Goal: Task Accomplishment & Management: Use online tool/utility

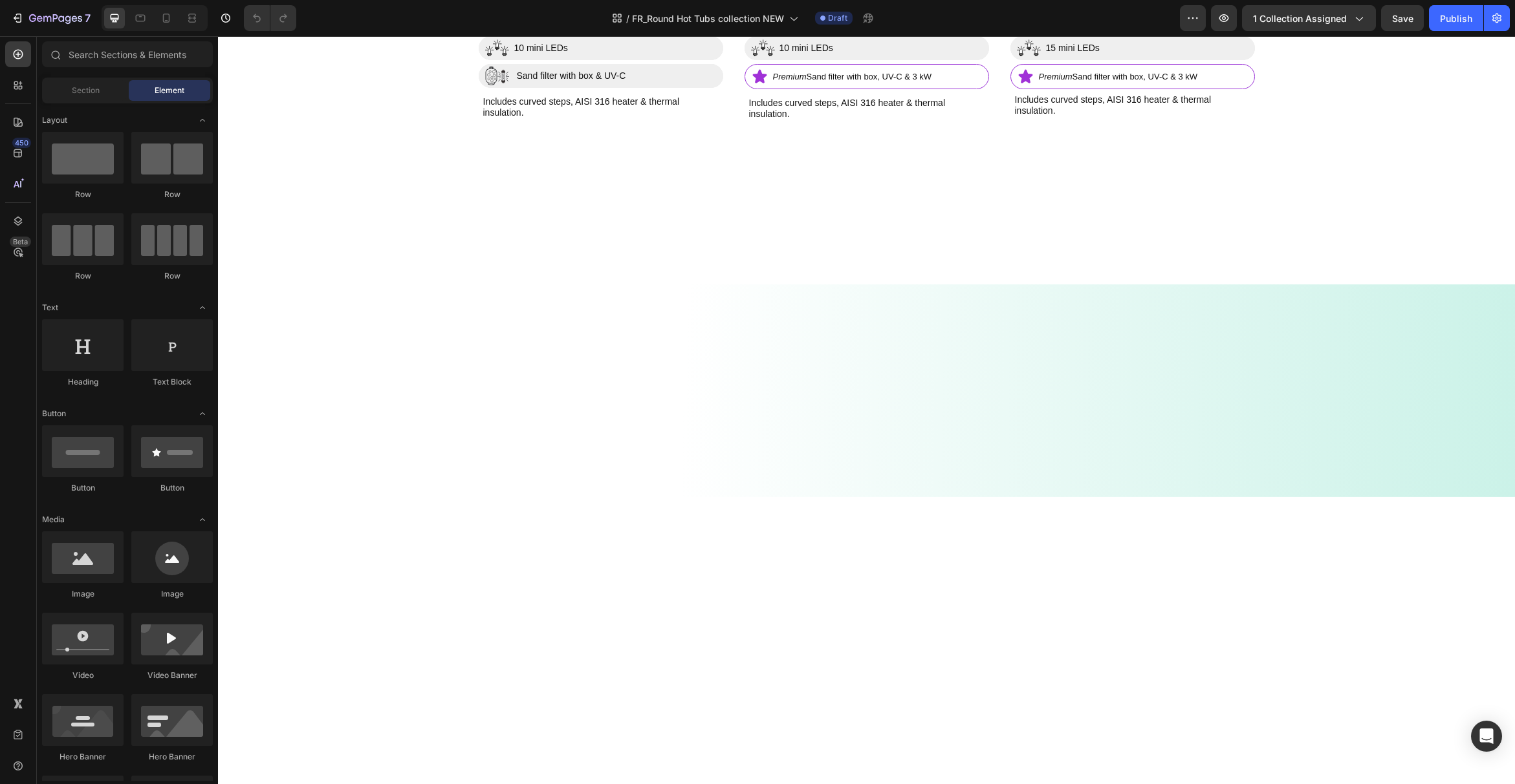
scroll to position [998, 0]
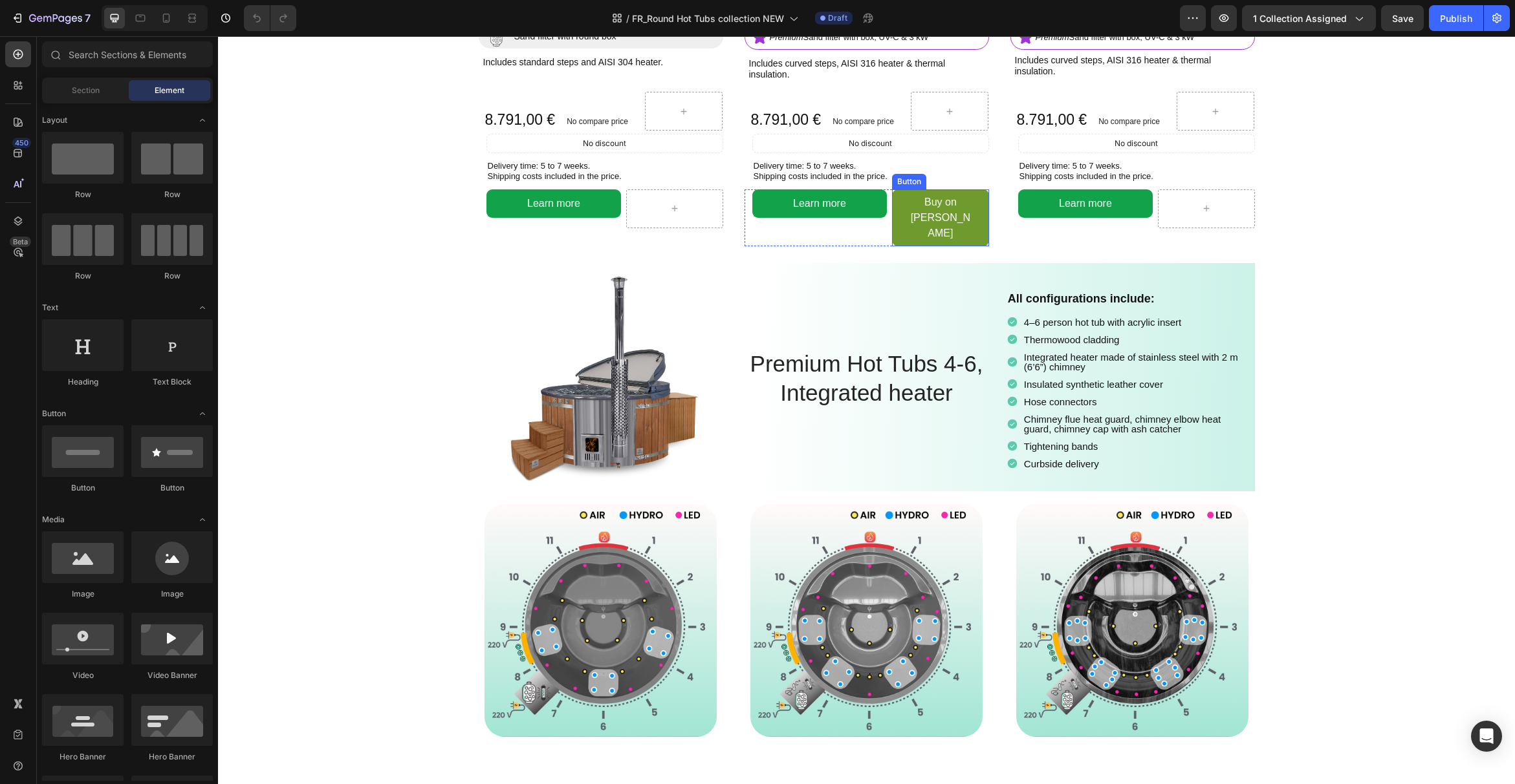
click at [974, 247] on link "Buy on [PERSON_NAME]" at bounding box center [940, 217] width 96 height 57
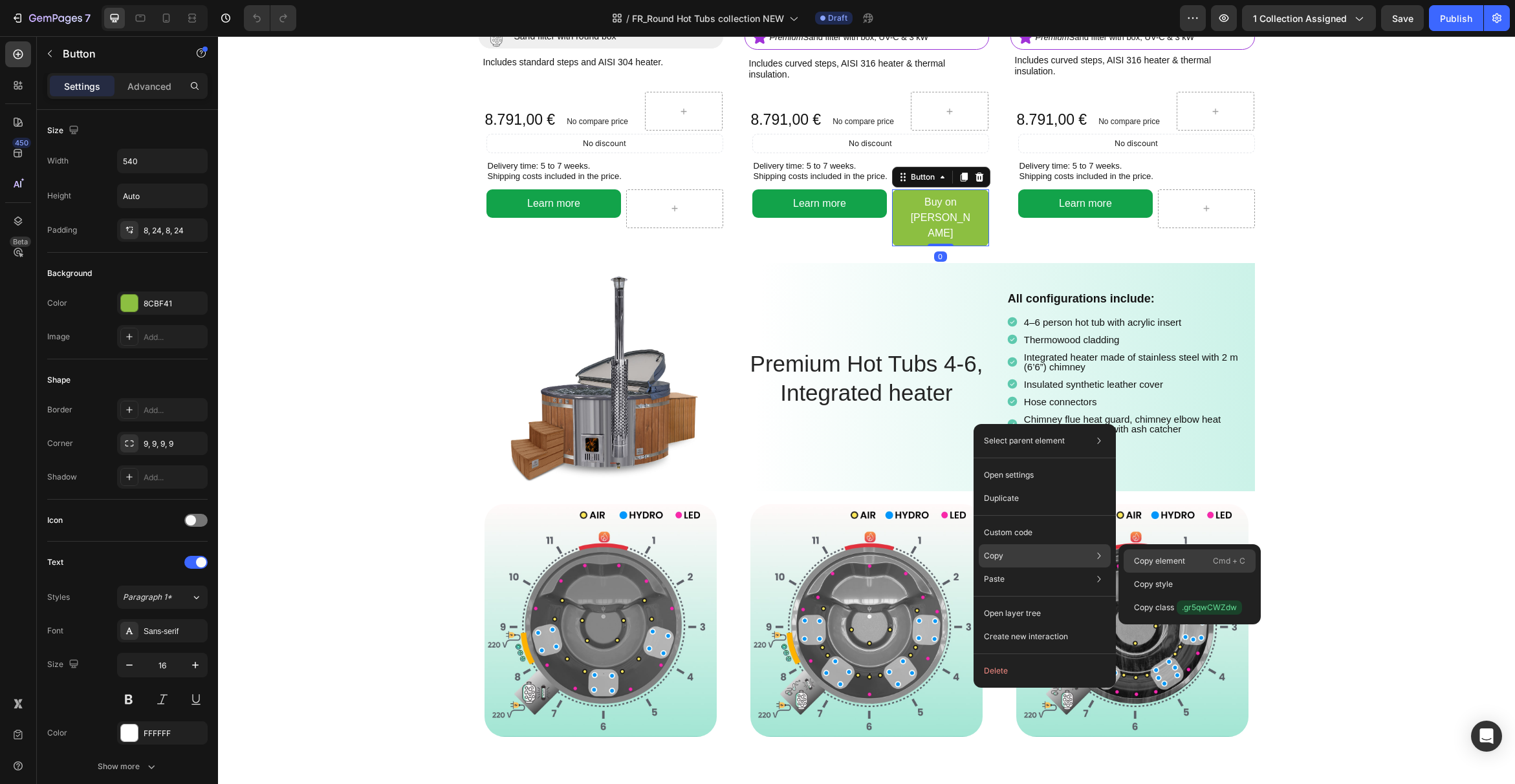
click at [1161, 566] on p "Copy element" at bounding box center [1159, 561] width 51 height 12
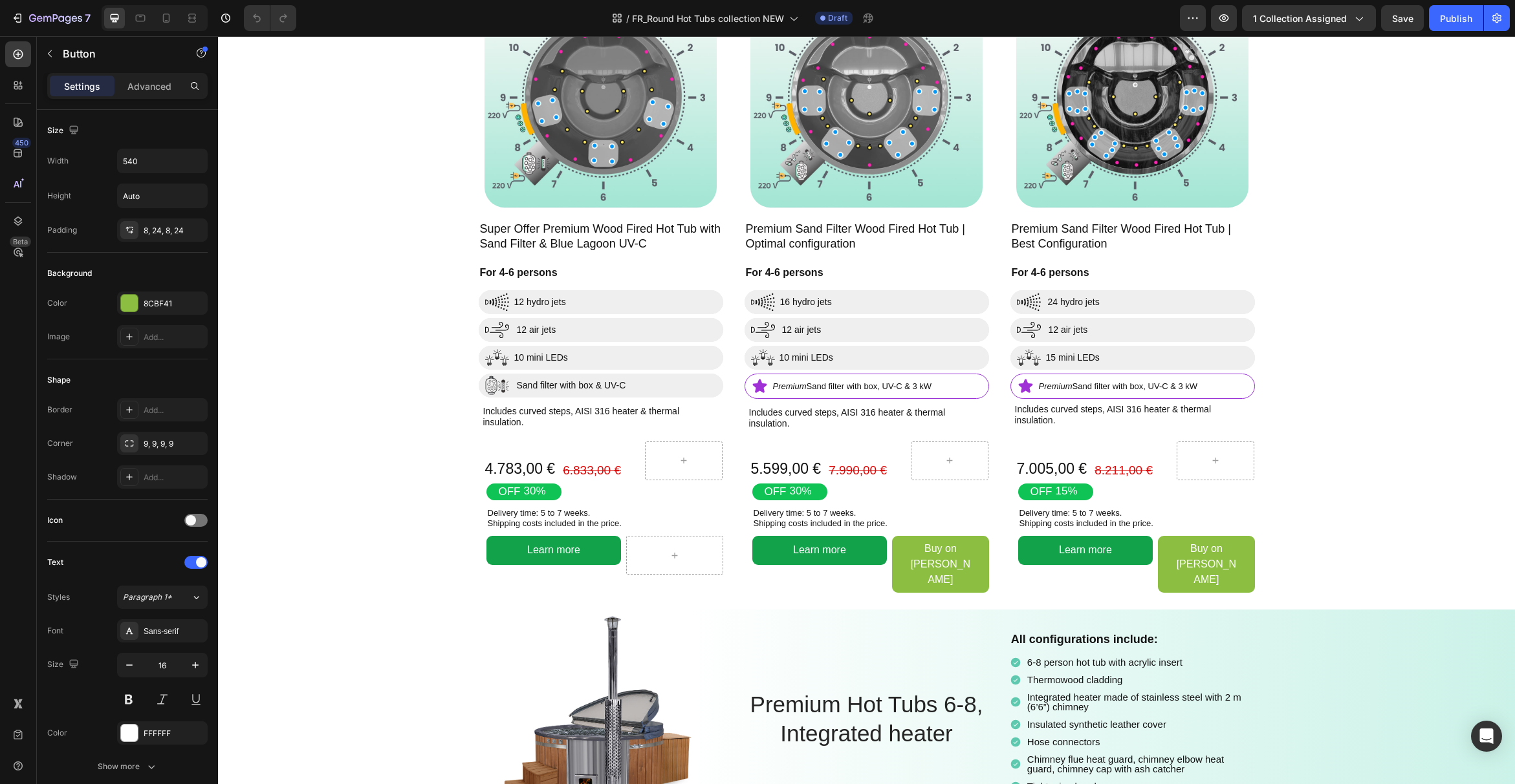
scroll to position [1761, 0]
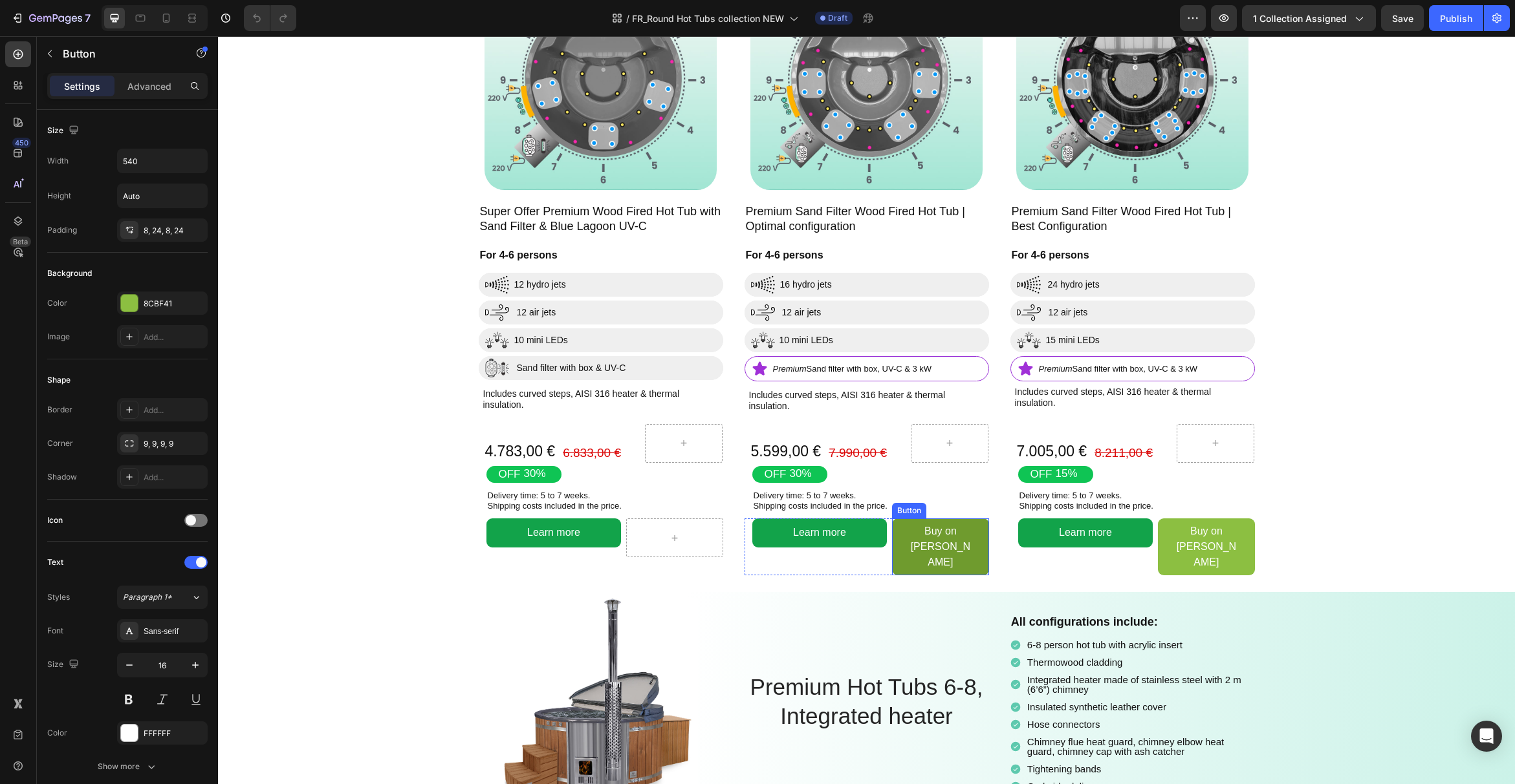
click at [899, 529] on link "Buy on [PERSON_NAME]" at bounding box center [940, 546] width 96 height 57
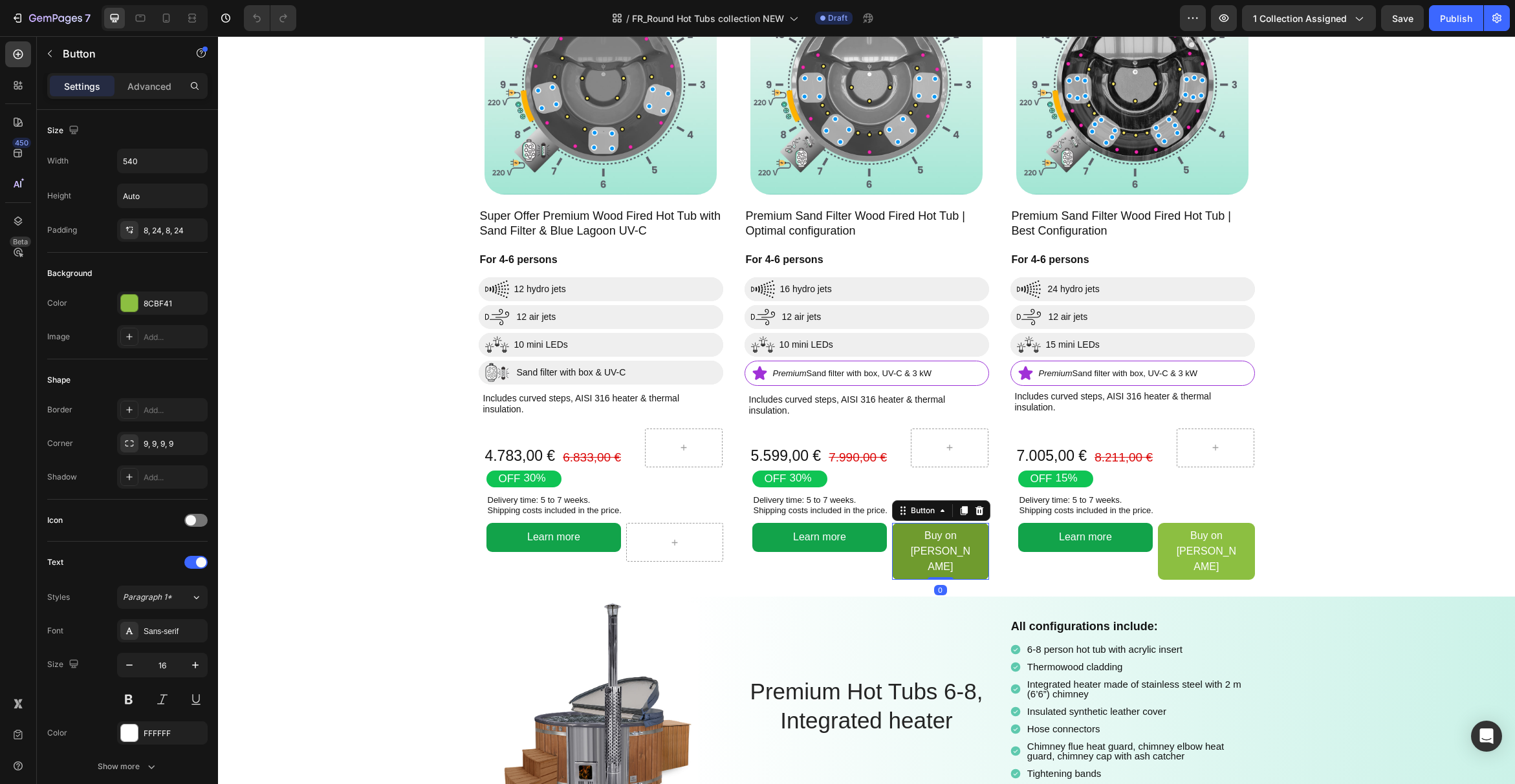
click at [903, 545] on link "Buy on [PERSON_NAME]" at bounding box center [940, 551] width 96 height 57
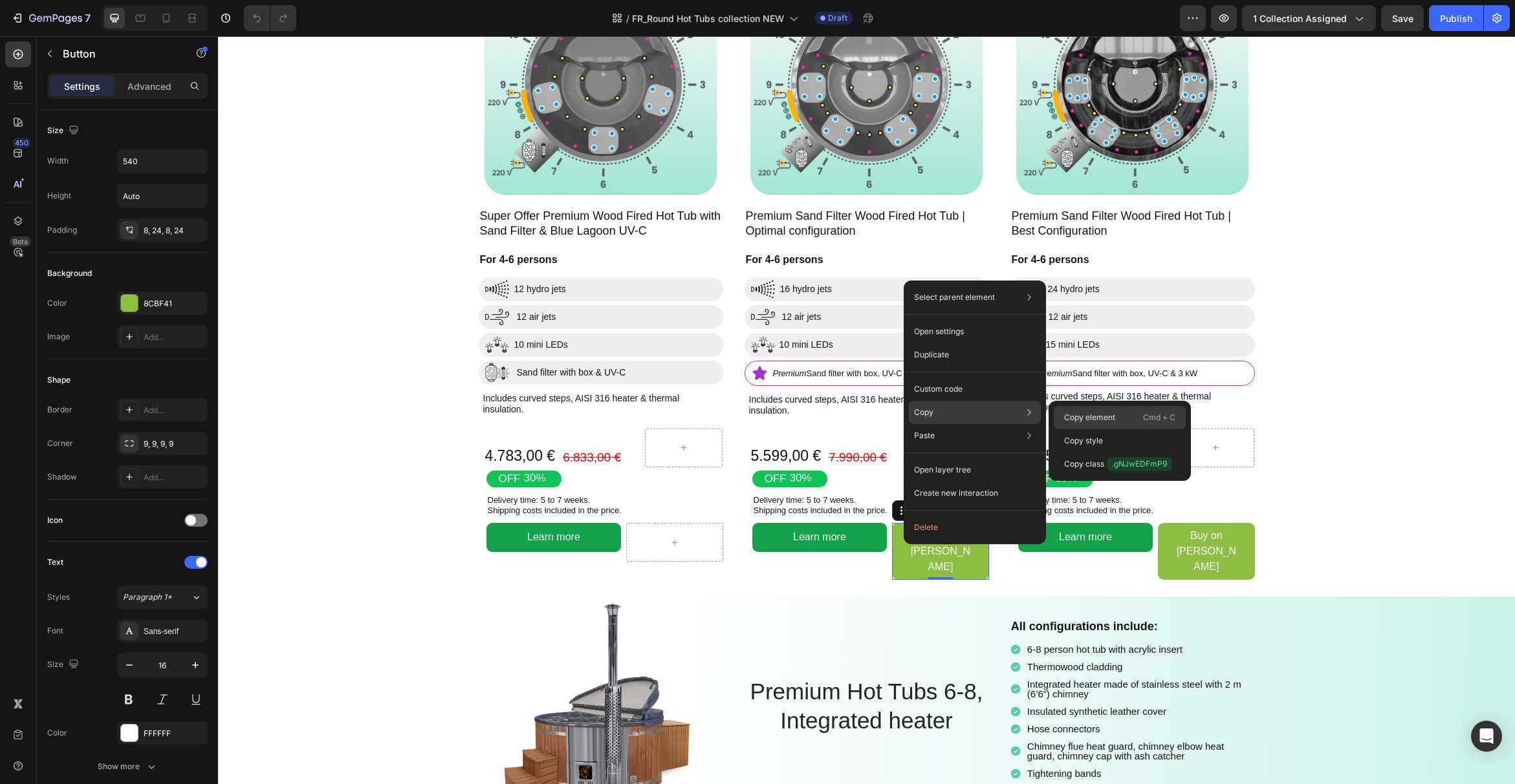
drag, startPoint x: 1086, startPoint y: 418, endPoint x: 813, endPoint y: 360, distance: 279.1
click at [1086, 418] on p "Copy element" at bounding box center [1090, 418] width 51 height 12
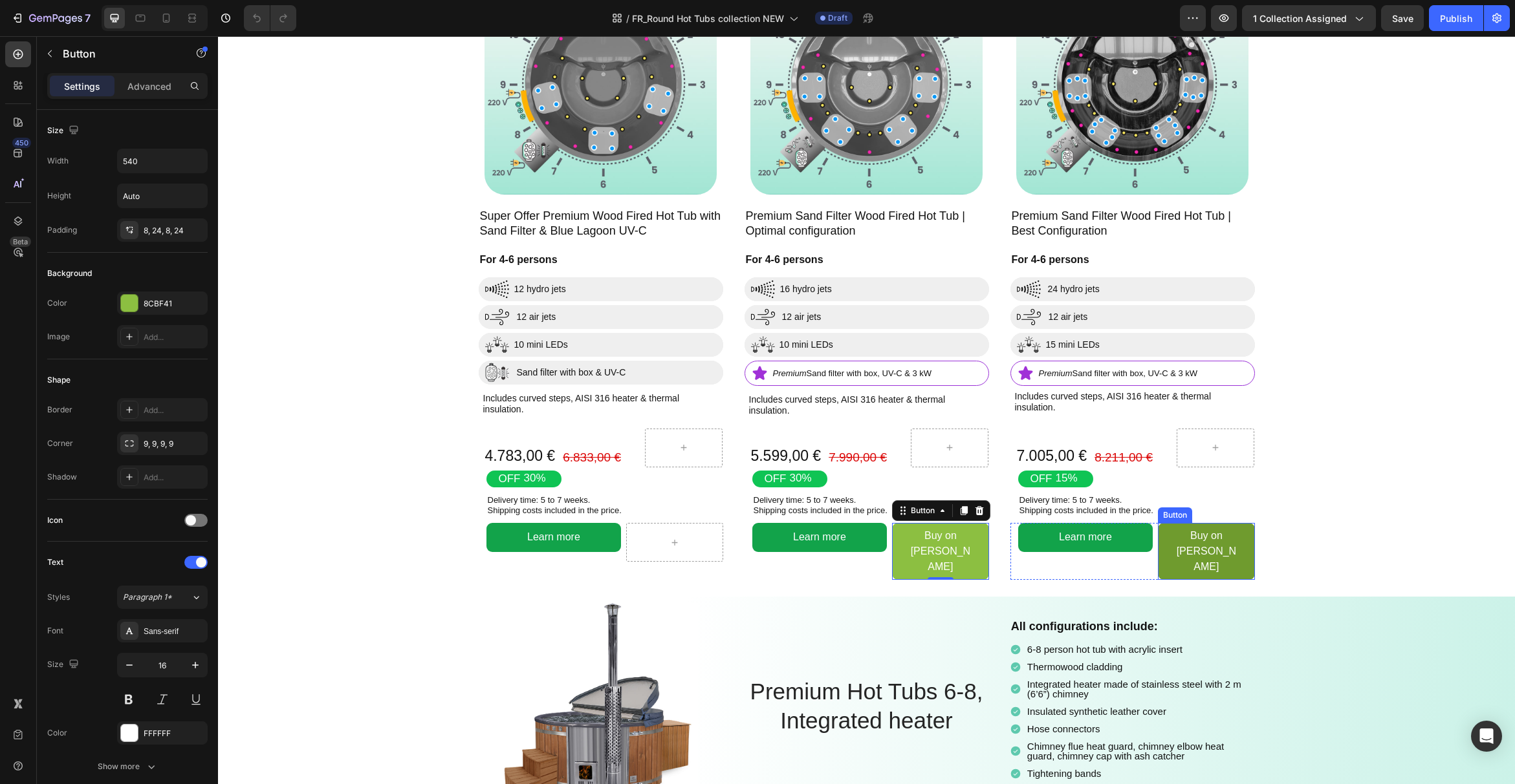
click at [1167, 538] on link "Buy on [PERSON_NAME]" at bounding box center [1205, 551] width 96 height 57
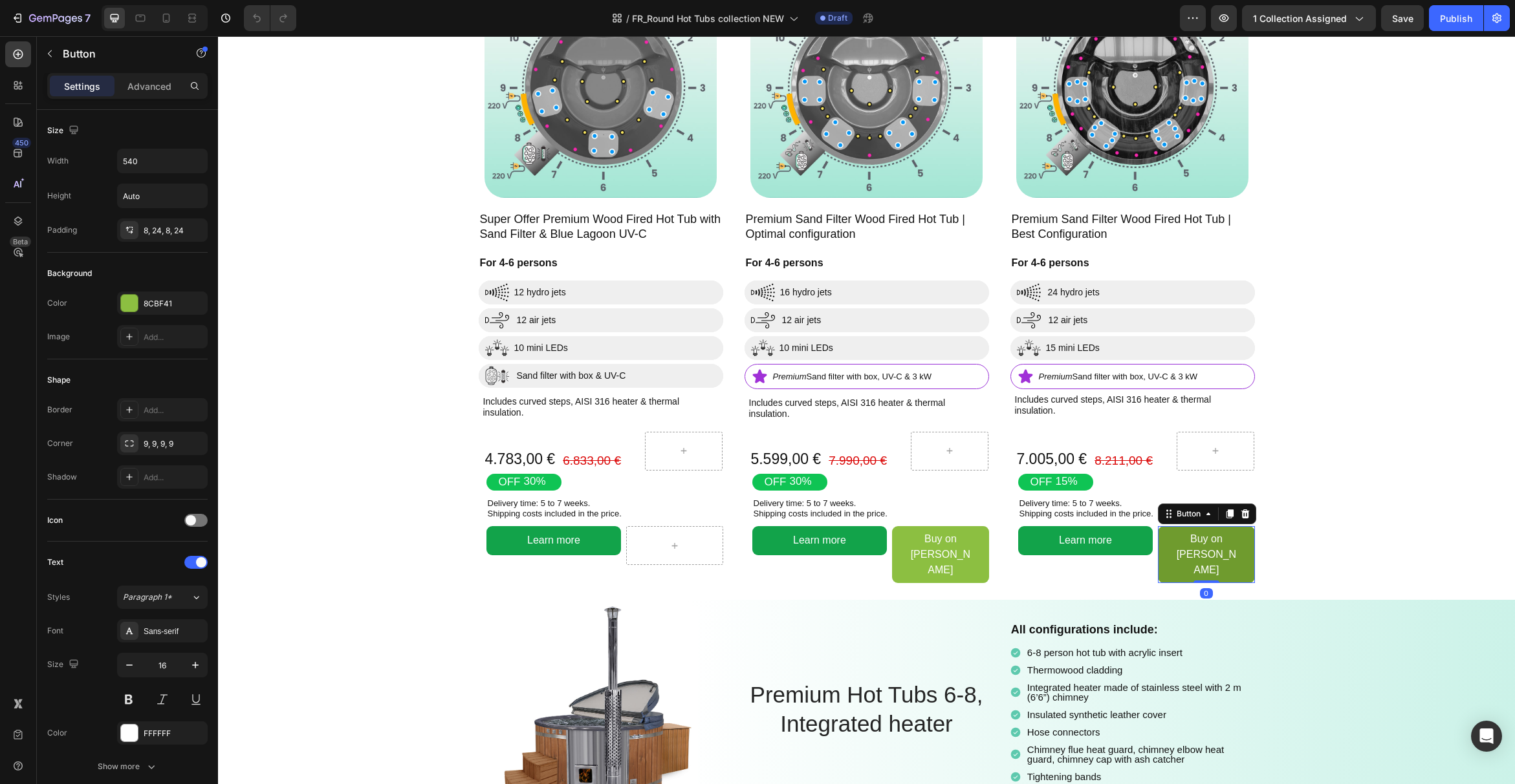
scroll to position [1753, 0]
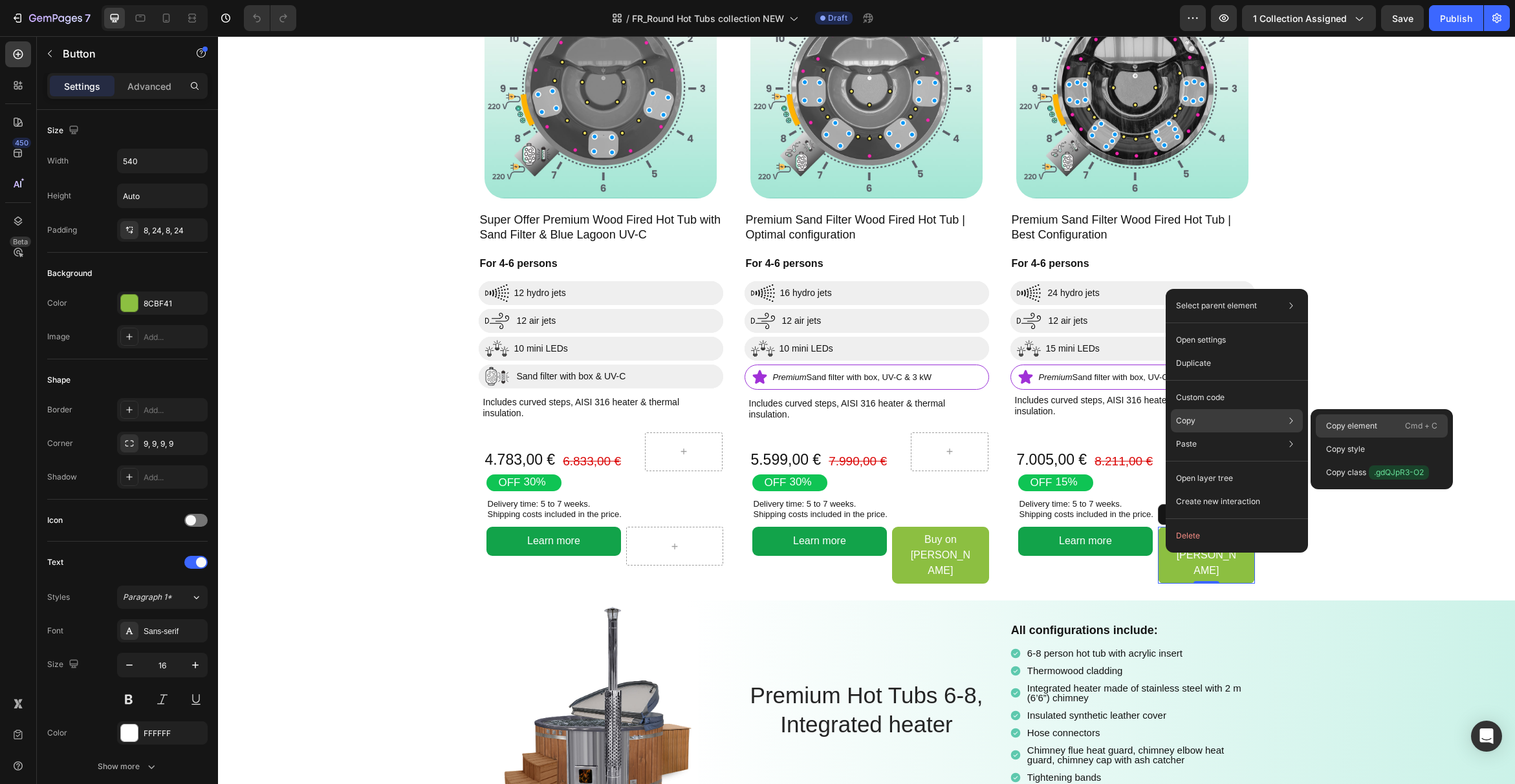
drag, startPoint x: 1319, startPoint y: 421, endPoint x: 1014, endPoint y: 349, distance: 313.4
click at [1319, 438] on div "Copy element Cmd + C" at bounding box center [1382, 449] width 132 height 23
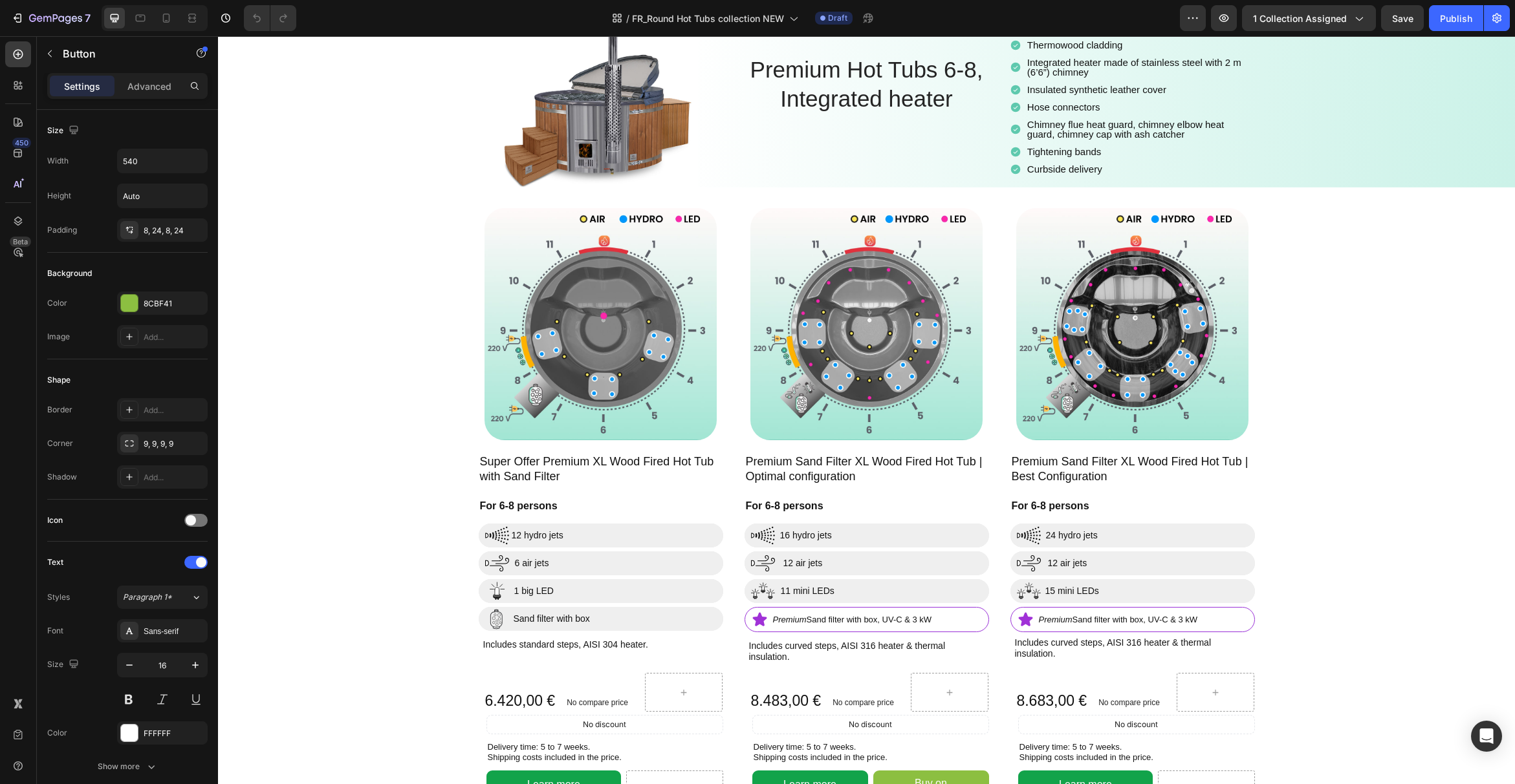
scroll to position [2529, 0]
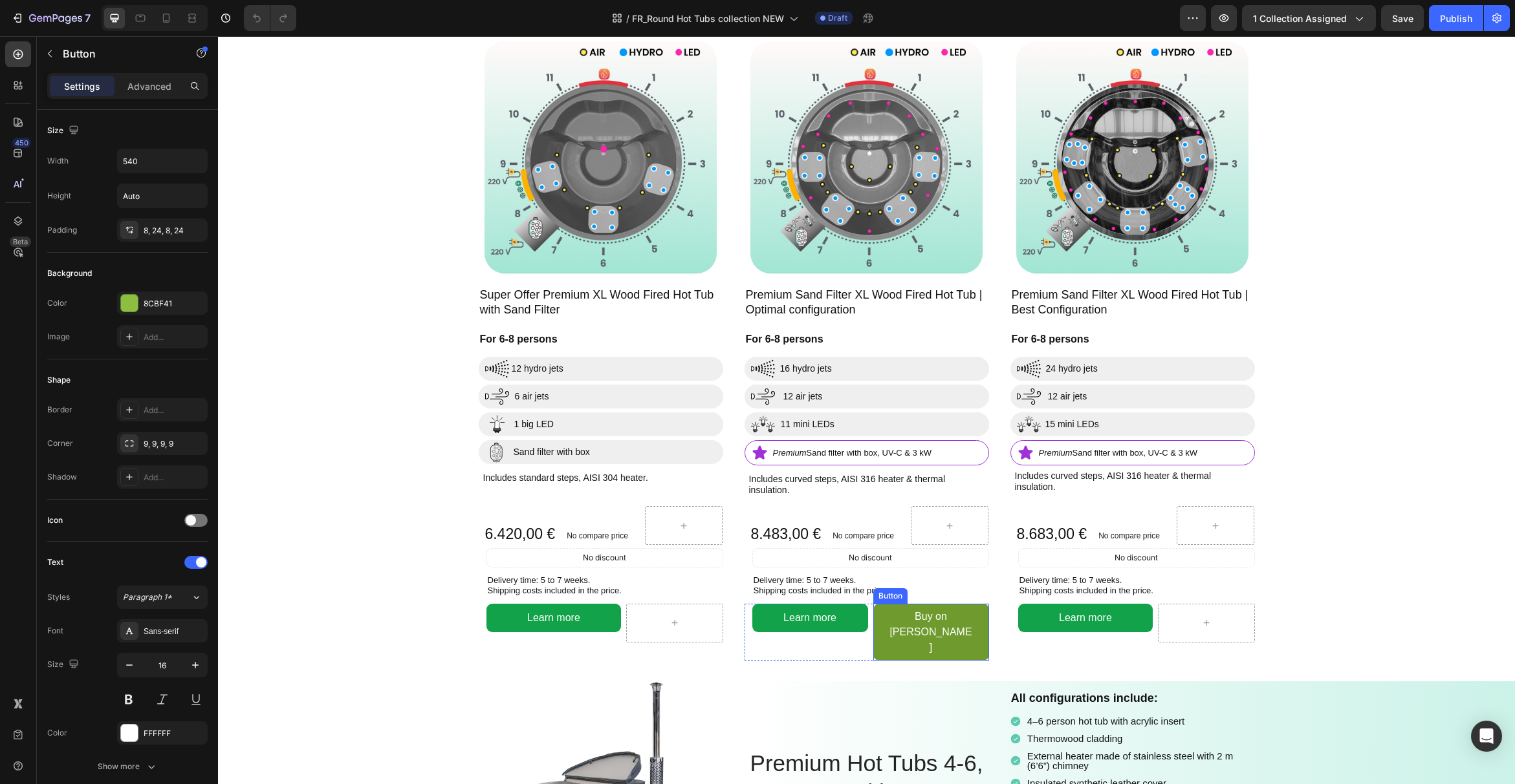
click at [973, 609] on link "Buy on [PERSON_NAME]" at bounding box center [931, 632] width 116 height 57
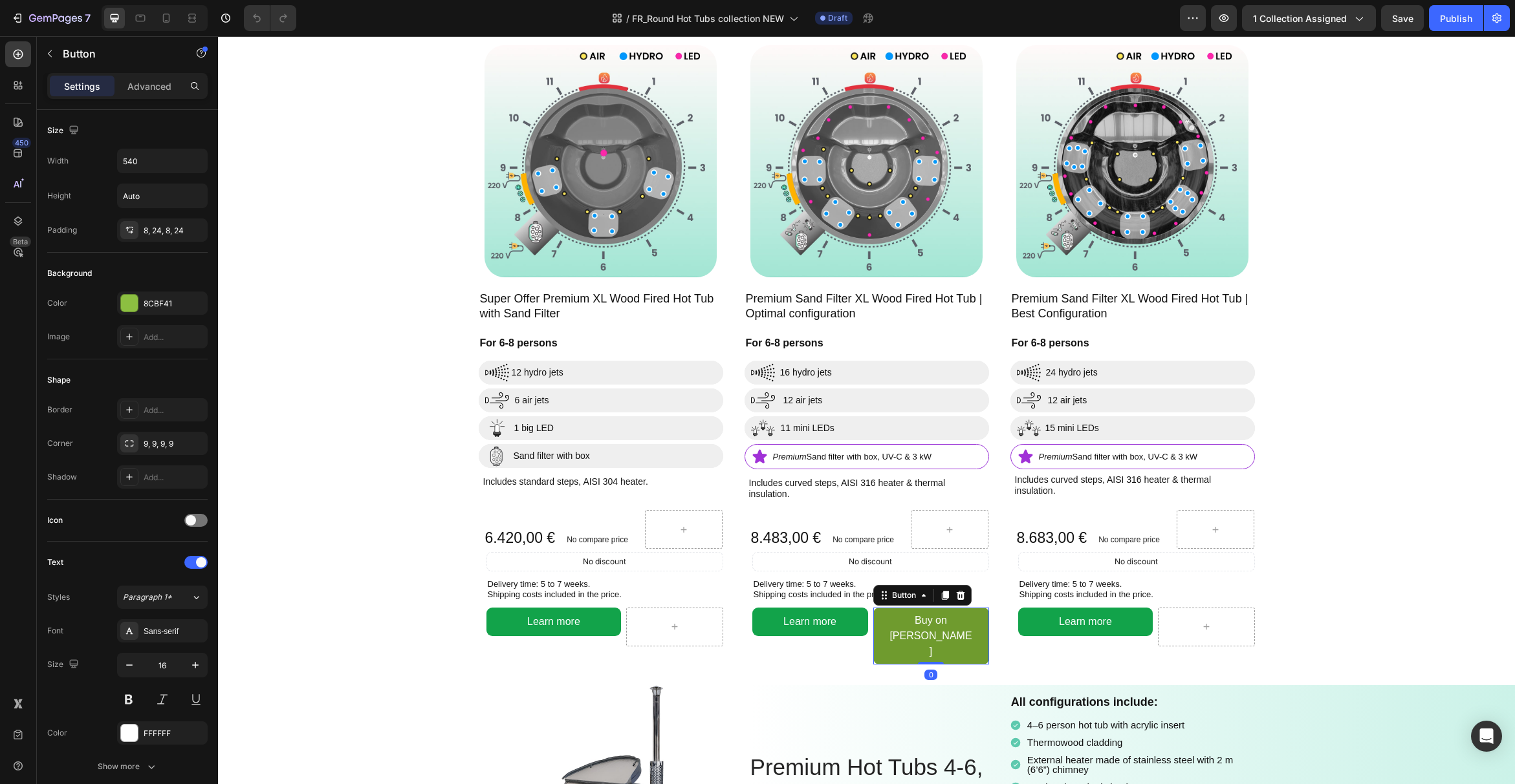
click at [986, 626] on link "Buy on [PERSON_NAME]" at bounding box center [931, 636] width 116 height 57
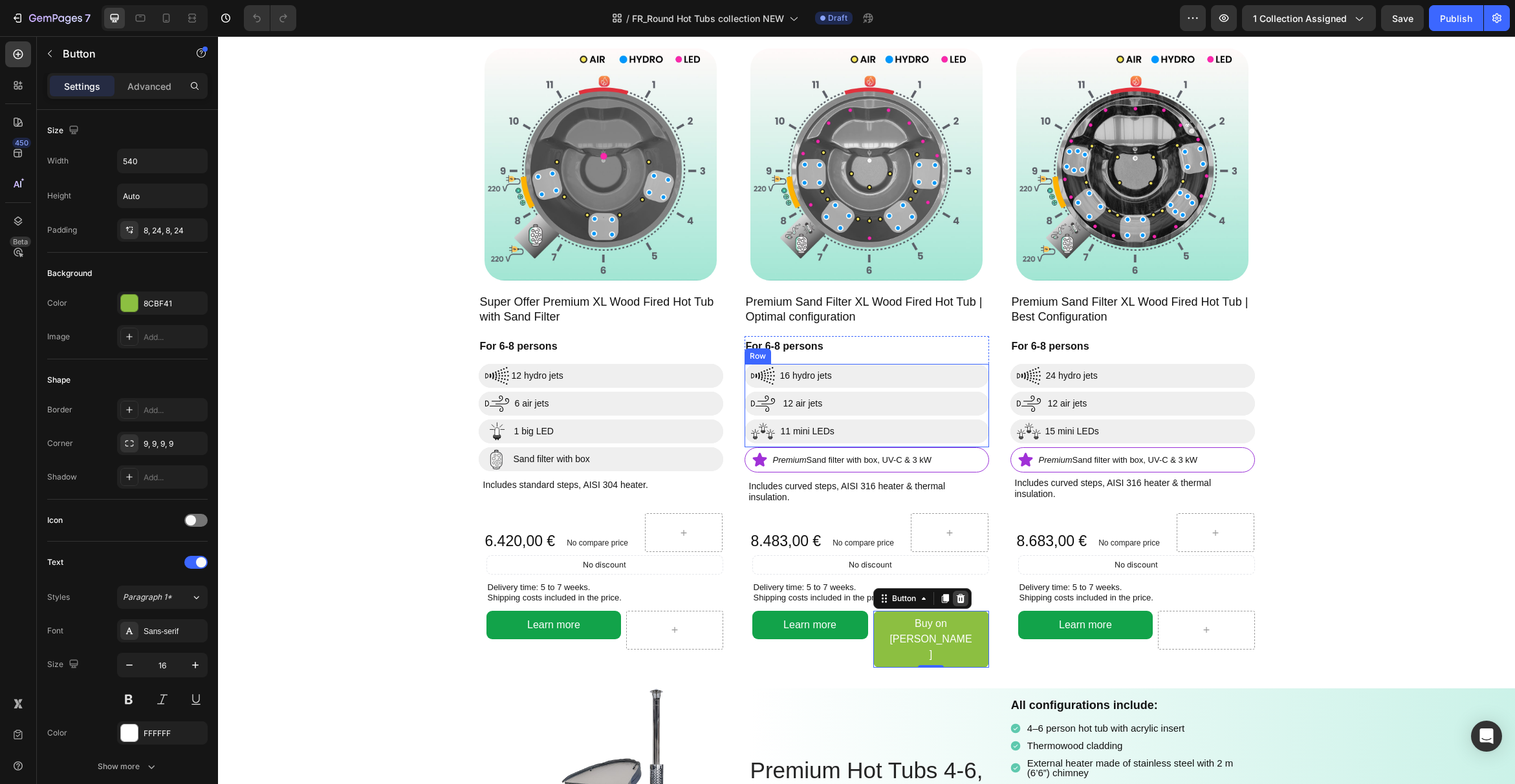
scroll to position [2522, 0]
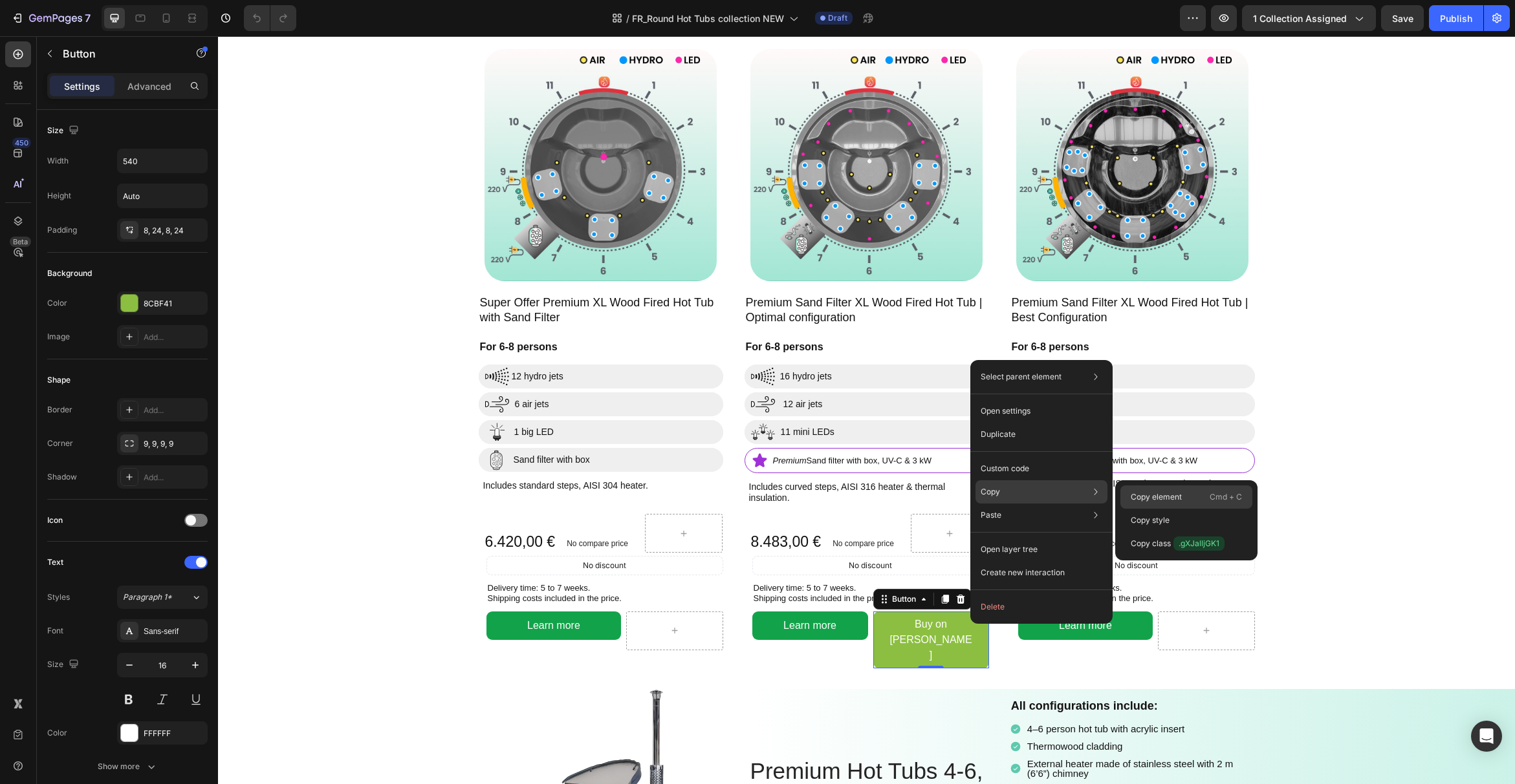
click at [1168, 499] on p "Copy element" at bounding box center [1157, 497] width 51 height 12
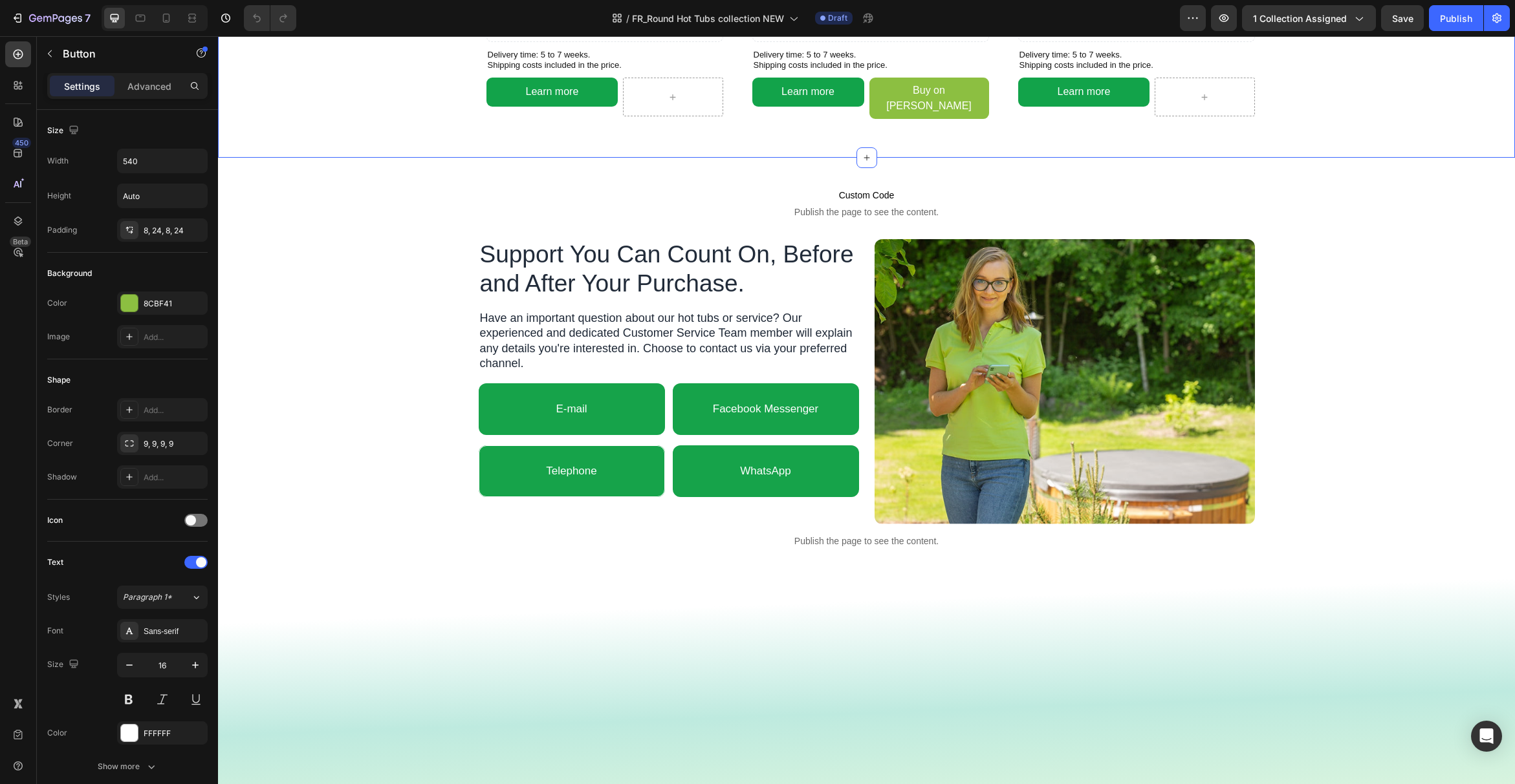
scroll to position [3611, 0]
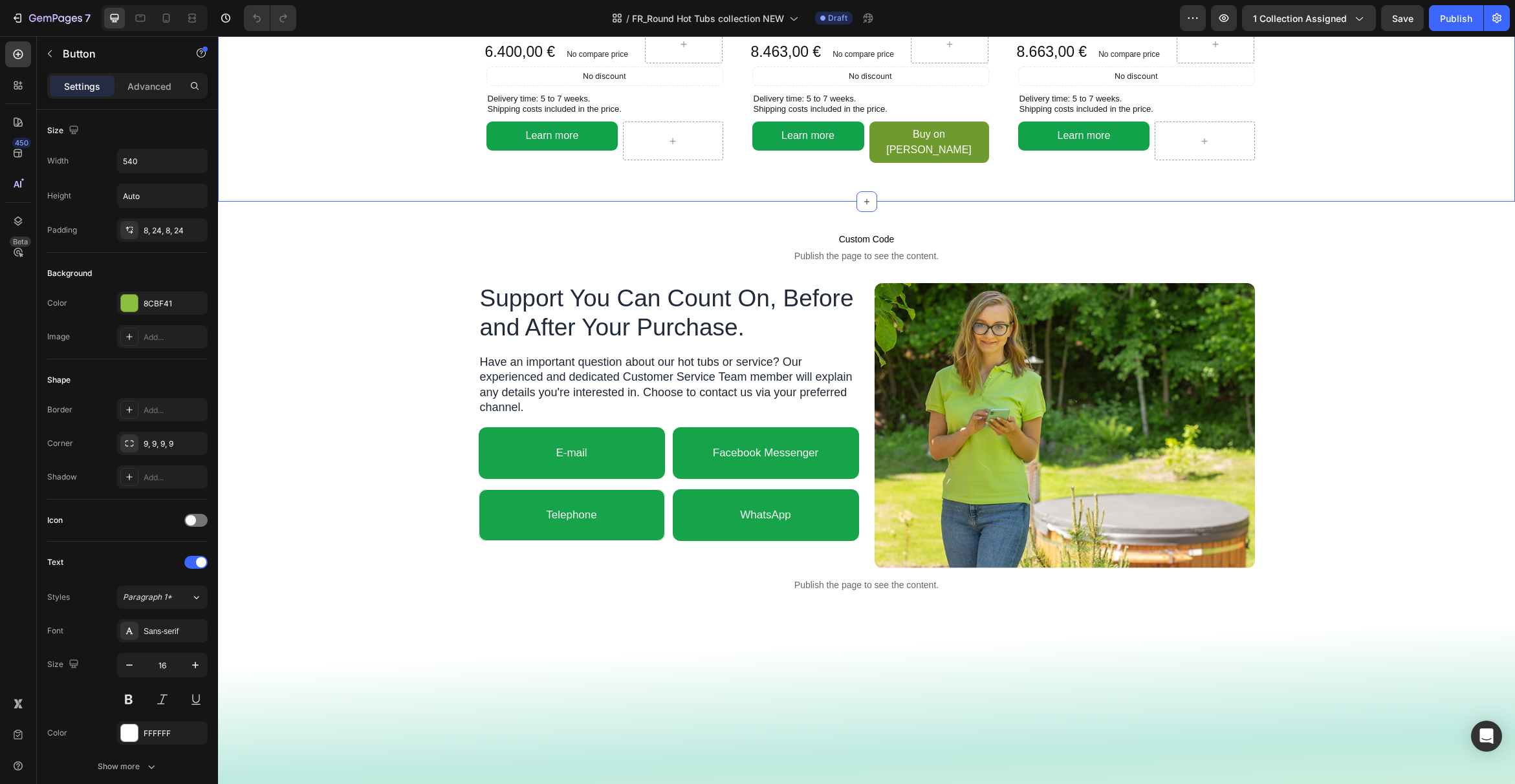
click at [979, 163] on link "Buy on [PERSON_NAME]" at bounding box center [929, 142] width 120 height 41
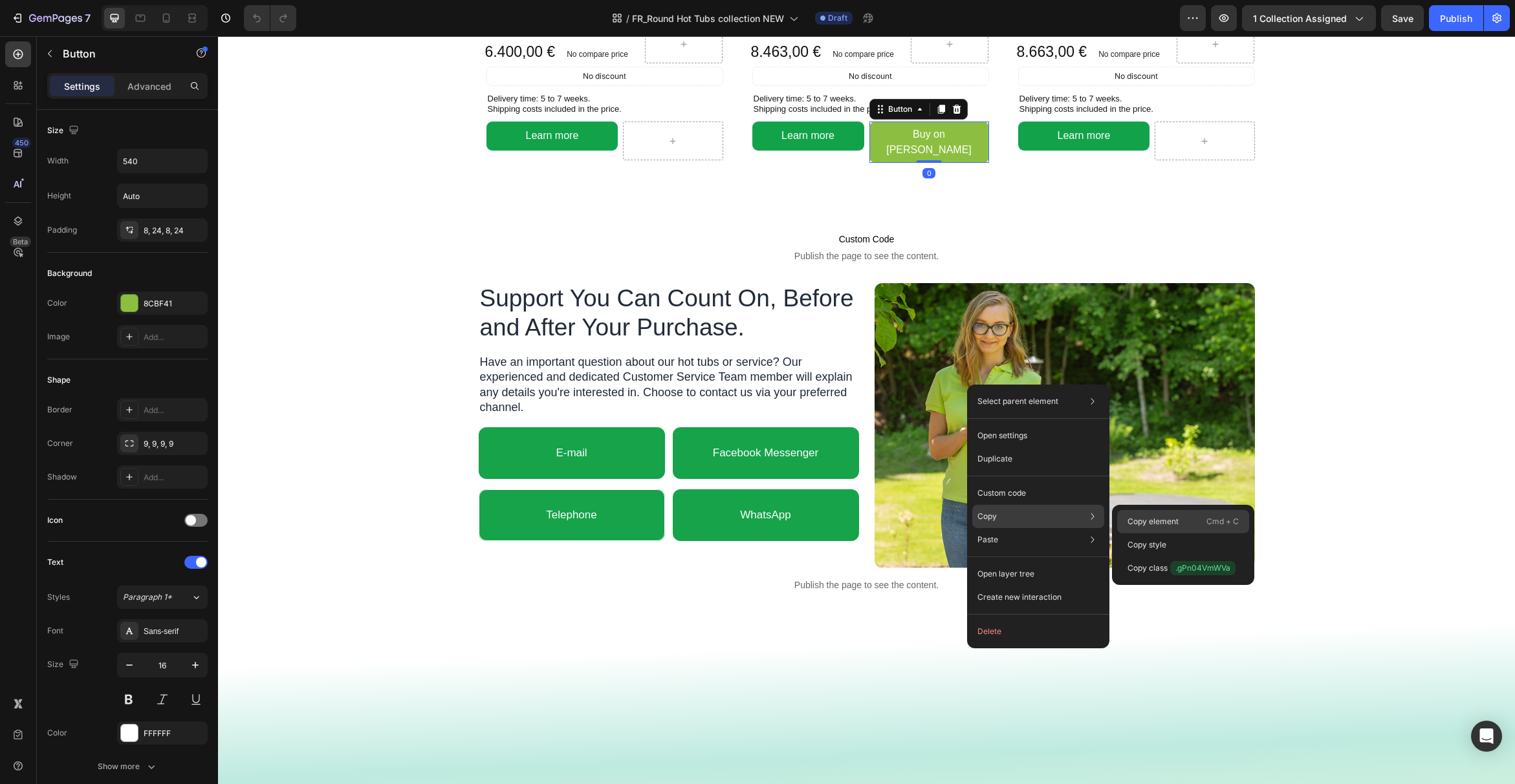
drag, startPoint x: 1164, startPoint y: 521, endPoint x: 475, endPoint y: 129, distance: 792.7
click at [1164, 521] on p "Copy element" at bounding box center [1153, 522] width 51 height 12
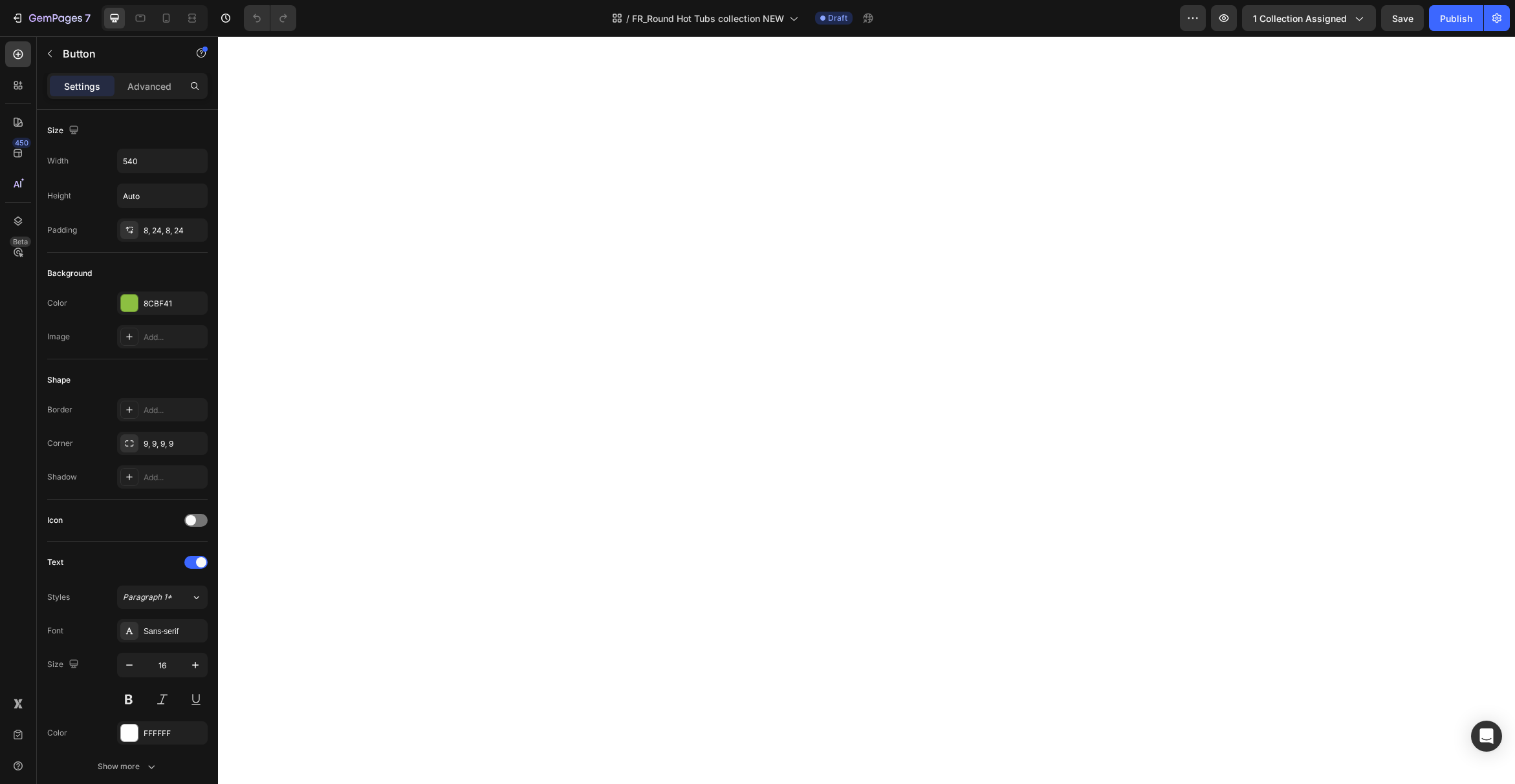
scroll to position [0, 0]
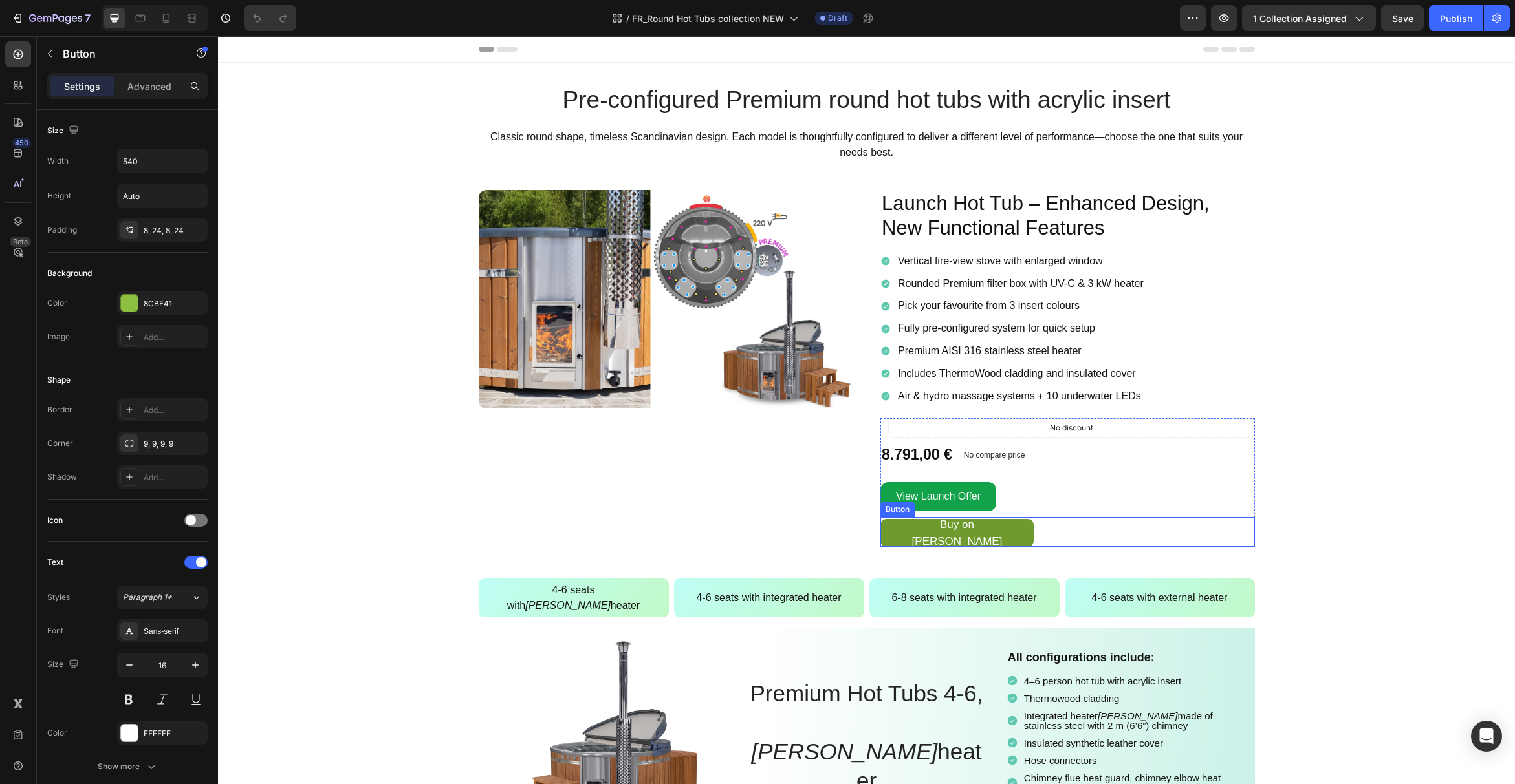
click at [1020, 529] on link "Buy on [PERSON_NAME]" at bounding box center [957, 533] width 154 height 27
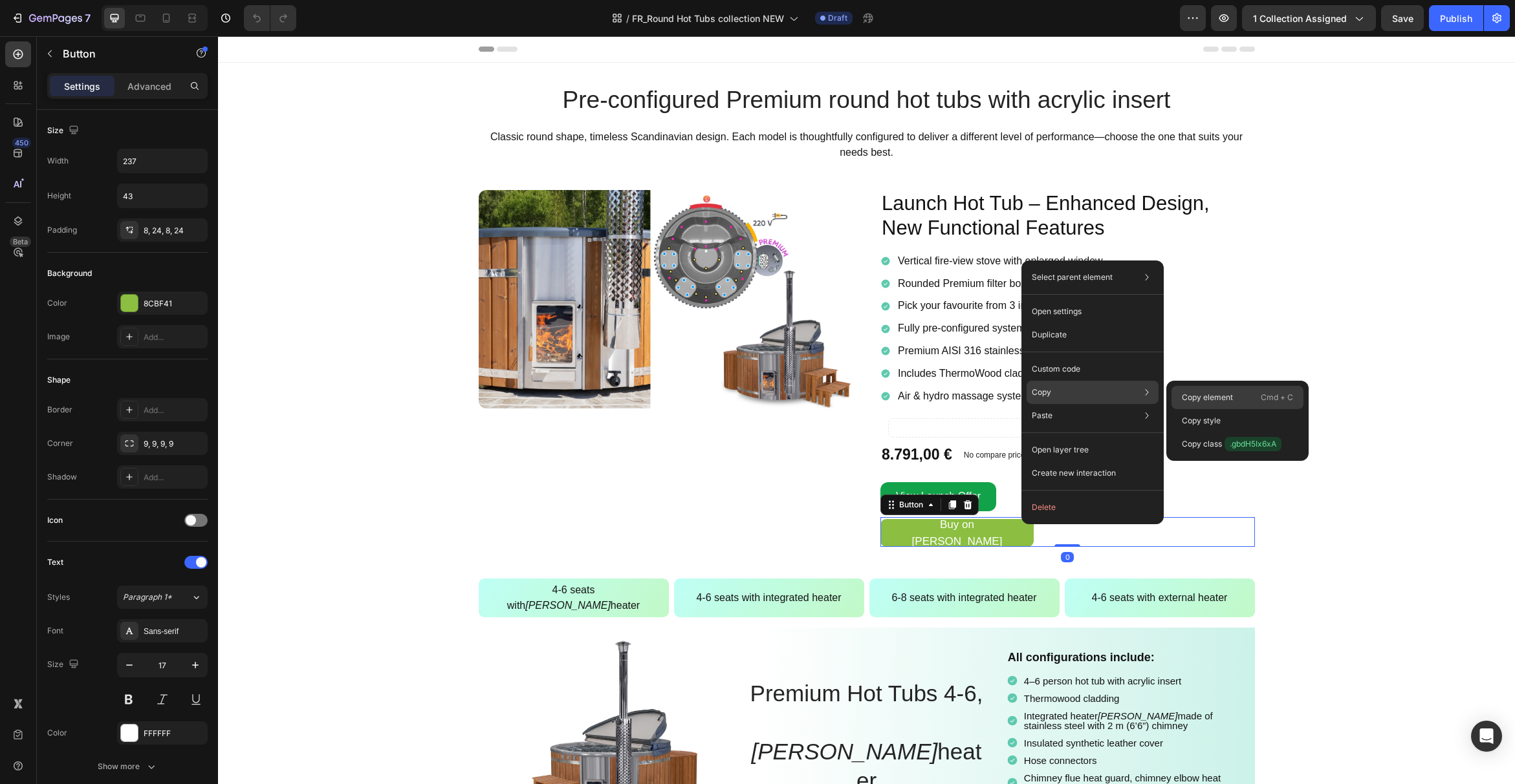
click at [1184, 395] on p "Copy element" at bounding box center [1207, 397] width 51 height 12
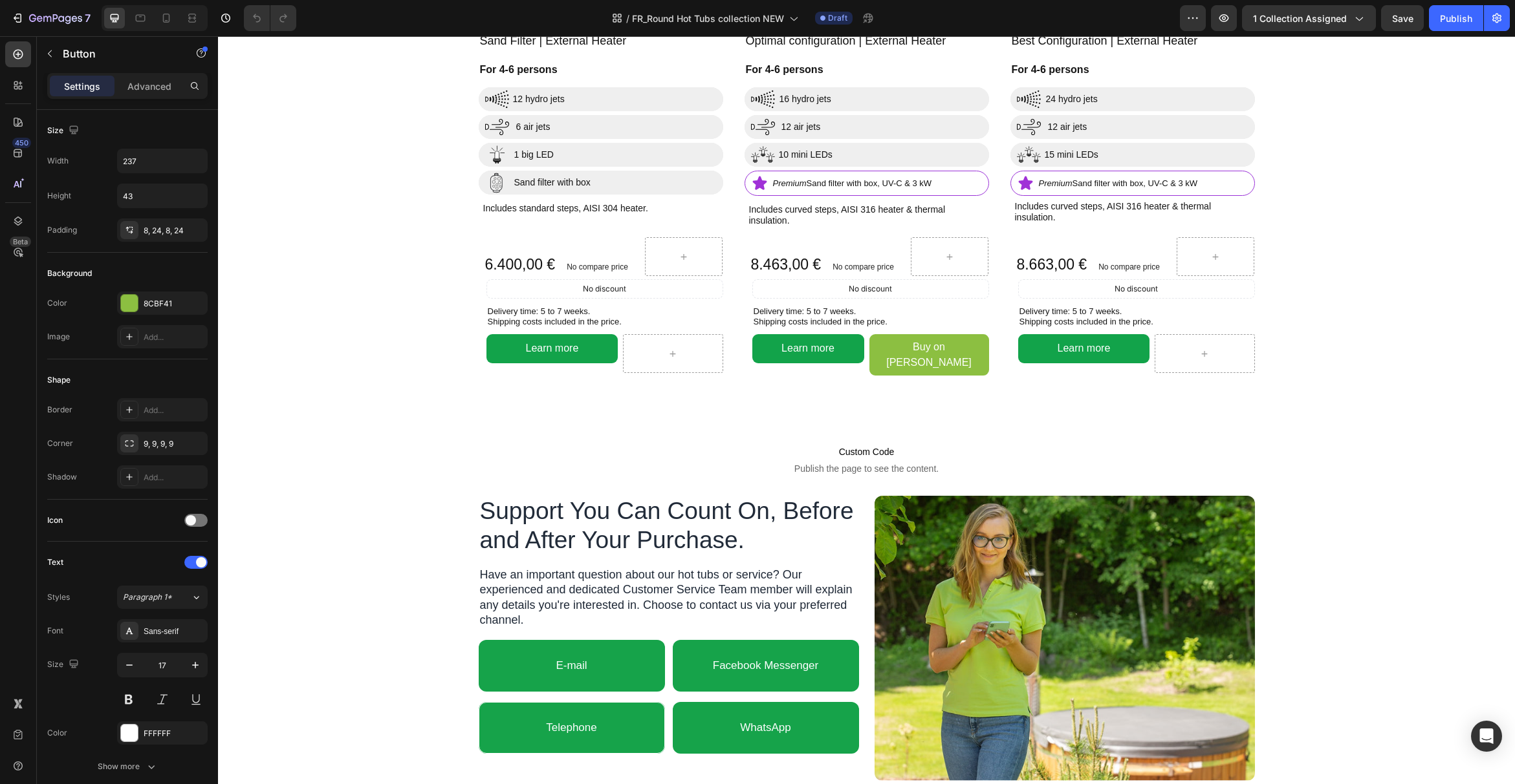
scroll to position [3678, 0]
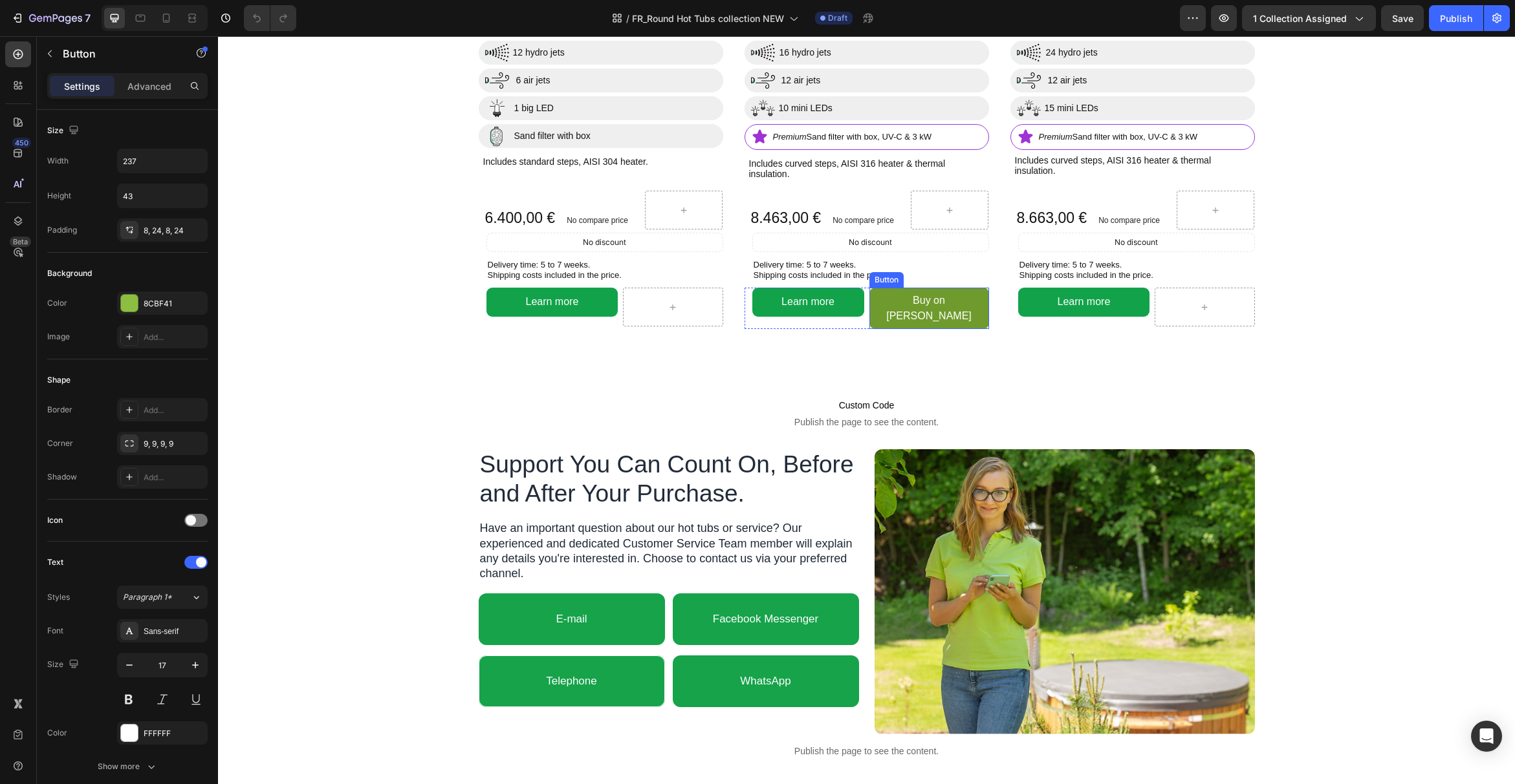
click at [874, 327] on link "Buy on [PERSON_NAME]" at bounding box center [929, 308] width 120 height 41
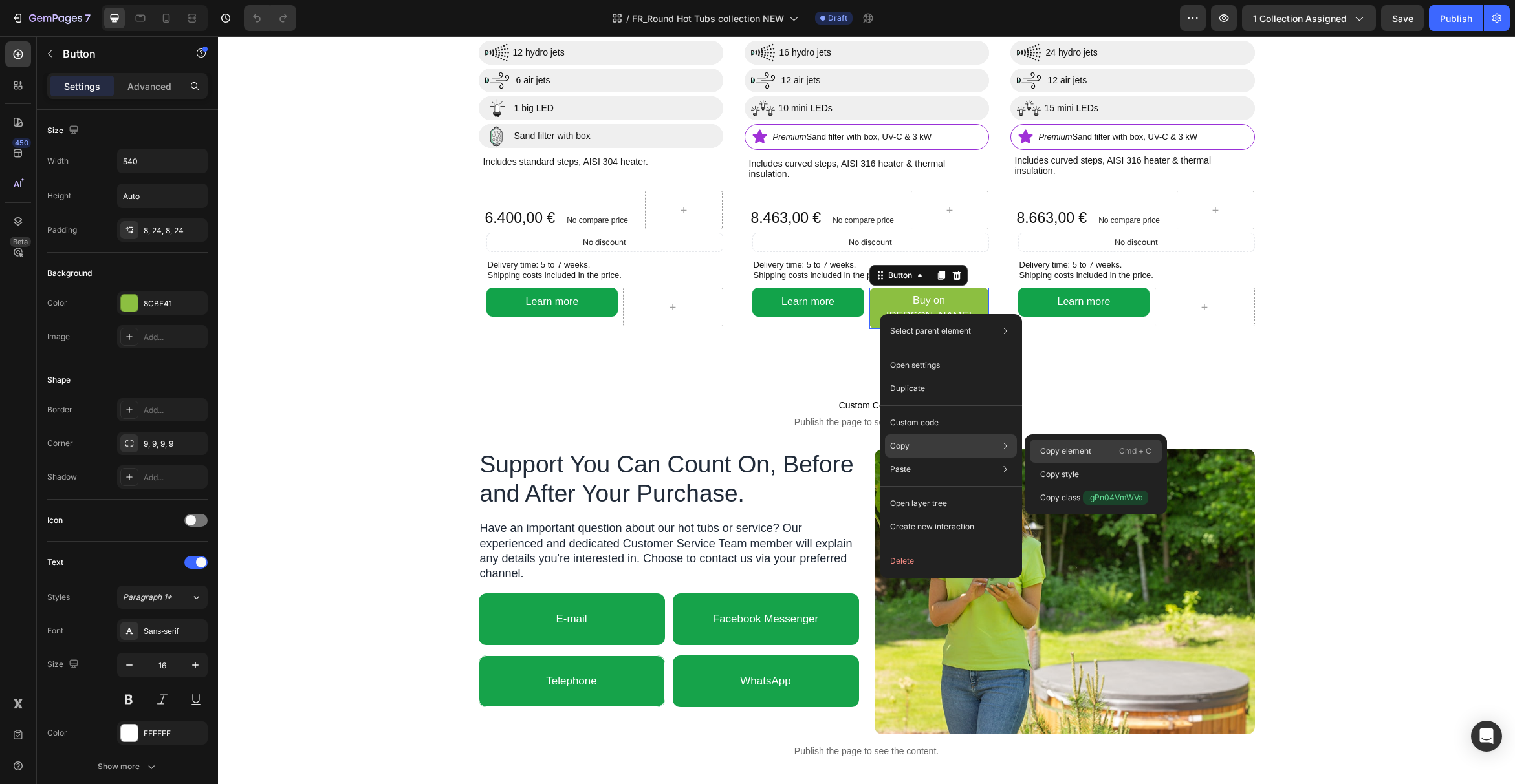
click at [1073, 446] on p "Copy element" at bounding box center [1066, 450] width 51 height 12
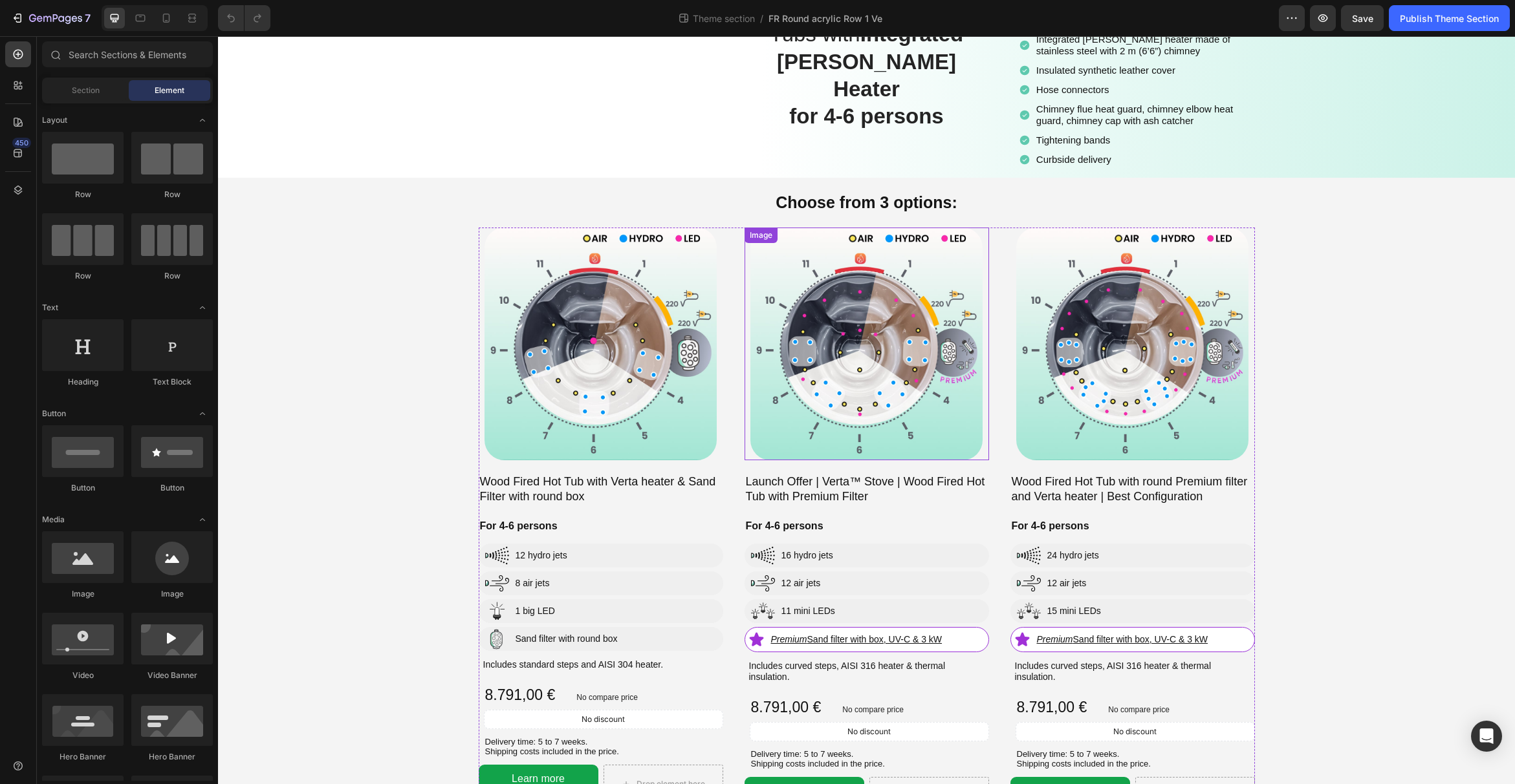
scroll to position [175, 0]
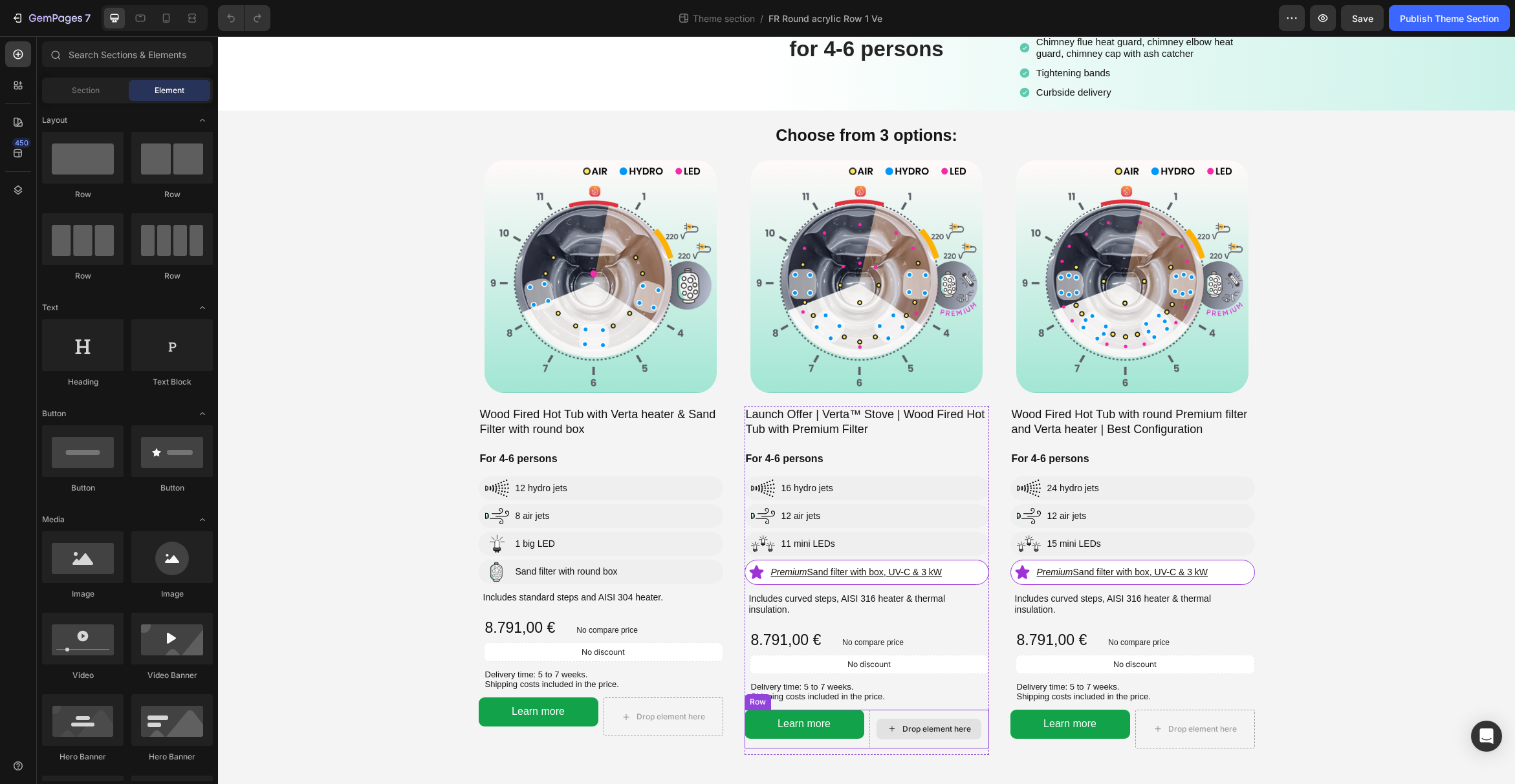
click at [896, 711] on div "Drop element here" at bounding box center [929, 729] width 120 height 38
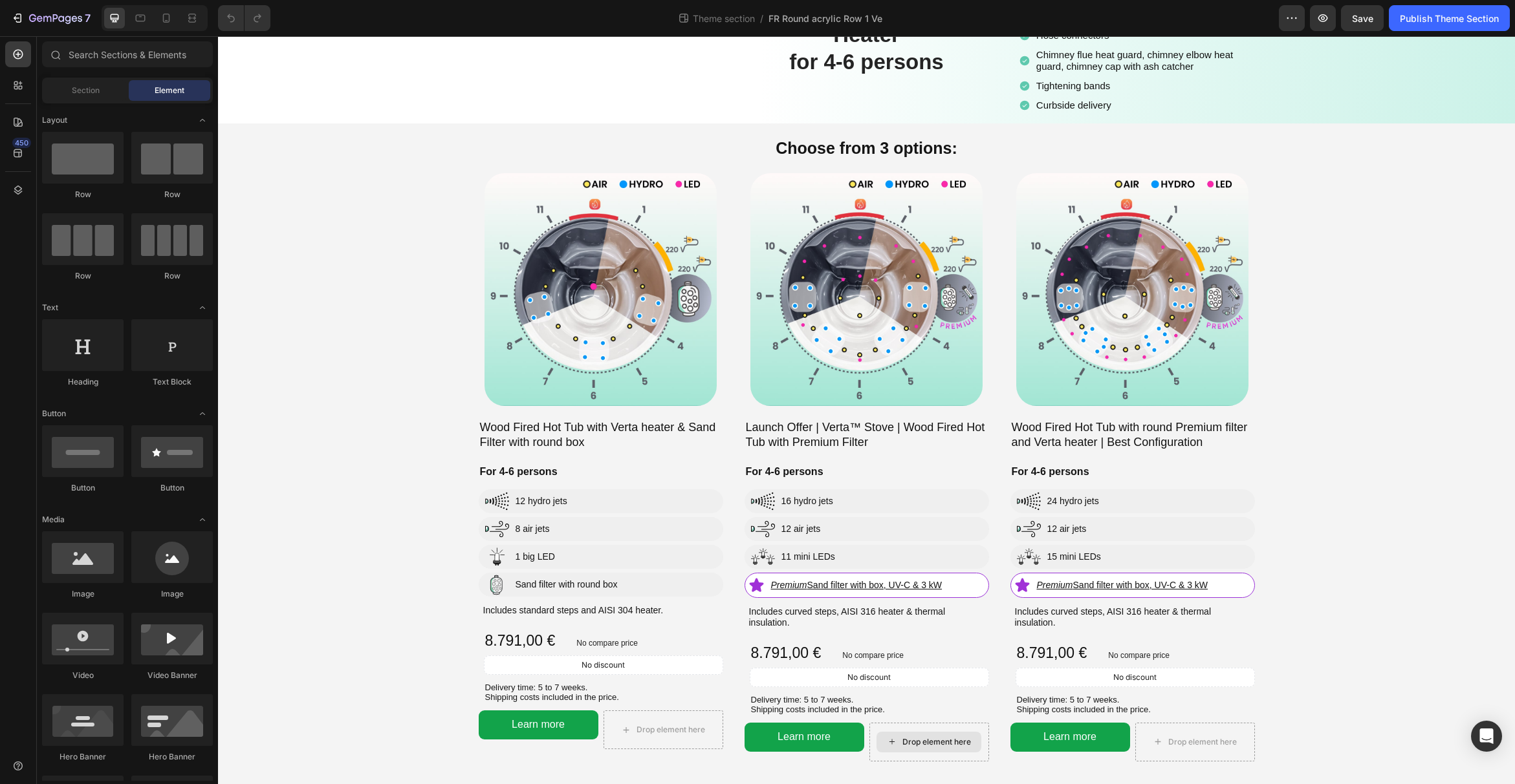
scroll to position [157, 0]
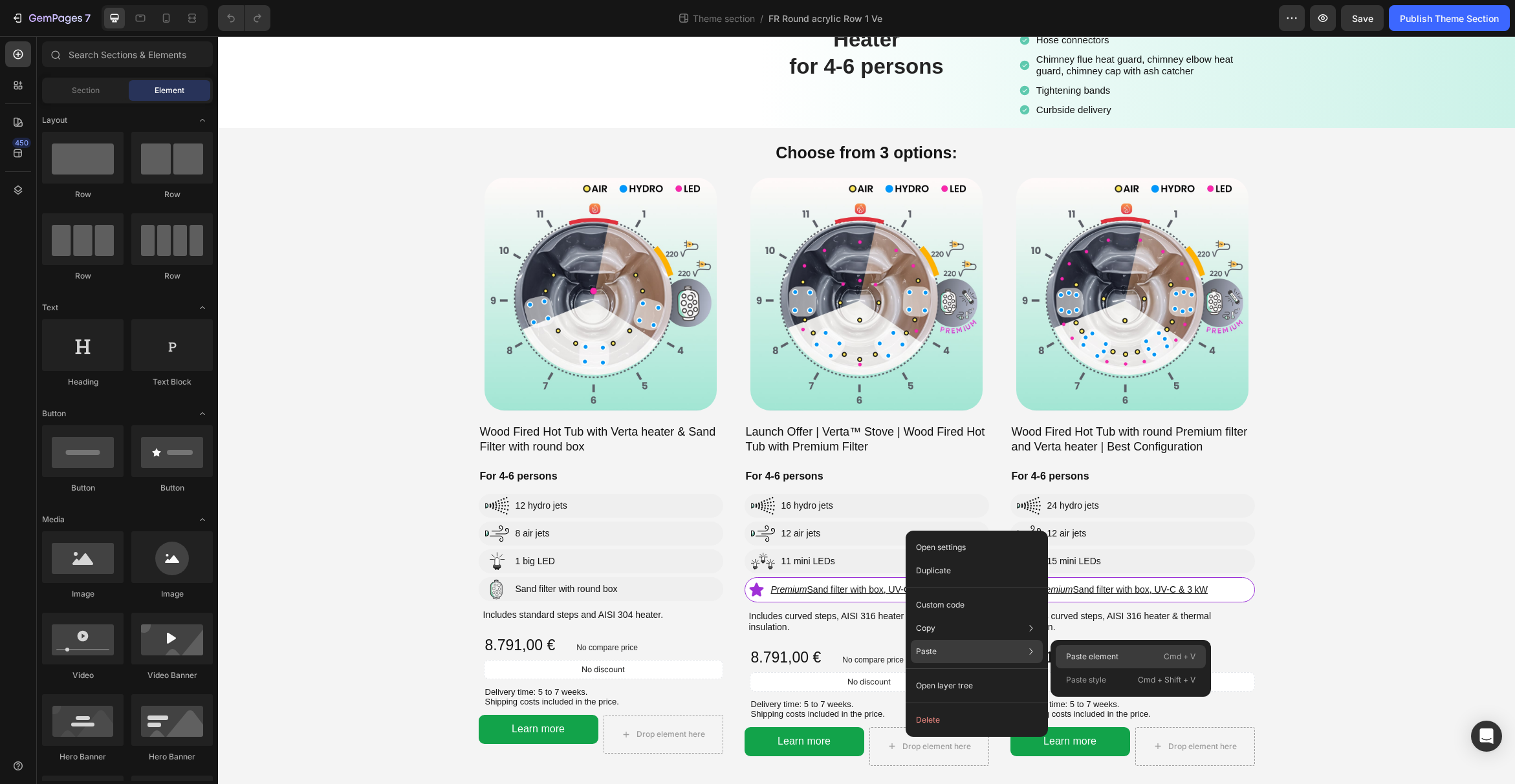
click at [1068, 660] on p "Paste element" at bounding box center [1092, 656] width 52 height 12
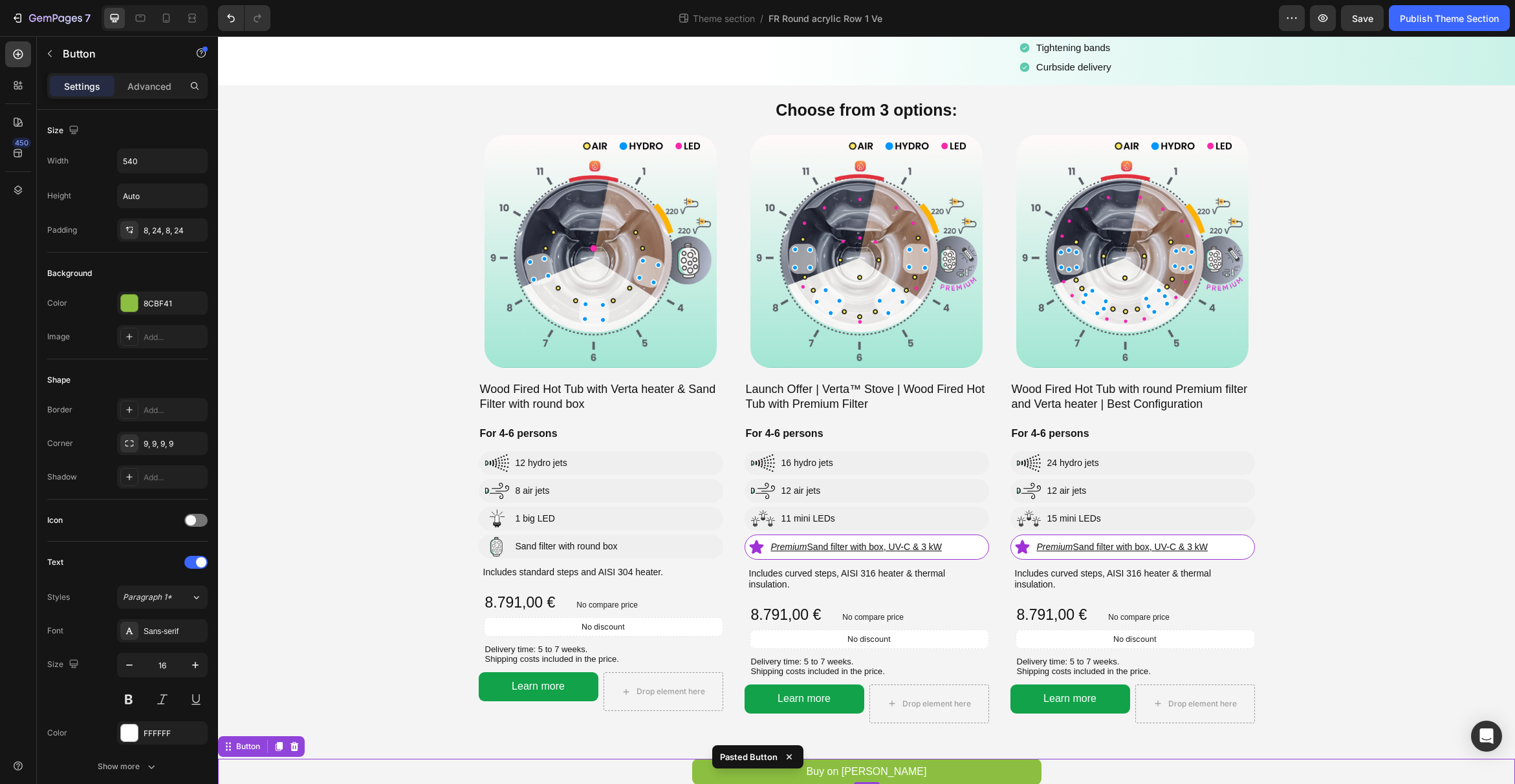
scroll to position [200, 0]
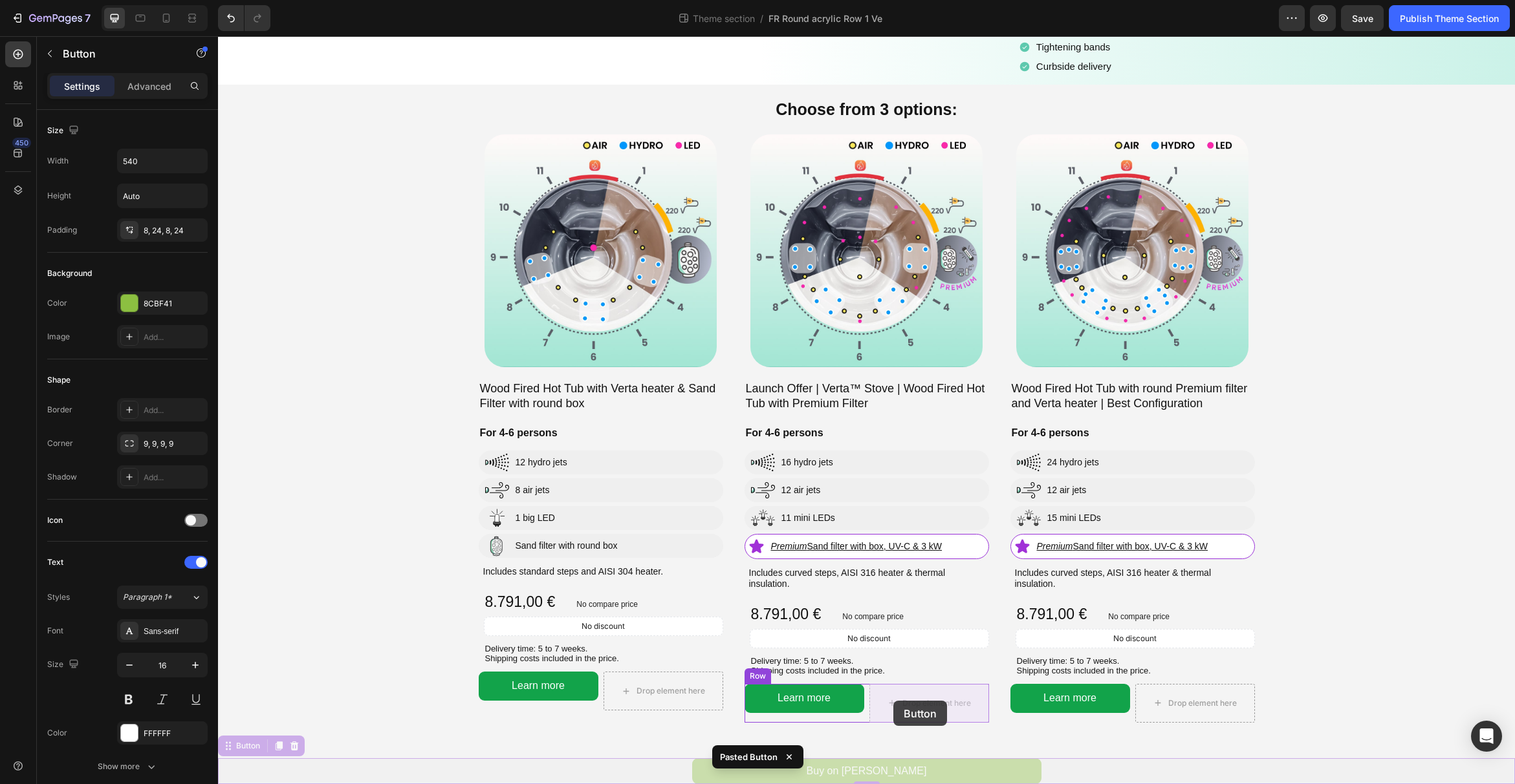
drag, startPoint x: 228, startPoint y: 749, endPoint x: 893, endPoint y: 701, distance: 666.7
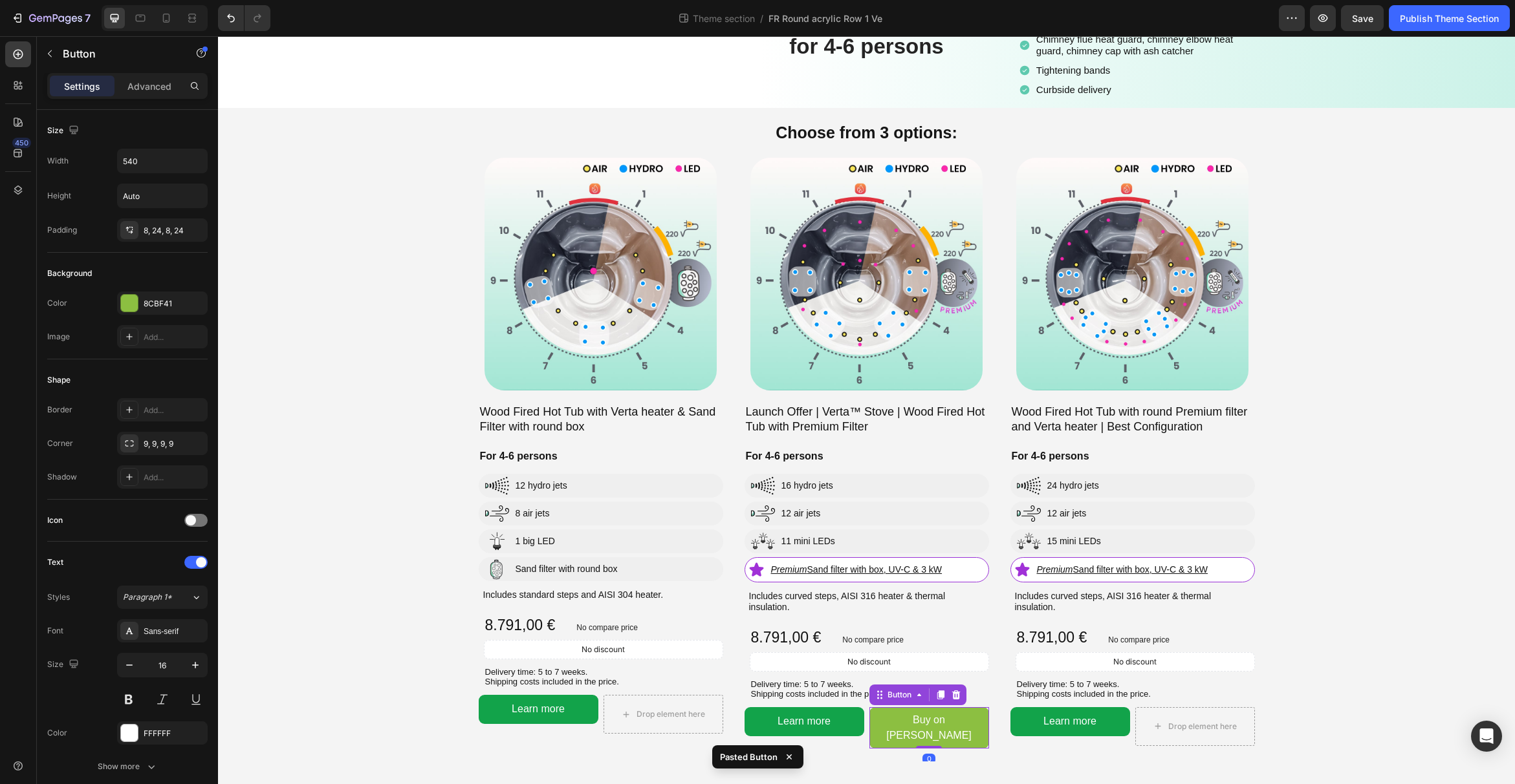
scroll to position [177, 0]
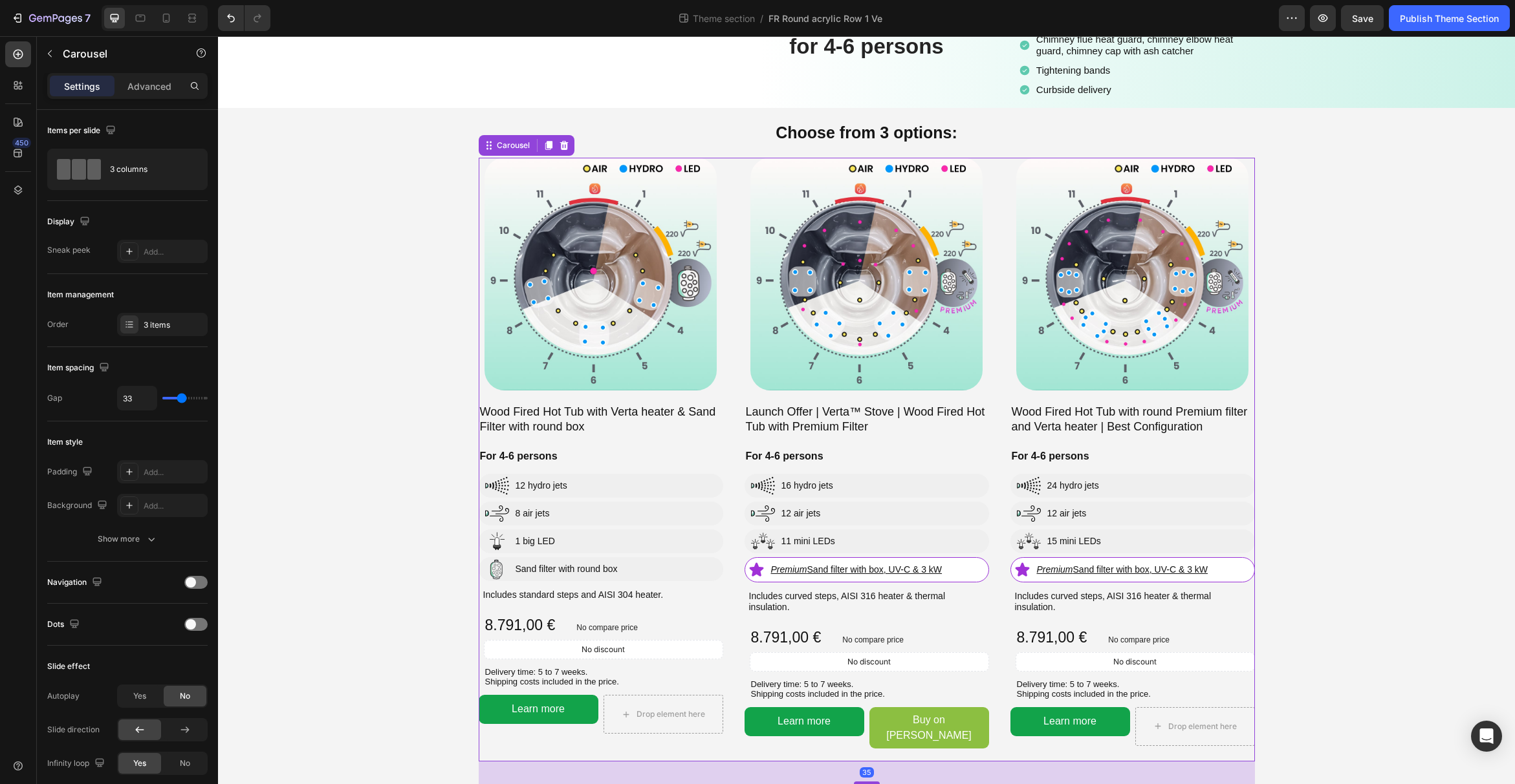
click at [1030, 755] on div "Image Wood Fired Hot Tub with round Premium filter and Verta heater | Best Conf…" at bounding box center [1132, 460] width 244 height 603
click at [170, 18] on icon at bounding box center [166, 18] width 13 height 13
type input "100%"
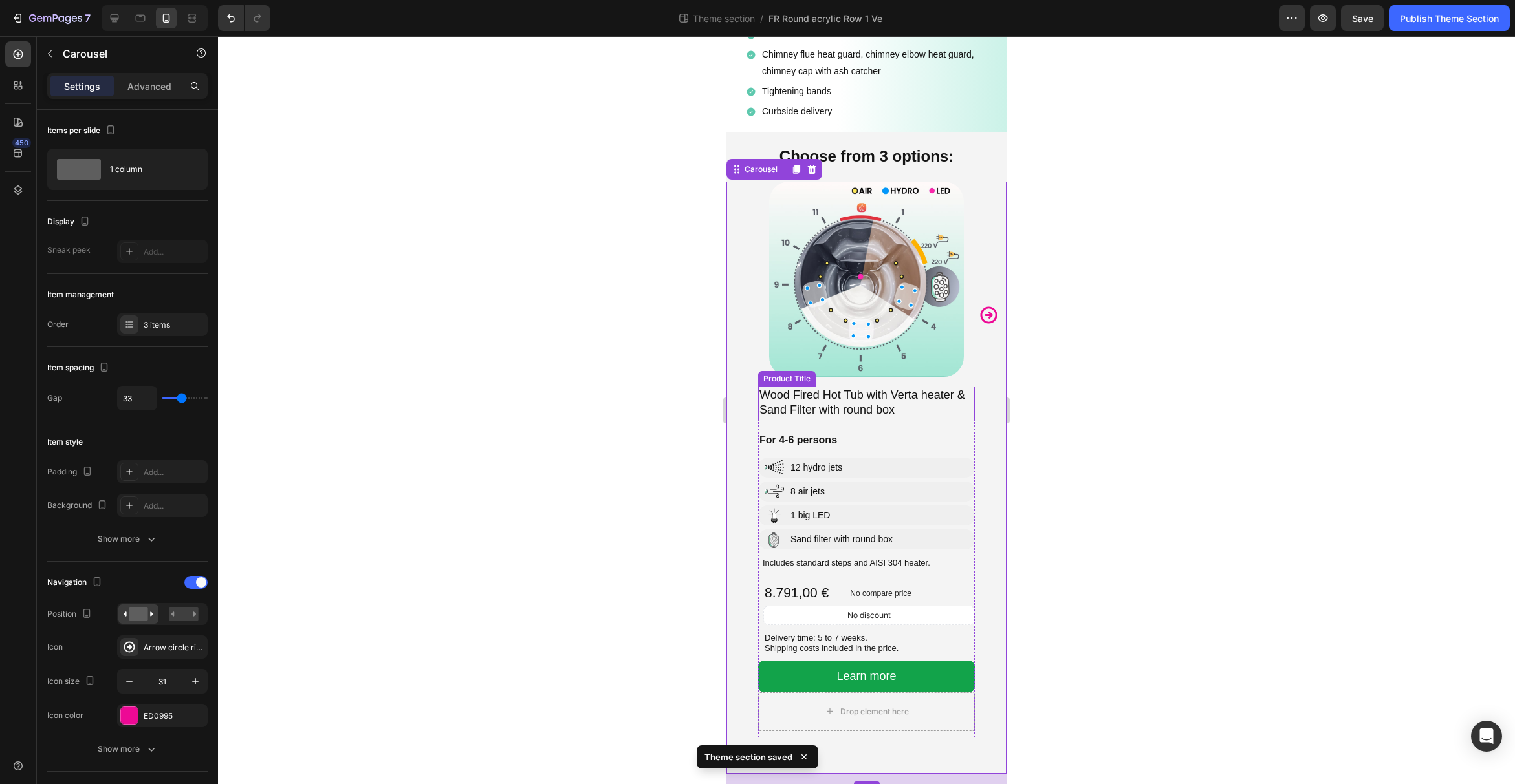
scroll to position [466, 0]
click at [983, 315] on icon "Carousel Next Arrow" at bounding box center [988, 315] width 20 height 20
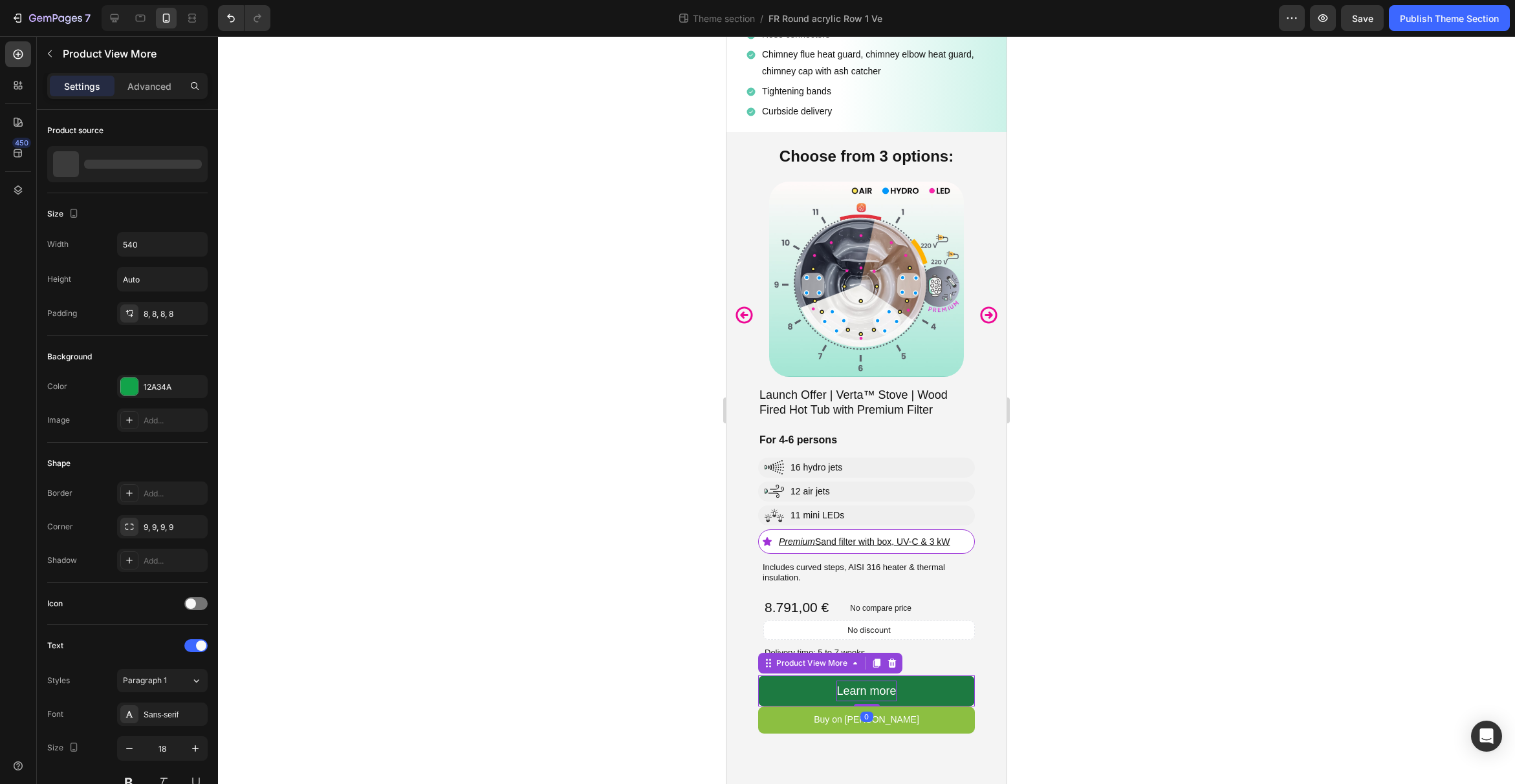
click at [864, 694] on div "Learn more" at bounding box center [866, 691] width 59 height 21
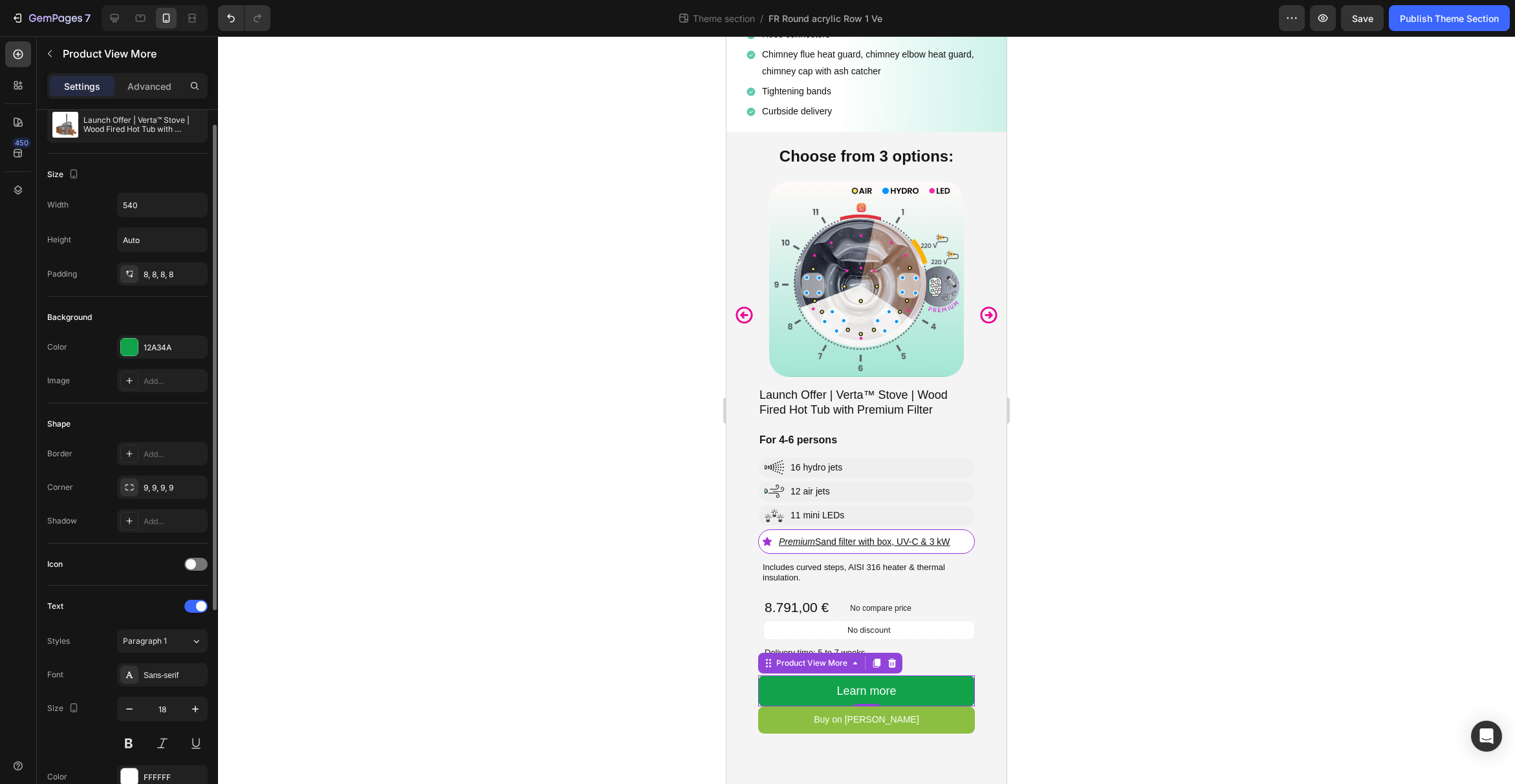
scroll to position [193, 0]
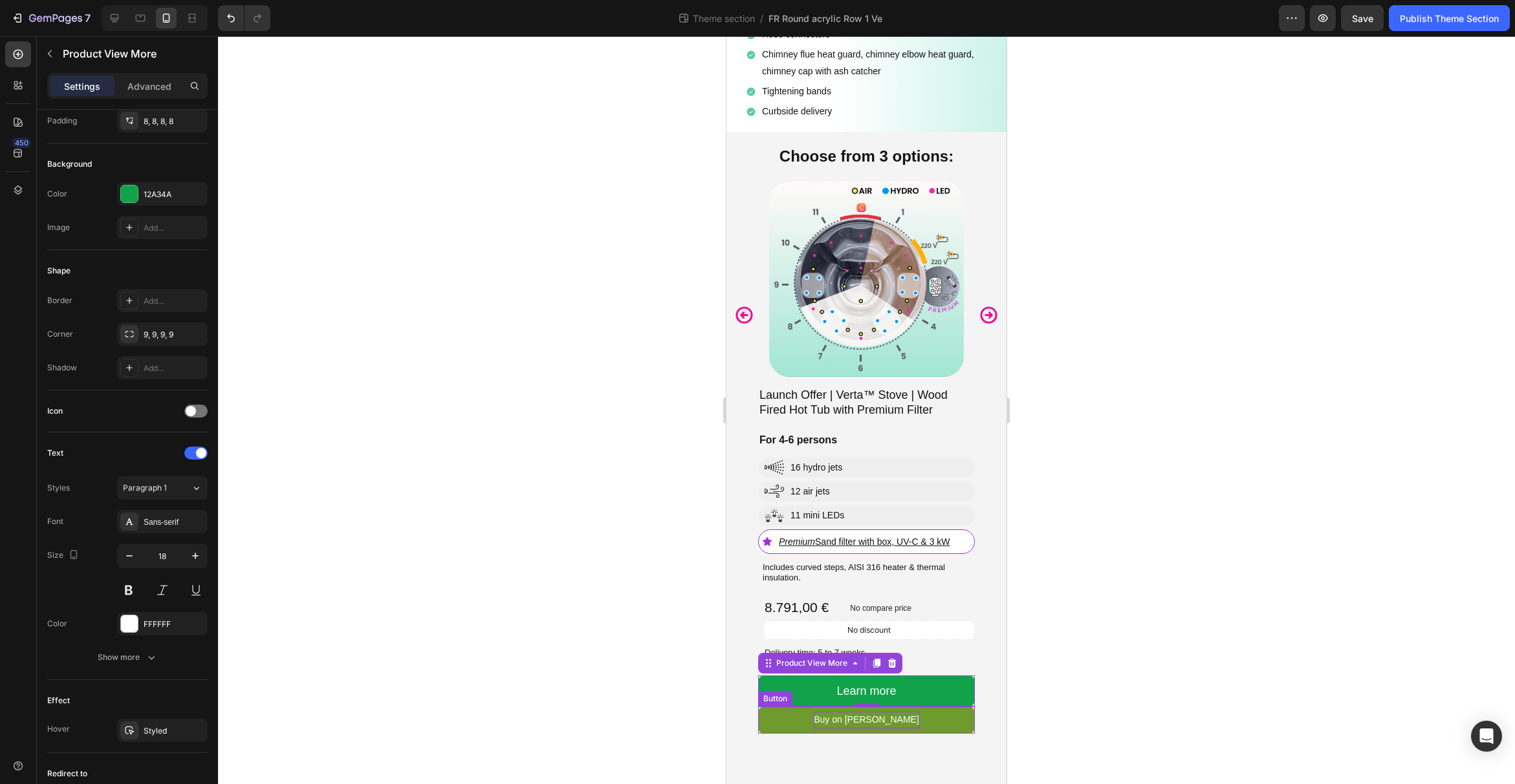
click at [893, 719] on p "Buy on [PERSON_NAME]" at bounding box center [866, 720] width 105 height 16
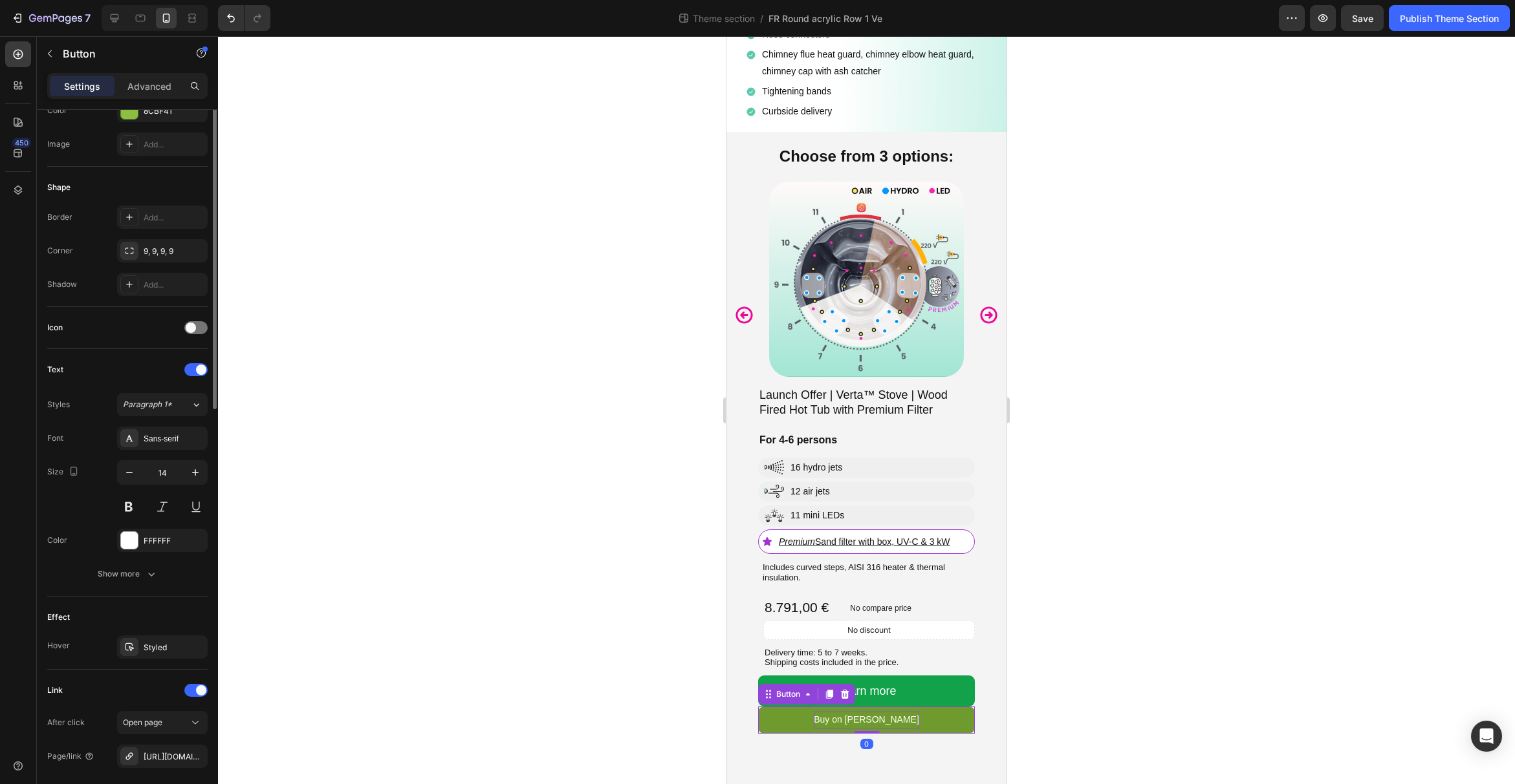
scroll to position [0, 0]
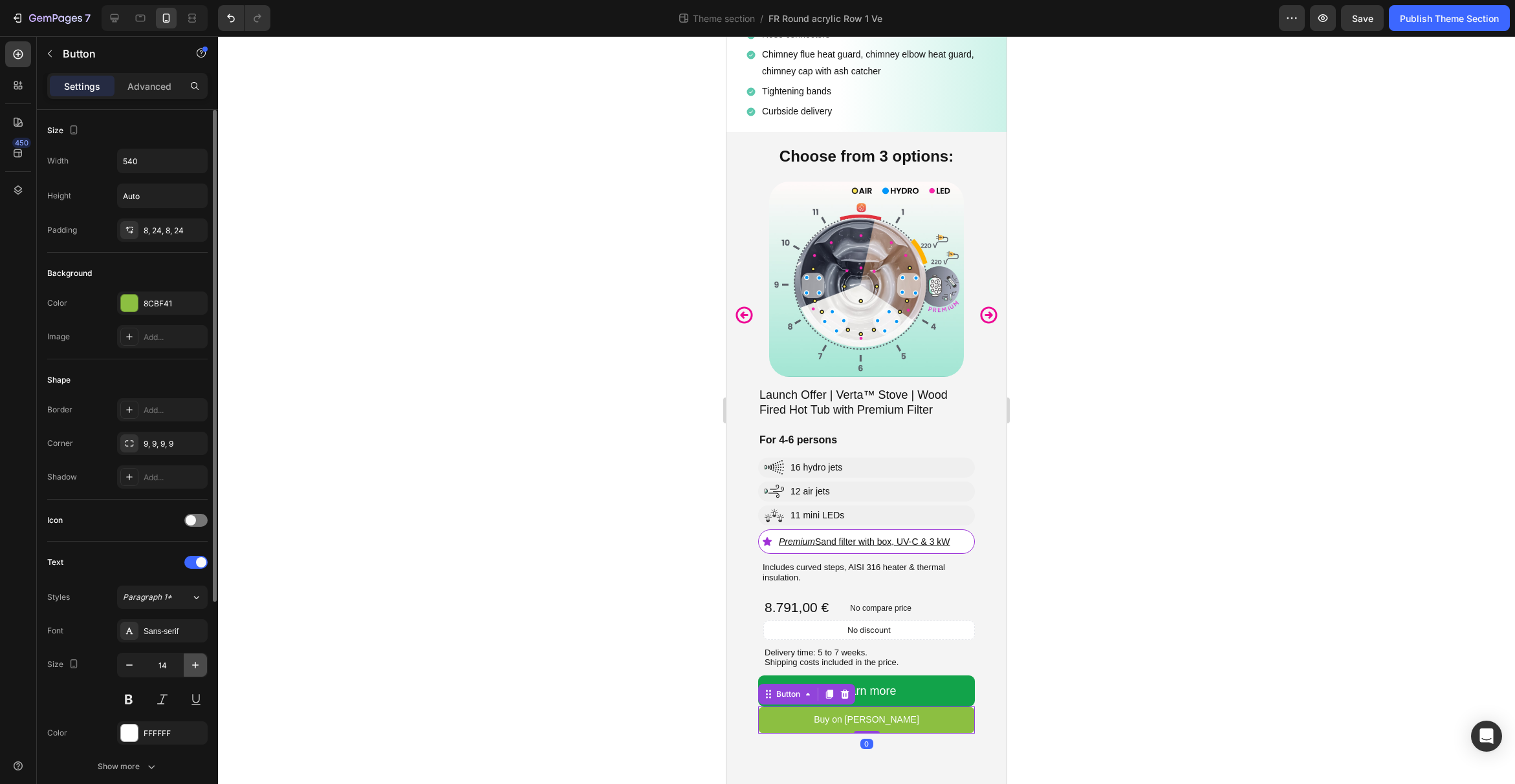
click at [196, 664] on icon "button" at bounding box center [196, 665] width 13 height 13
type input "18"
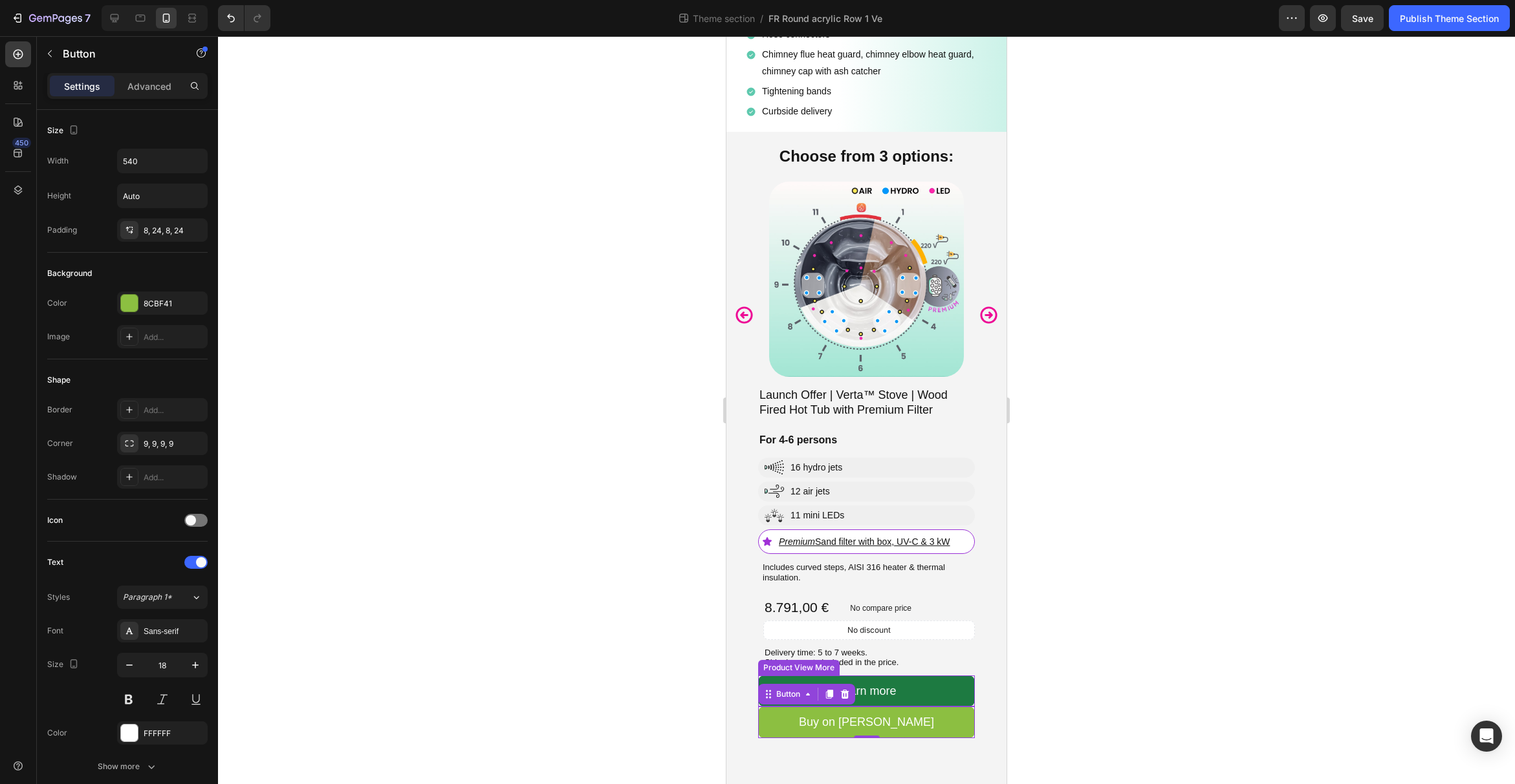
click at [953, 699] on button "Learn more" at bounding box center [866, 691] width 217 height 31
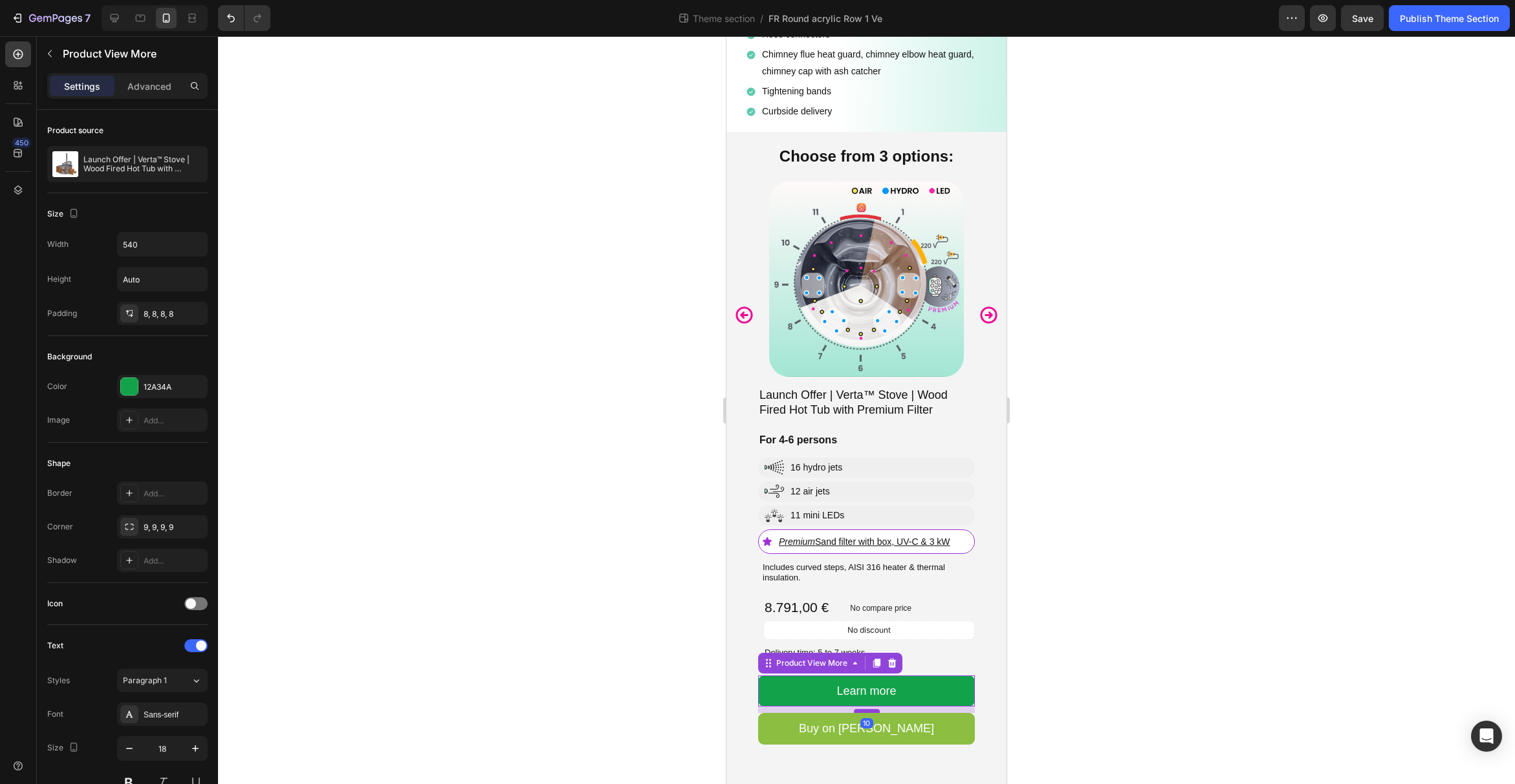
click at [864, 710] on div at bounding box center [867, 711] width 26 height 4
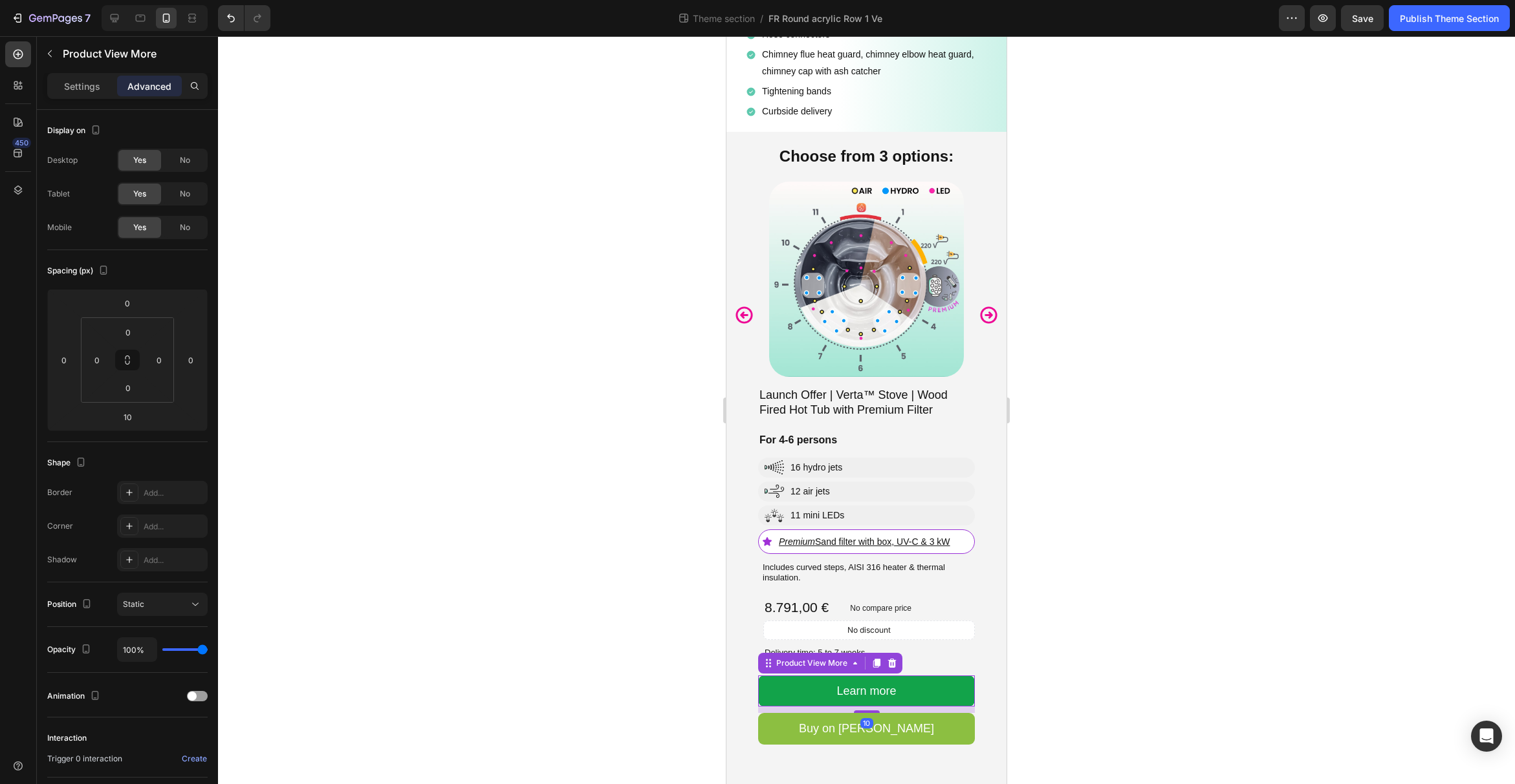
click at [1177, 710] on div at bounding box center [866, 410] width 1296 height 747
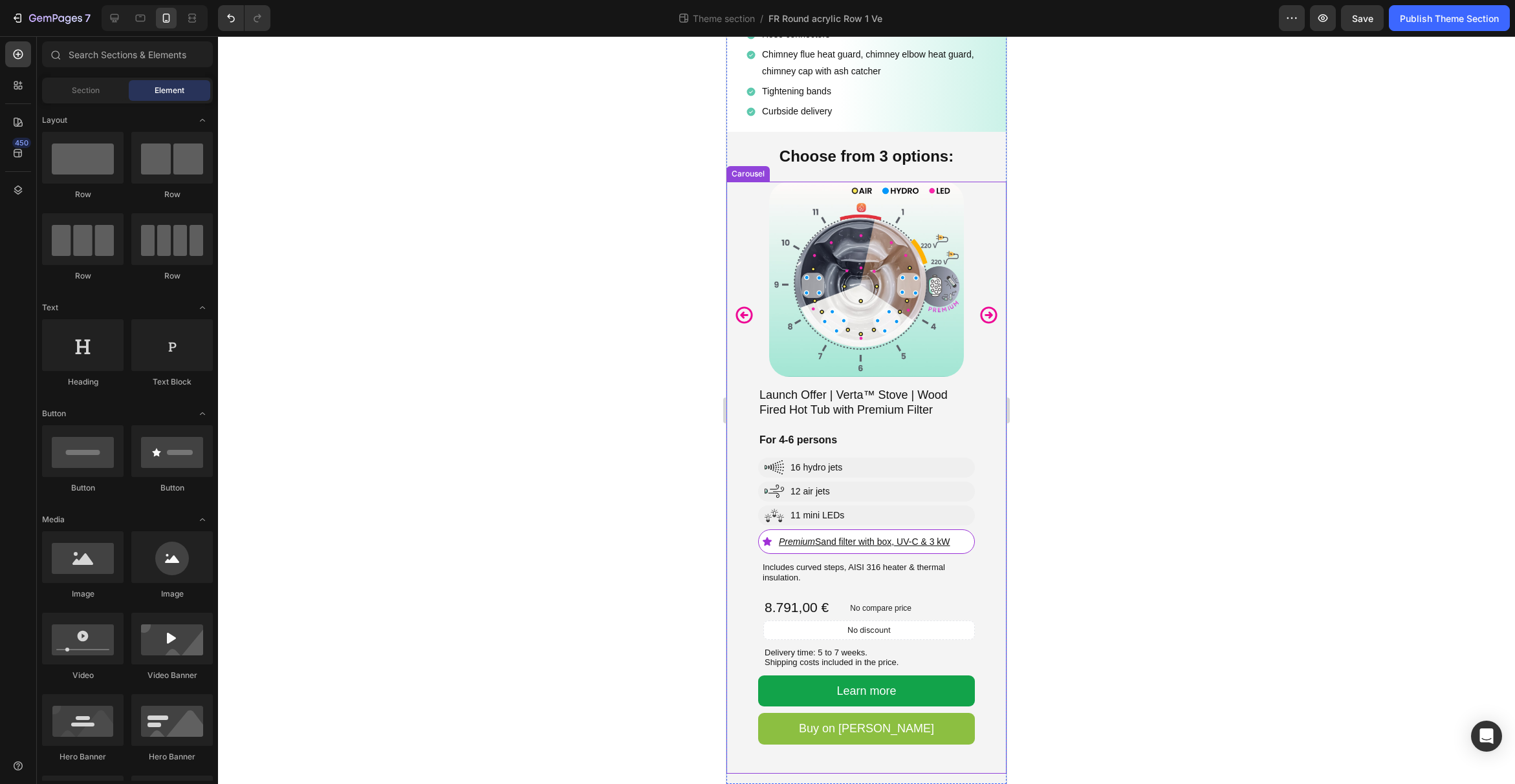
click at [991, 316] on icon "Carousel Next Arrow" at bounding box center [988, 315] width 16 height 16
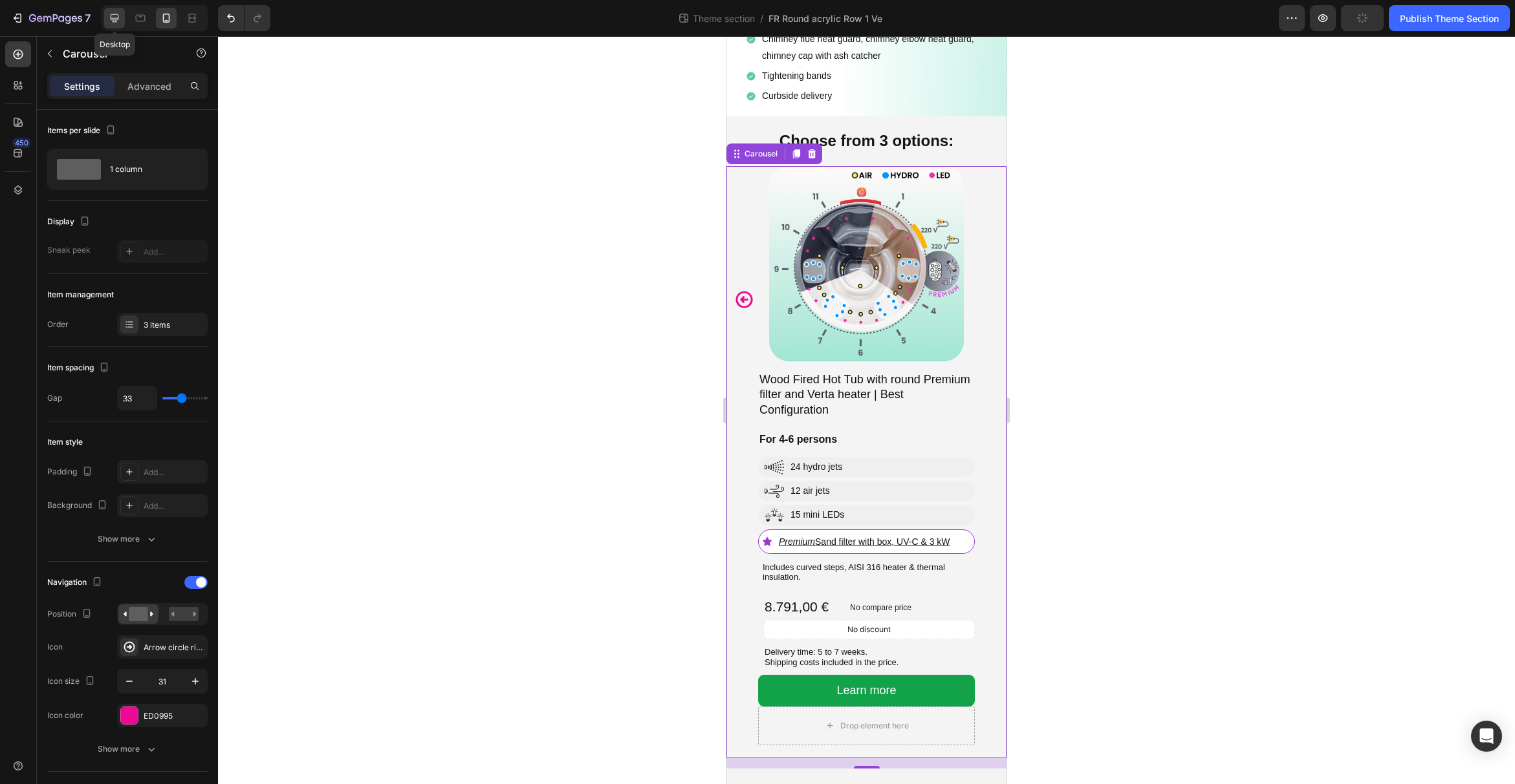
click at [111, 16] on icon at bounding box center [114, 18] width 8 height 8
type input "1200"
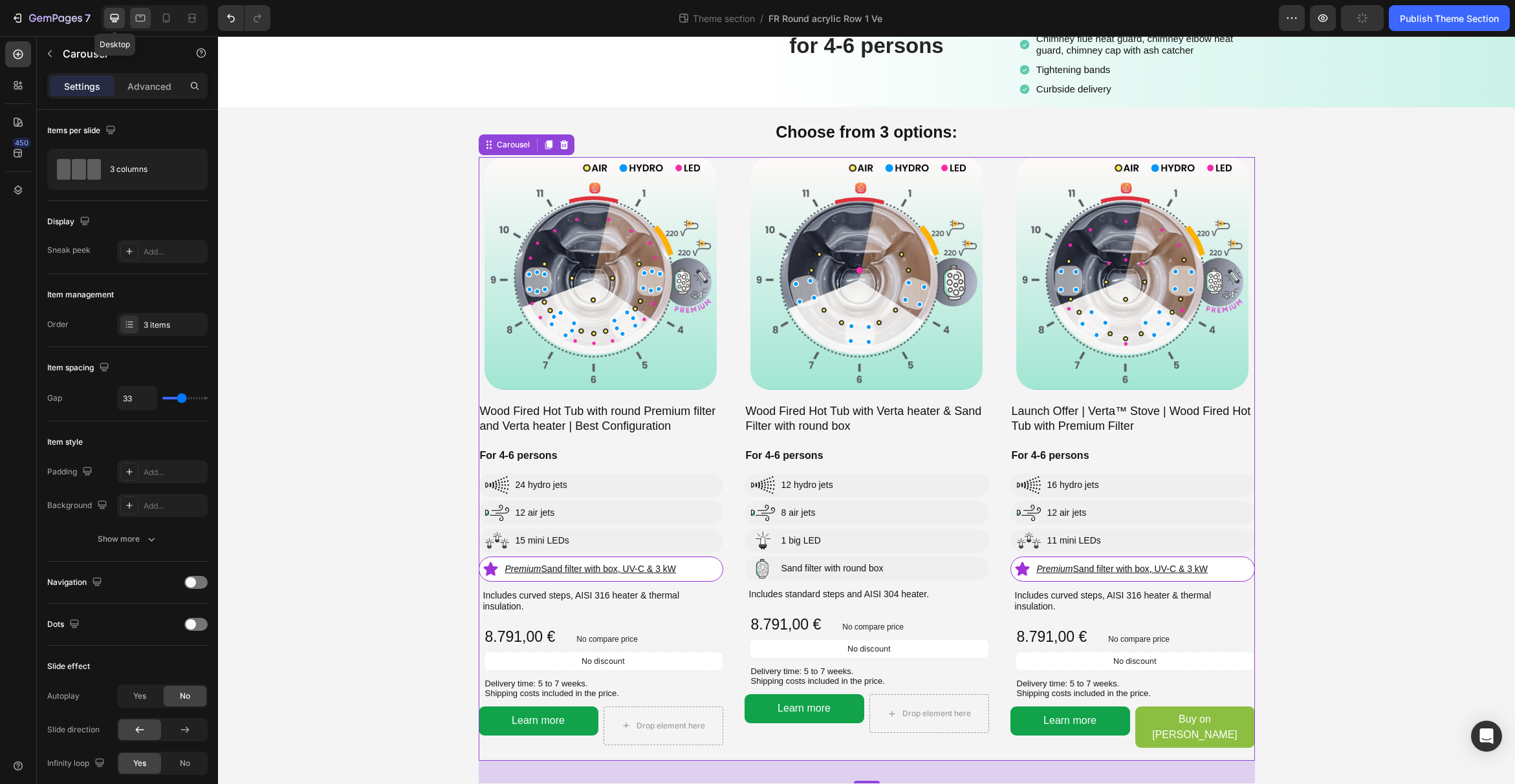
scroll to position [186, 0]
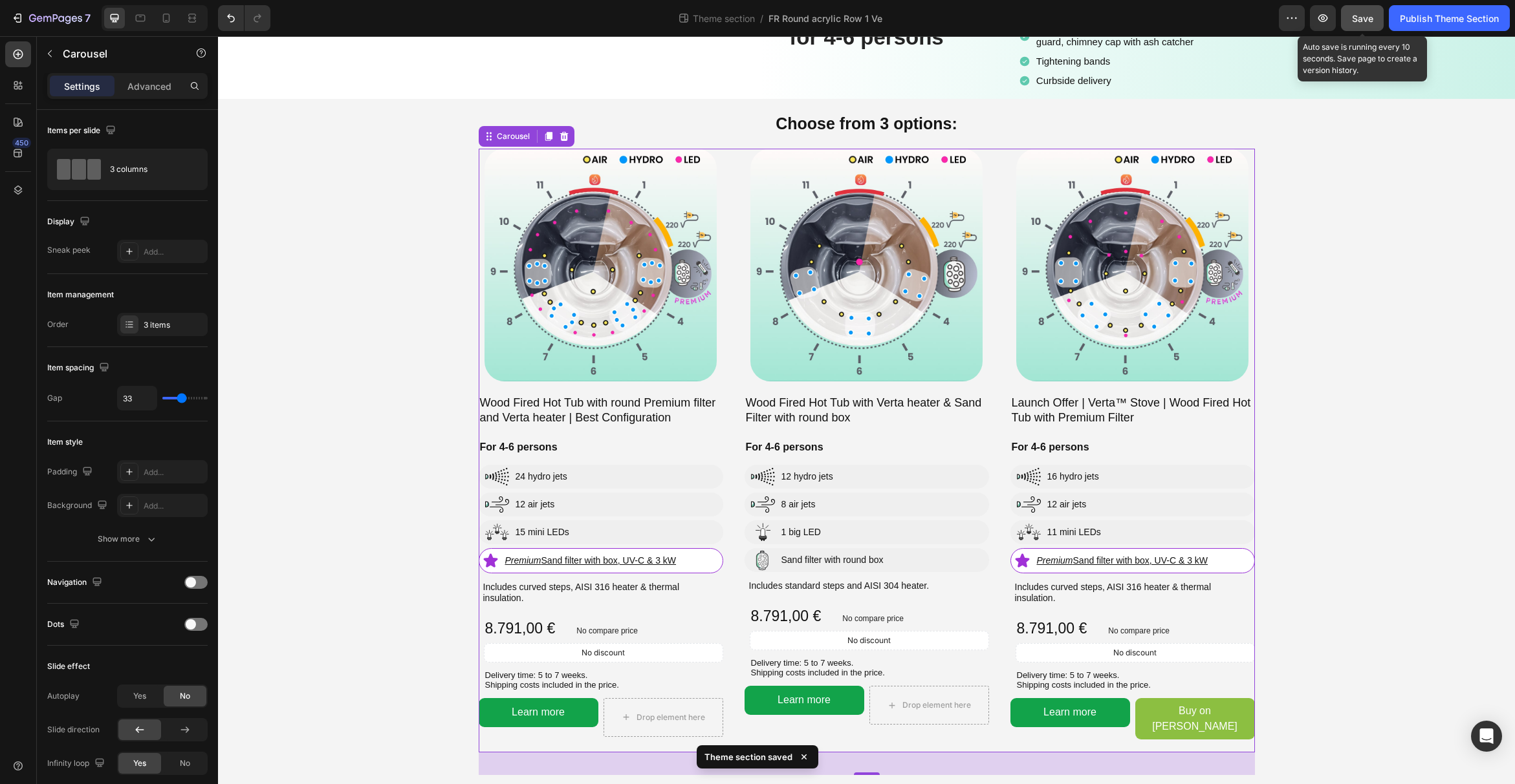
click at [1349, 16] on button "Save" at bounding box center [1361, 18] width 43 height 26
click at [1407, 19] on div "Publish Theme Section" at bounding box center [1449, 18] width 99 height 14
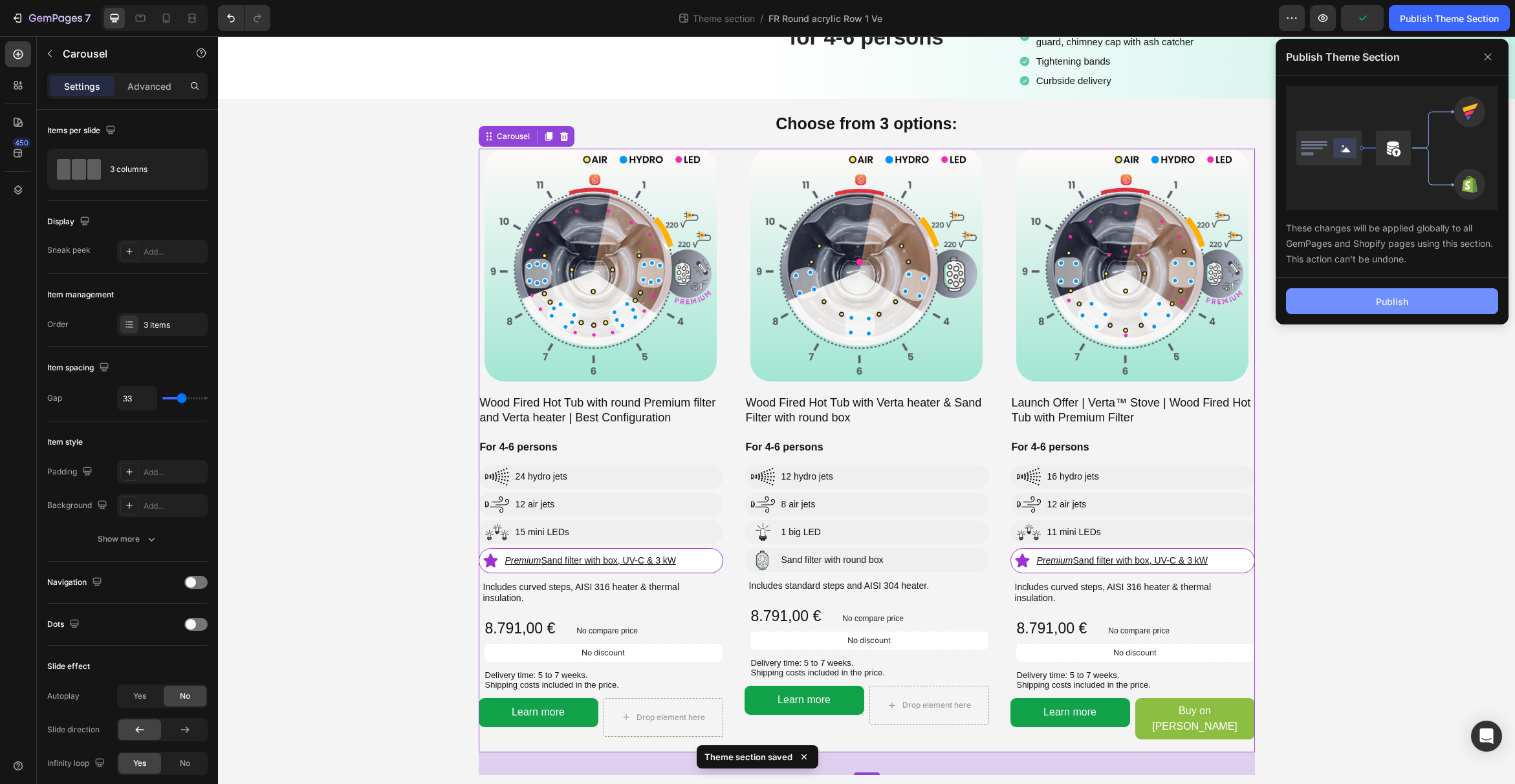
click at [1415, 308] on button "Publish" at bounding box center [1392, 302] width 212 height 26
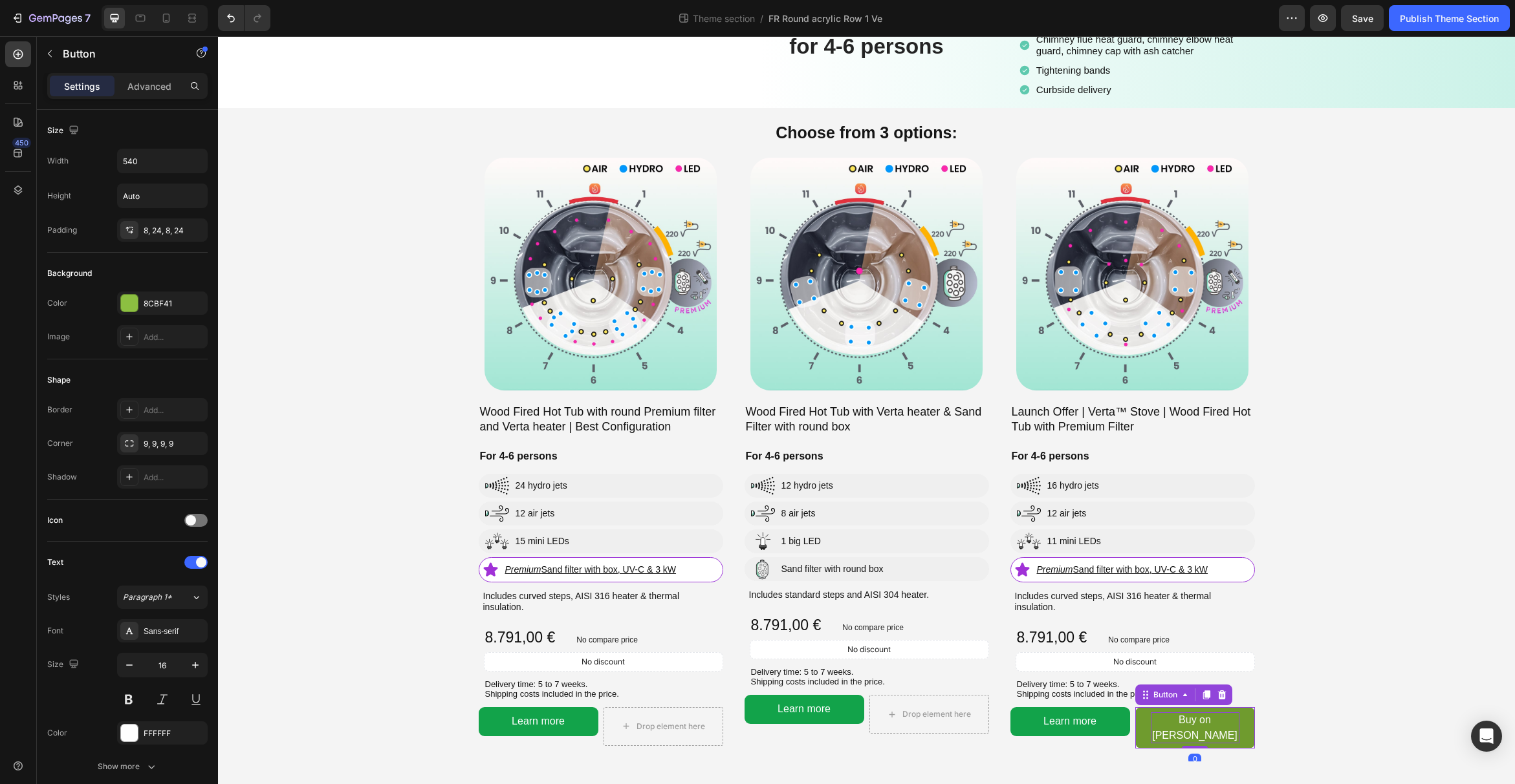
click at [1230, 707] on link "Buy on [PERSON_NAME]" at bounding box center [1195, 727] width 120 height 41
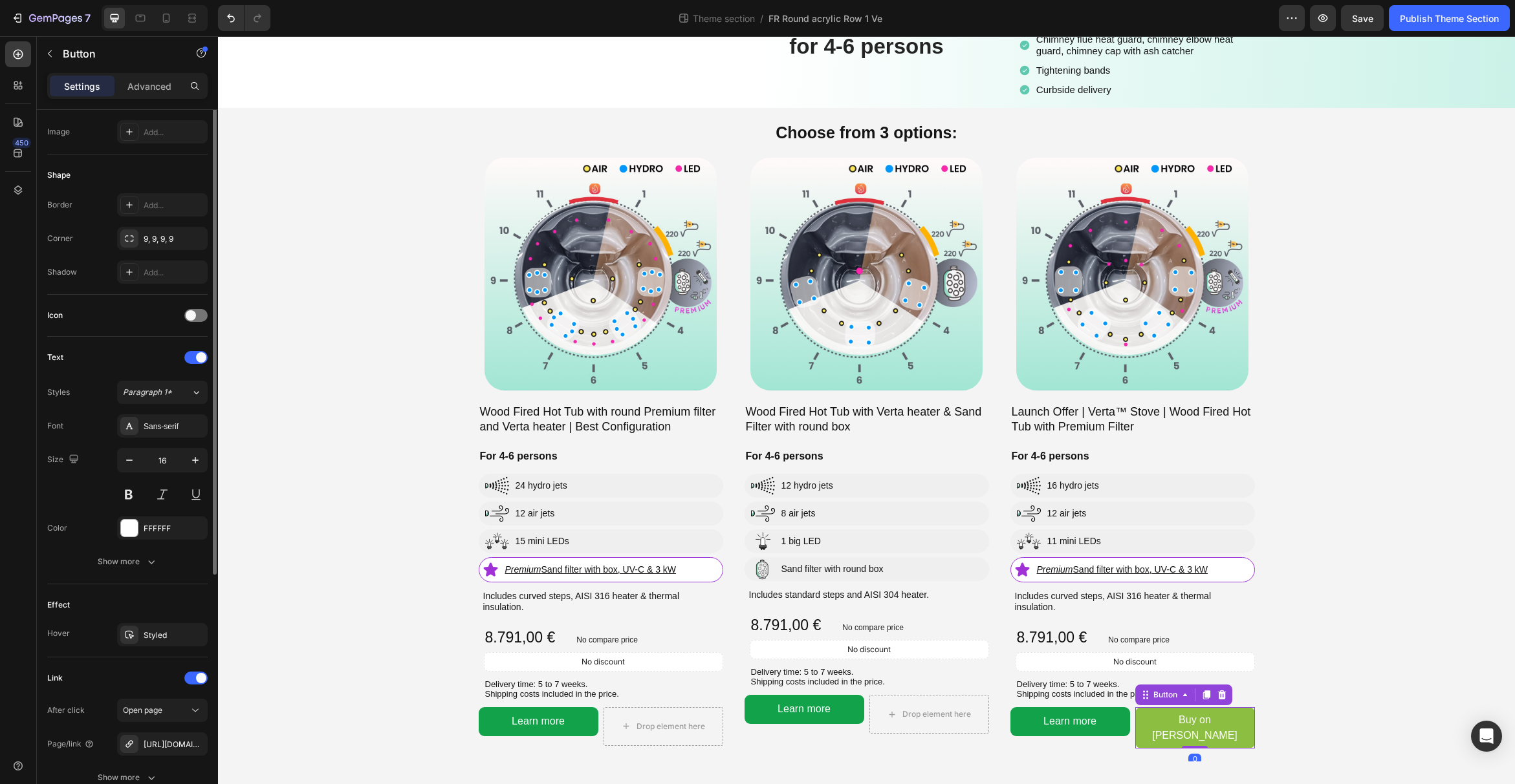
scroll to position [230, 0]
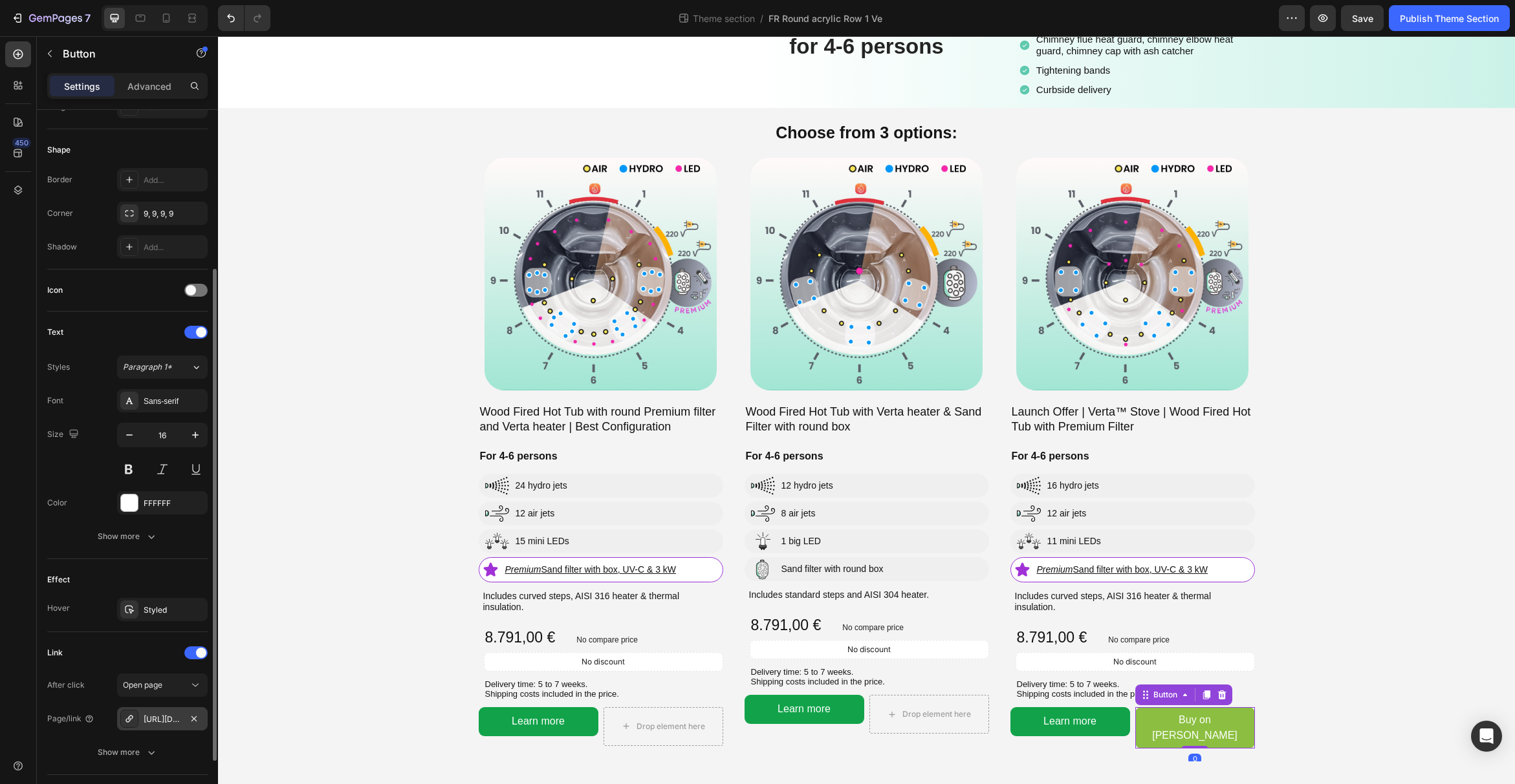
click at [165, 718] on div "[URL][DOMAIN_NAME][PERSON_NAME]" at bounding box center [162, 719] width 37 height 12
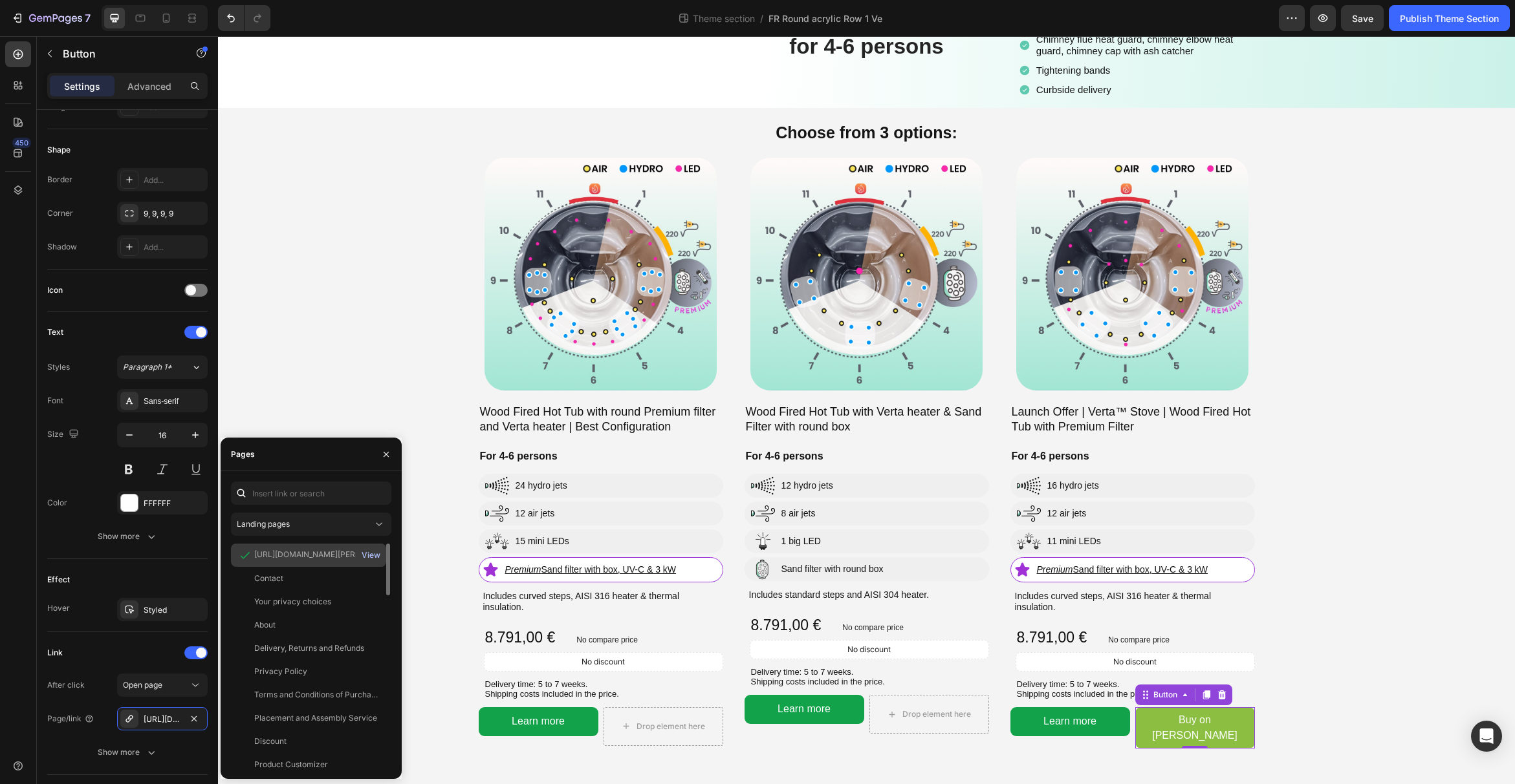
click at [372, 551] on div "View" at bounding box center [370, 555] width 19 height 12
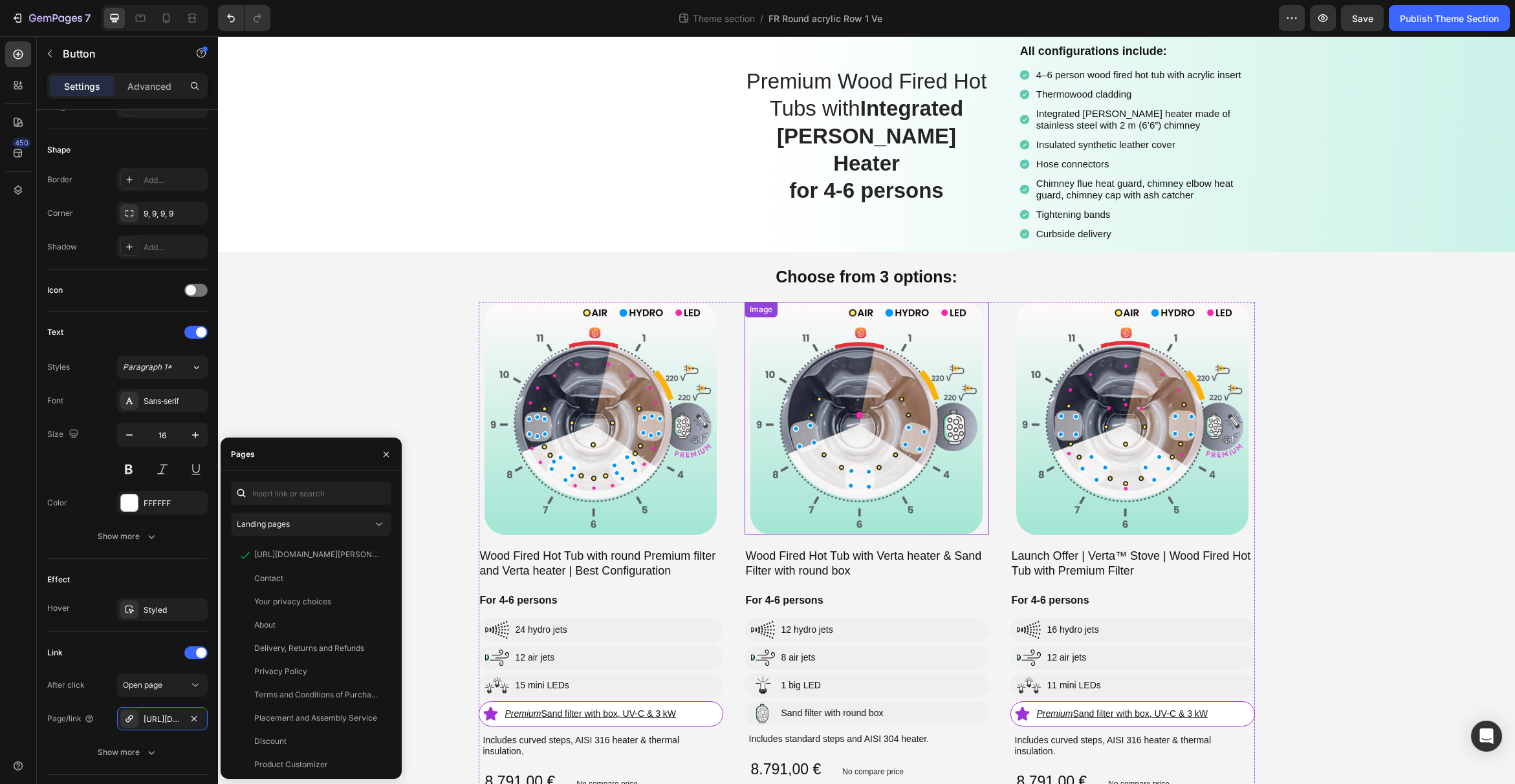
scroll to position [0, 0]
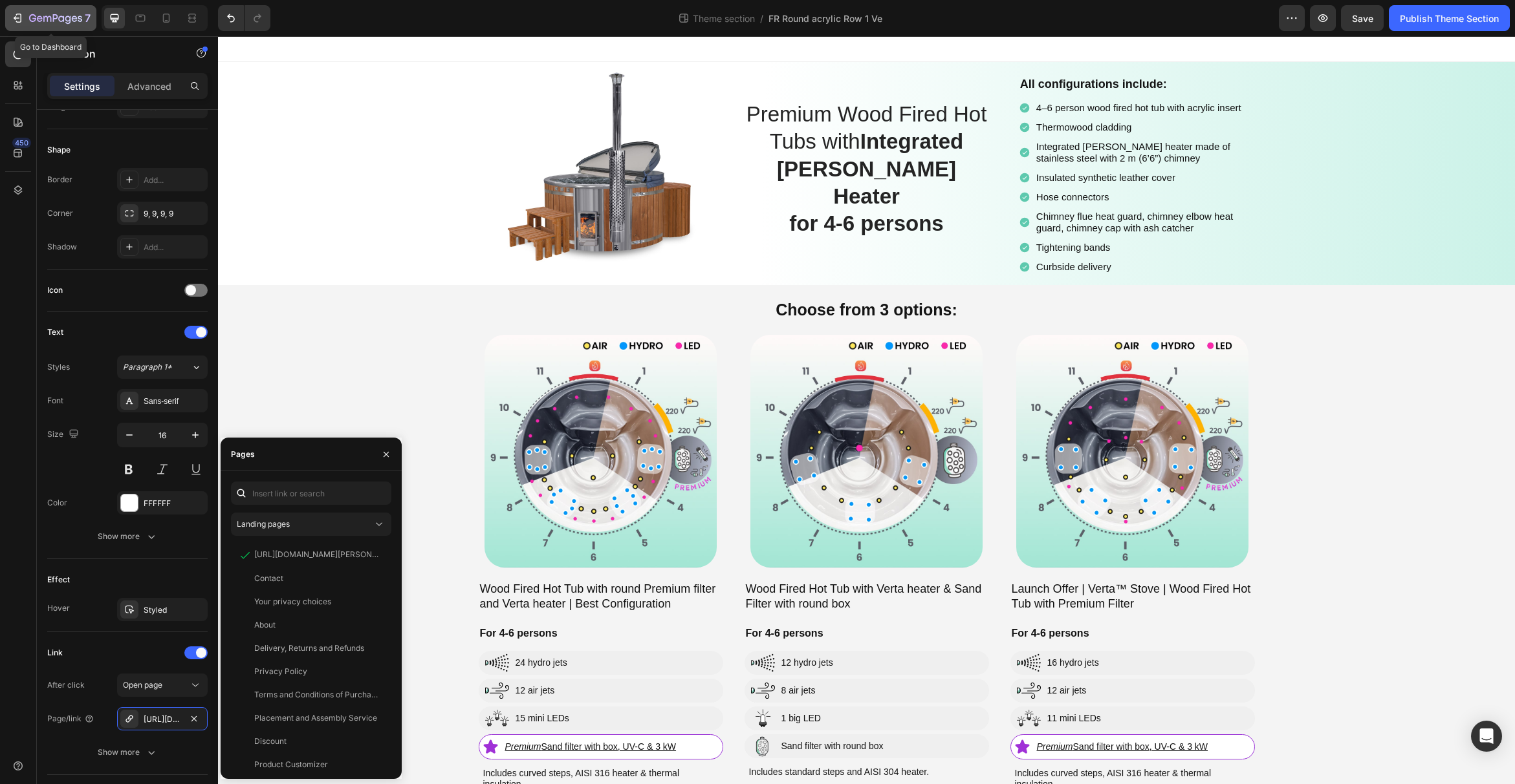
click at [16, 15] on icon "button" at bounding box center [17, 18] width 13 height 13
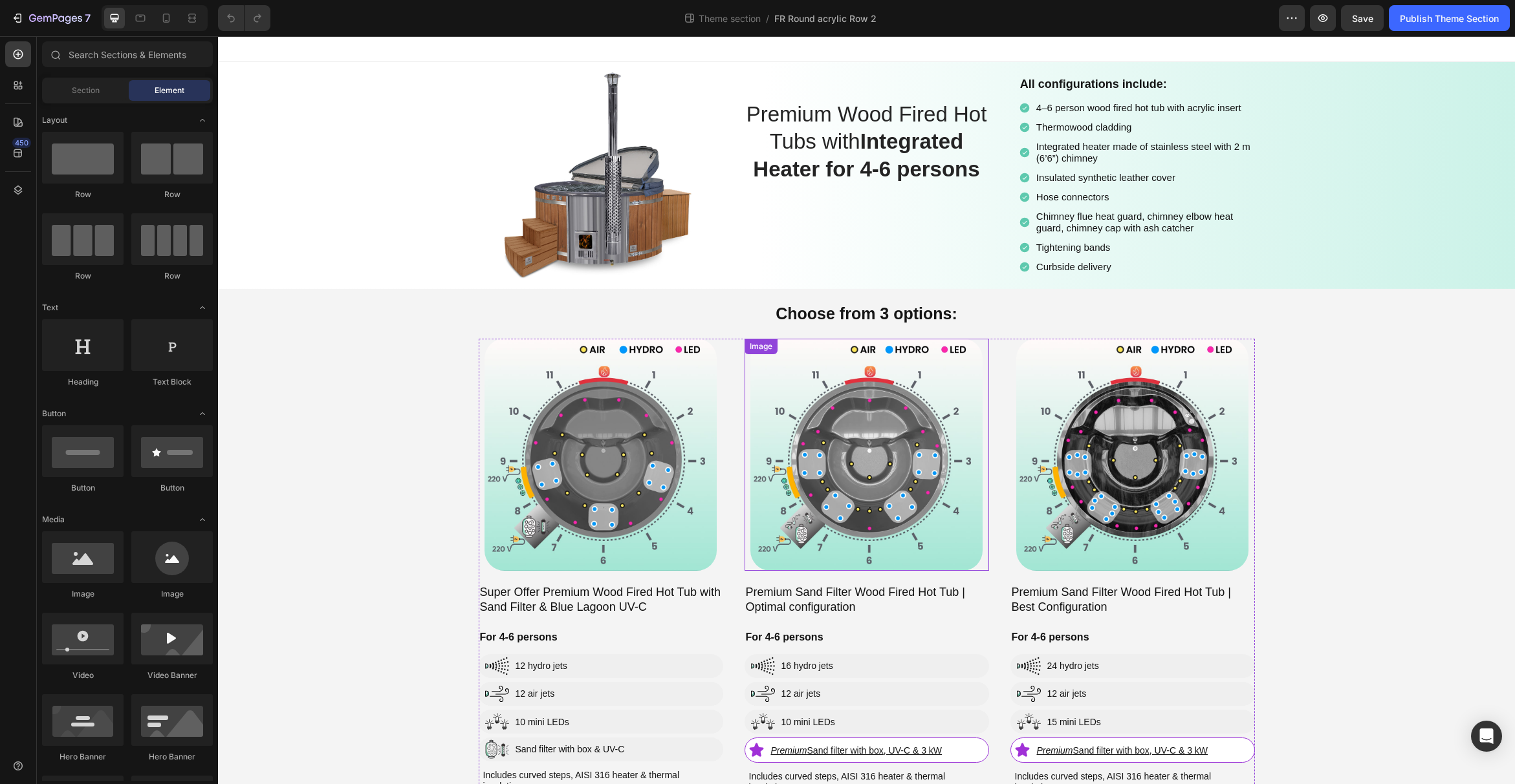
scroll to position [175, 0]
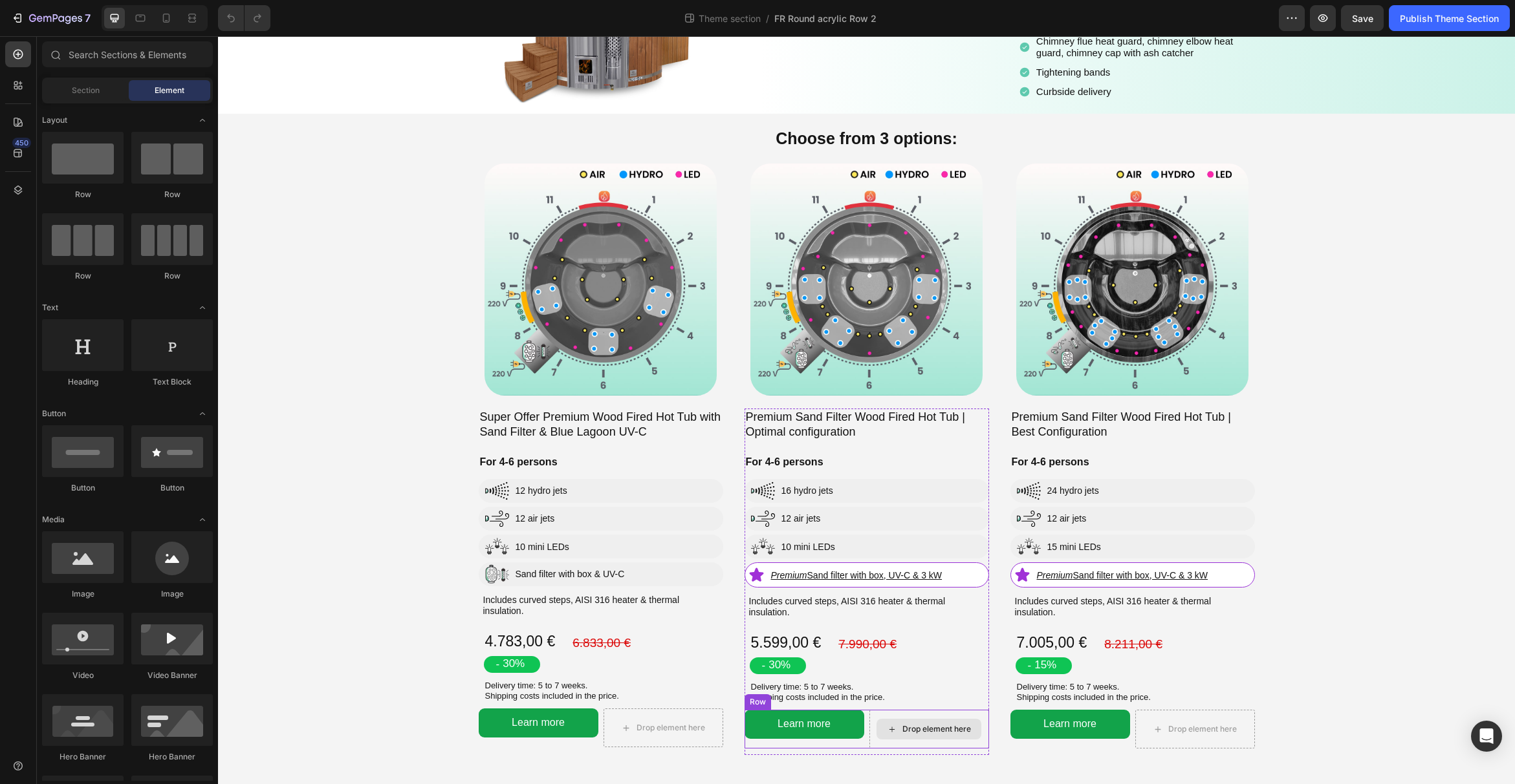
click at [899, 729] on div "Drop element here" at bounding box center [929, 729] width 105 height 21
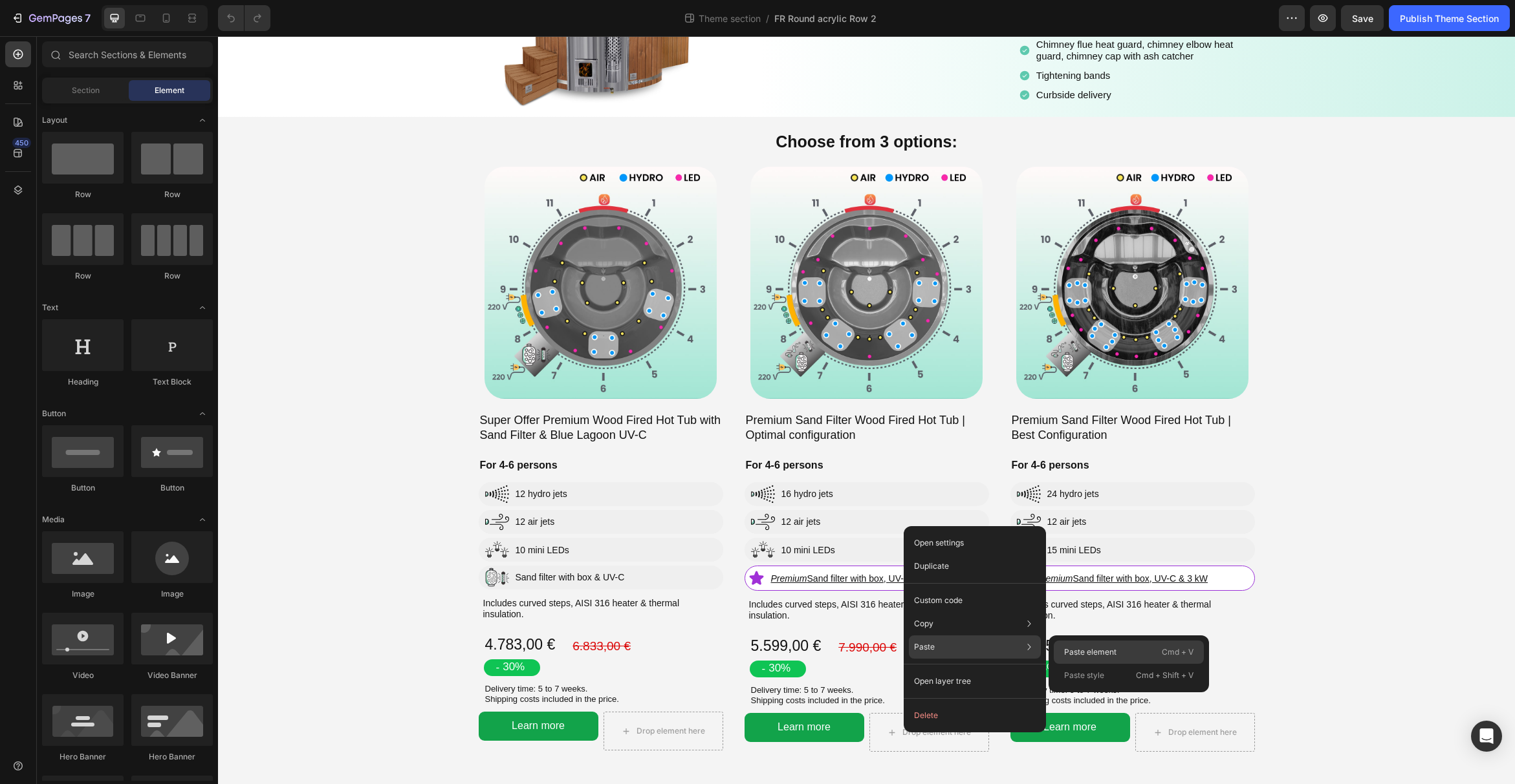
click at [1108, 649] on p "Paste element" at bounding box center [1090, 652] width 52 height 12
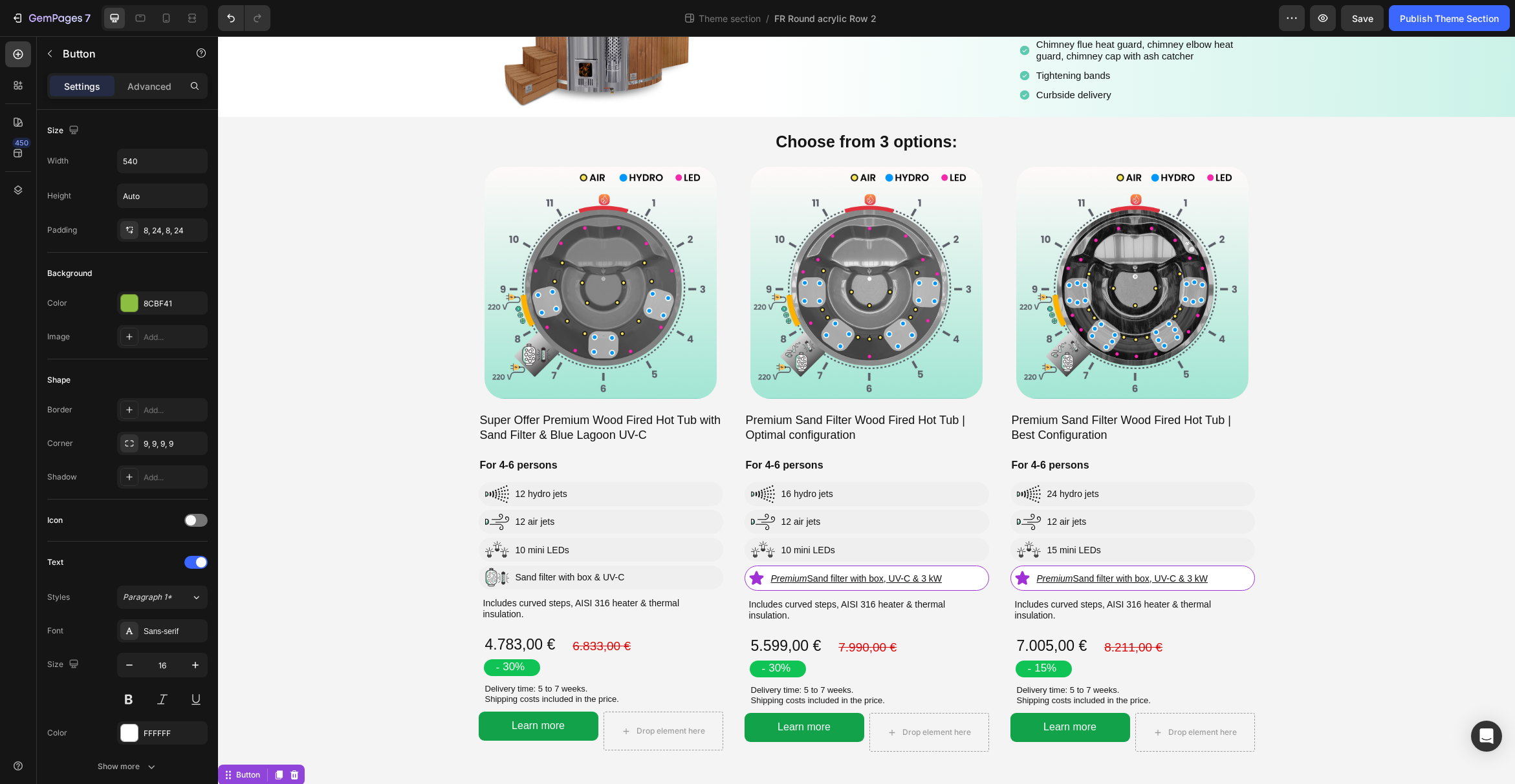
scroll to position [201, 0]
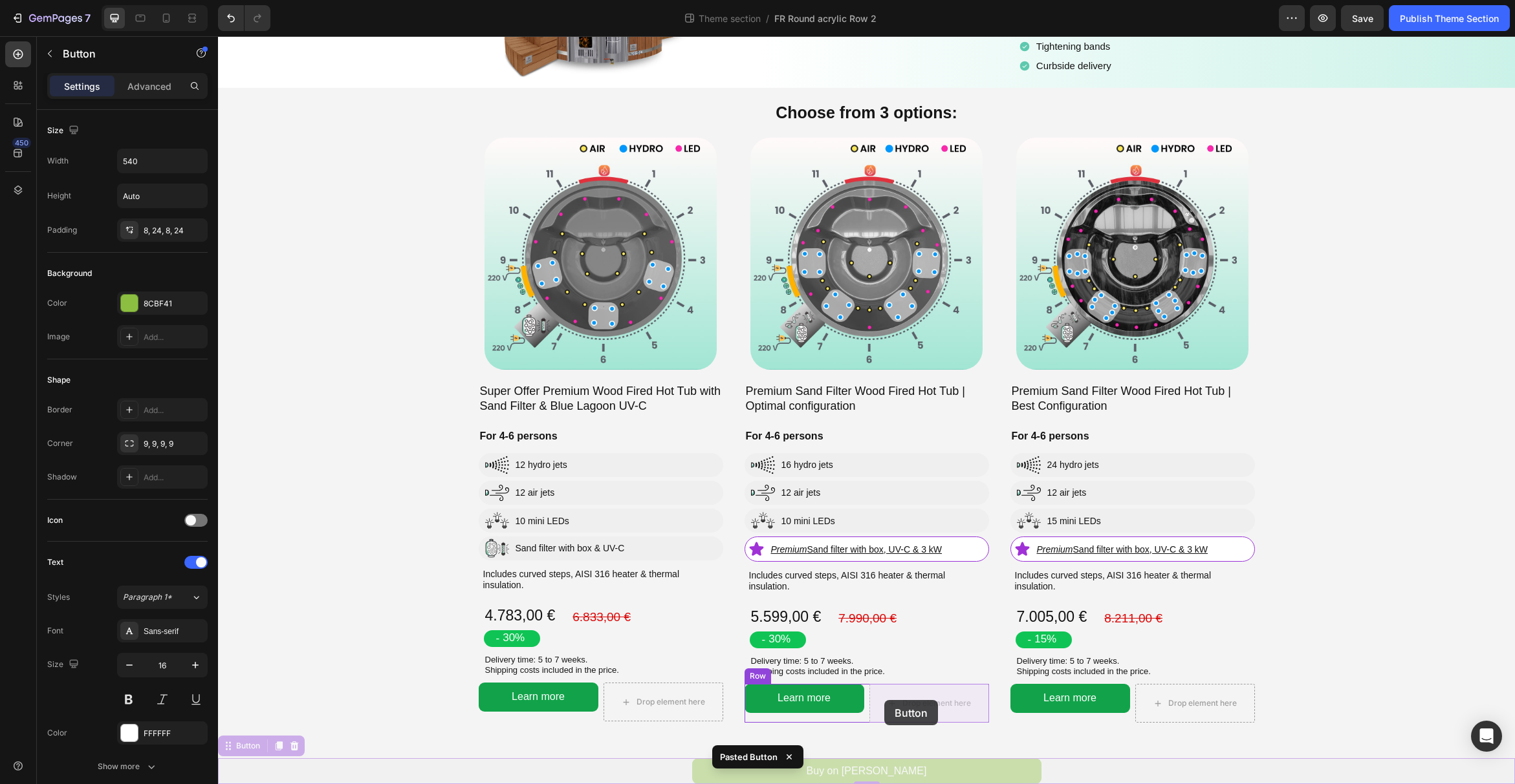
drag, startPoint x: 231, startPoint y: 748, endPoint x: 886, endPoint y: 700, distance: 656.8
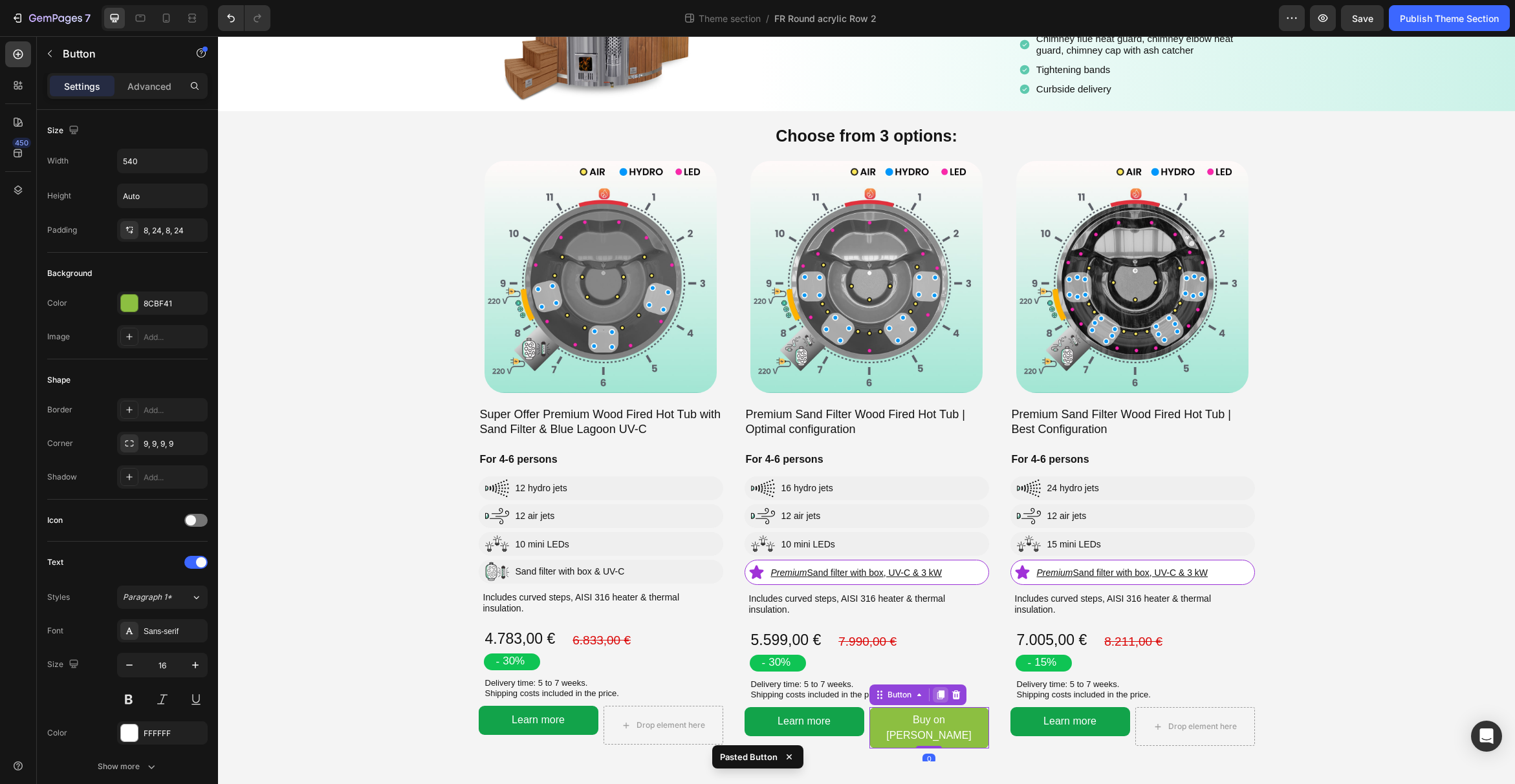
scroll to position [178, 0]
click at [1158, 710] on div "Drop element here" at bounding box center [1195, 726] width 120 height 38
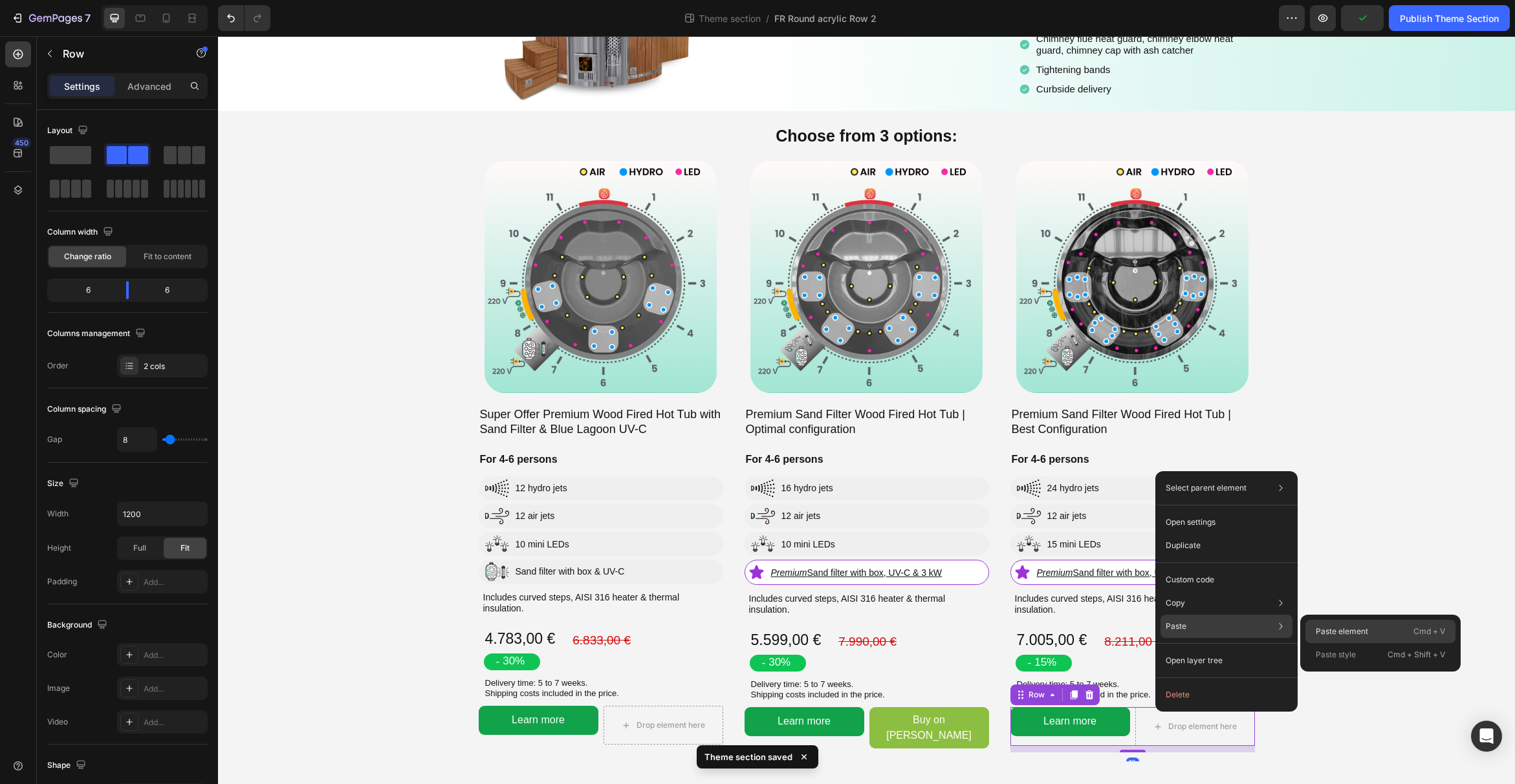
drag, startPoint x: 1331, startPoint y: 630, endPoint x: 1113, endPoint y: 594, distance: 221.0
click at [1331, 630] on p "Paste element" at bounding box center [1341, 631] width 52 height 12
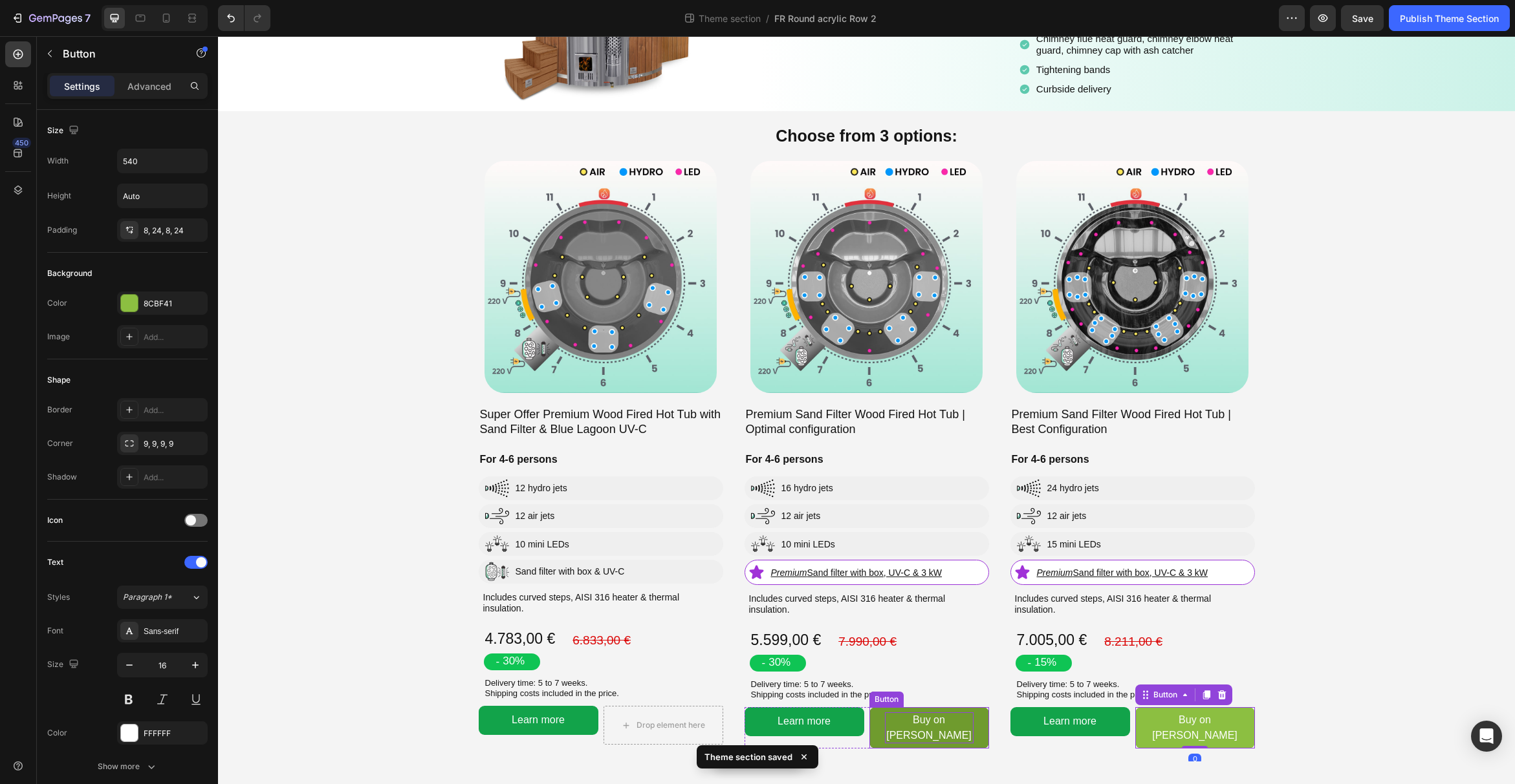
click at [934, 719] on p "Buy on [PERSON_NAME]" at bounding box center [929, 728] width 89 height 31
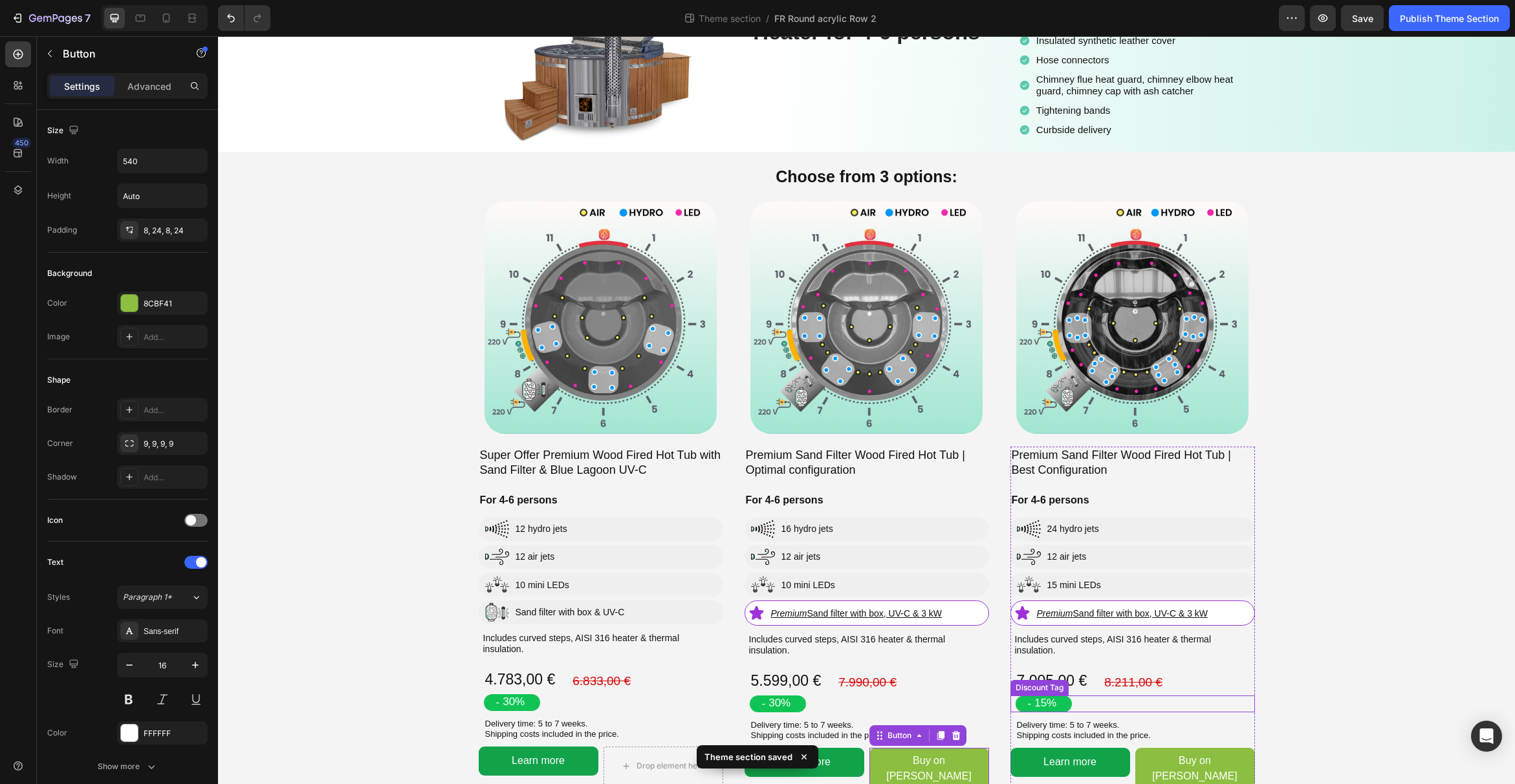
scroll to position [125, 0]
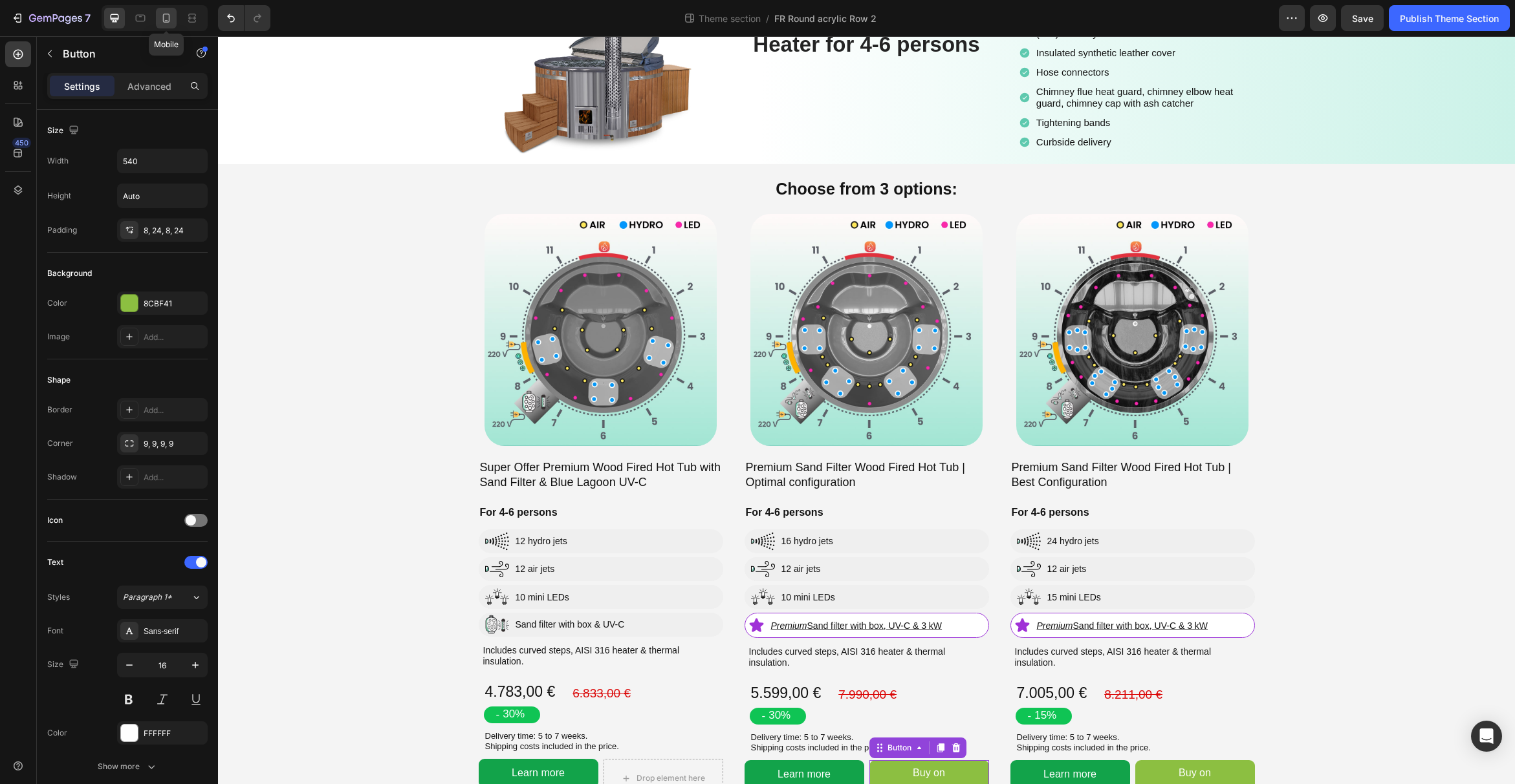
click at [171, 21] on icon at bounding box center [166, 18] width 13 height 13
type input "14"
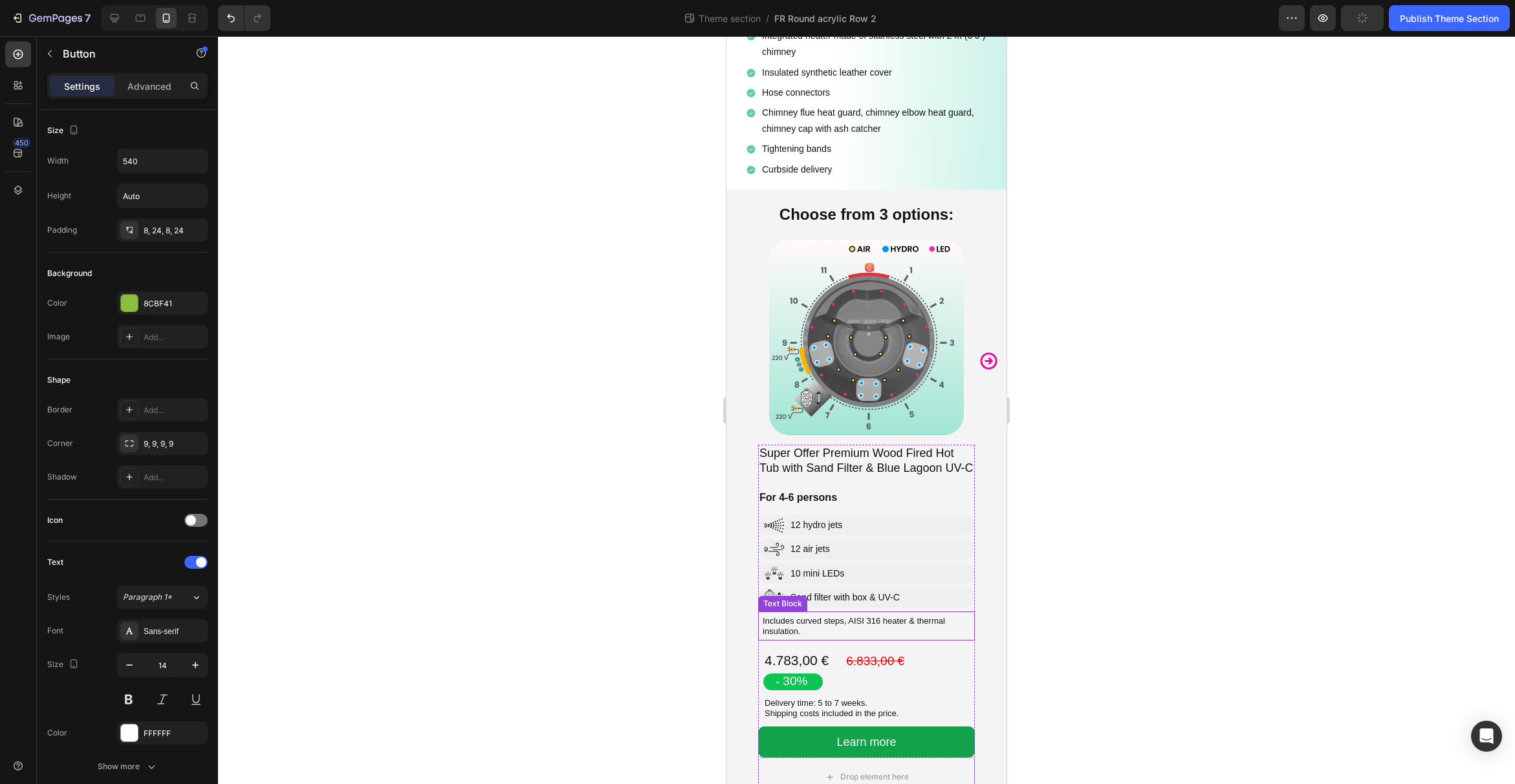
scroll to position [433, 0]
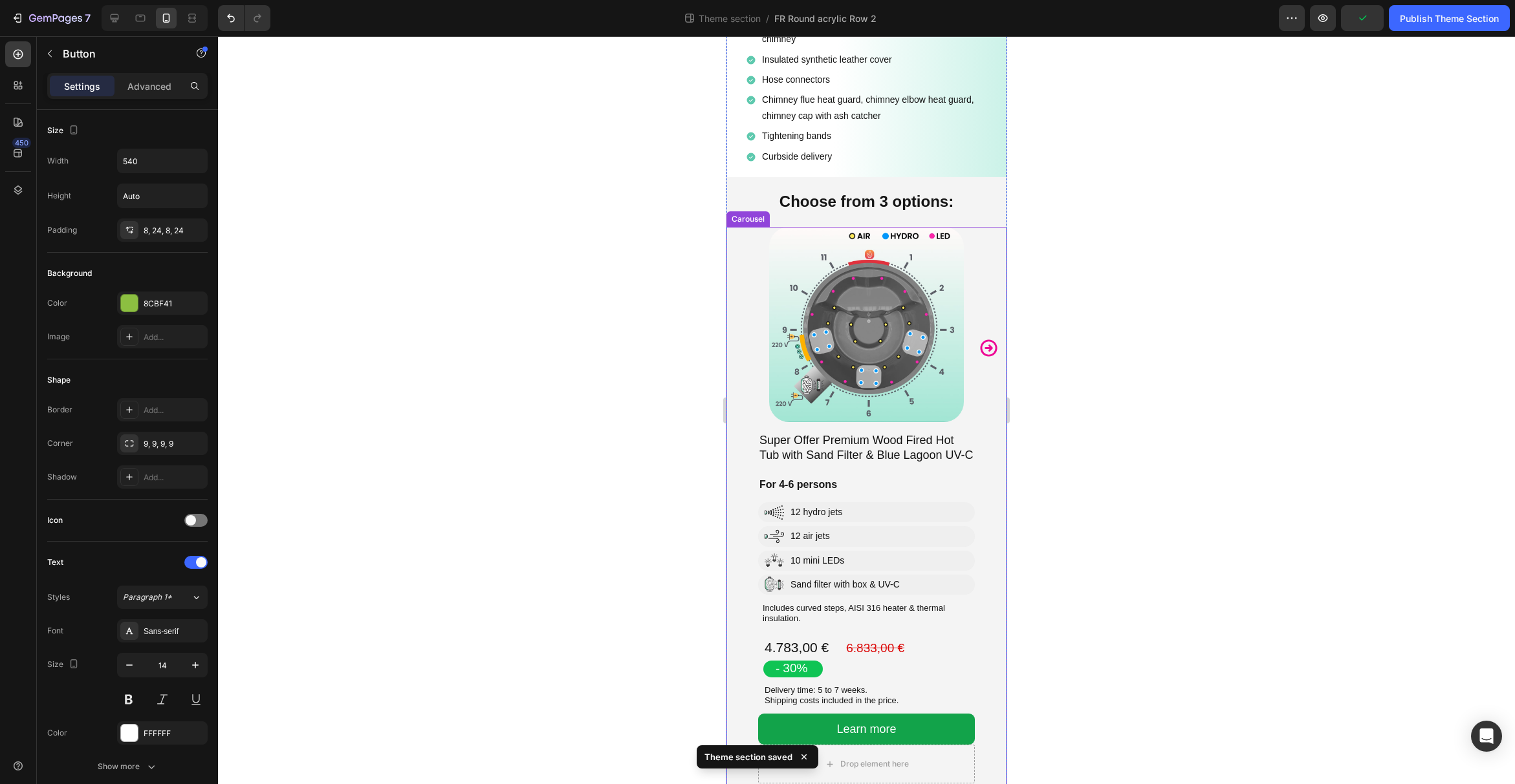
click at [988, 338] on icon "Carousel Next Arrow" at bounding box center [988, 348] width 20 height 20
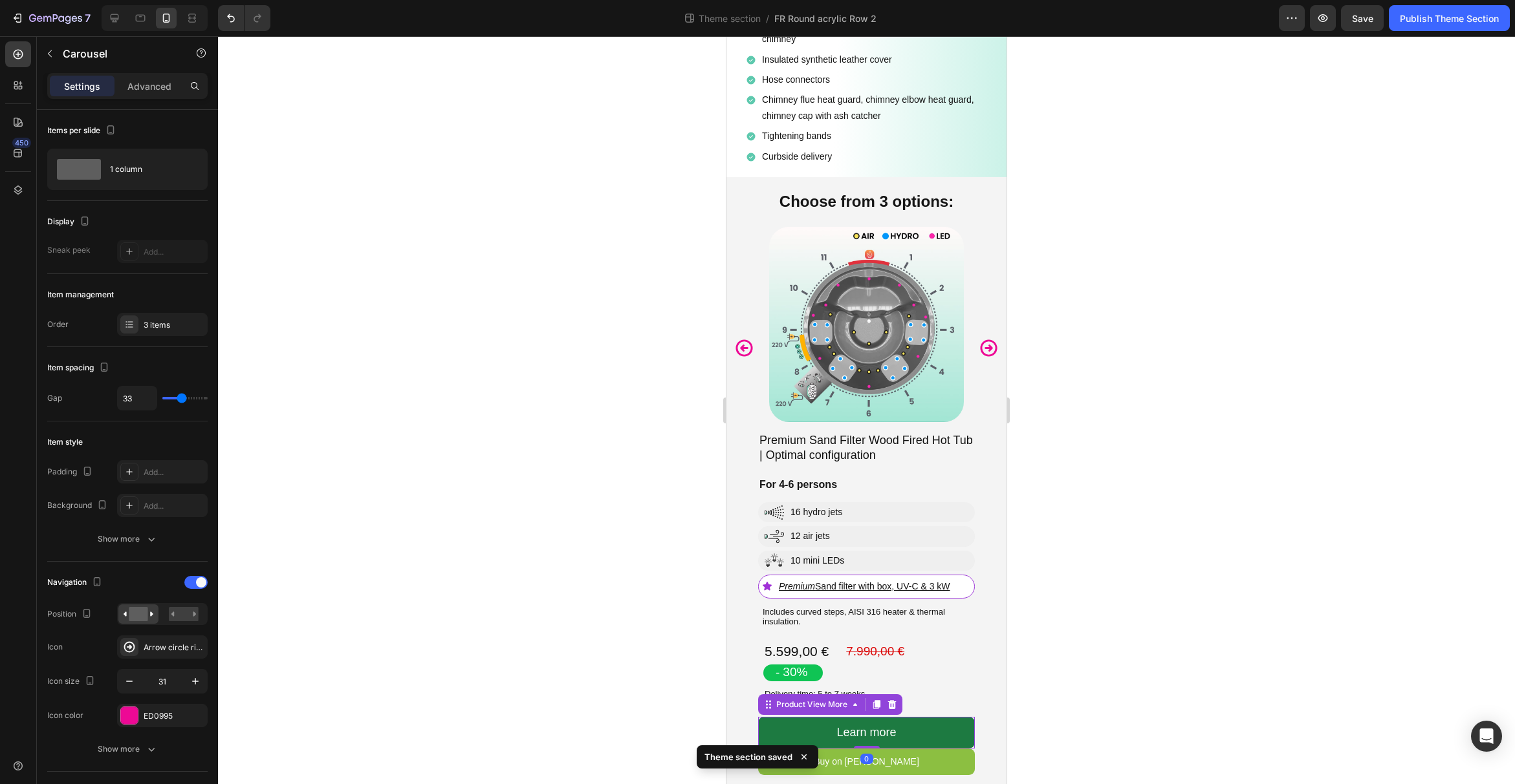
click at [949, 717] on button "Learn more" at bounding box center [866, 733] width 217 height 31
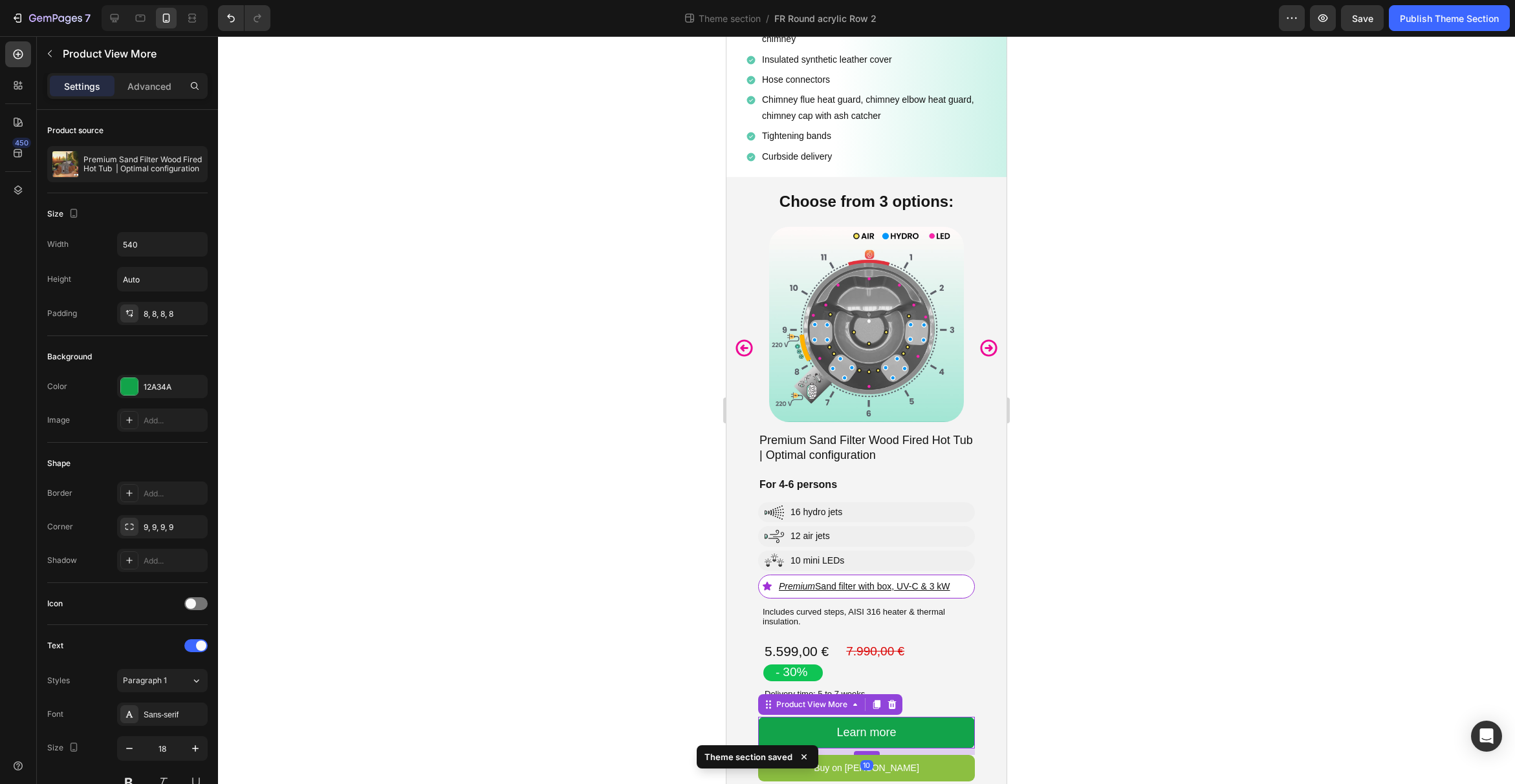
drag, startPoint x: 866, startPoint y: 726, endPoint x: 865, endPoint y: 732, distance: 6.1
click at [865, 751] on div at bounding box center [867, 753] width 26 height 4
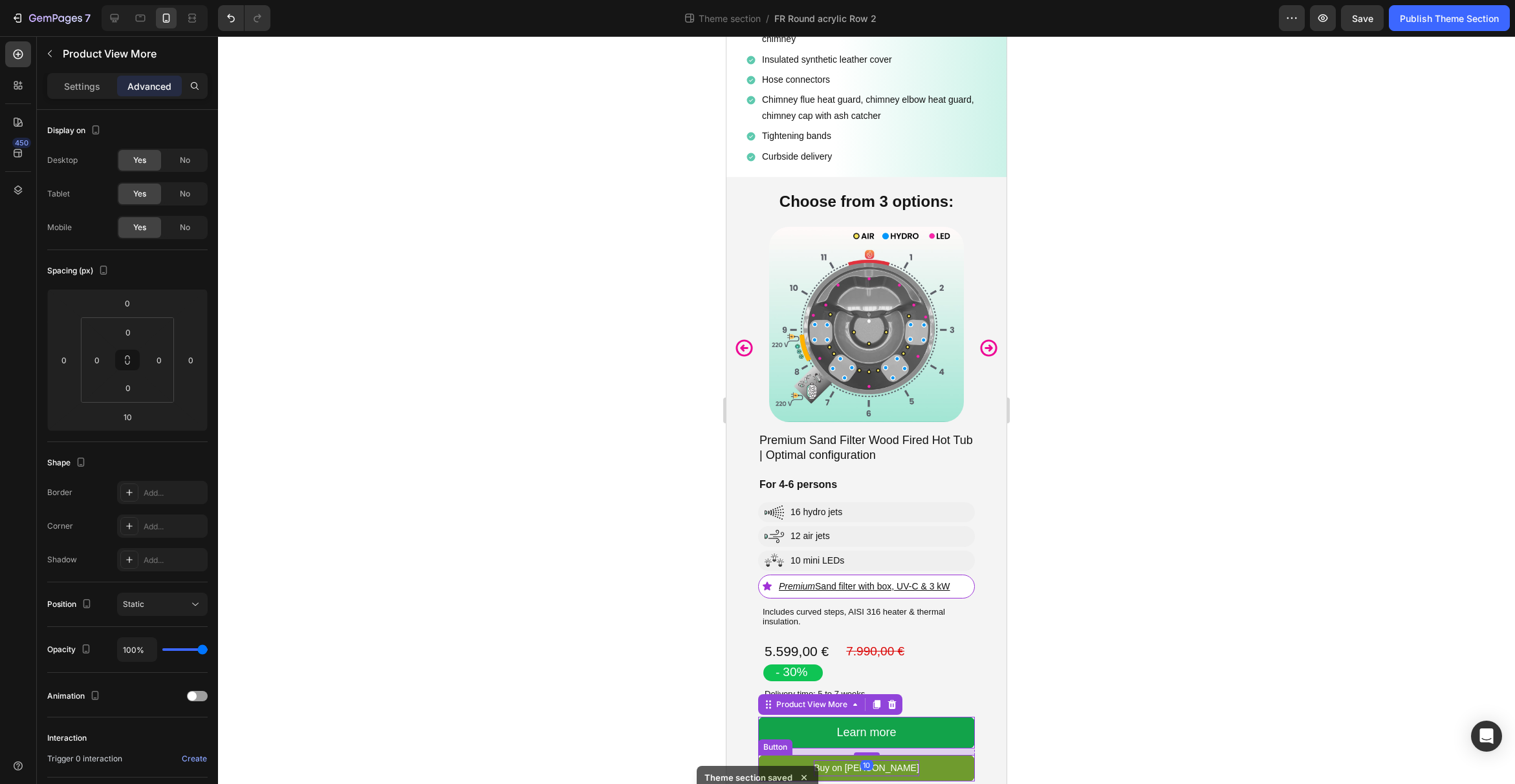
click at [901, 760] on p "Buy on [PERSON_NAME]" at bounding box center [866, 768] width 105 height 16
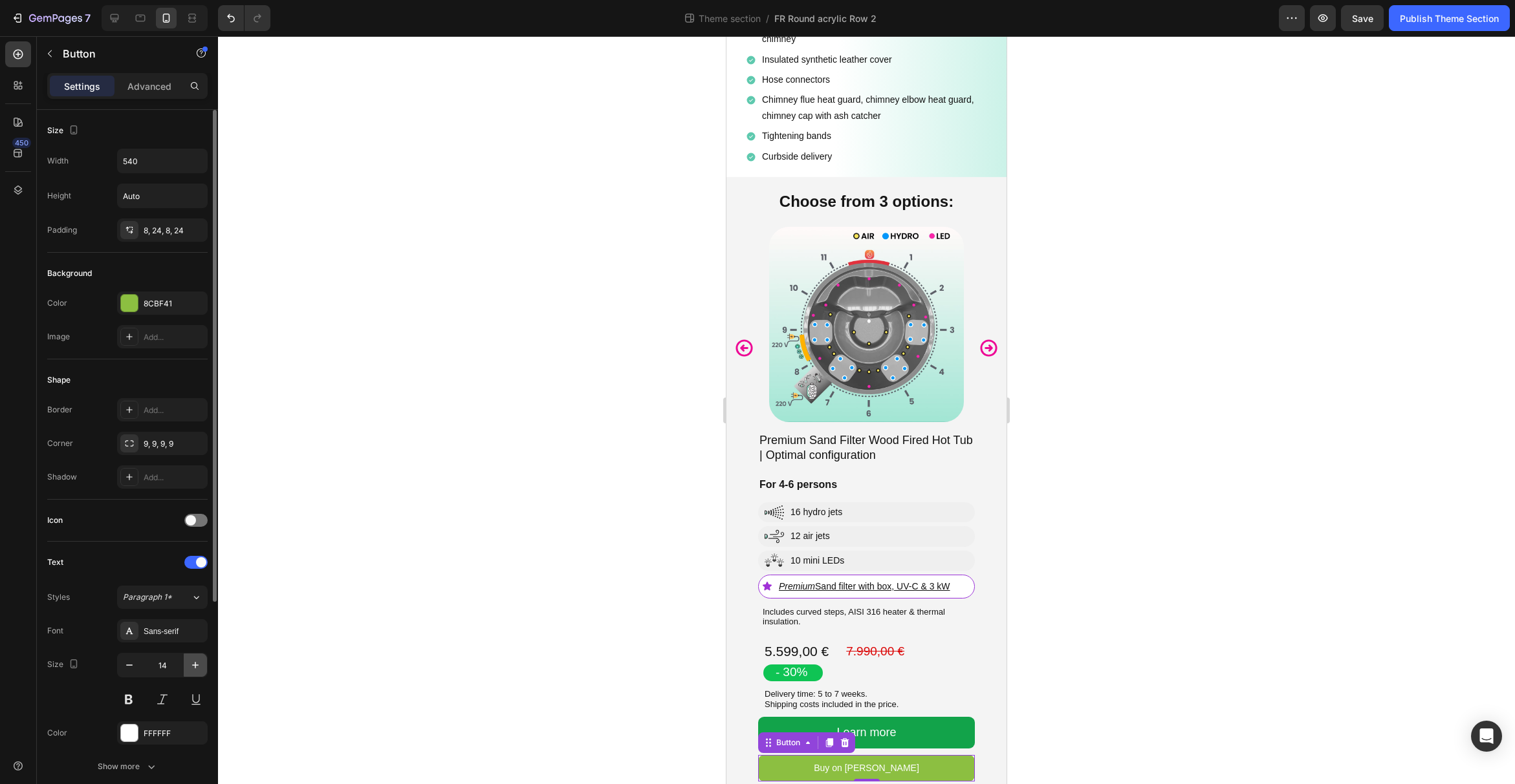
click at [190, 665] on icon "button" at bounding box center [196, 665] width 13 height 13
type input "18"
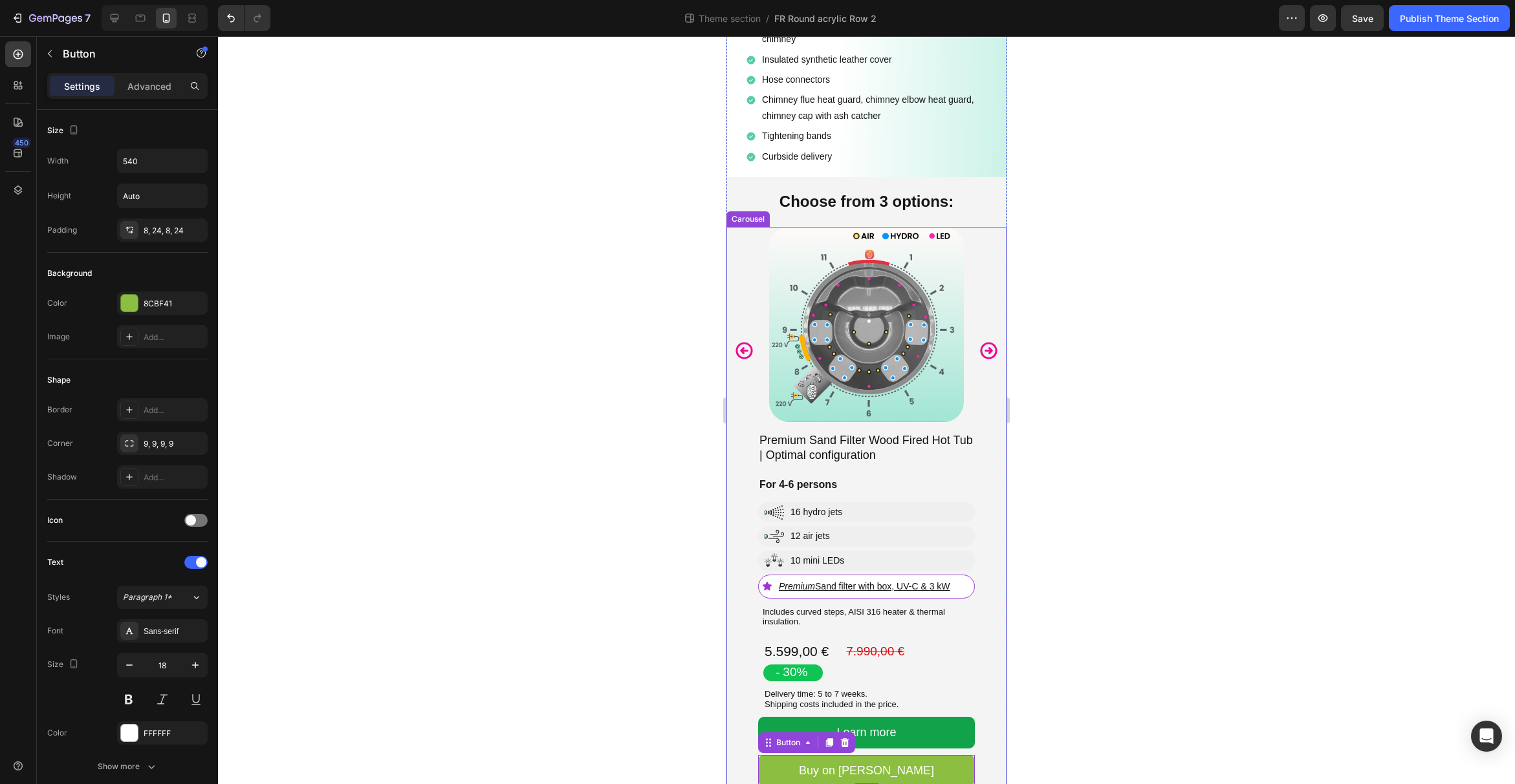
click at [1118, 659] on div at bounding box center [866, 410] width 1296 height 747
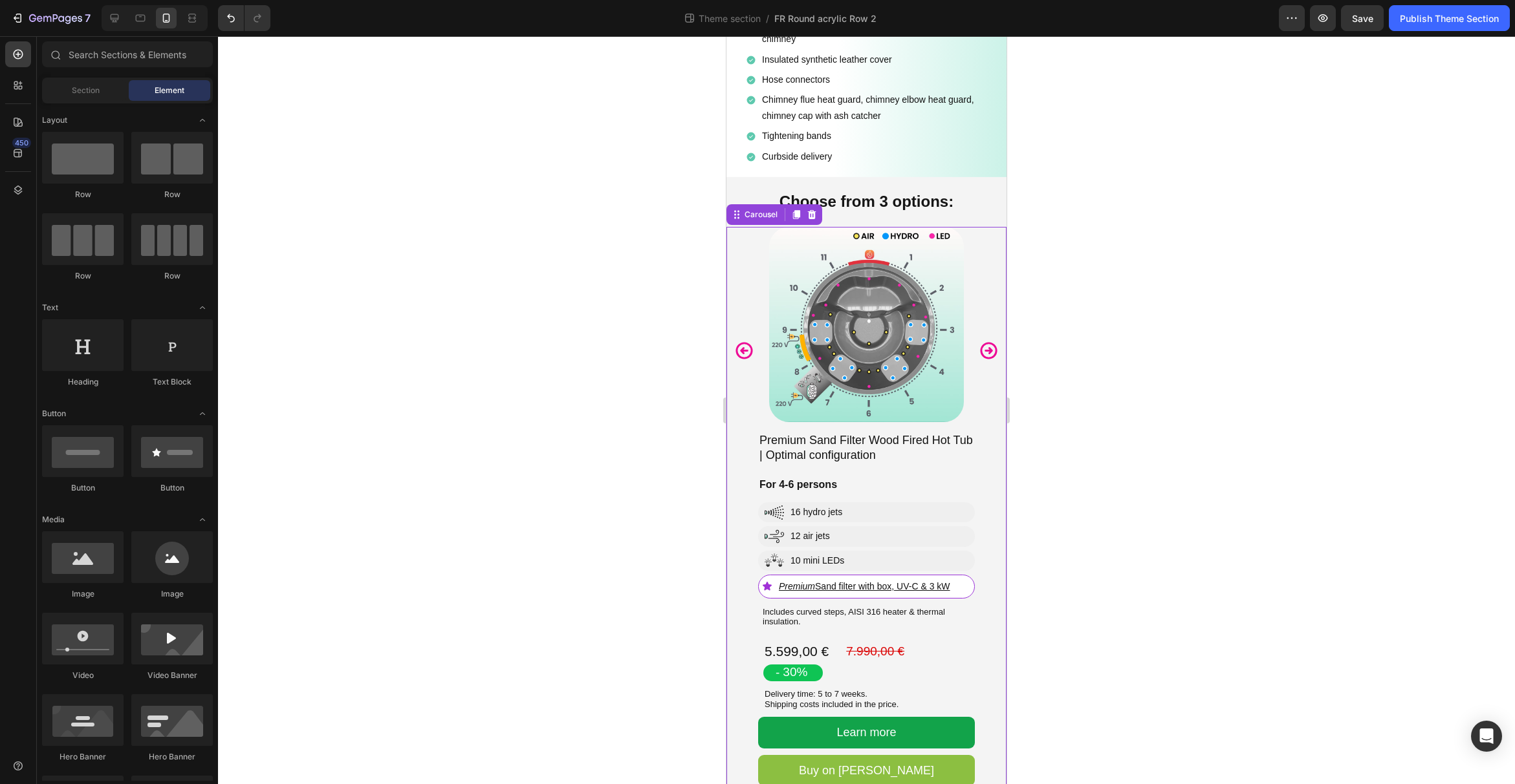
click at [982, 341] on icon "Carousel Next Arrow" at bounding box center [988, 351] width 20 height 20
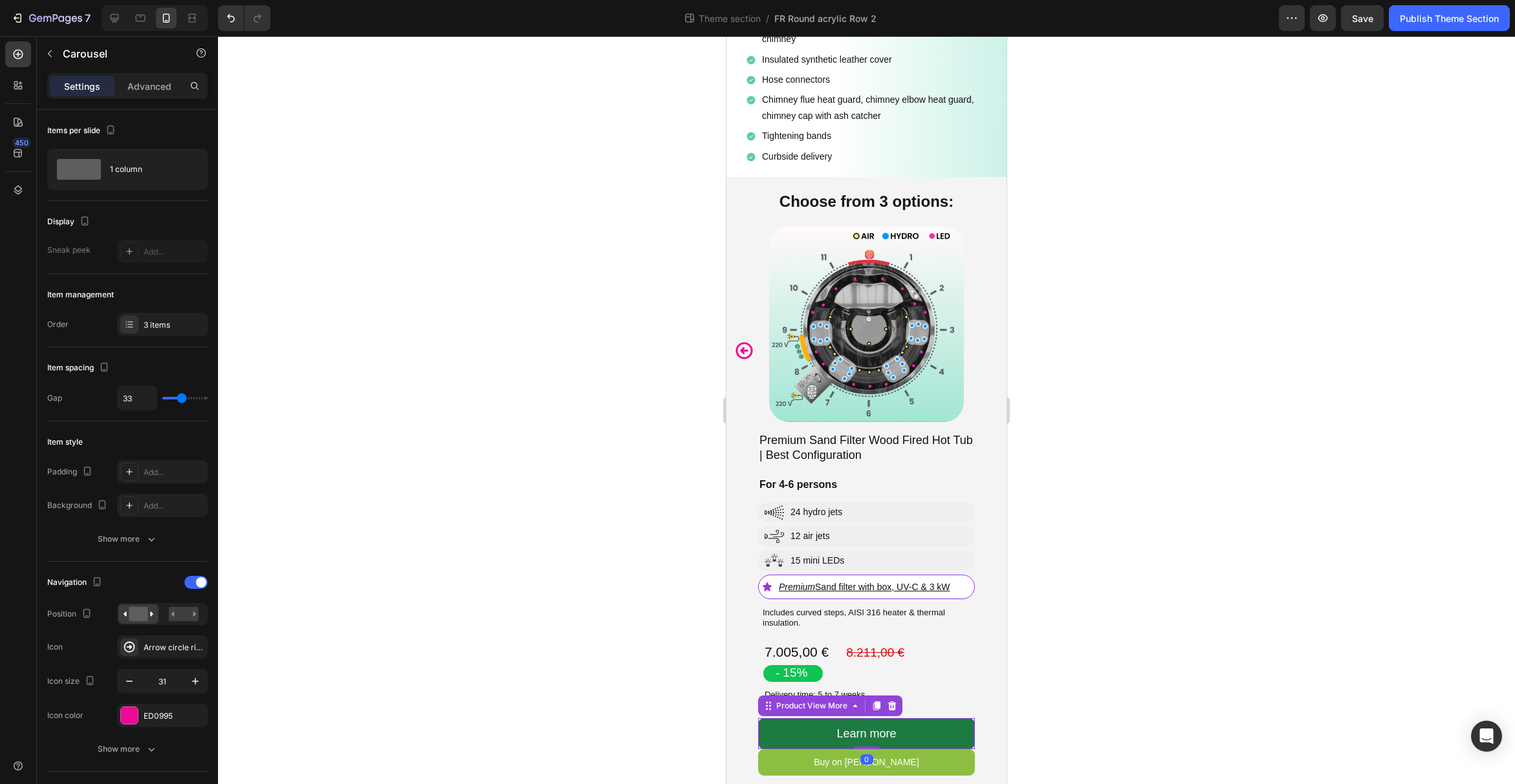
click at [932, 719] on button "Learn more" at bounding box center [866, 734] width 217 height 31
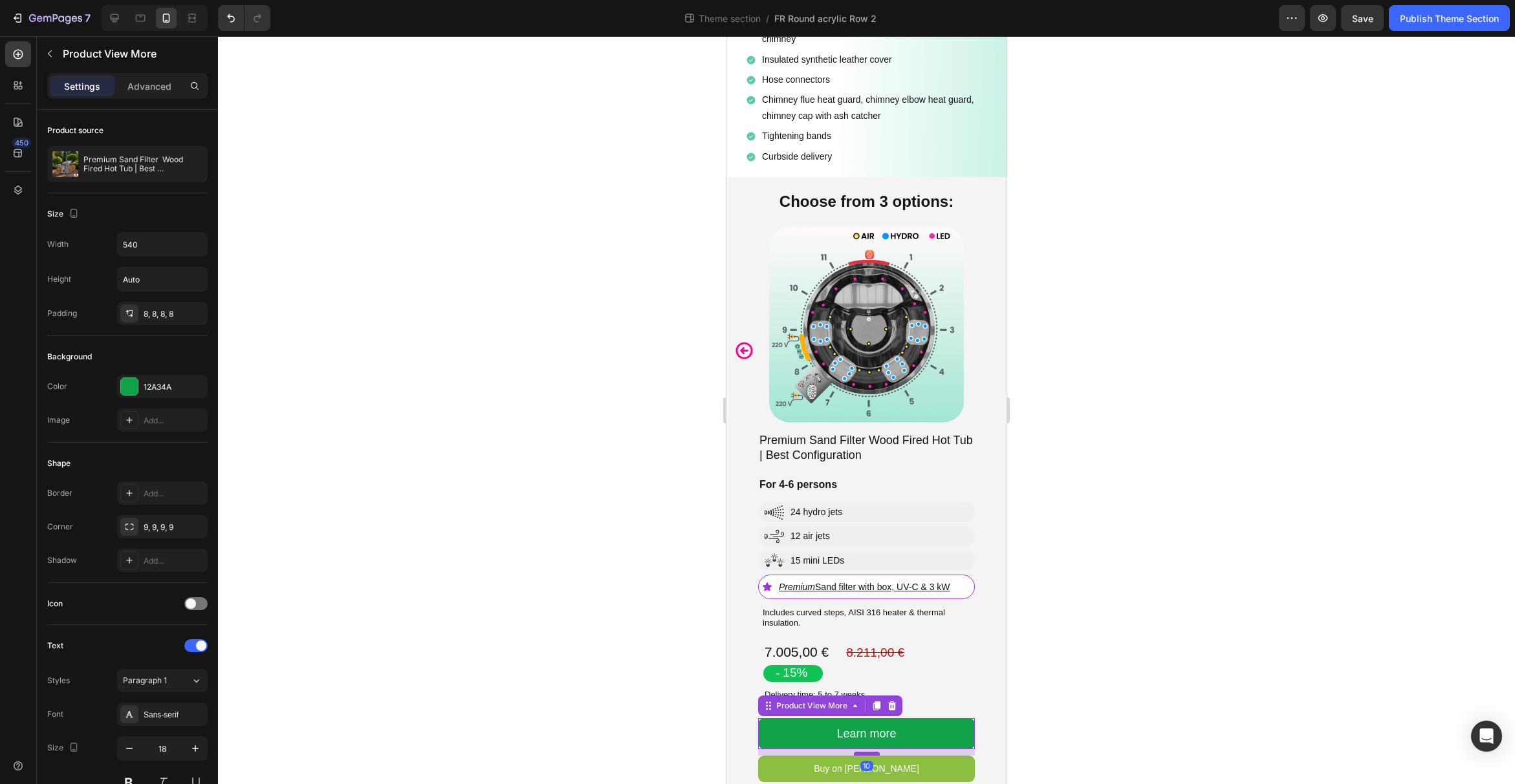
drag, startPoint x: 869, startPoint y: 726, endPoint x: 868, endPoint y: 733, distance: 7.1
click at [868, 752] on div at bounding box center [867, 754] width 26 height 4
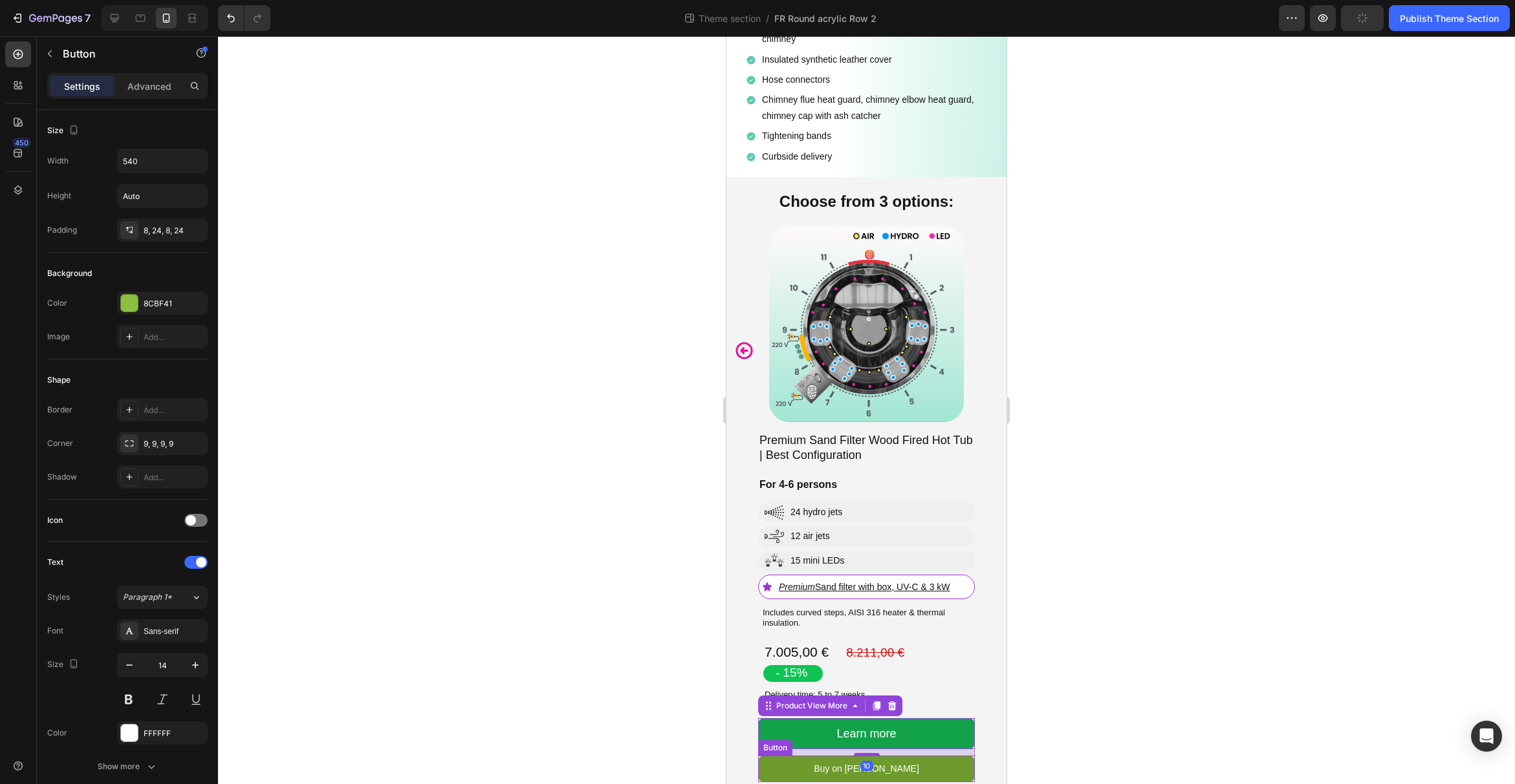
click at [918, 756] on link "Buy on [PERSON_NAME]" at bounding box center [866, 768] width 217 height 26
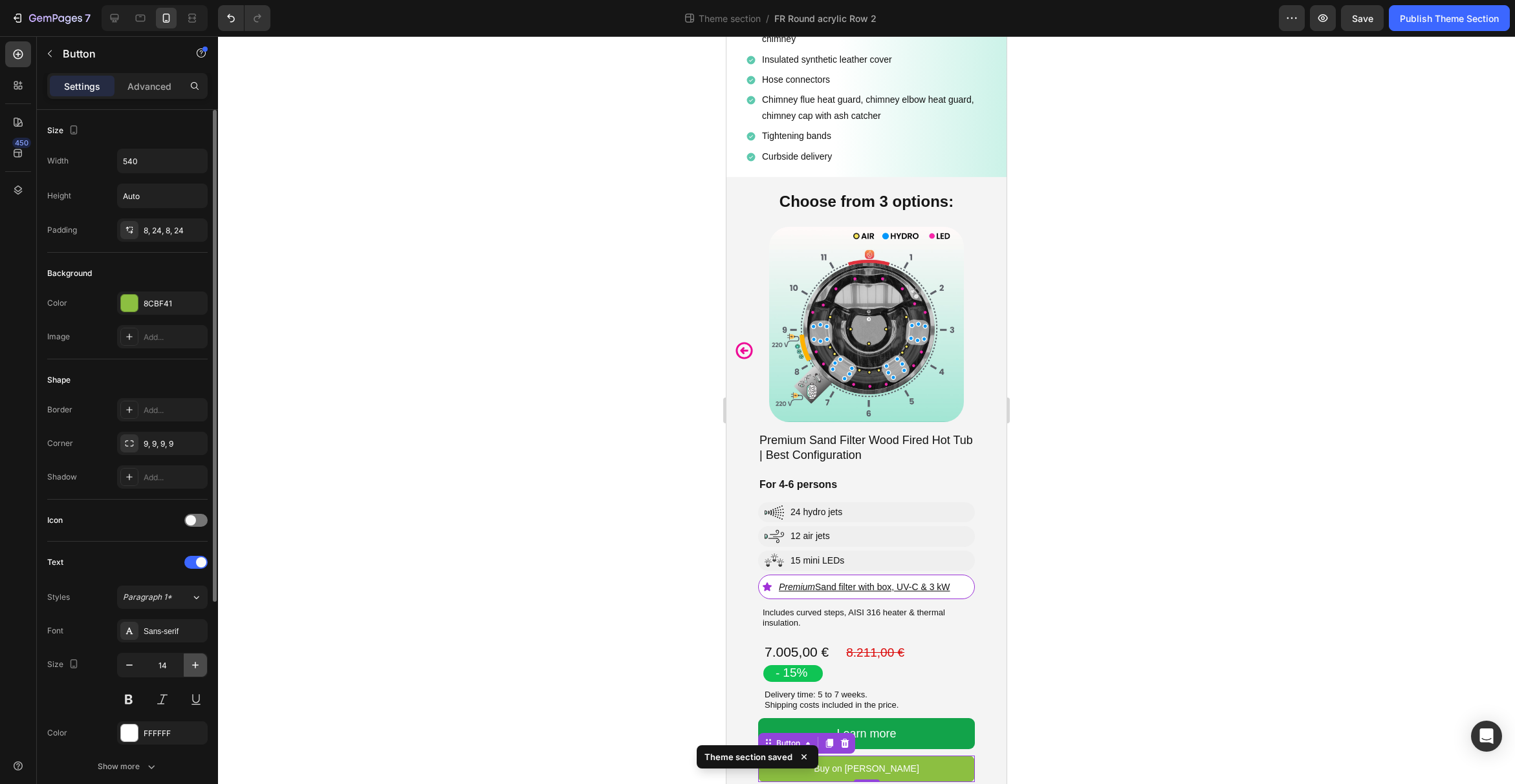
click at [194, 671] on icon "button" at bounding box center [196, 665] width 13 height 13
click at [193, 668] on icon "button" at bounding box center [196, 665] width 13 height 13
type input "18"
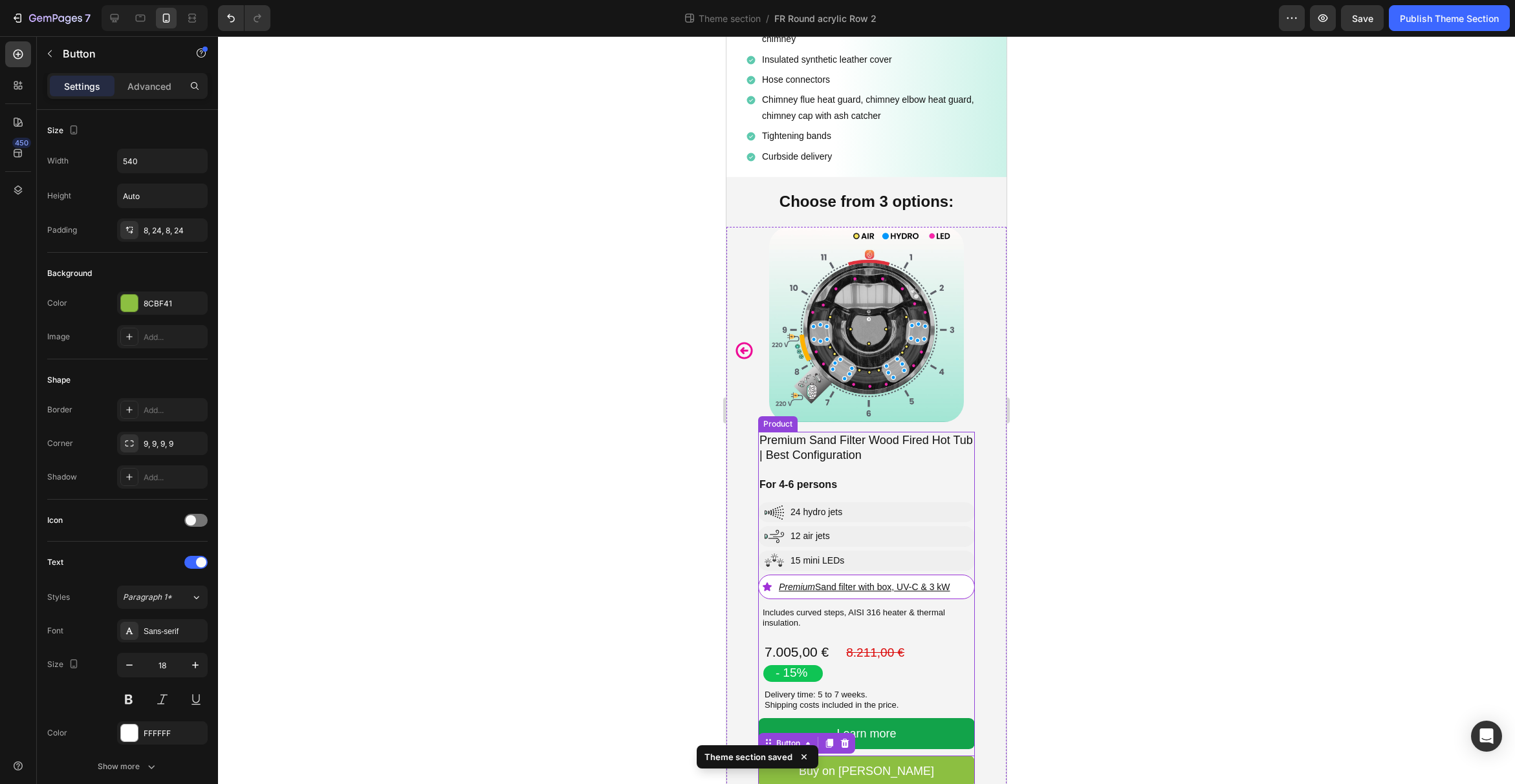
click at [1158, 660] on div at bounding box center [866, 410] width 1296 height 747
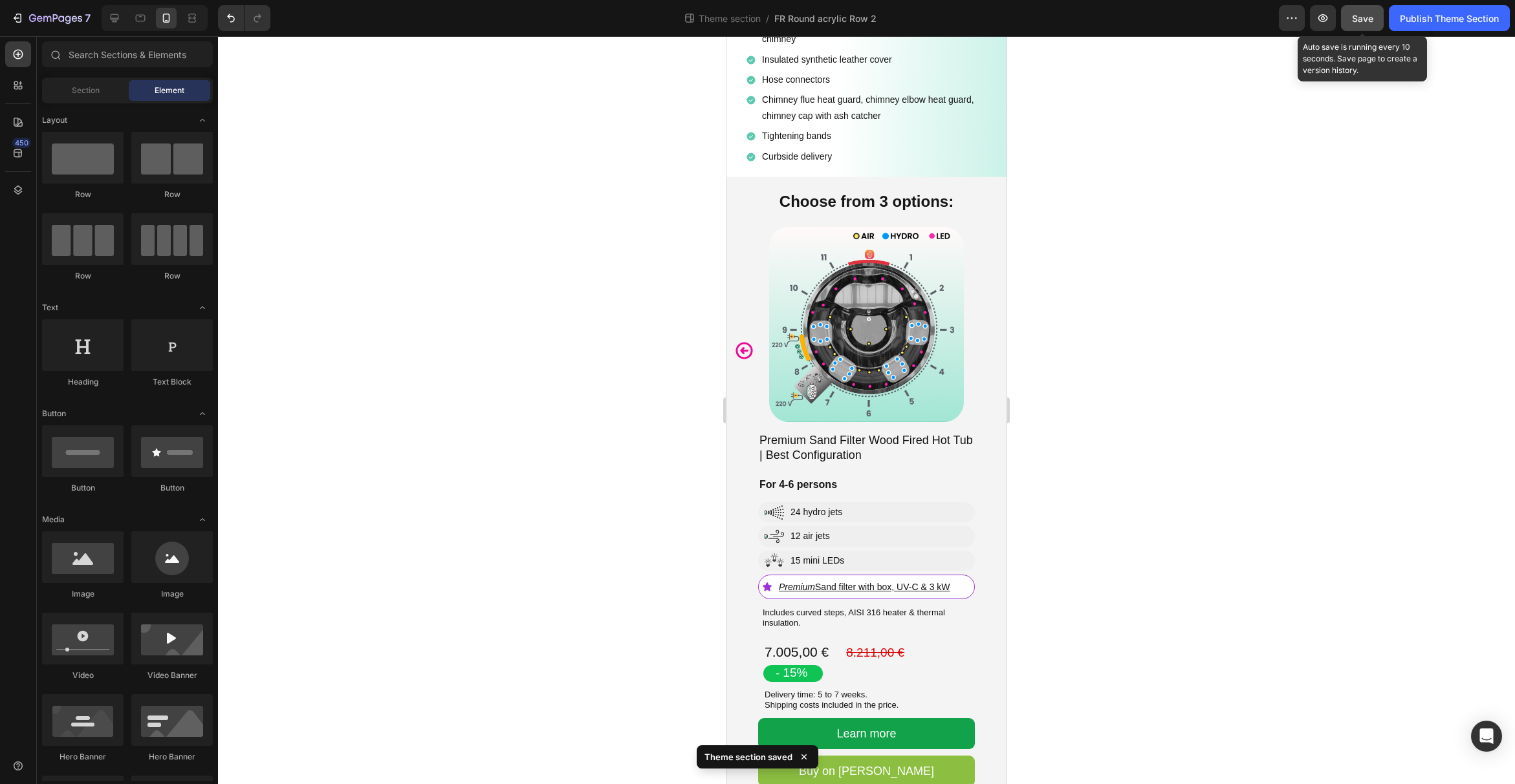
click at [1348, 26] on button "Save" at bounding box center [1361, 18] width 43 height 26
click at [1417, 23] on div "Publish Theme Section" at bounding box center [1449, 18] width 99 height 14
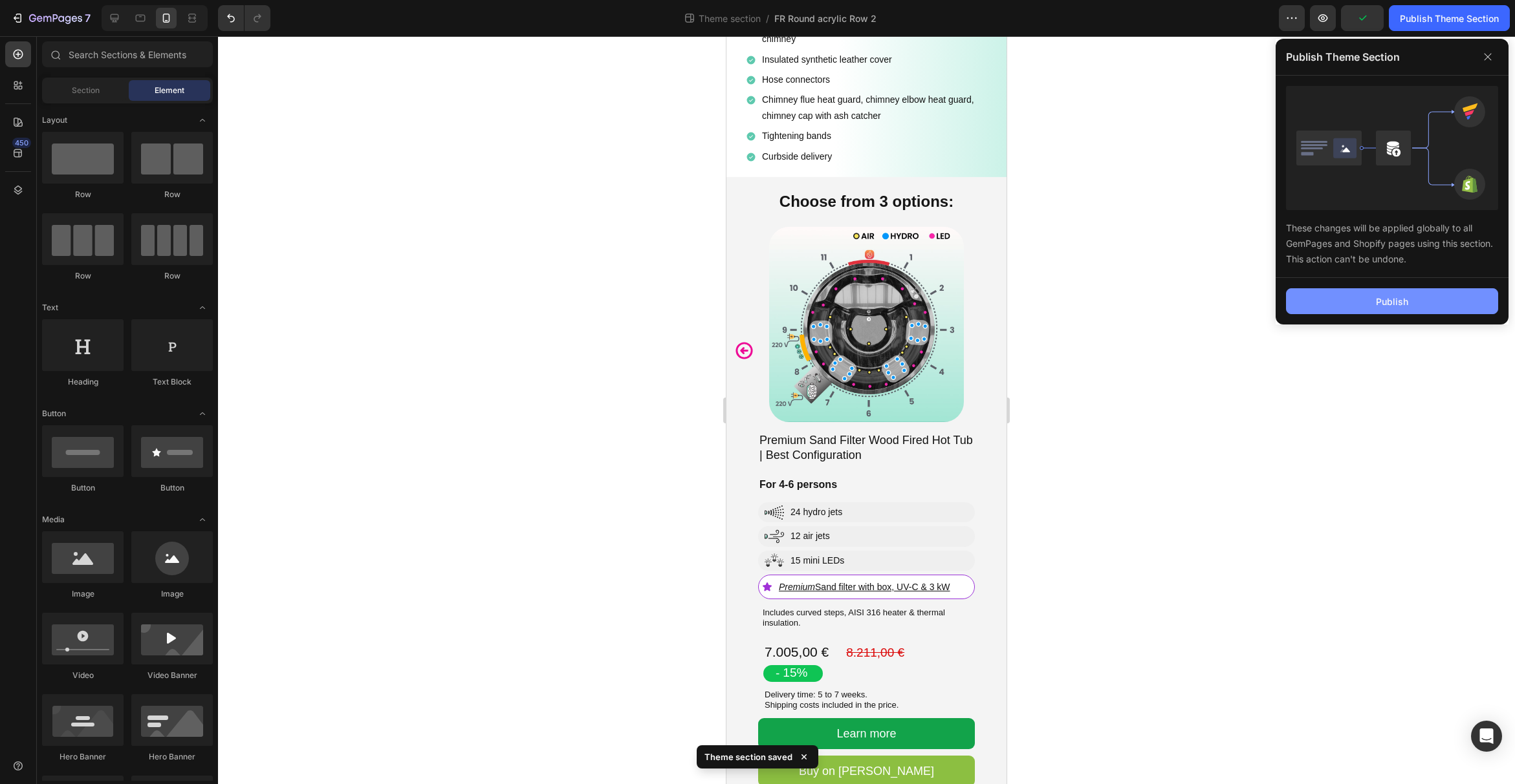
click at [1410, 300] on button "Publish" at bounding box center [1392, 302] width 212 height 26
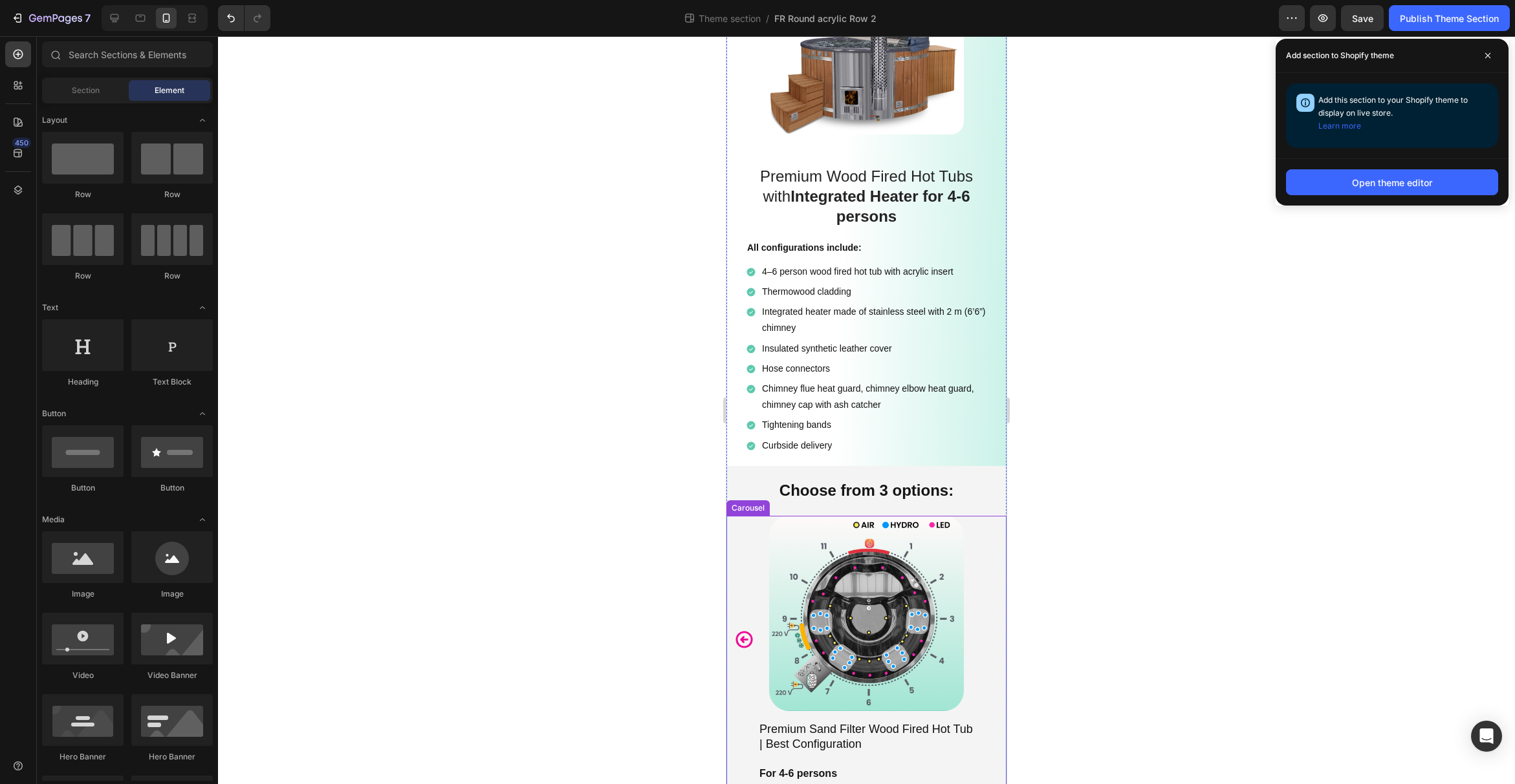
scroll to position [0, 0]
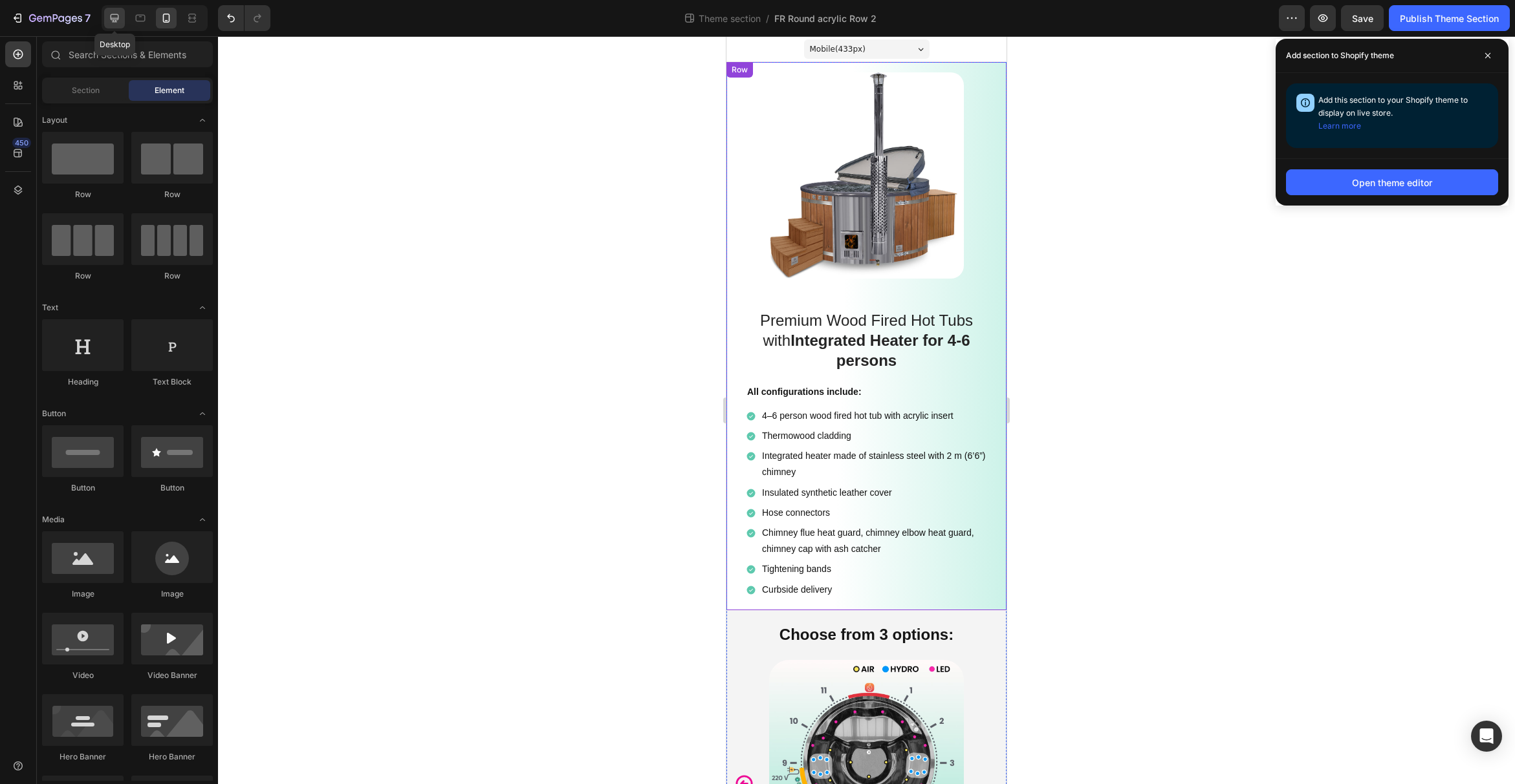
click at [119, 21] on icon at bounding box center [114, 18] width 13 height 13
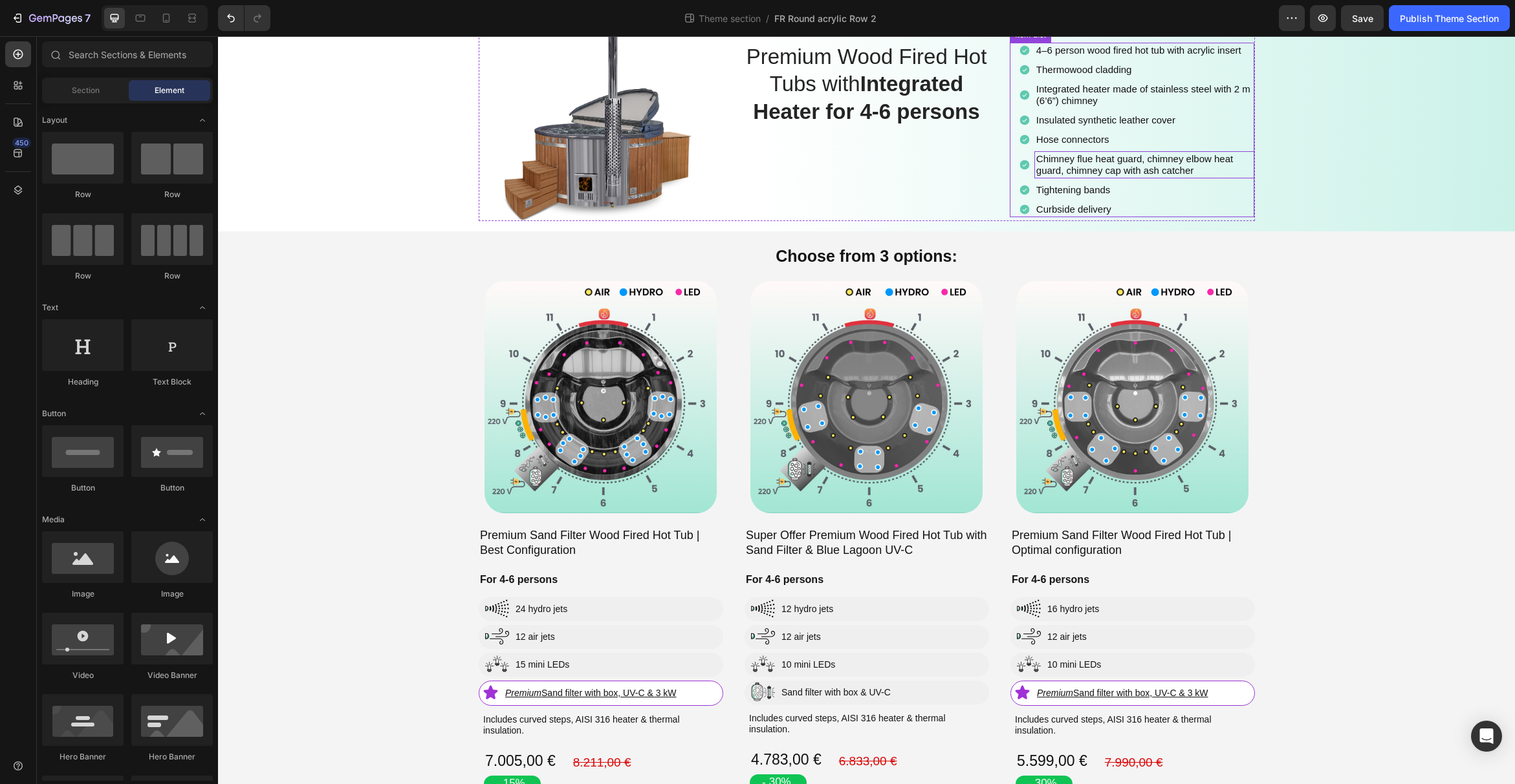
scroll to position [178, 0]
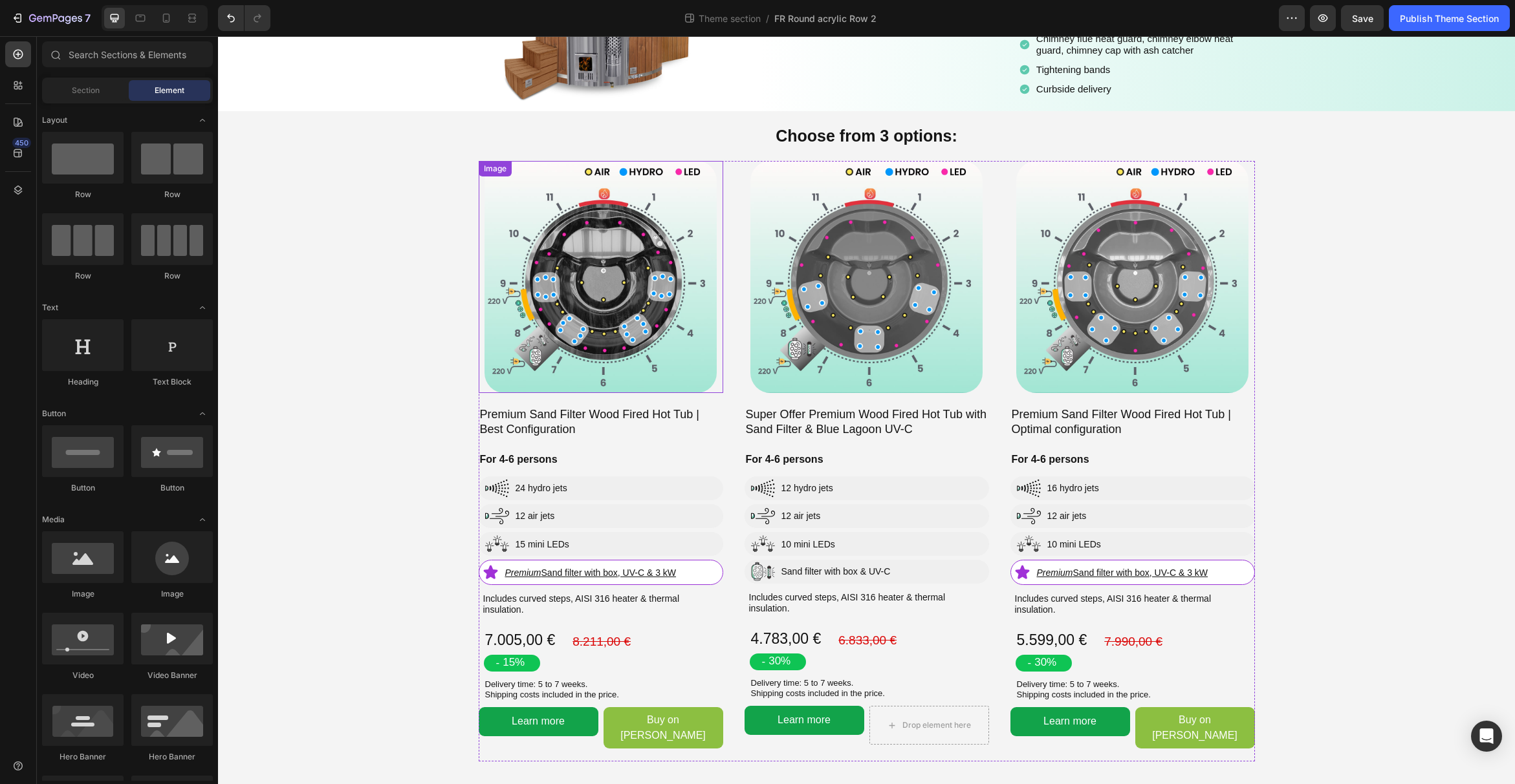
click at [667, 244] on img at bounding box center [601, 277] width 232 height 232
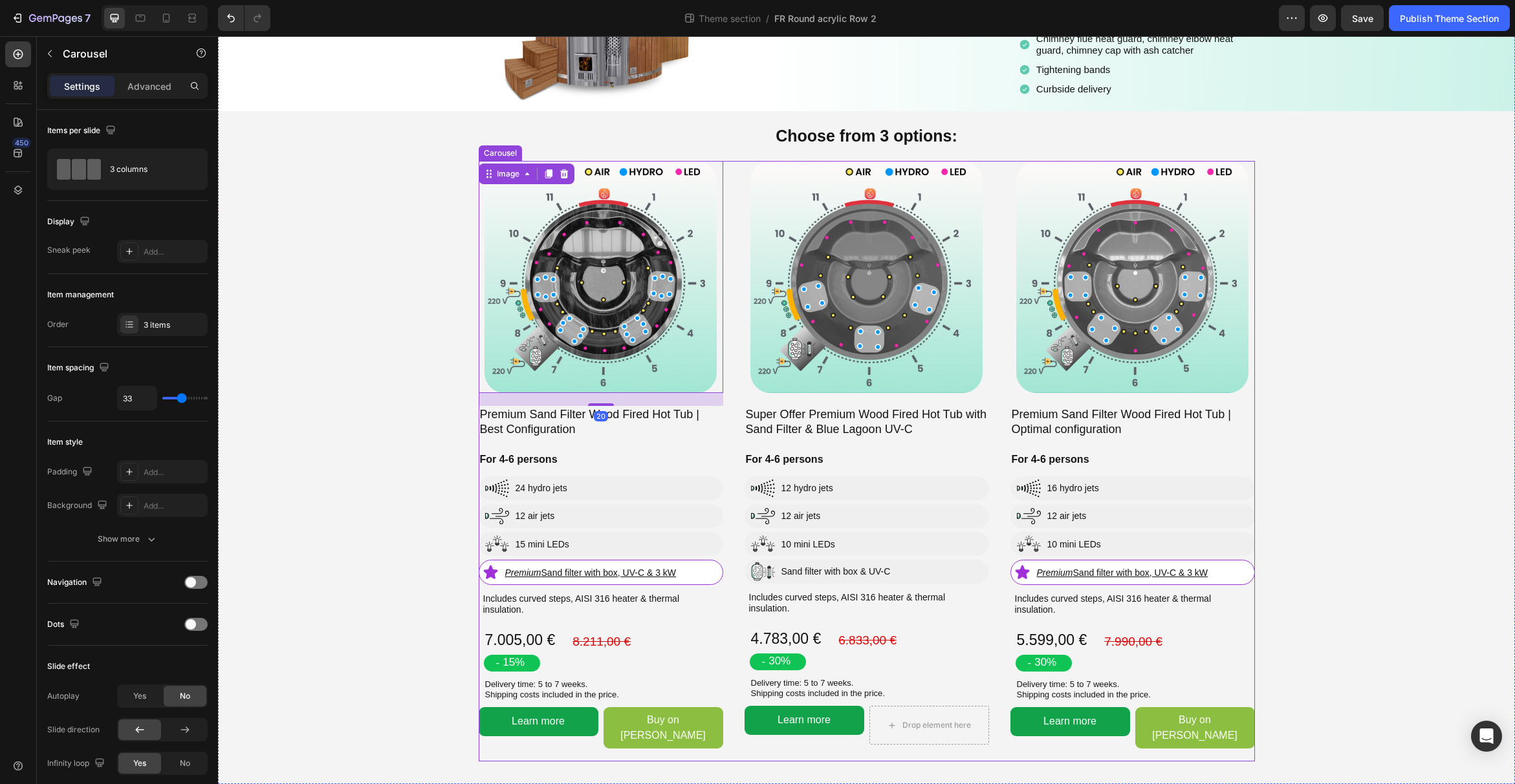
click at [738, 315] on div "Image Super Offer Premium Wood Fired Hot Tub with Sand Filter & Blue Lagoon UV-…" at bounding box center [866, 461] width 776 height 600
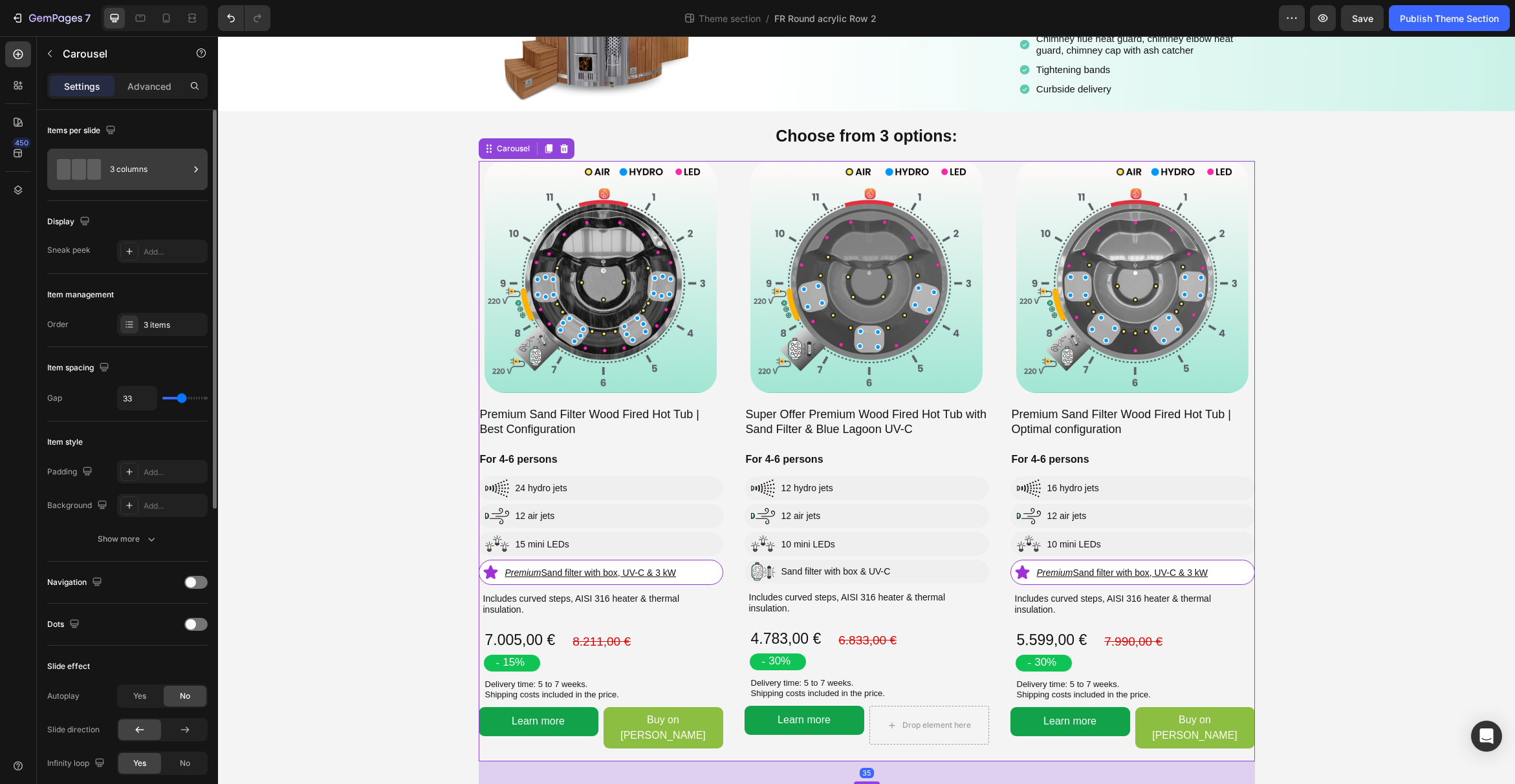
click at [134, 171] on div "3 columns" at bounding box center [149, 169] width 79 height 30
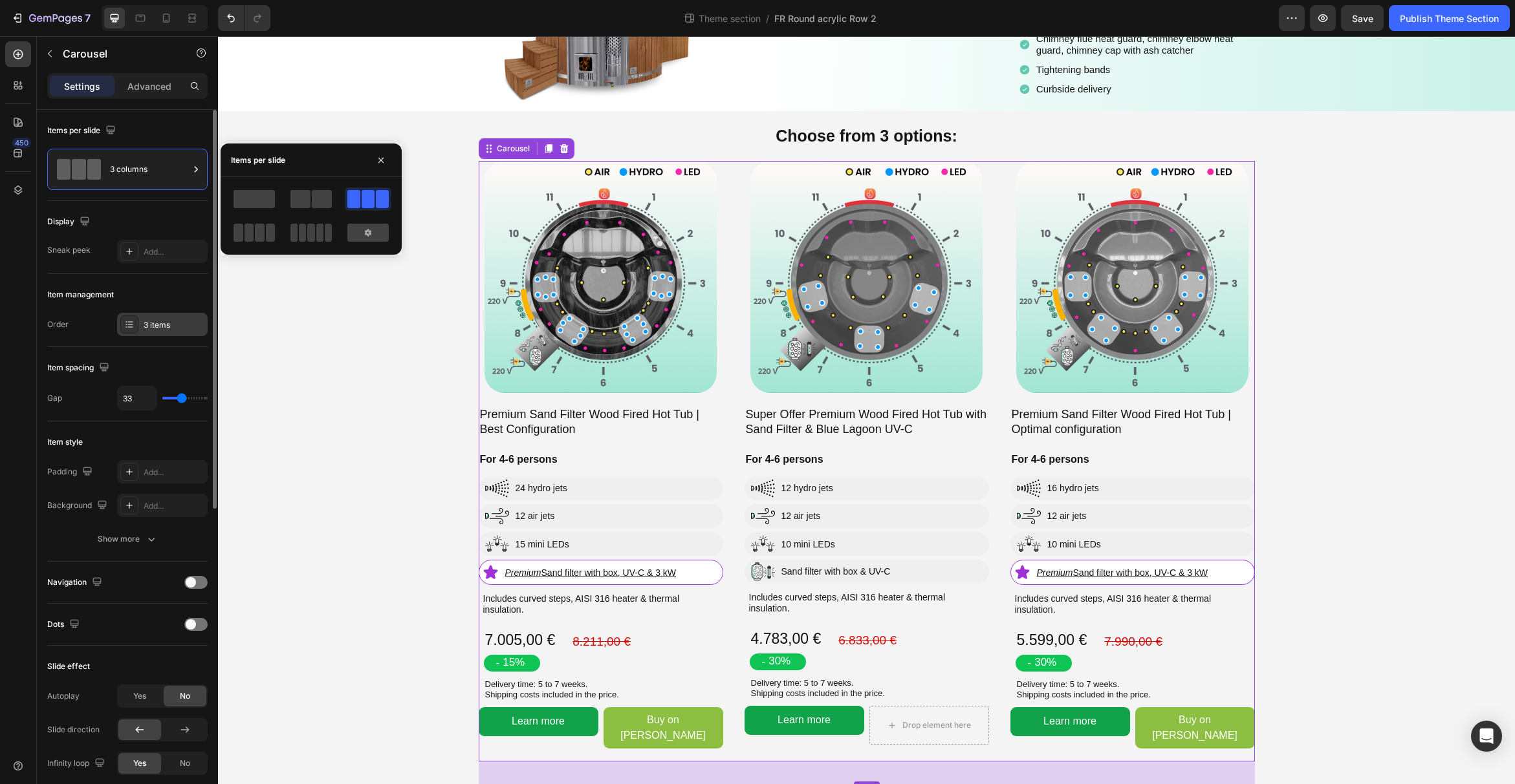
click at [154, 322] on div "3 items" at bounding box center [174, 324] width 60 height 12
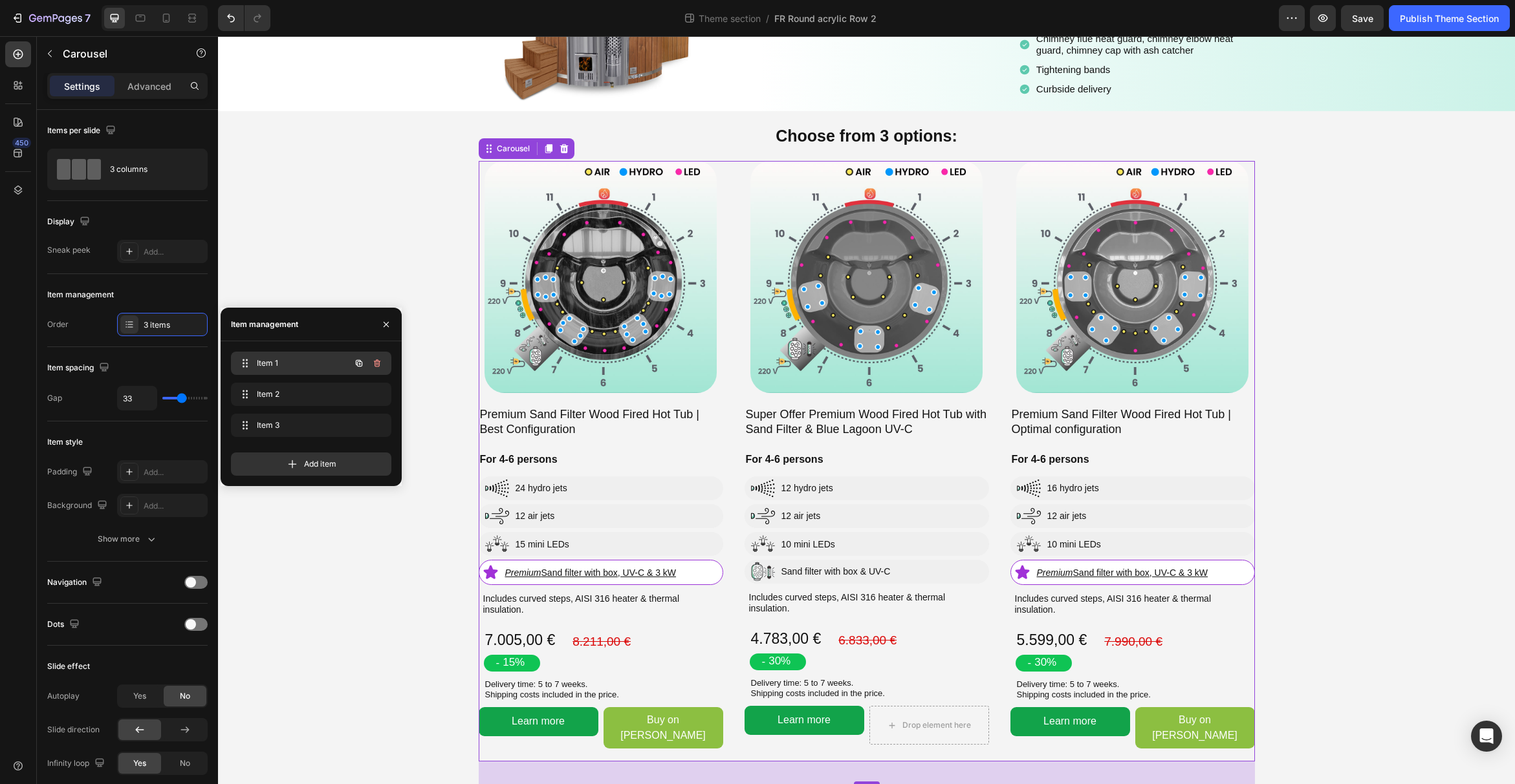
click at [257, 361] on span "Item 1" at bounding box center [293, 363] width 73 height 12
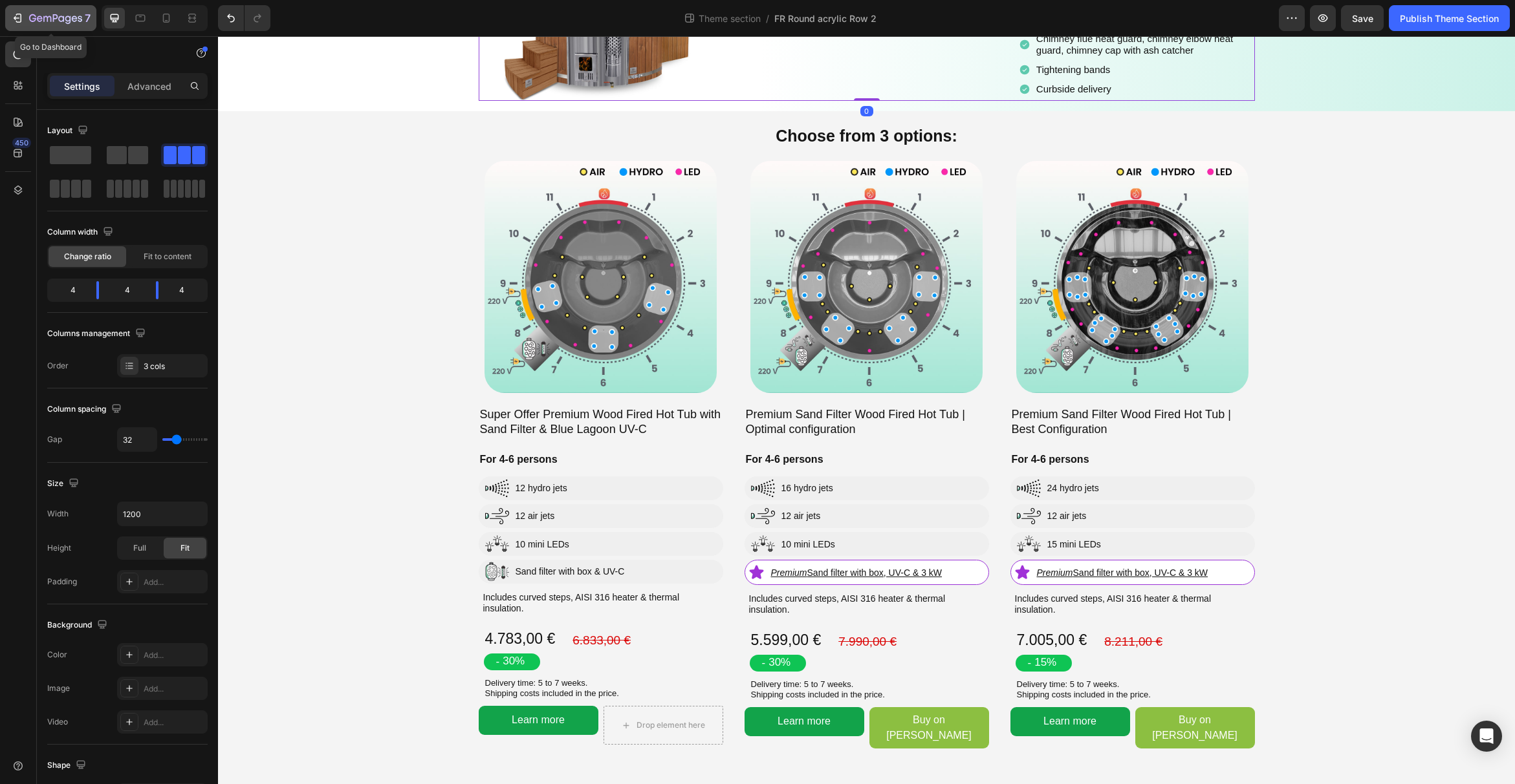
click at [19, 16] on icon "button" at bounding box center [17, 18] width 13 height 13
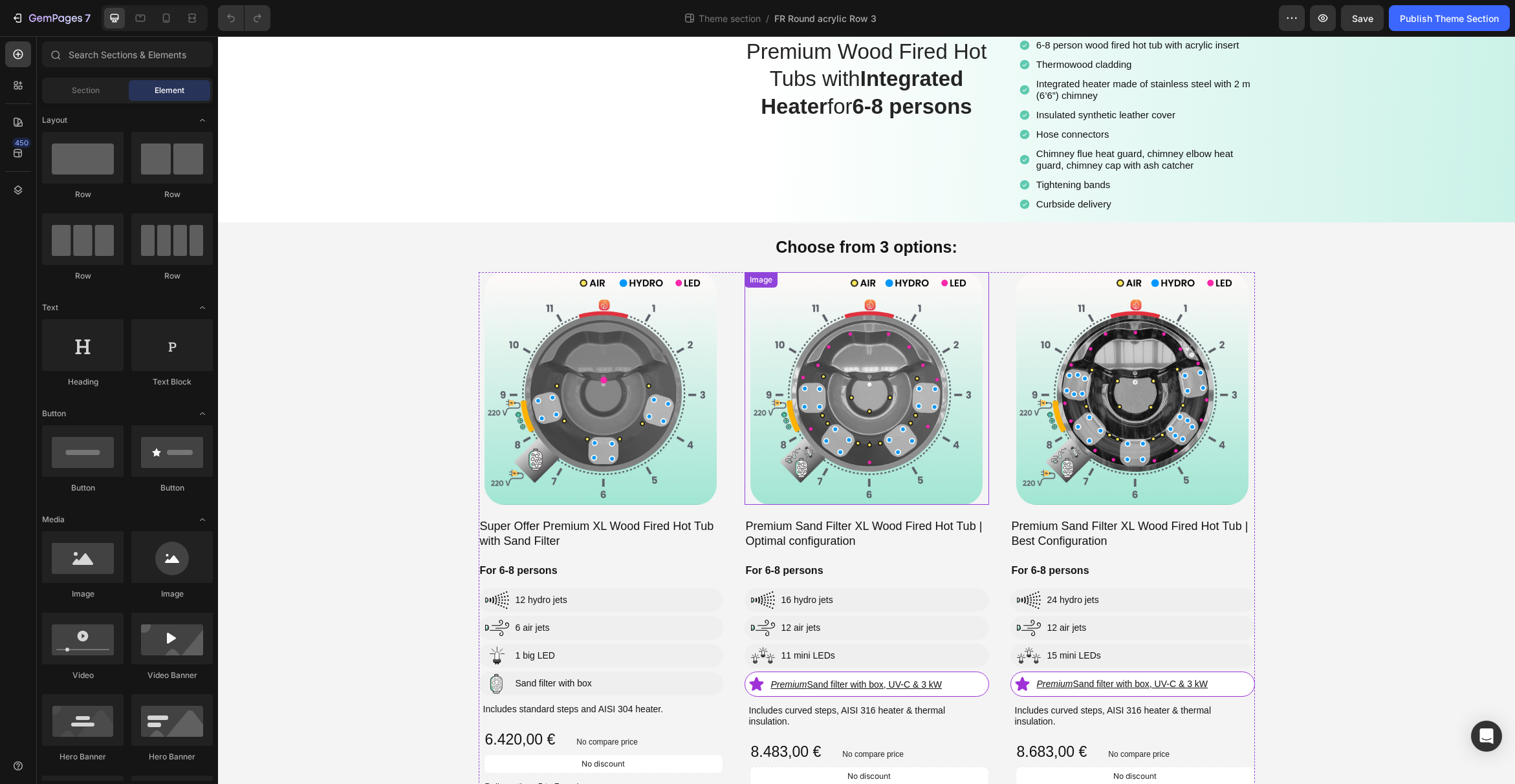
scroll to position [178, 0]
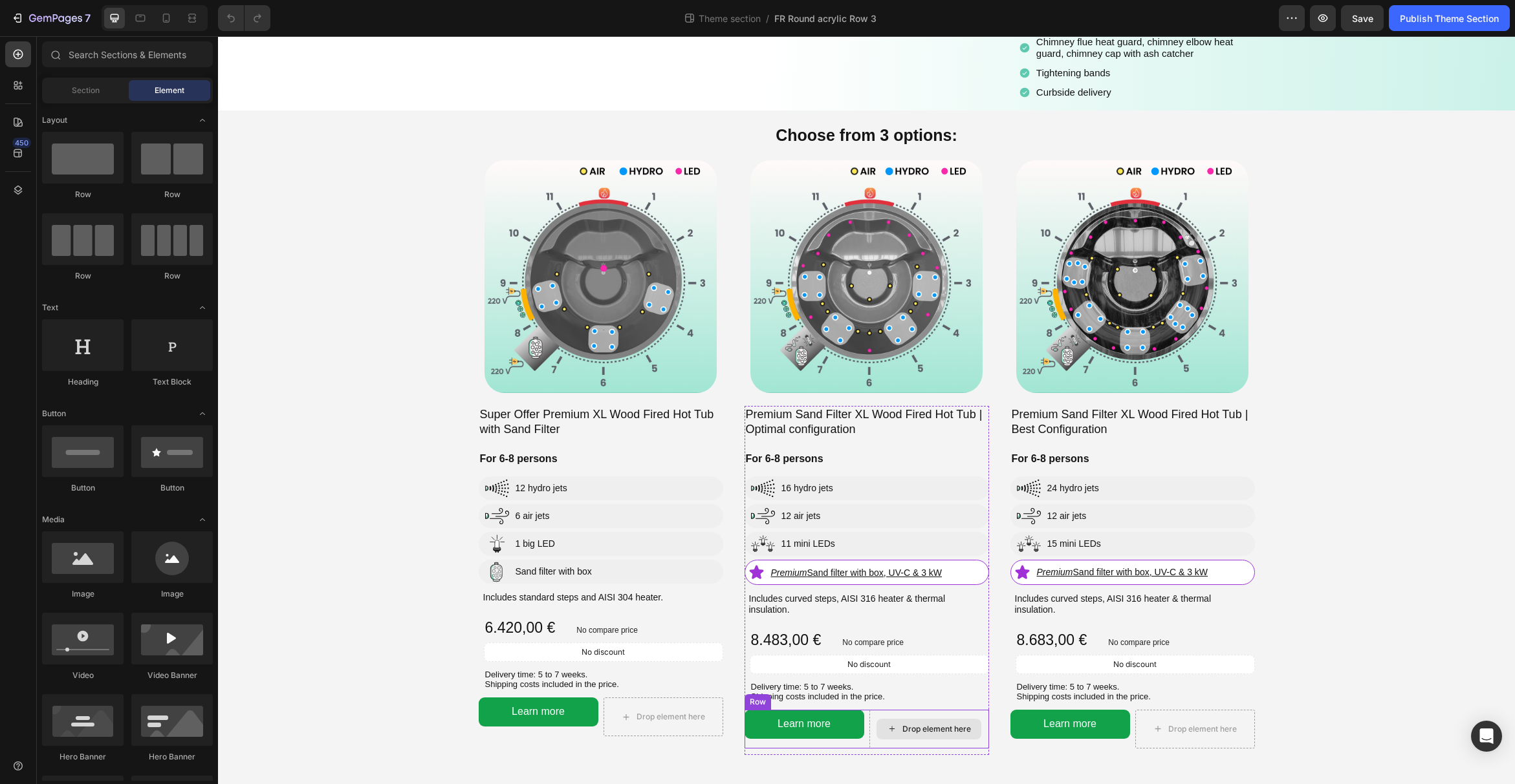
click at [959, 724] on div "Drop element here" at bounding box center [936, 728] width 69 height 10
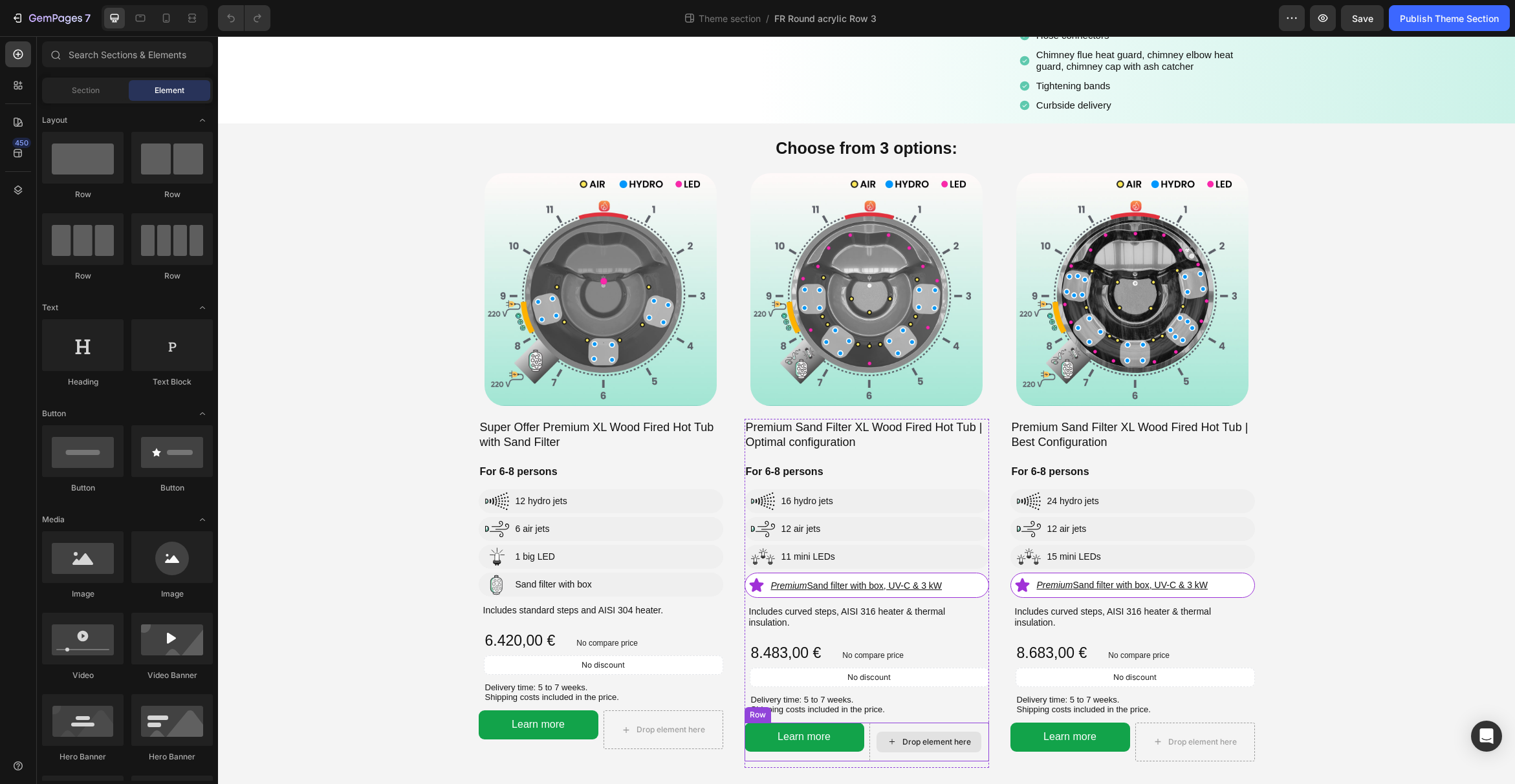
scroll to position [157, 0]
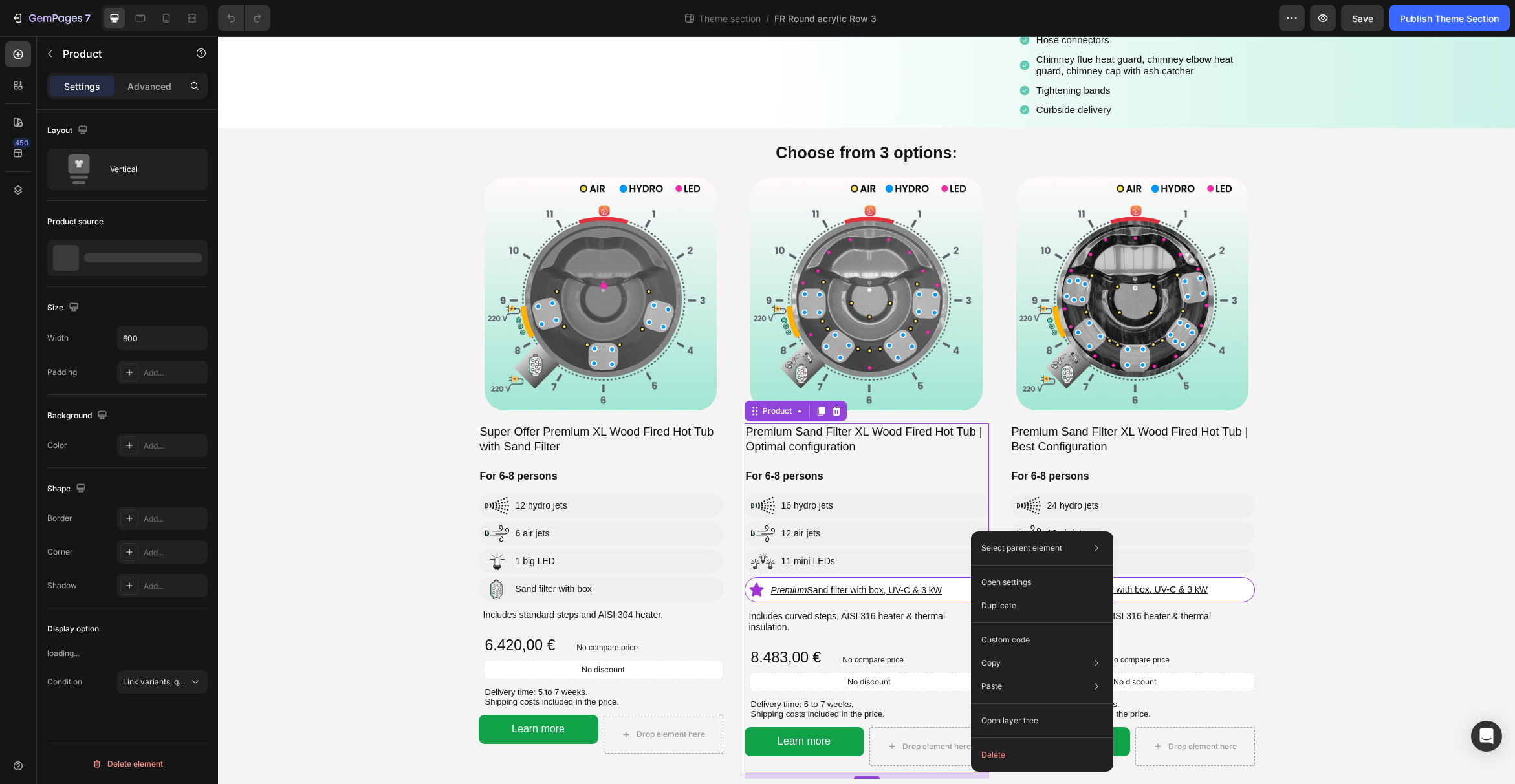
click at [974, 752] on div "Delete" at bounding box center [1042, 755] width 143 height 23
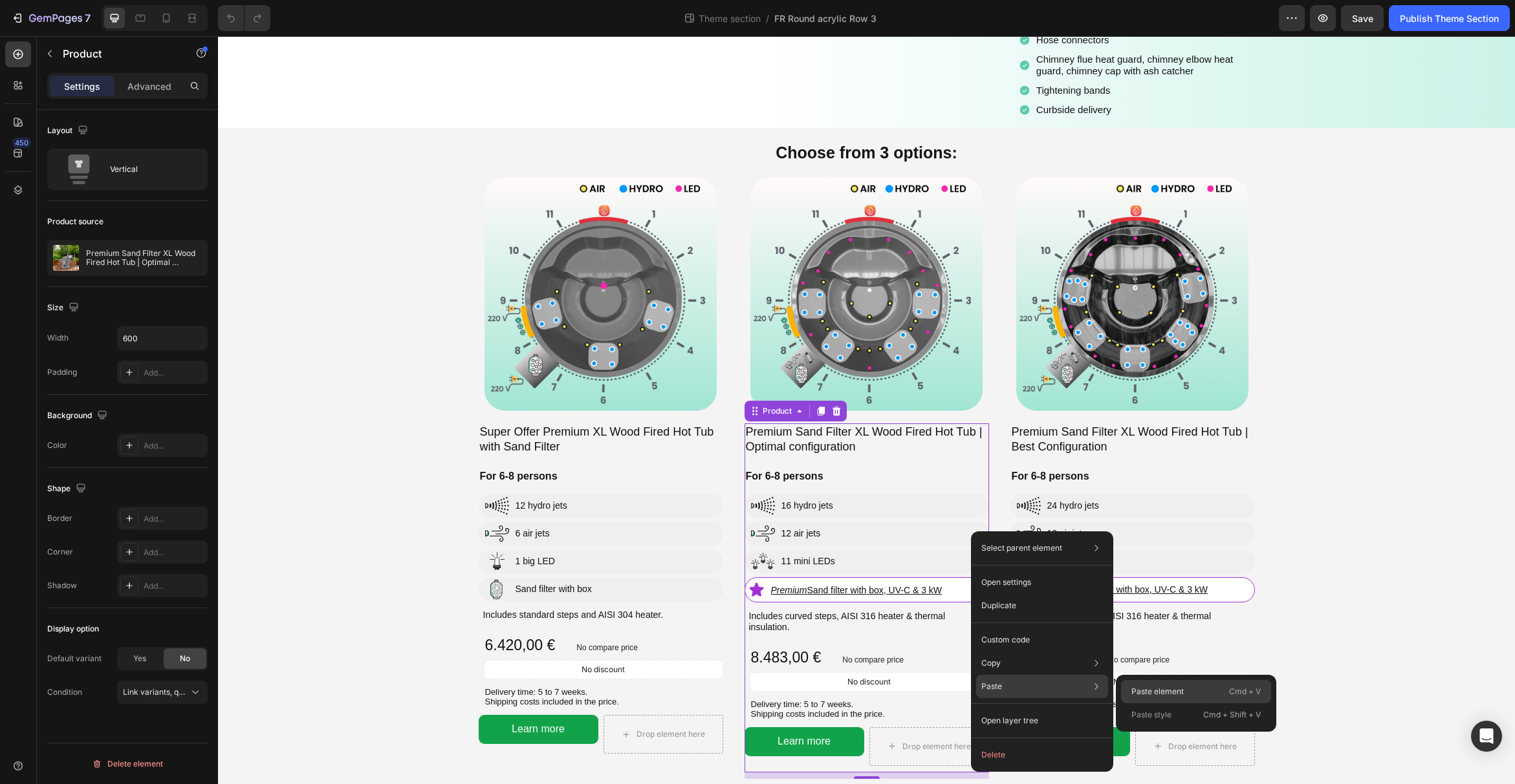
click at [1142, 704] on div "Paste element Cmd + V" at bounding box center [1196, 715] width 150 height 23
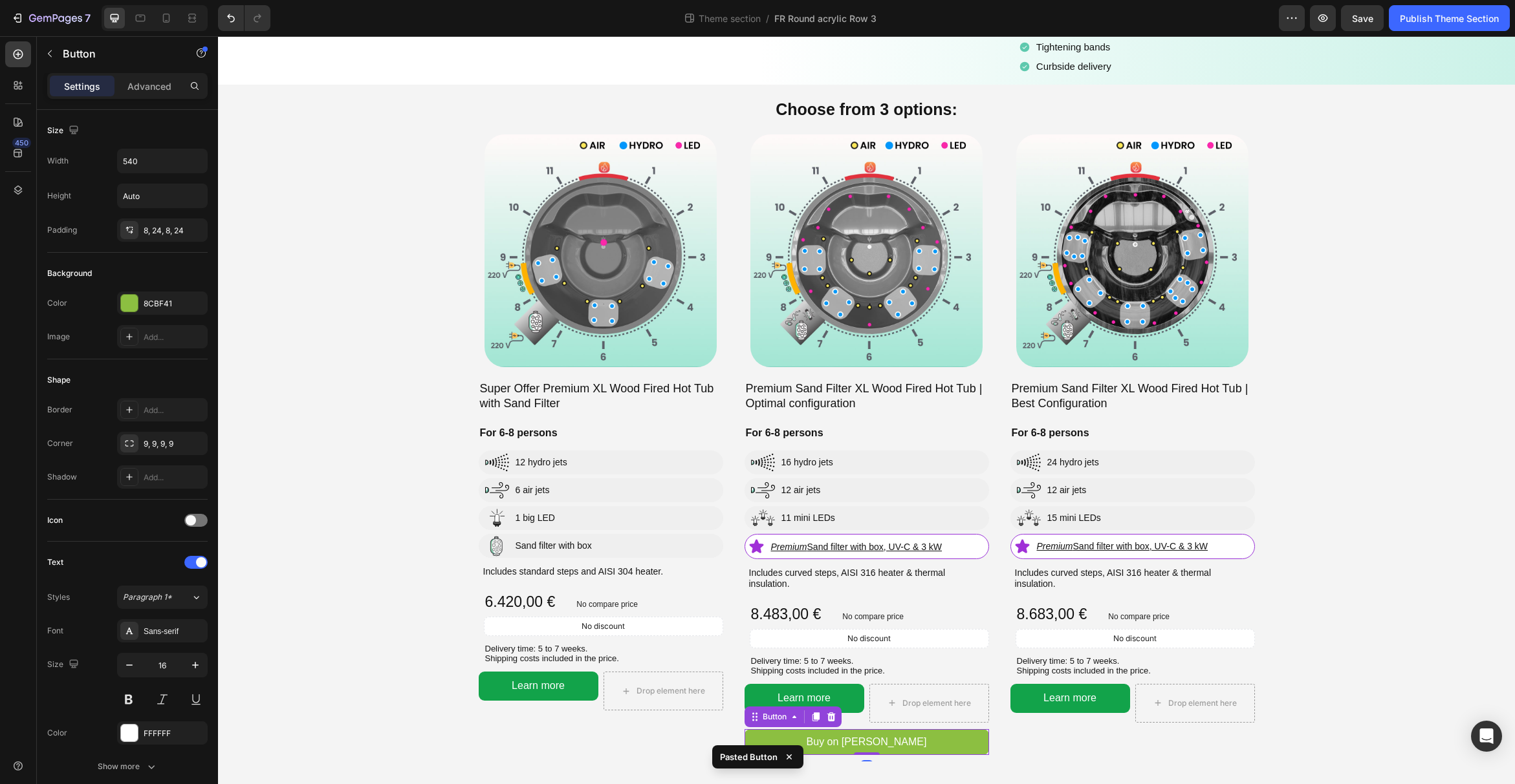
scroll to position [204, 0]
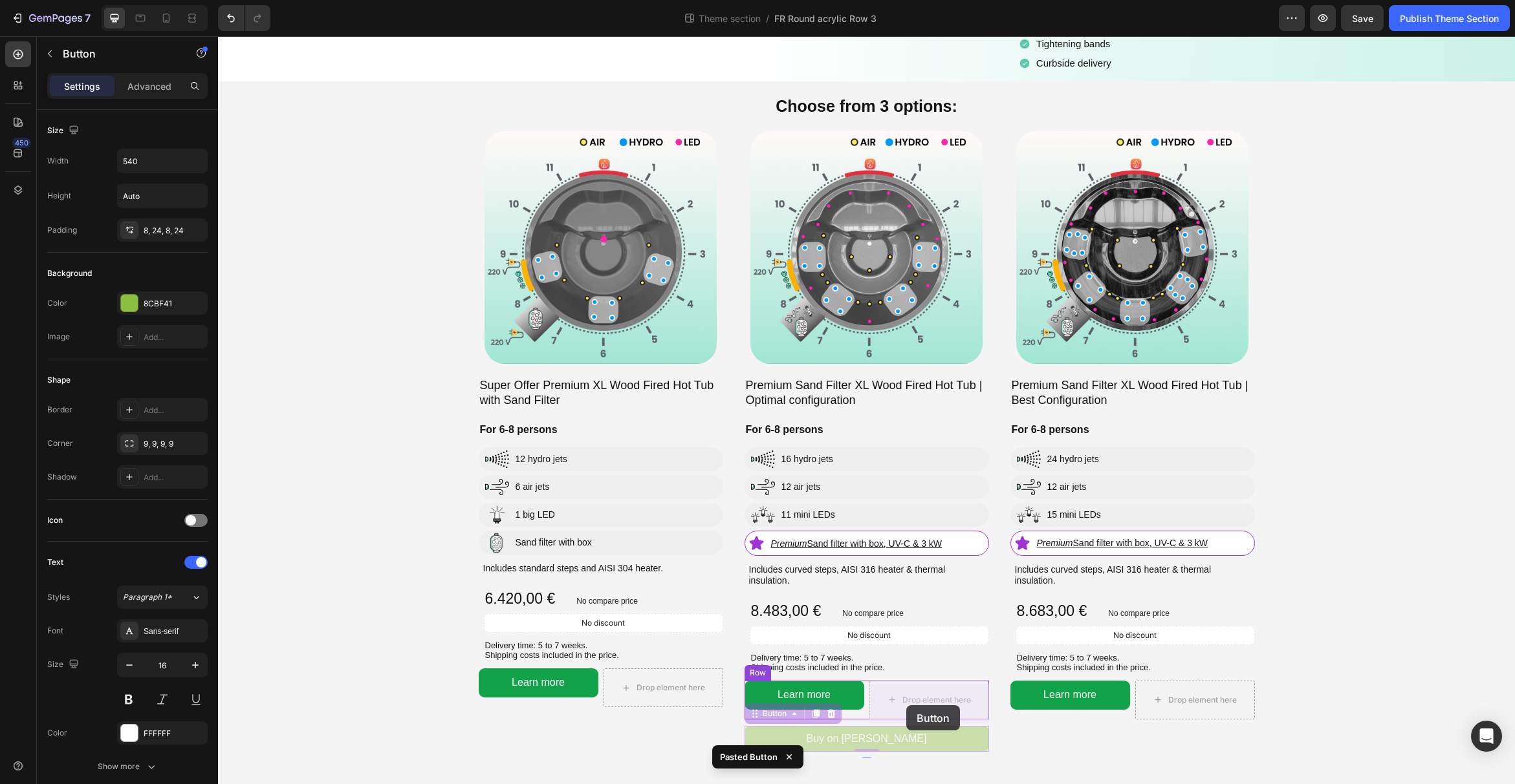
drag, startPoint x: 762, startPoint y: 716, endPoint x: 906, endPoint y: 705, distance: 144.4
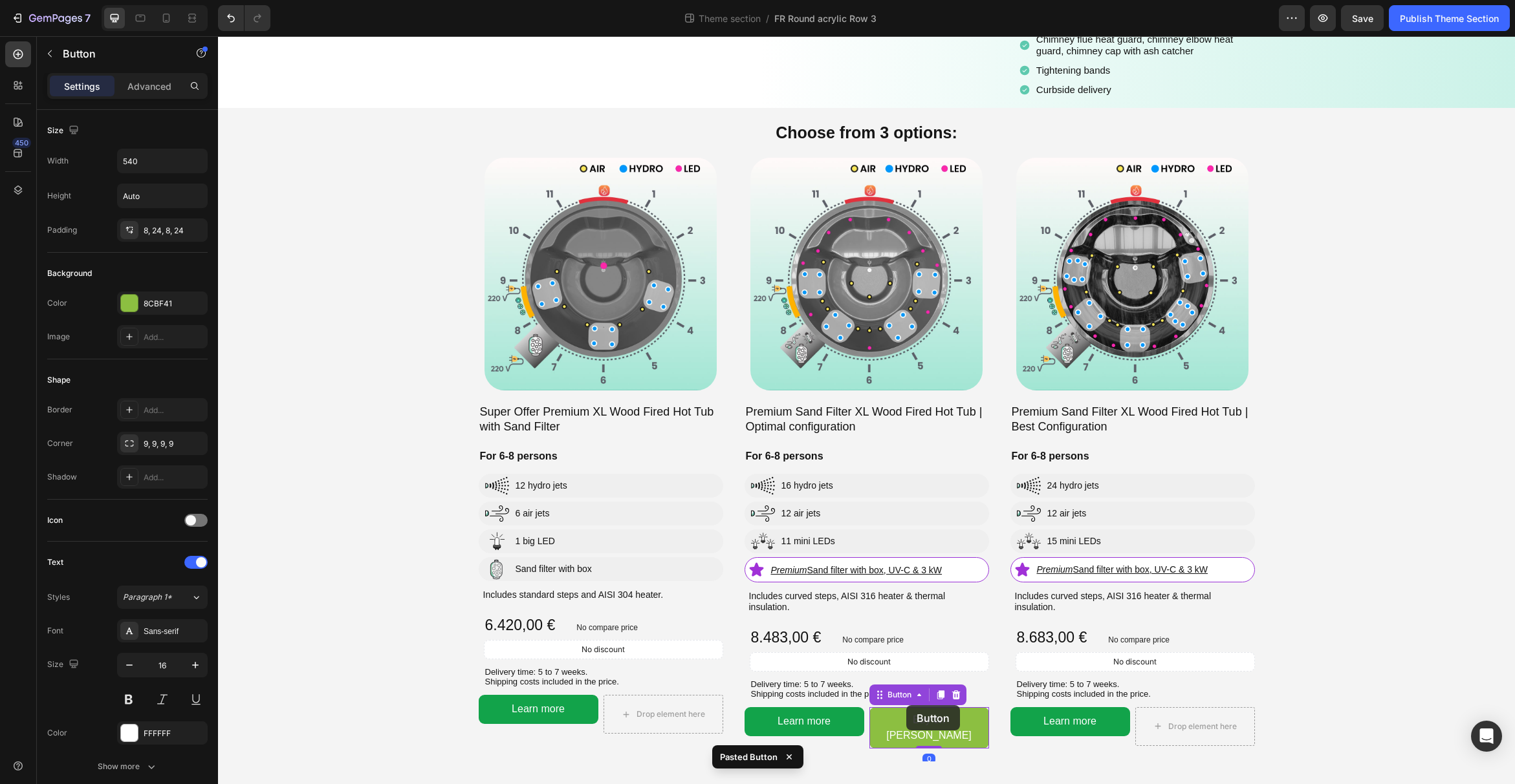
scroll to position [180, 0]
click at [173, 23] on div at bounding box center [165, 17] width 21 height 21
type input "14"
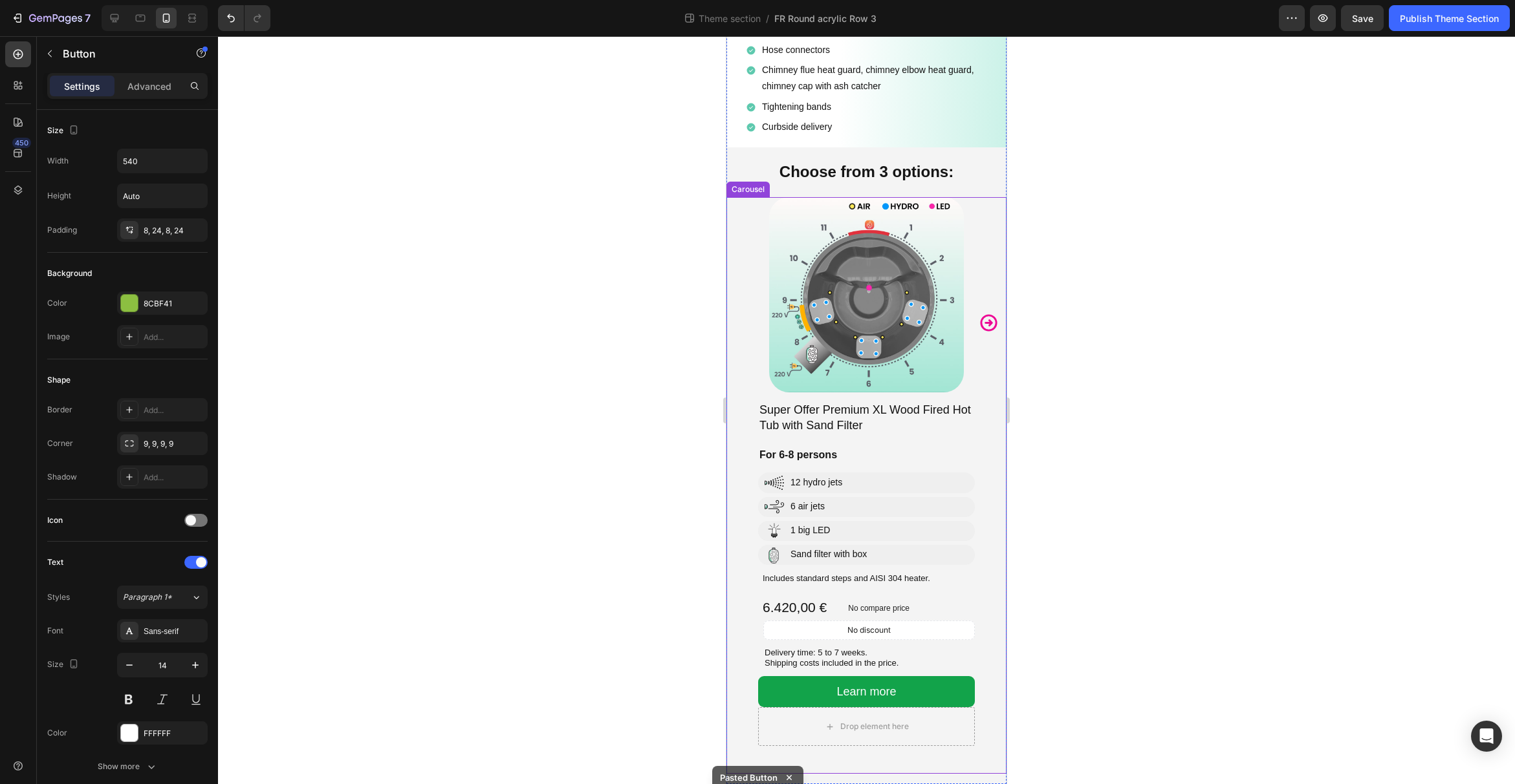
scroll to position [443, 0]
click at [991, 323] on icon "Carousel Next Arrow" at bounding box center [988, 323] width 16 height 16
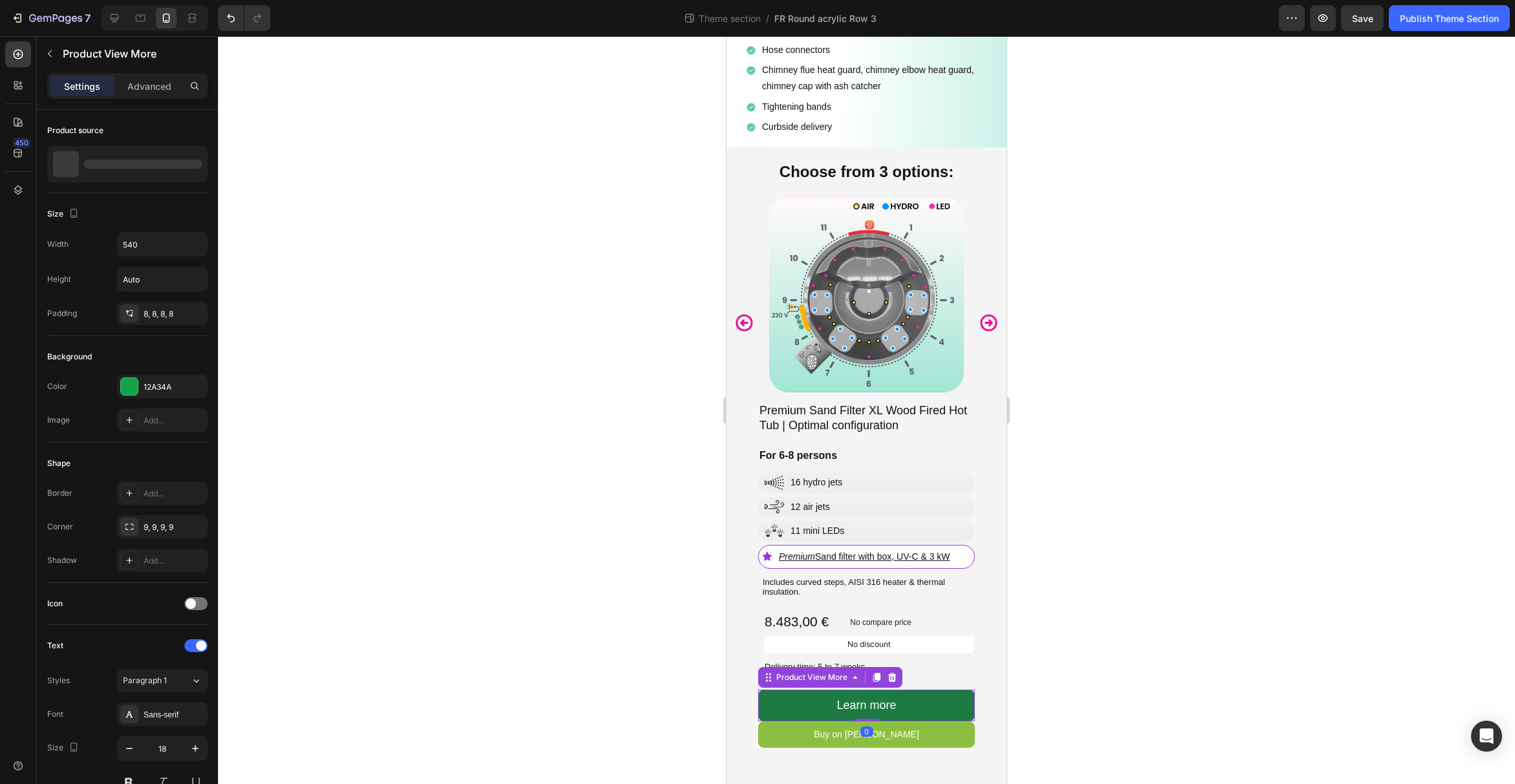
click at [929, 704] on button "Learn more" at bounding box center [866, 705] width 217 height 31
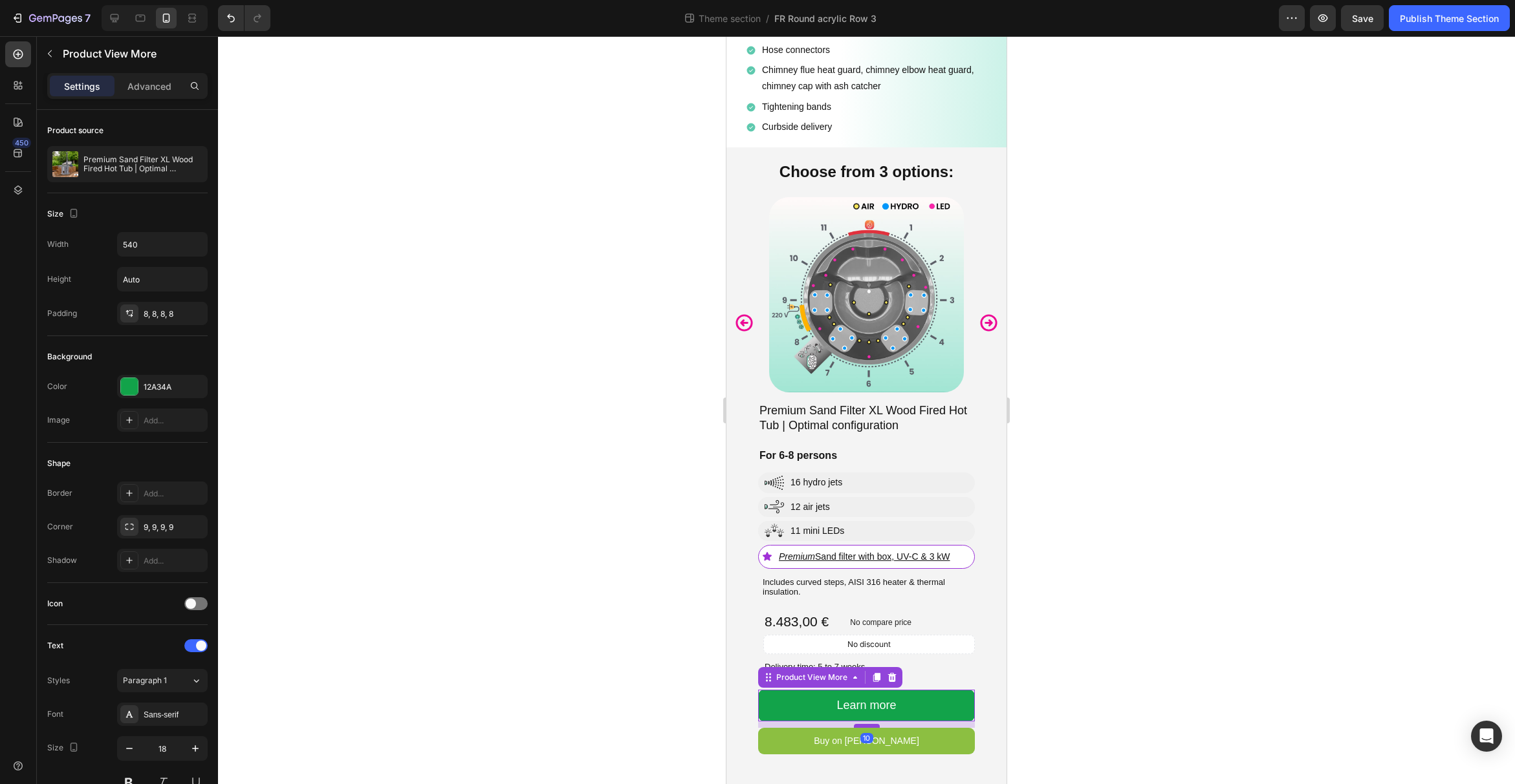
drag, startPoint x: 869, startPoint y: 719, endPoint x: 868, endPoint y: 726, distance: 7.1
click at [868, 726] on div at bounding box center [867, 726] width 26 height 4
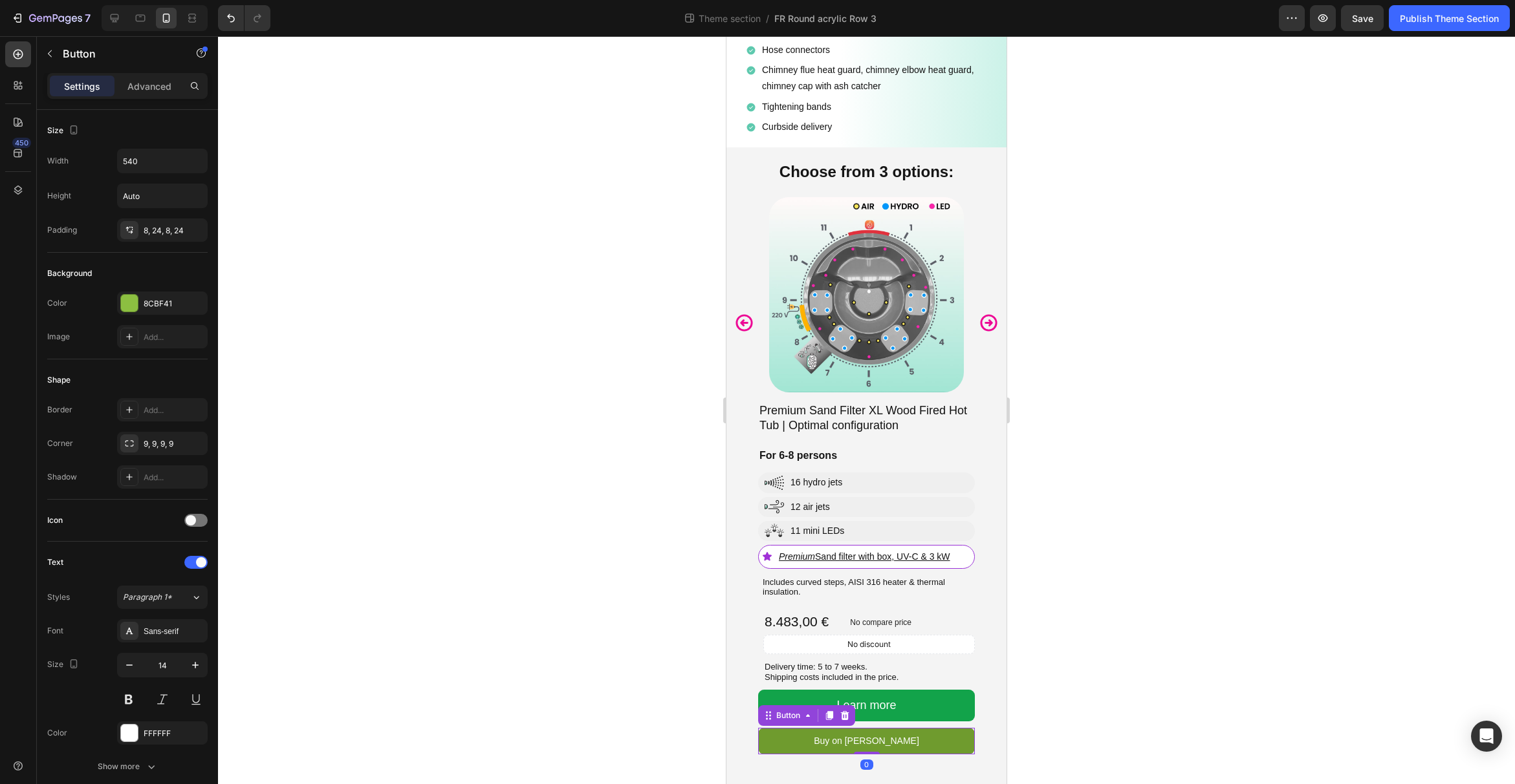
click at [919, 749] on link "Buy on [PERSON_NAME]" at bounding box center [866, 741] width 217 height 26
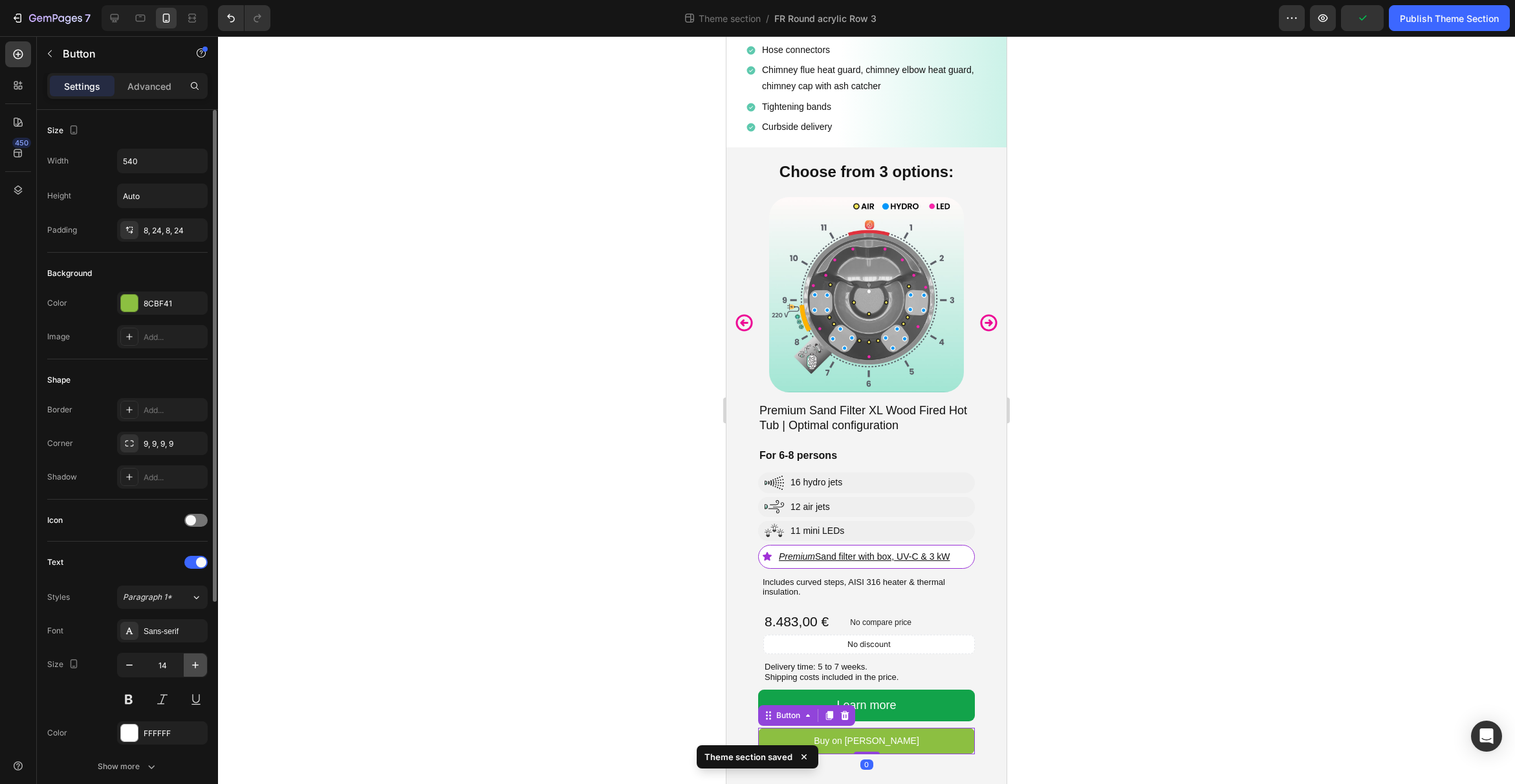
click at [190, 662] on icon "button" at bounding box center [196, 665] width 13 height 13
type input "18"
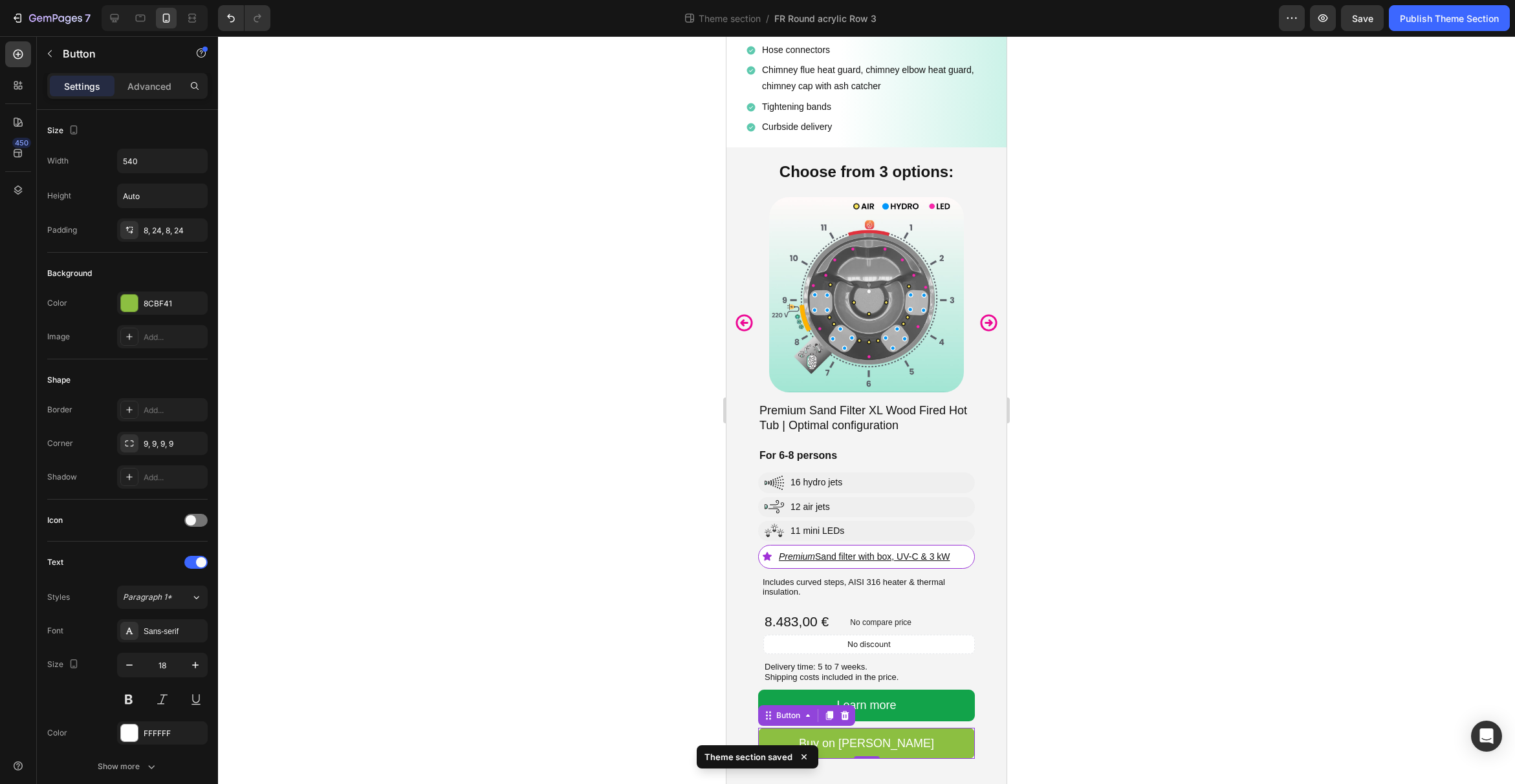
click at [1098, 551] on div at bounding box center [866, 410] width 1296 height 747
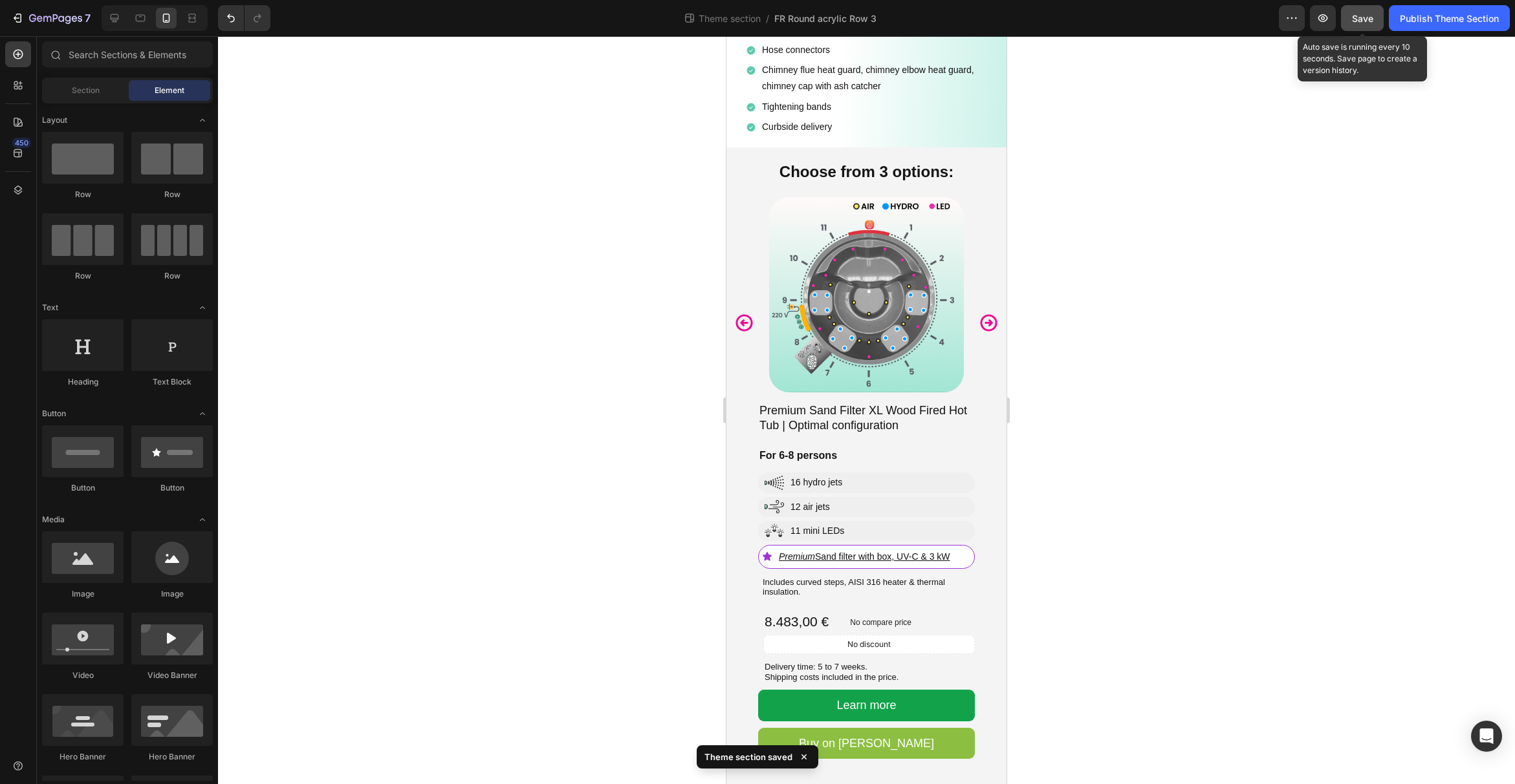
click at [1371, 26] on button "Save" at bounding box center [1361, 18] width 43 height 26
click at [1418, 26] on button "Publish Theme Section" at bounding box center [1449, 18] width 121 height 26
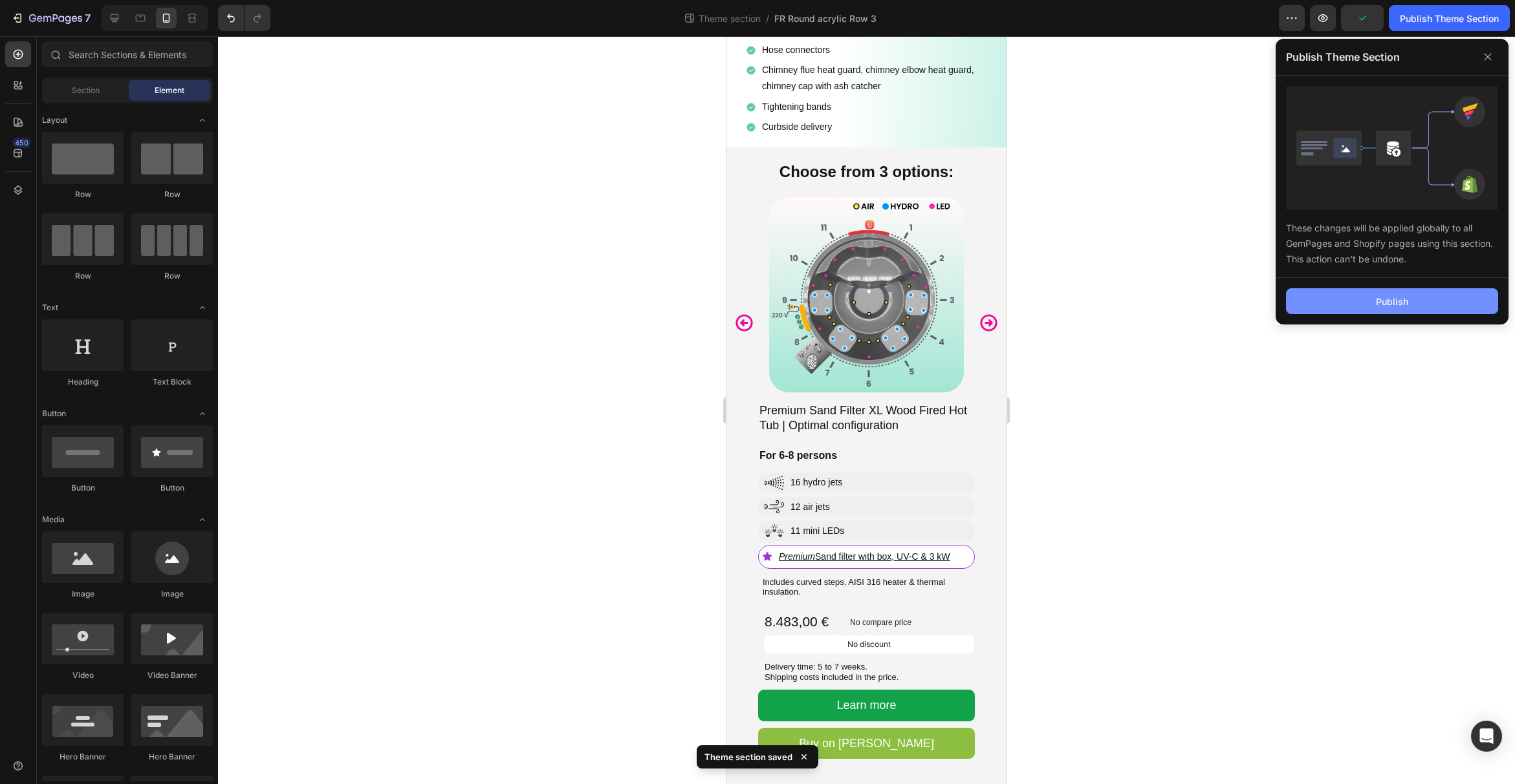
click at [1428, 296] on button "Publish" at bounding box center [1392, 302] width 212 height 26
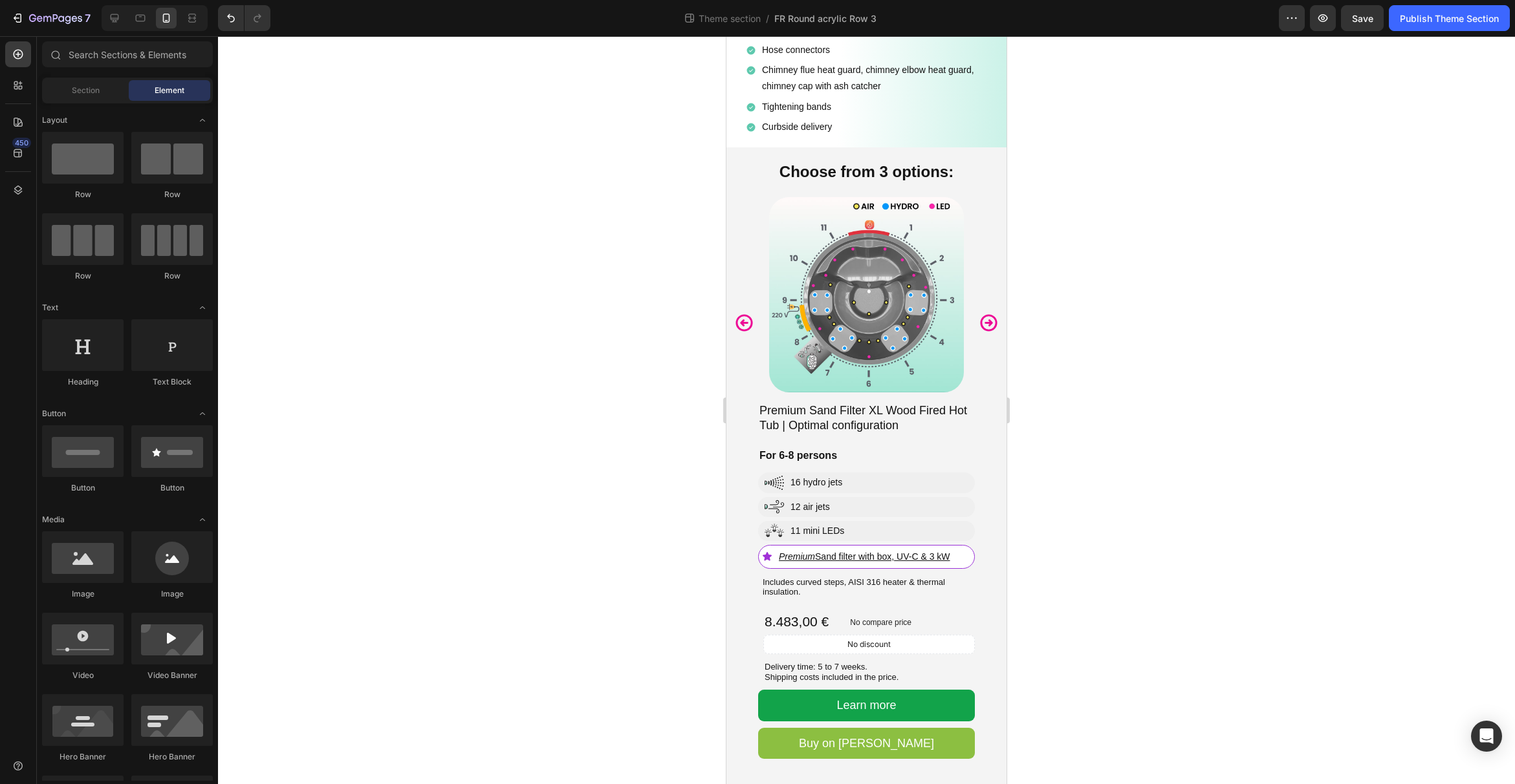
click at [1424, 293] on div at bounding box center [866, 410] width 1296 height 747
click at [728, 16] on span "Theme section" at bounding box center [730, 18] width 68 height 14
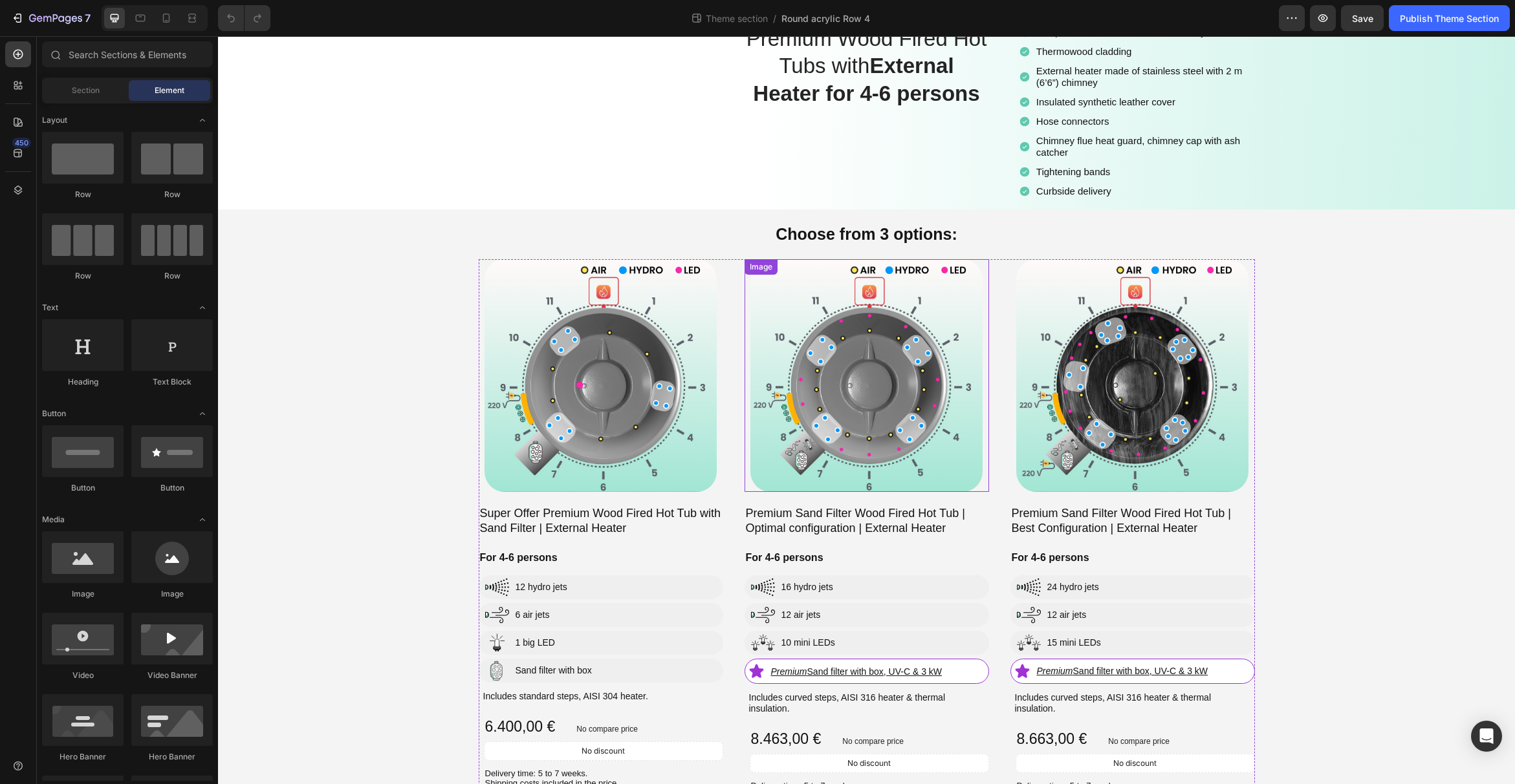
scroll to position [175, 0]
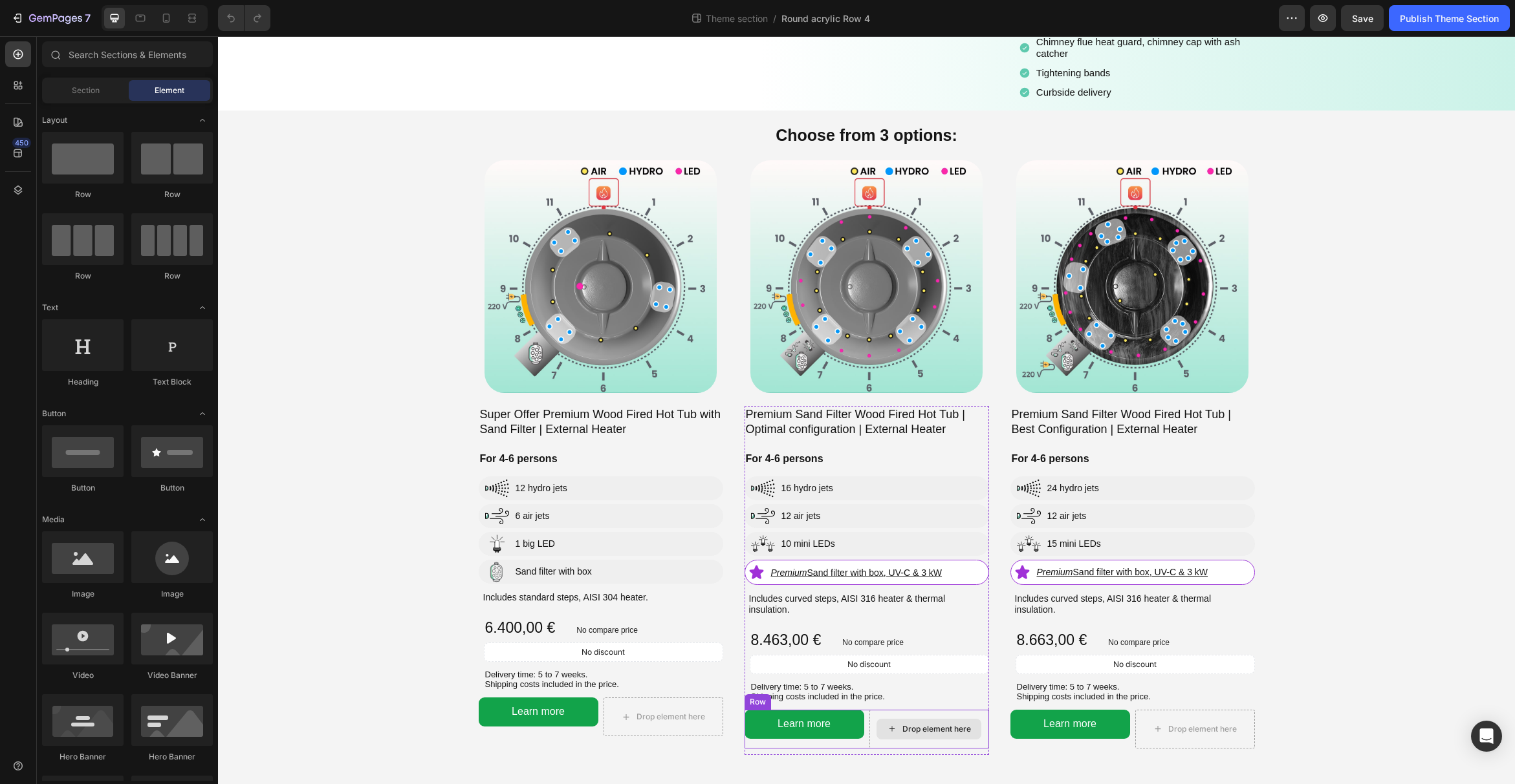
click at [927, 724] on div "Drop element here" at bounding box center [936, 728] width 69 height 10
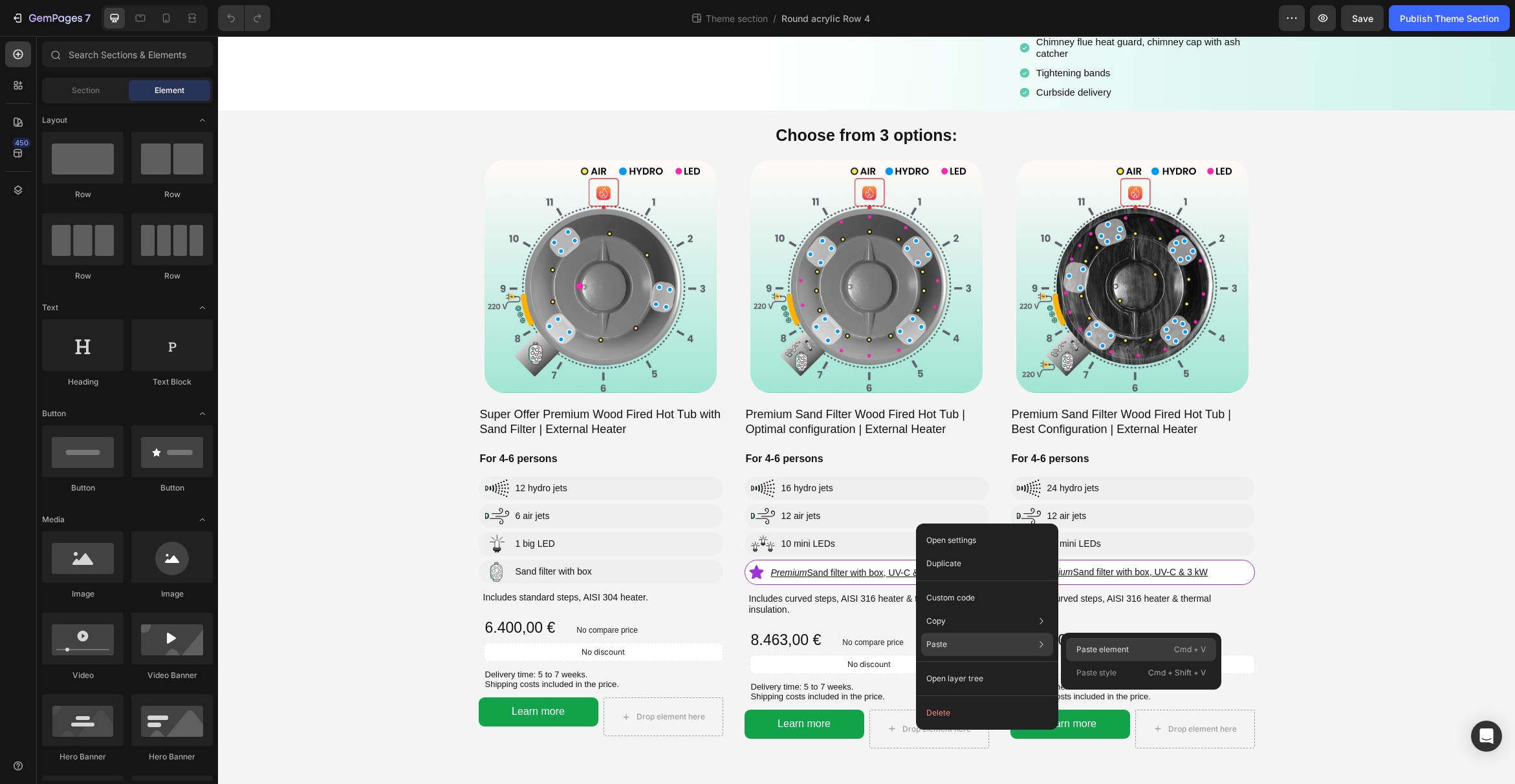
click at [1087, 662] on div "Paste element Cmd + V" at bounding box center [1141, 673] width 150 height 23
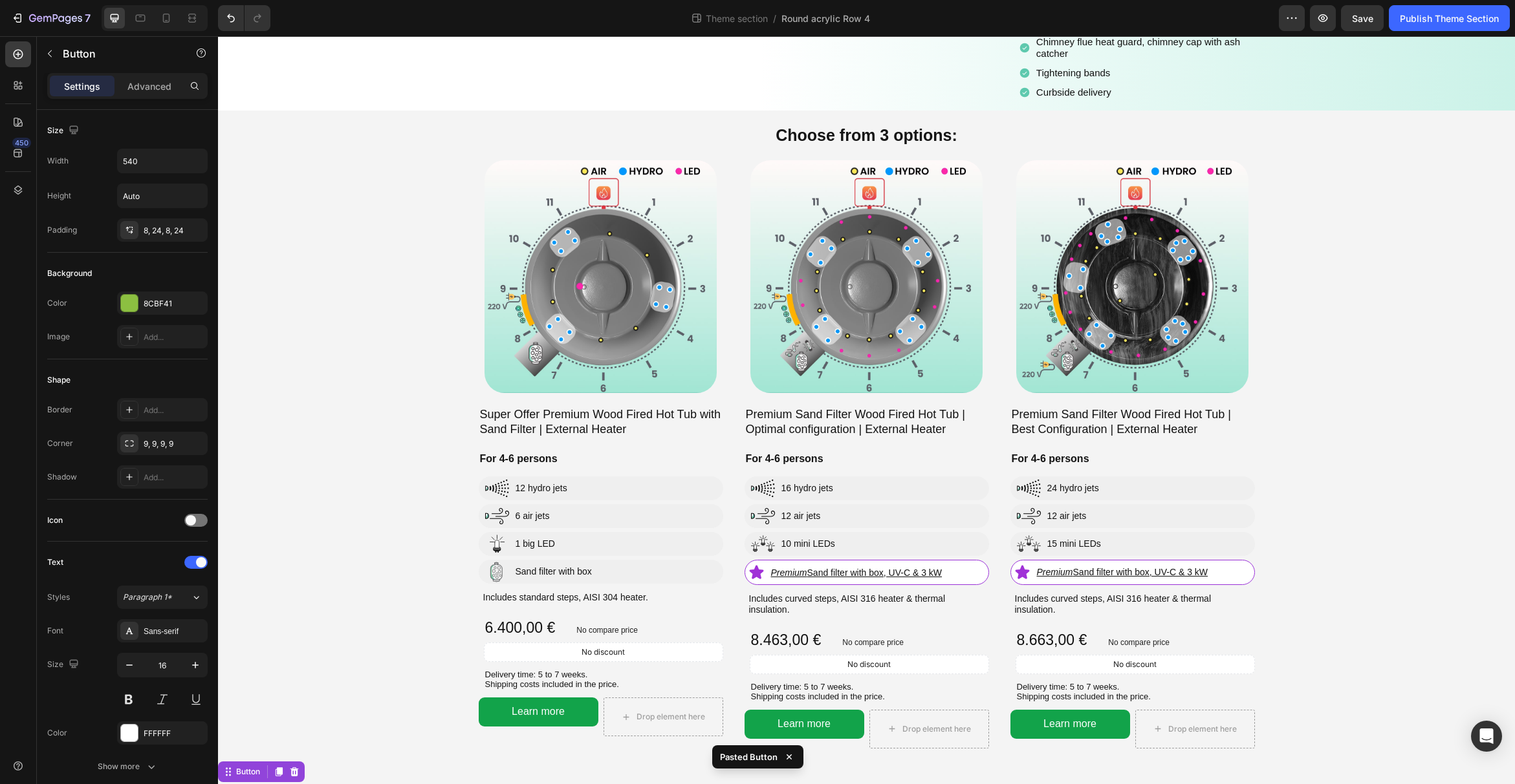
scroll to position [200, 0]
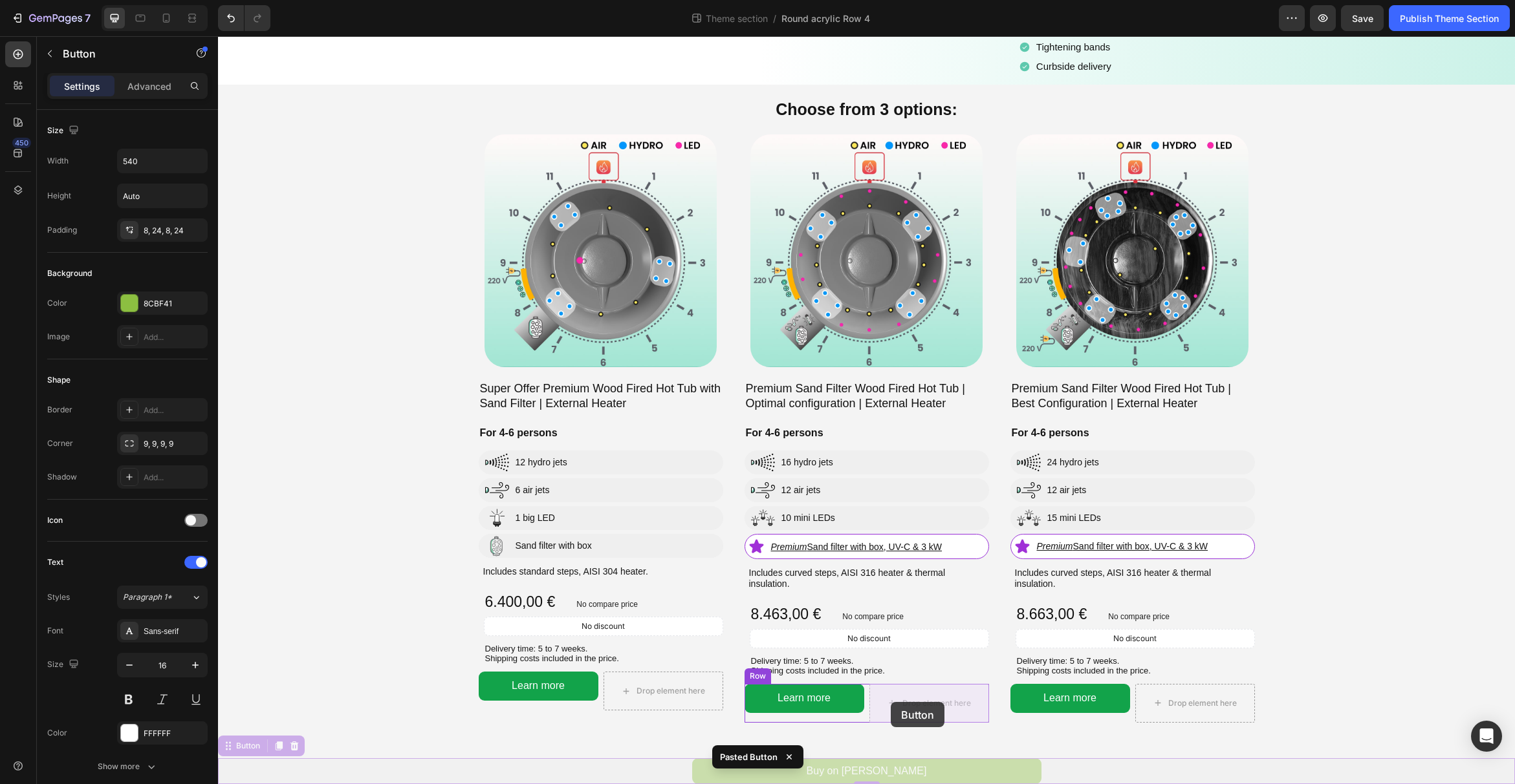
drag, startPoint x: 229, startPoint y: 750, endPoint x: 891, endPoint y: 702, distance: 663.7
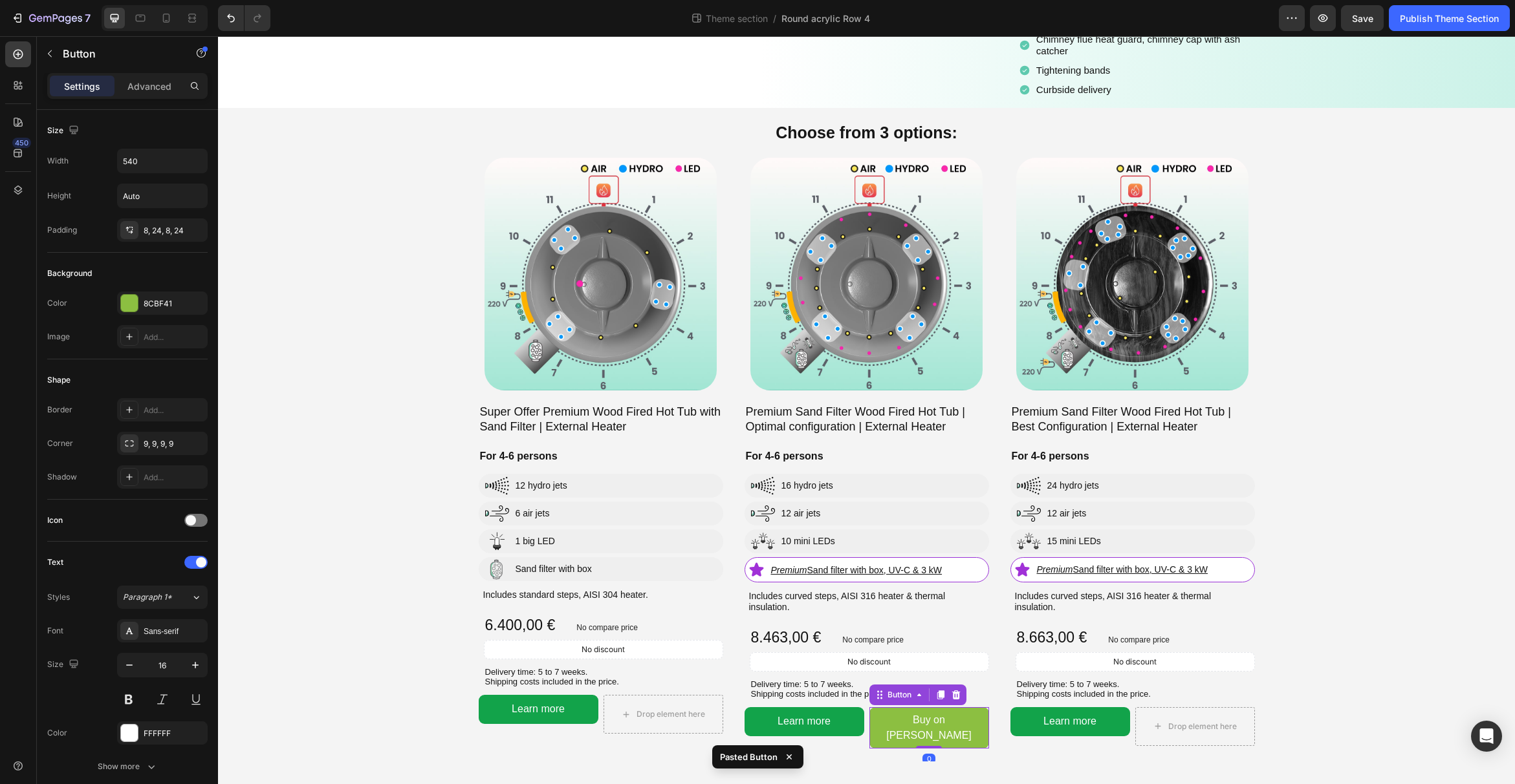
scroll to position [177, 0]
click at [165, 17] on icon at bounding box center [166, 18] width 13 height 13
type input "14"
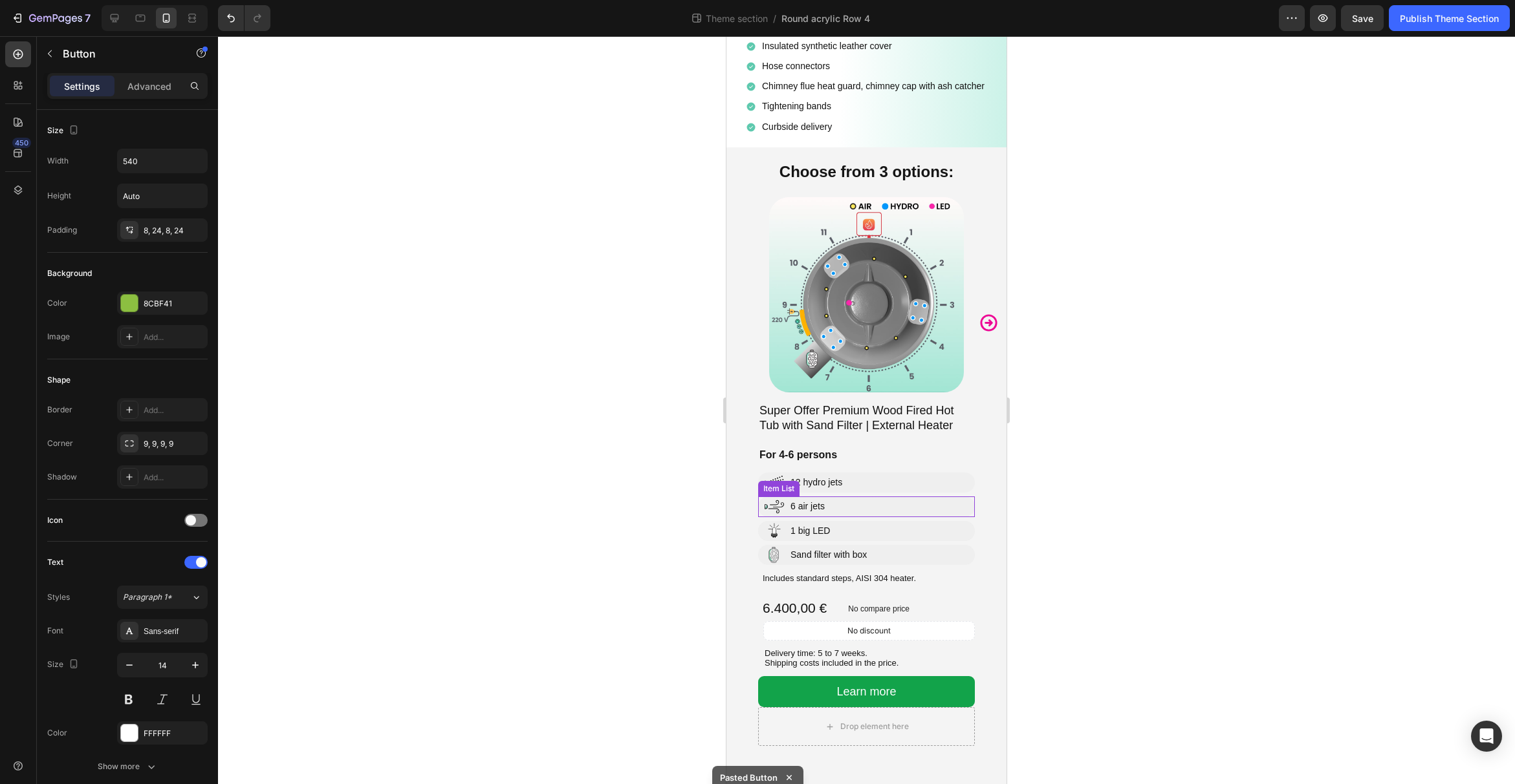
scroll to position [414, 0]
click at [985, 319] on icon "Carousel Next Arrow" at bounding box center [988, 323] width 20 height 20
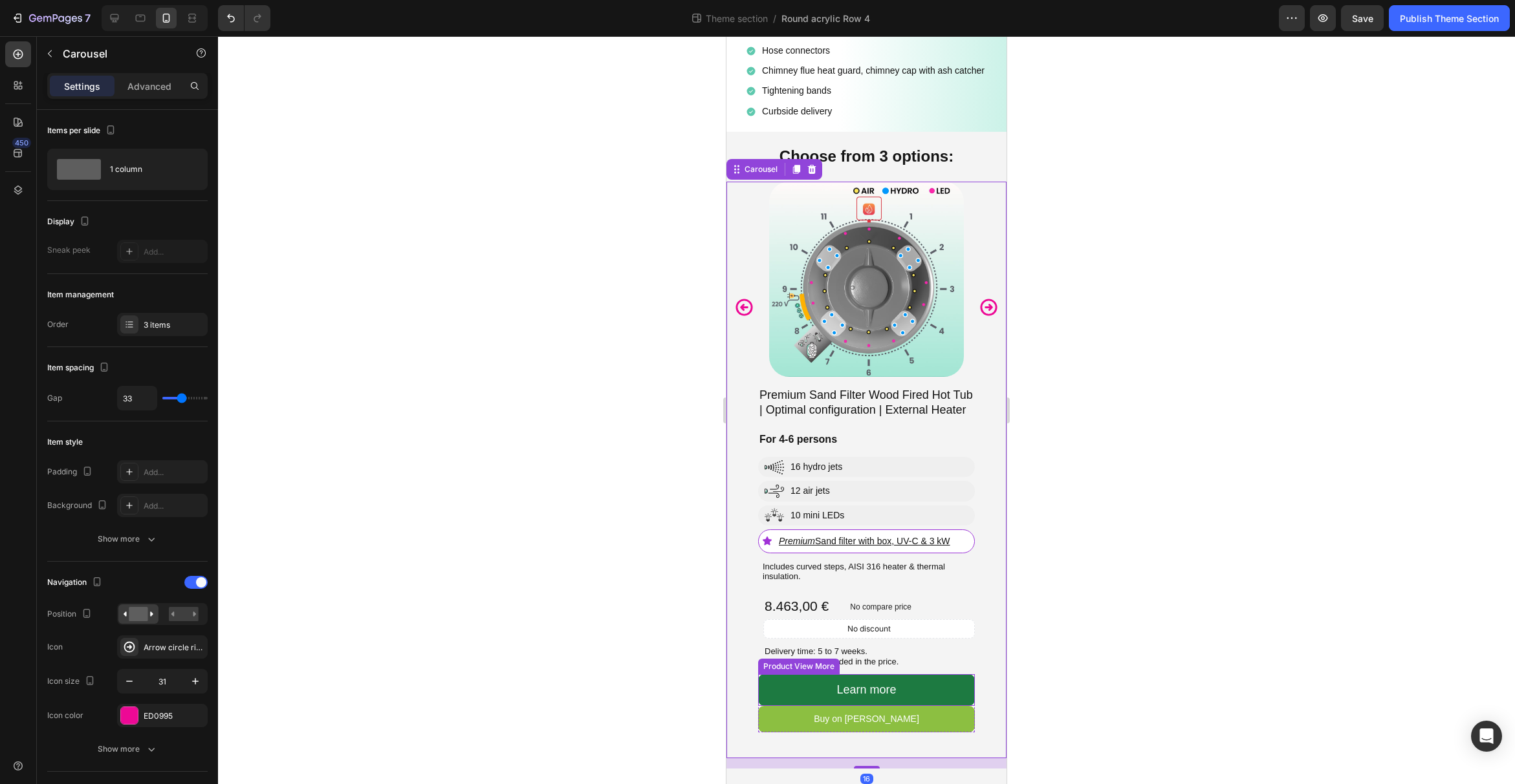
click at [939, 702] on button "Learn more" at bounding box center [866, 690] width 217 height 31
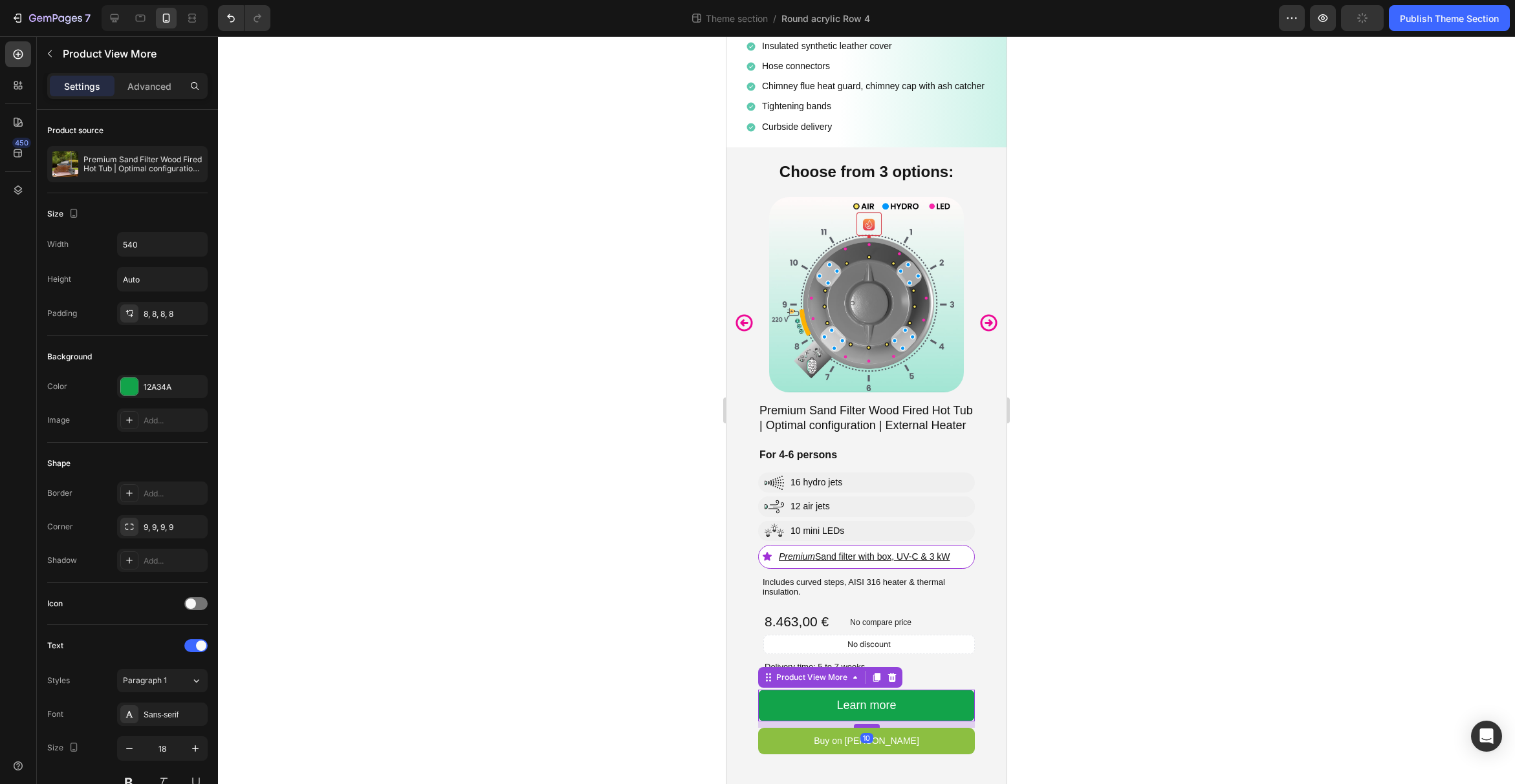
click at [868, 725] on div at bounding box center [867, 726] width 26 height 4
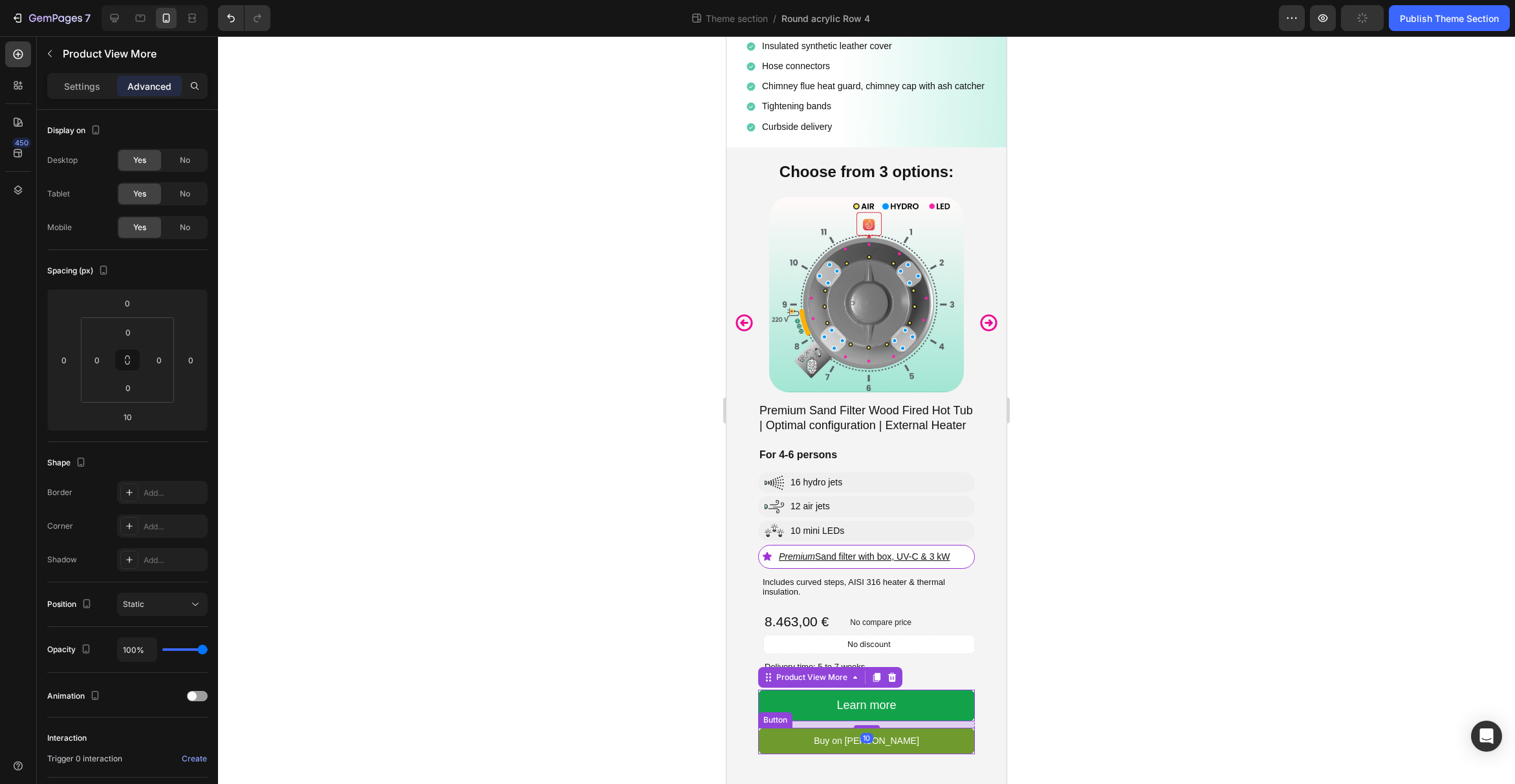
click at [943, 752] on link "Buy on [PERSON_NAME]" at bounding box center [866, 741] width 217 height 26
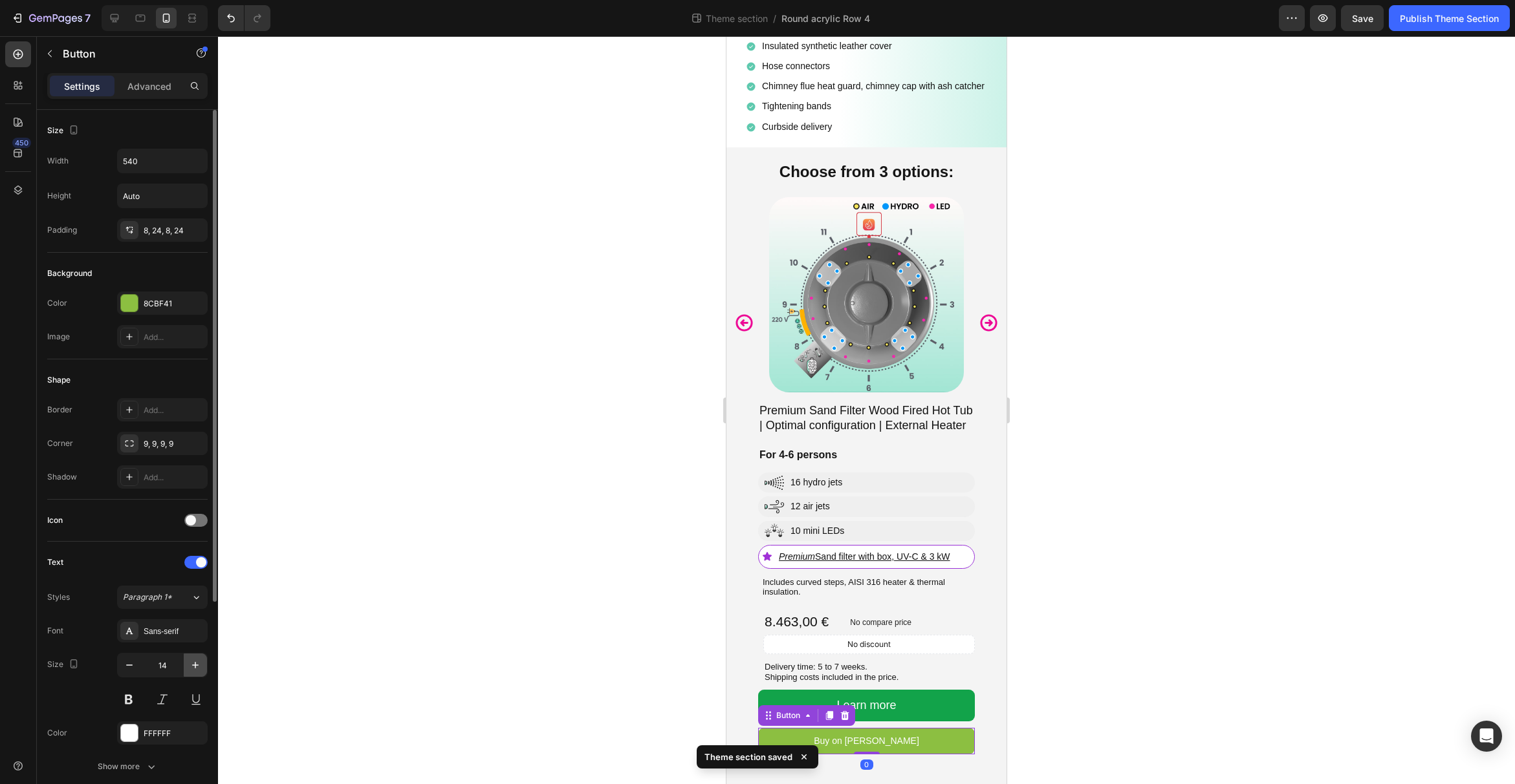
click at [197, 657] on button "button" at bounding box center [195, 664] width 23 height 23
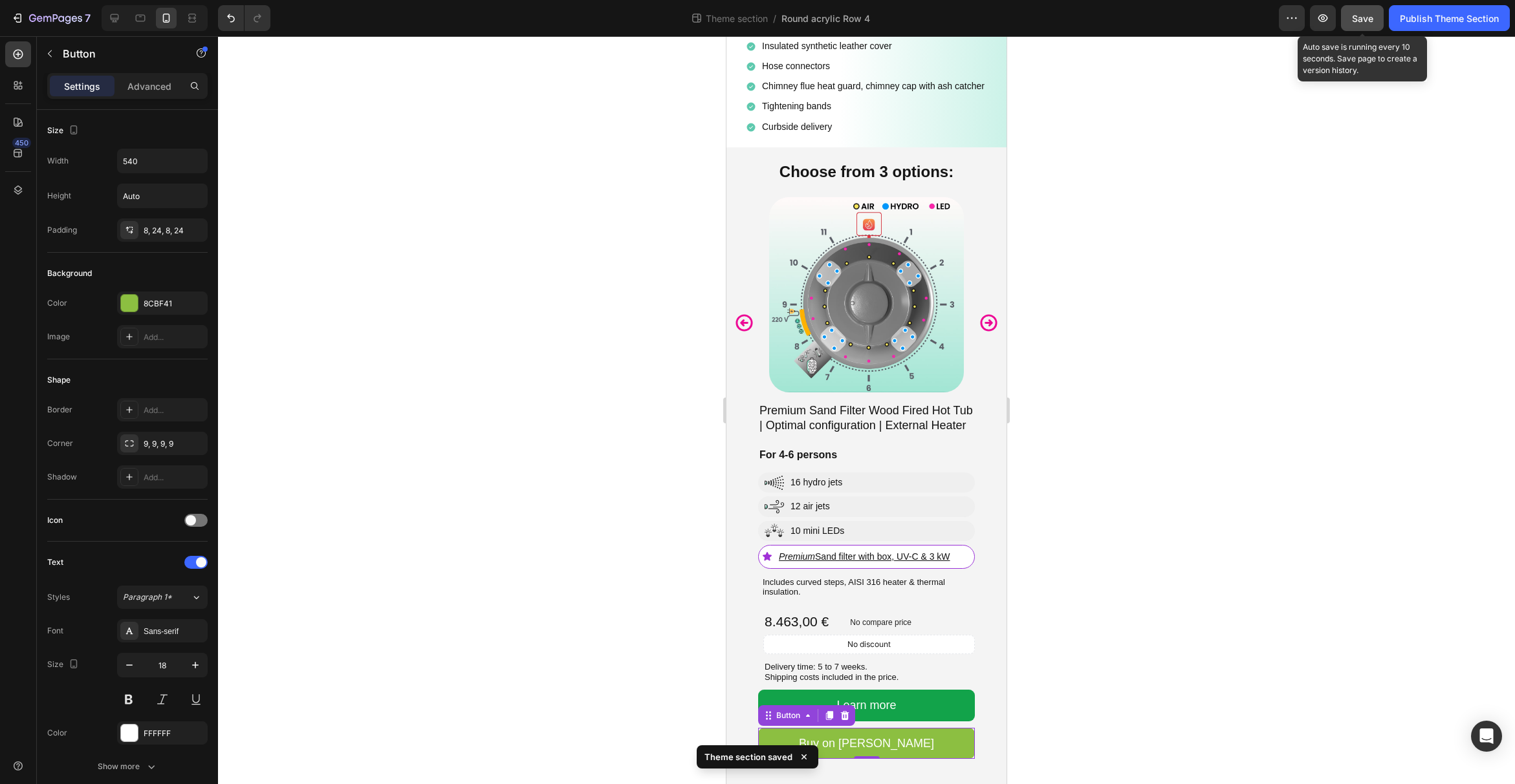
click at [1367, 18] on span "Save" at bounding box center [1362, 18] width 21 height 11
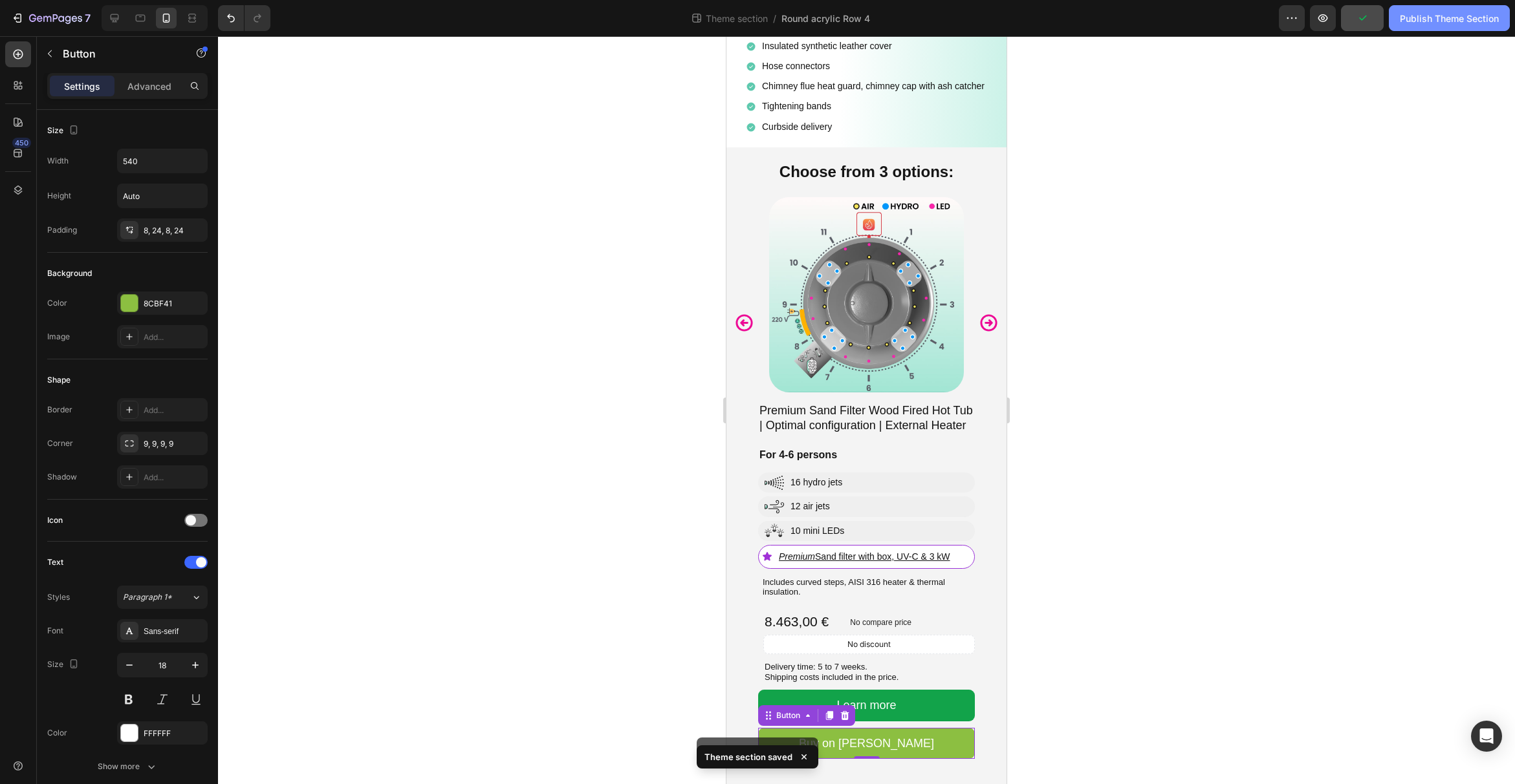
click at [1426, 21] on div "Publish Theme Section" at bounding box center [1449, 18] width 99 height 14
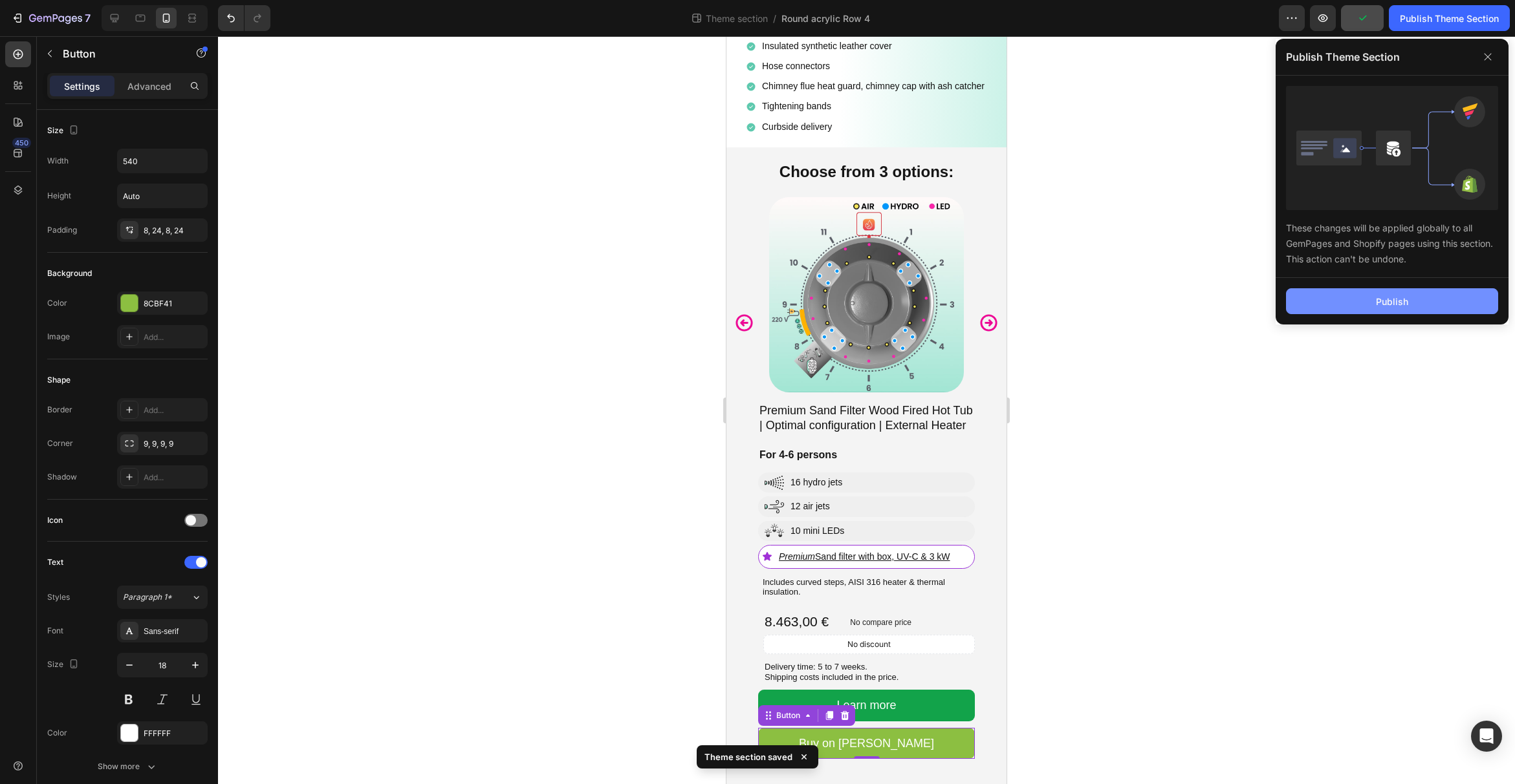
click at [1421, 302] on button "Publish" at bounding box center [1392, 302] width 212 height 26
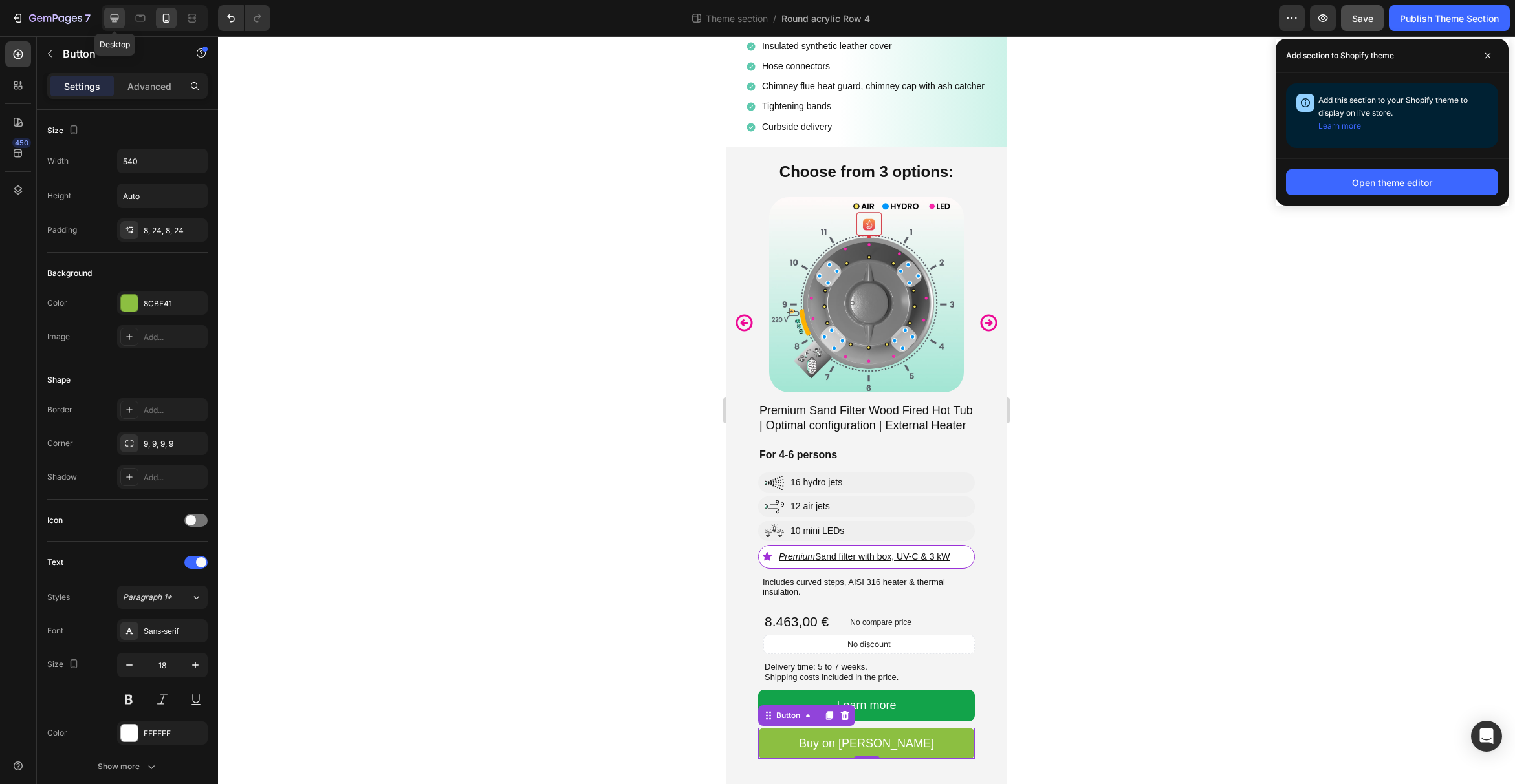
click at [117, 21] on icon at bounding box center [114, 18] width 13 height 13
type input "16"
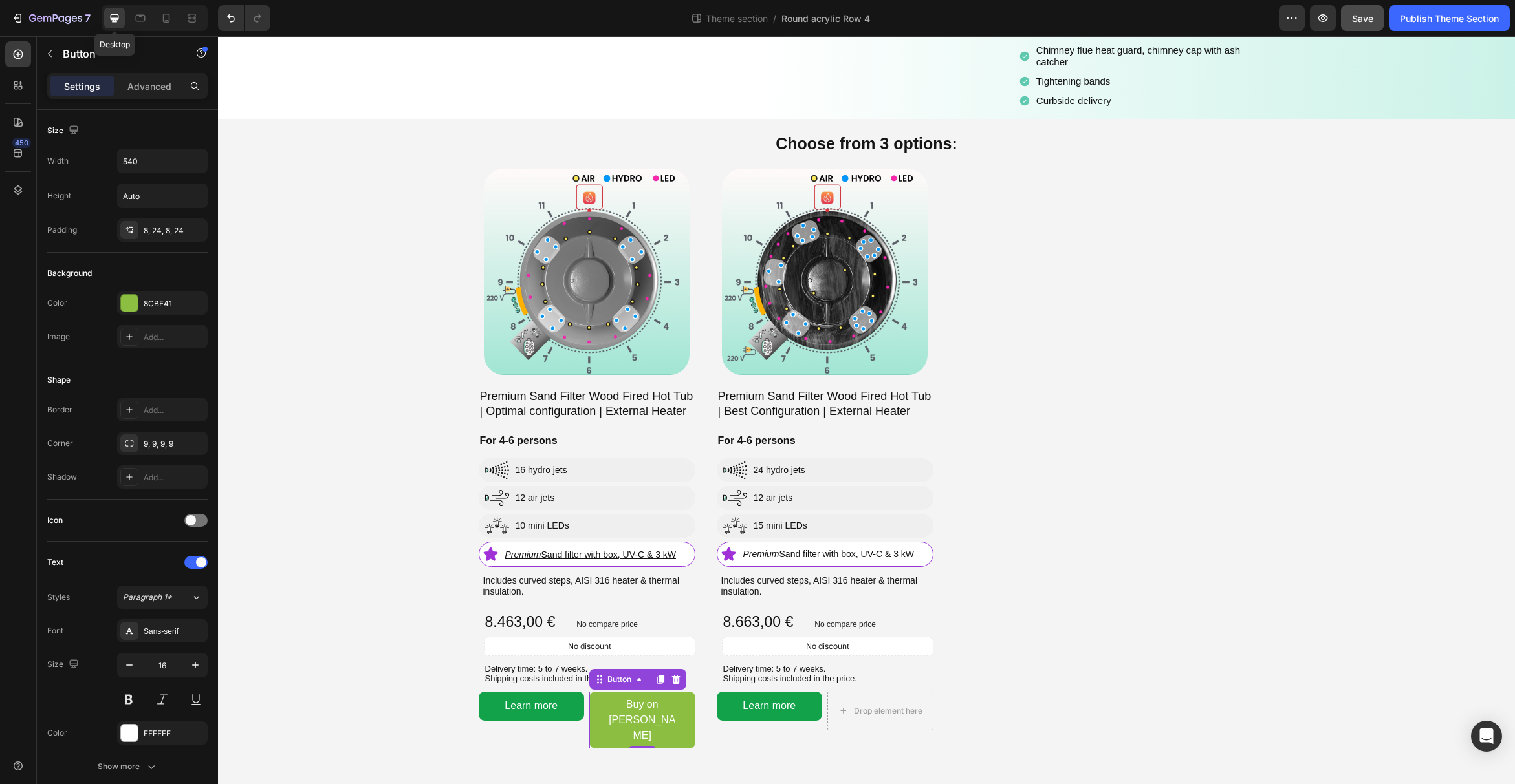
scroll to position [177, 0]
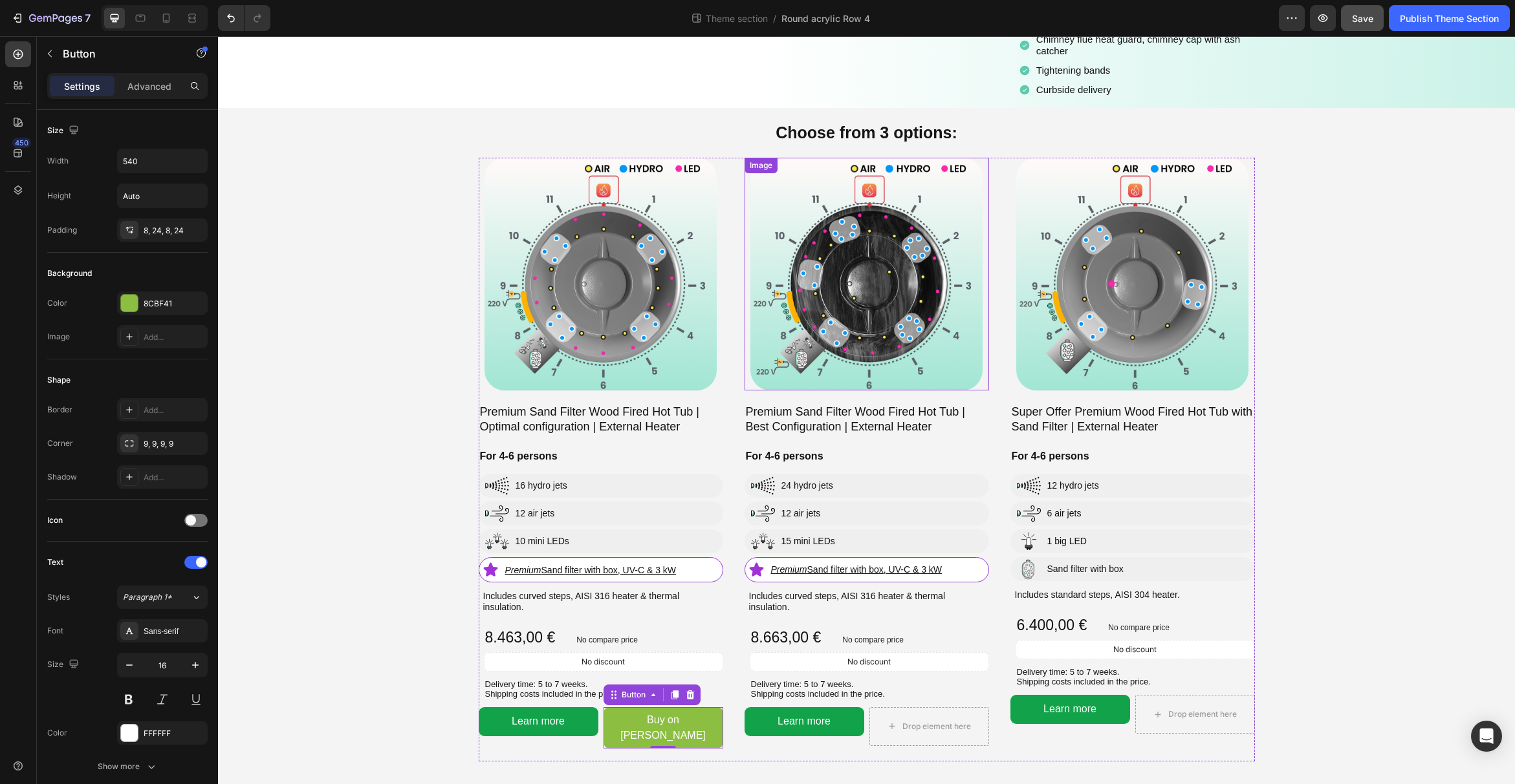
click at [744, 323] on link at bounding box center [866, 274] width 244 height 232
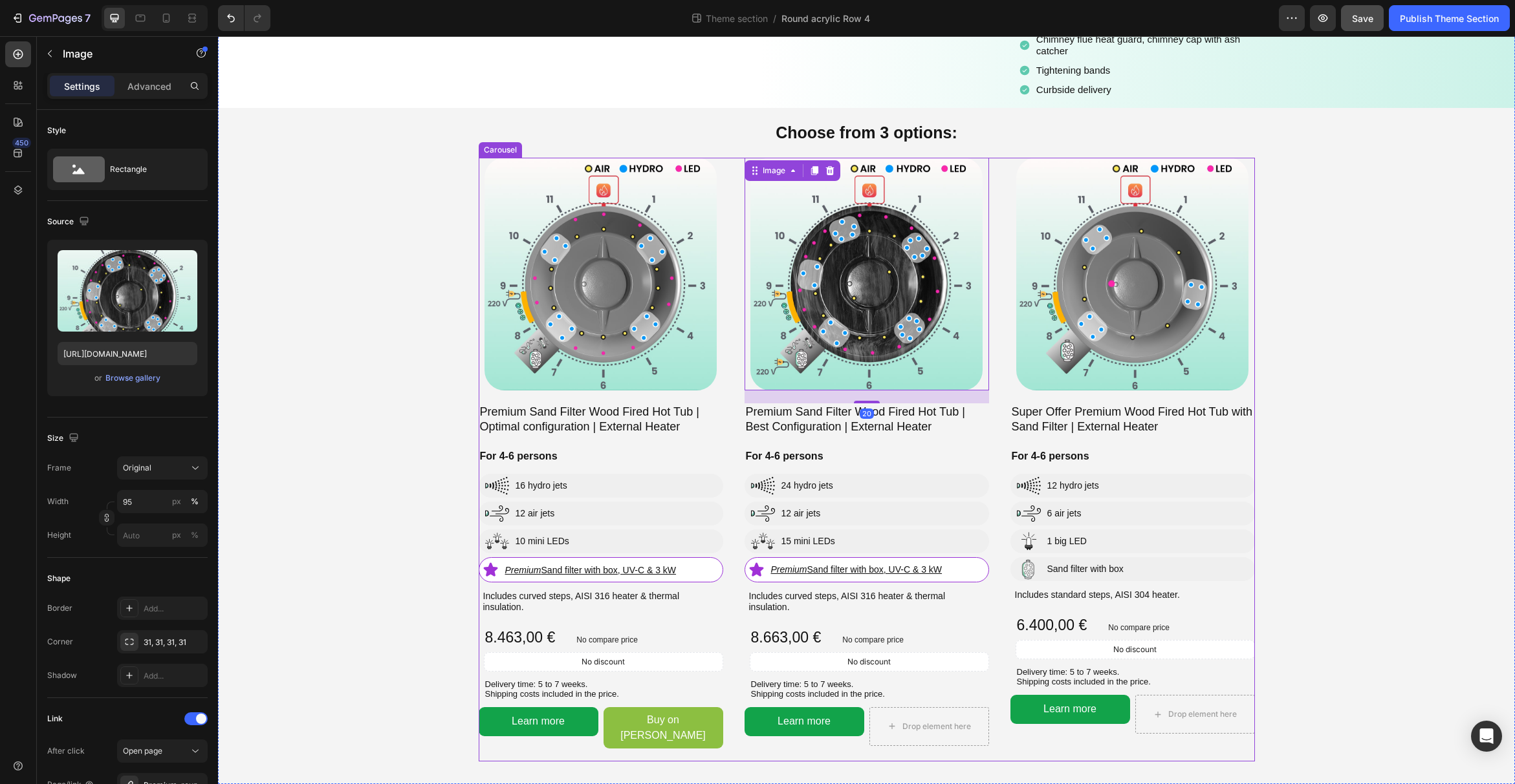
click at [729, 308] on div "Image Super Offer Premium Wood Fired Hot Tub with Sand Filter | External Heater…" at bounding box center [866, 460] width 776 height 603
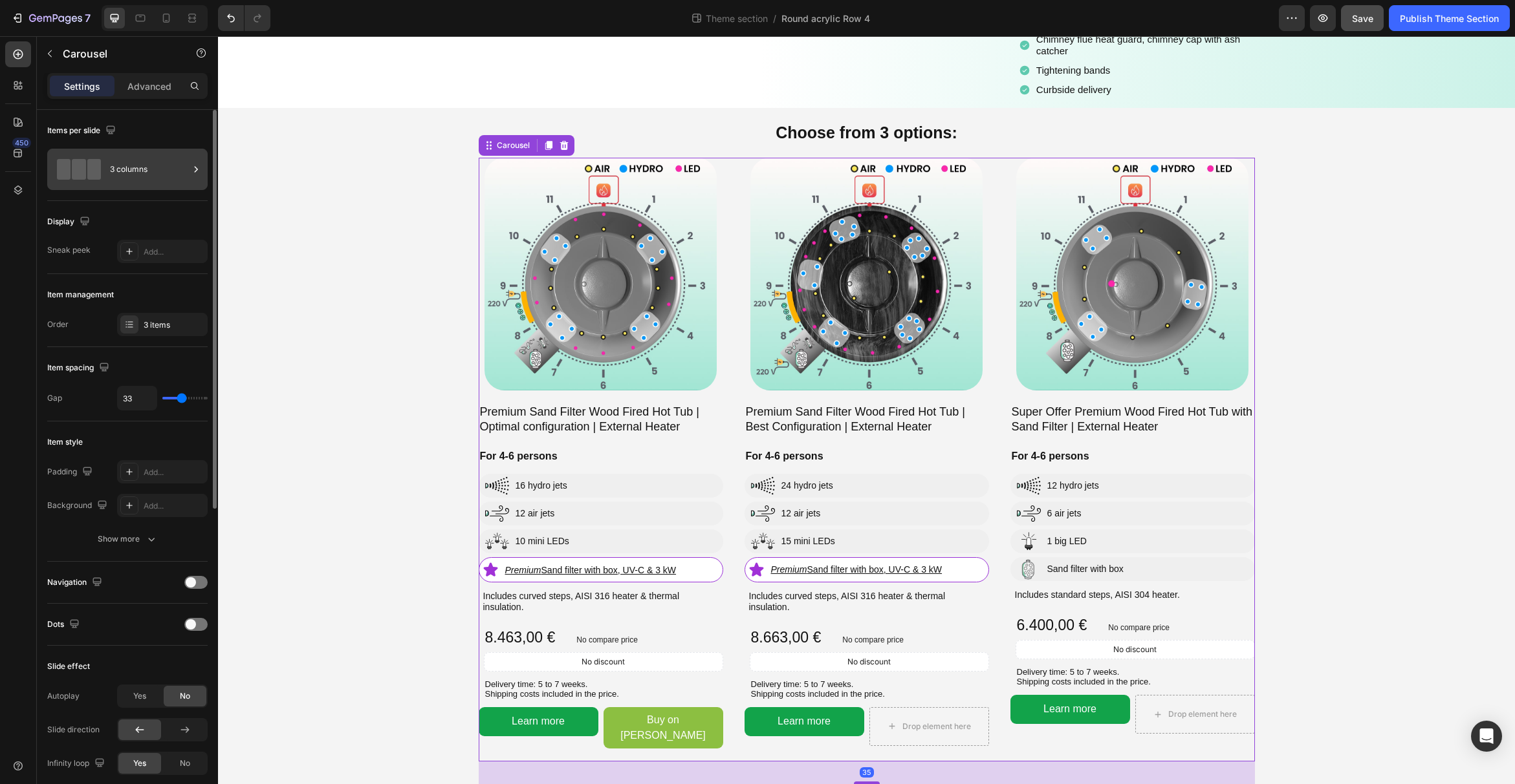
click at [137, 172] on div "3 columns" at bounding box center [149, 169] width 79 height 30
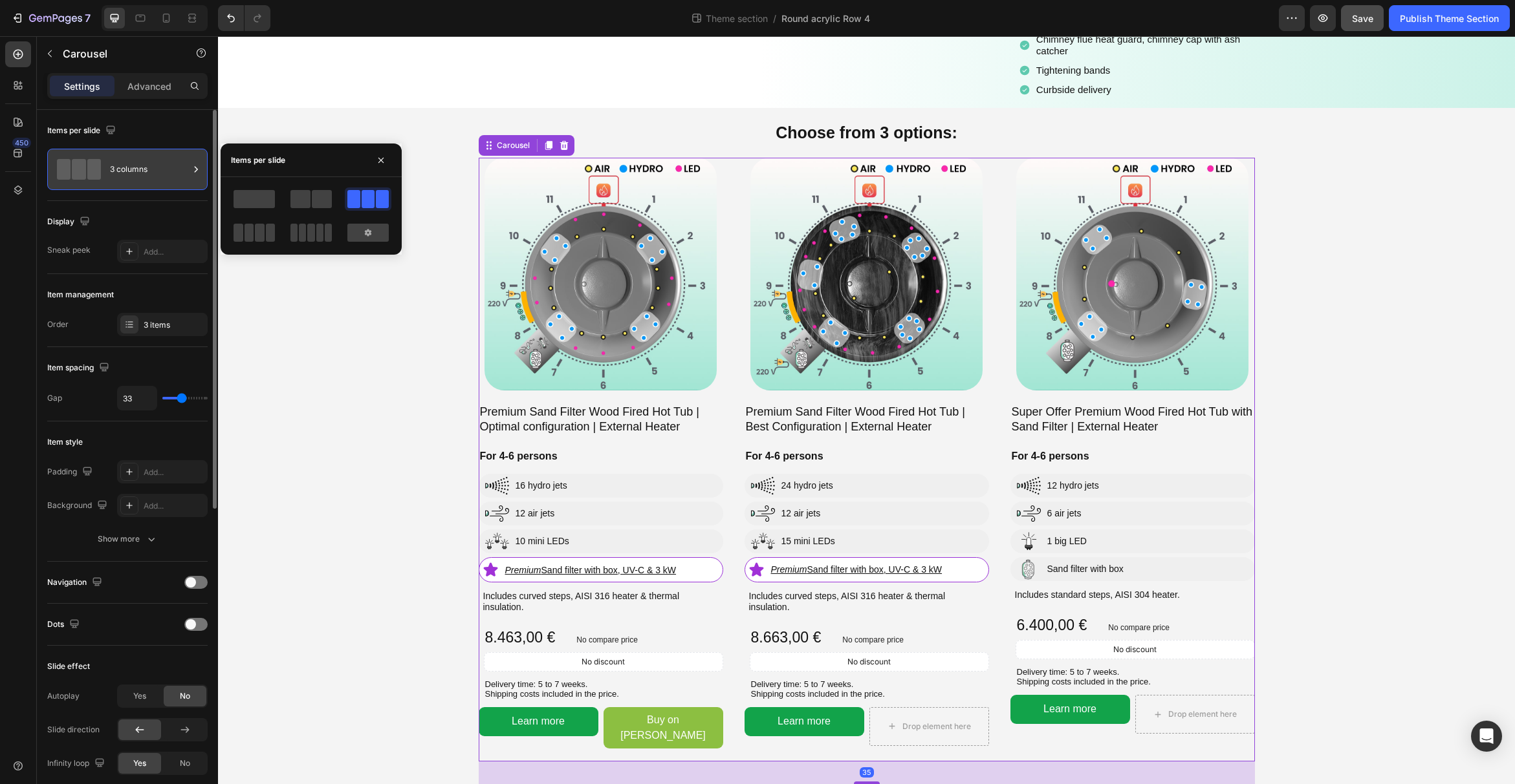
click at [137, 172] on div "3 columns" at bounding box center [149, 169] width 79 height 30
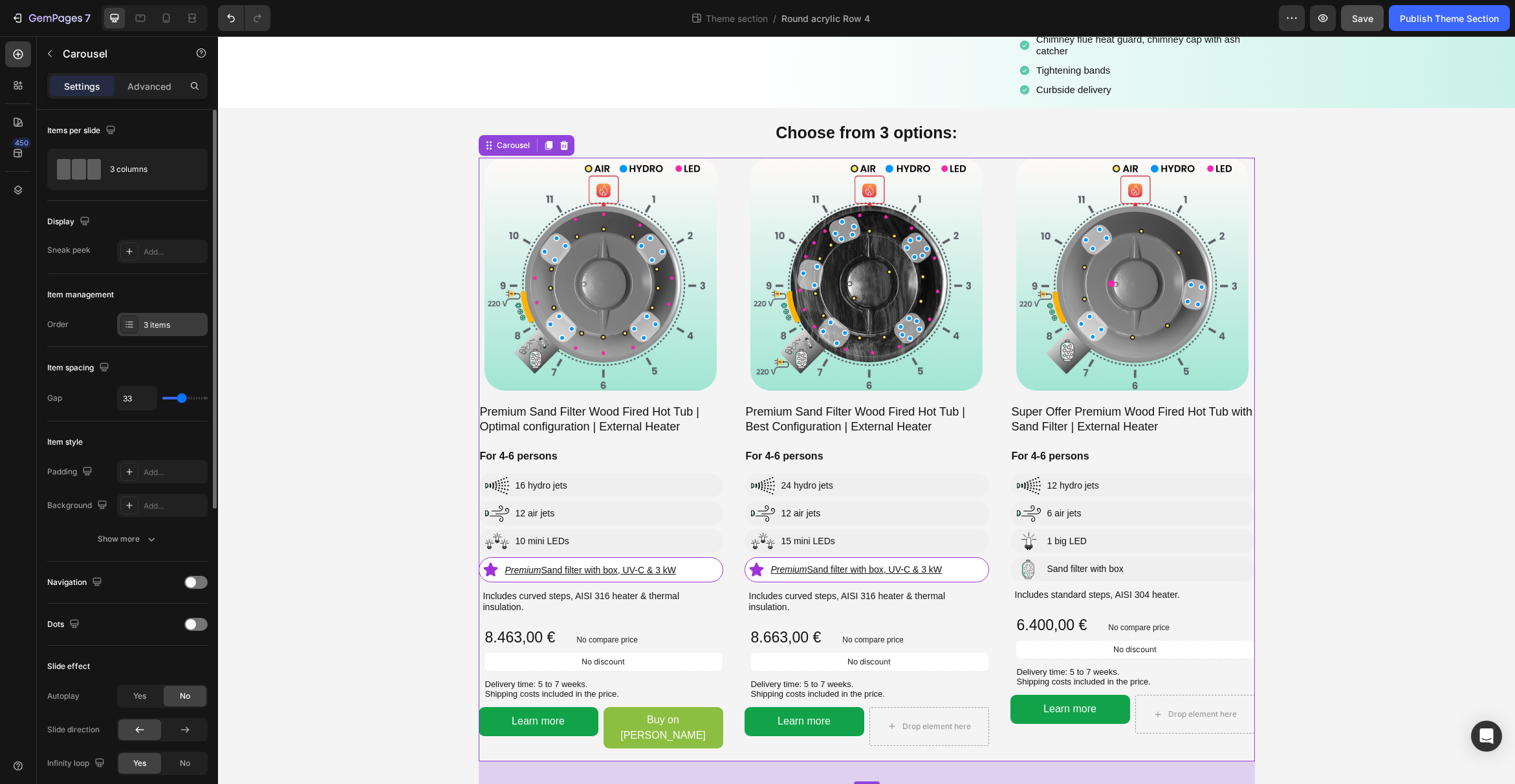
click at [167, 335] on div "3 items" at bounding box center [162, 323] width 91 height 23
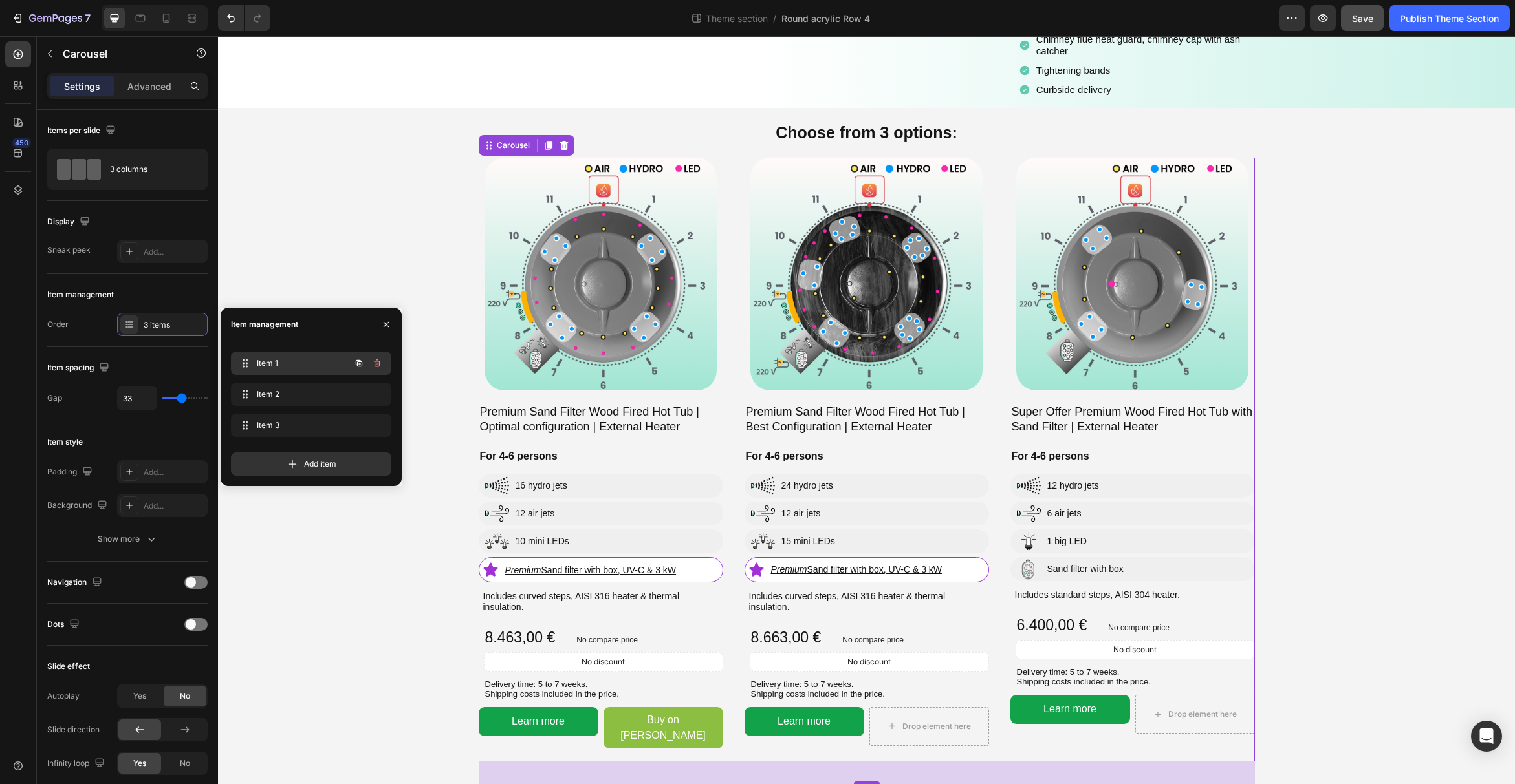
click at [260, 361] on span "Item 1" at bounding box center [293, 363] width 73 height 12
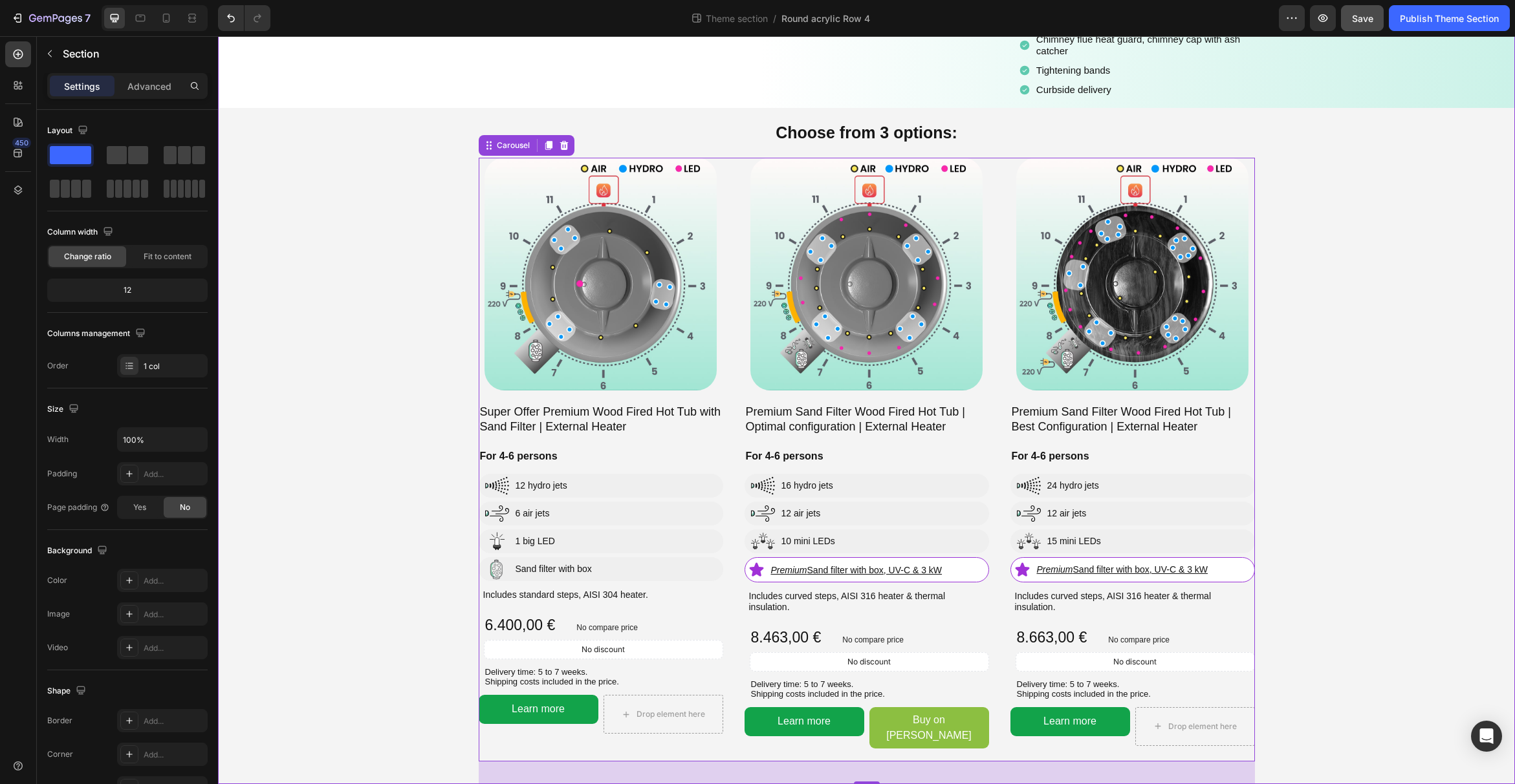
click at [1320, 270] on div "Image Super Offer Premium Wood Fired Hot Tub with Sand Filter | External Heater…" at bounding box center [866, 471] width 1296 height 626
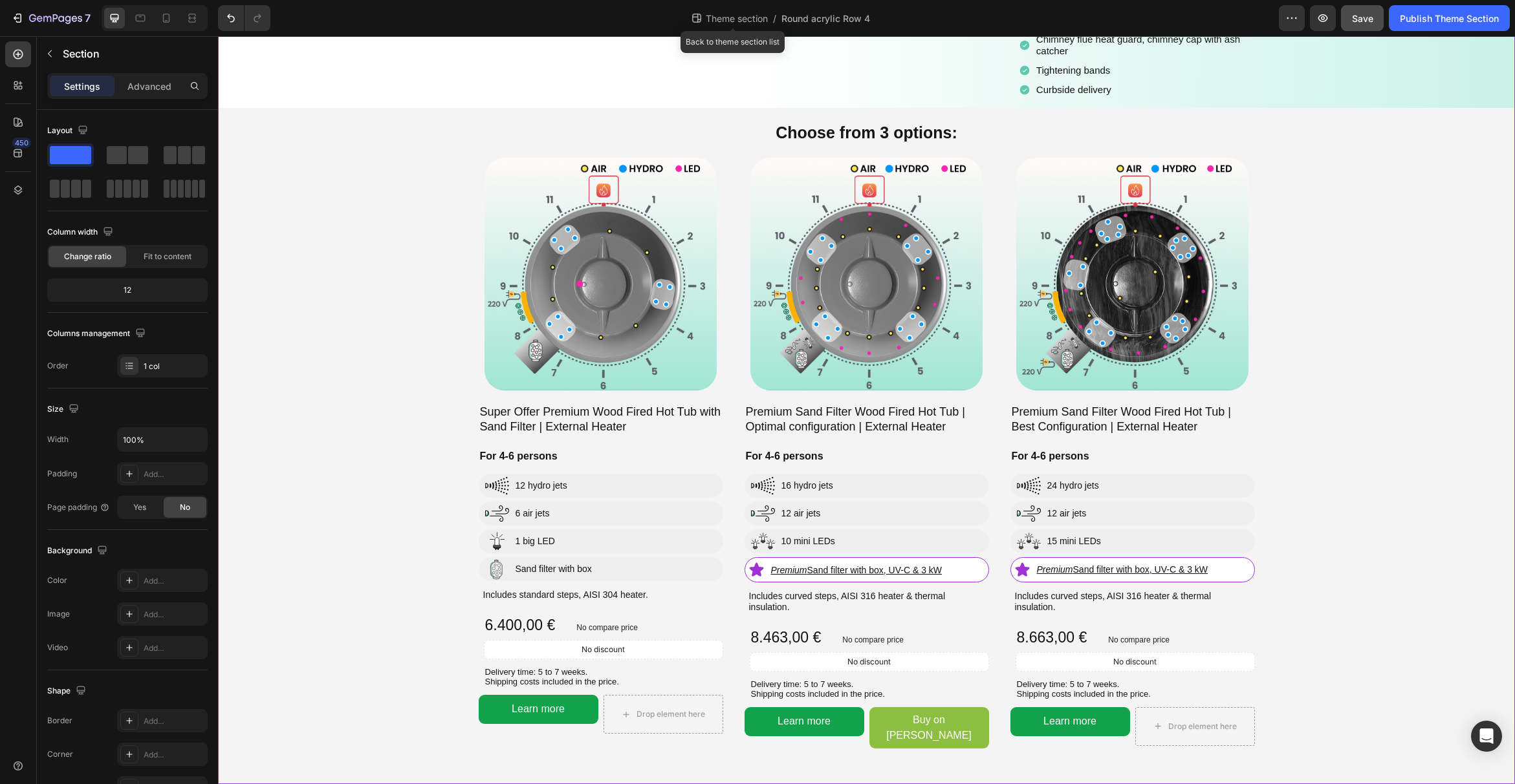
click at [747, 19] on span "Theme section" at bounding box center [737, 18] width 68 height 14
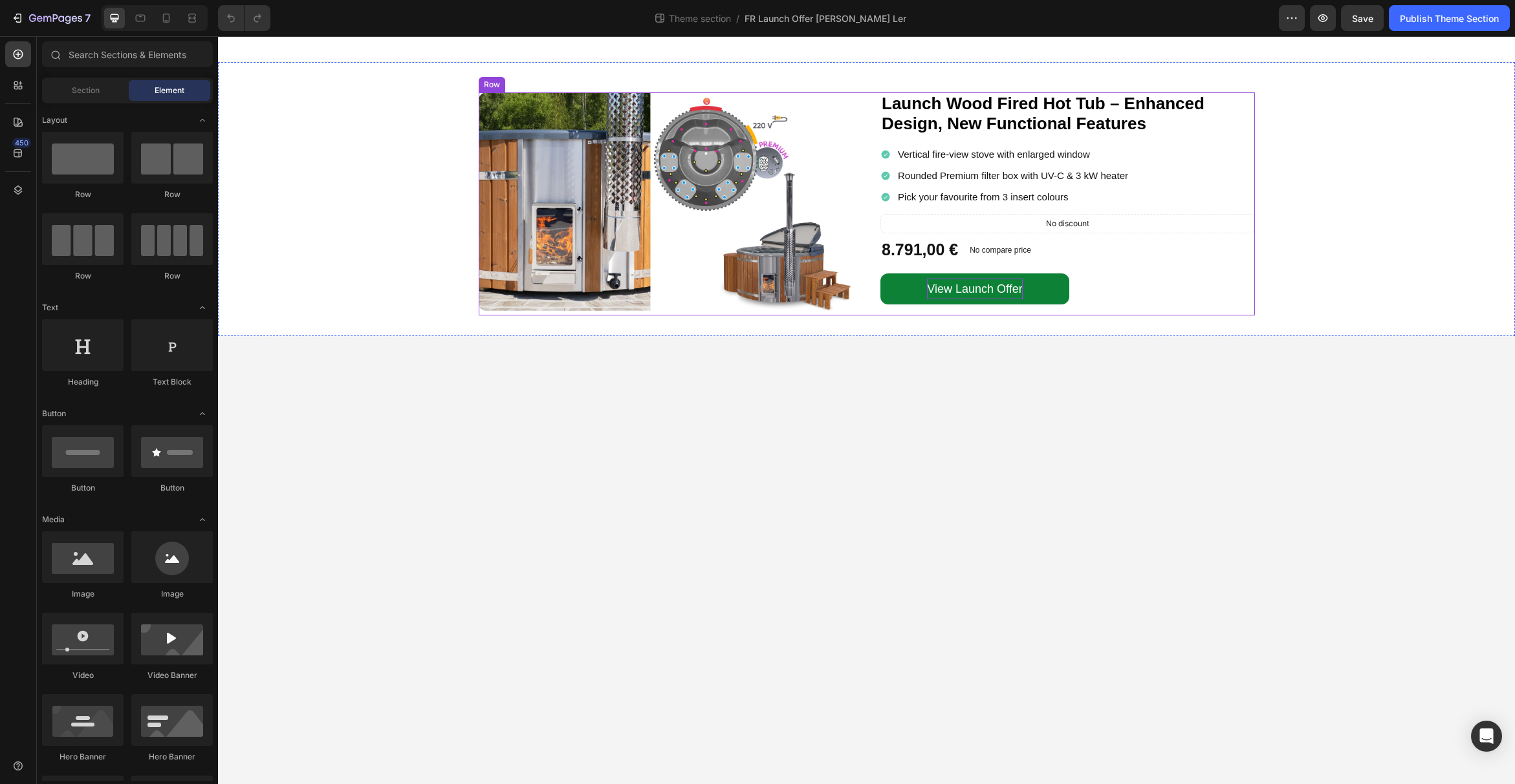
click at [1014, 282] on div "View Launch Offer" at bounding box center [975, 289] width 95 height 21
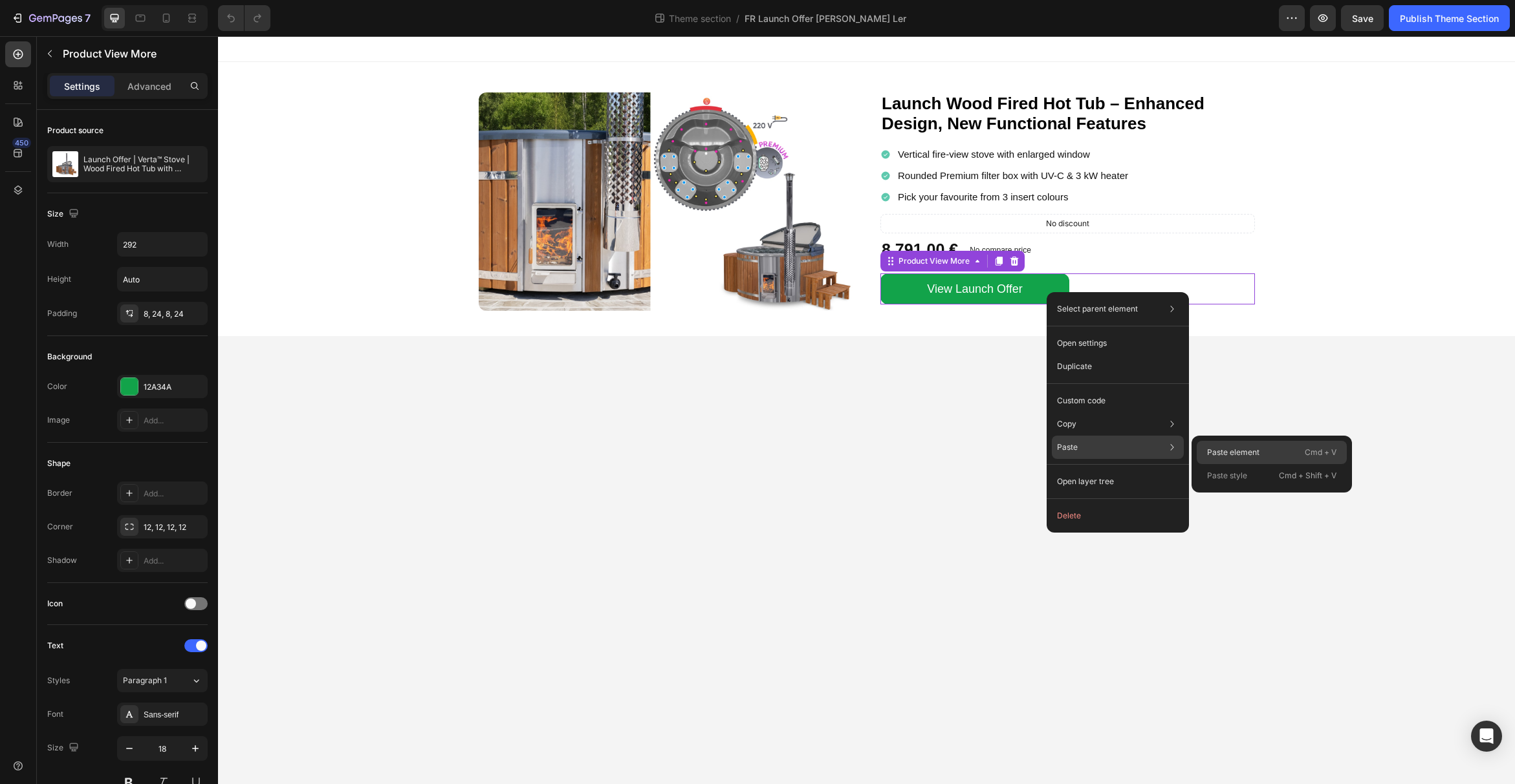
click at [1205, 464] on div "Paste element Cmd + V" at bounding box center [1272, 475] width 150 height 23
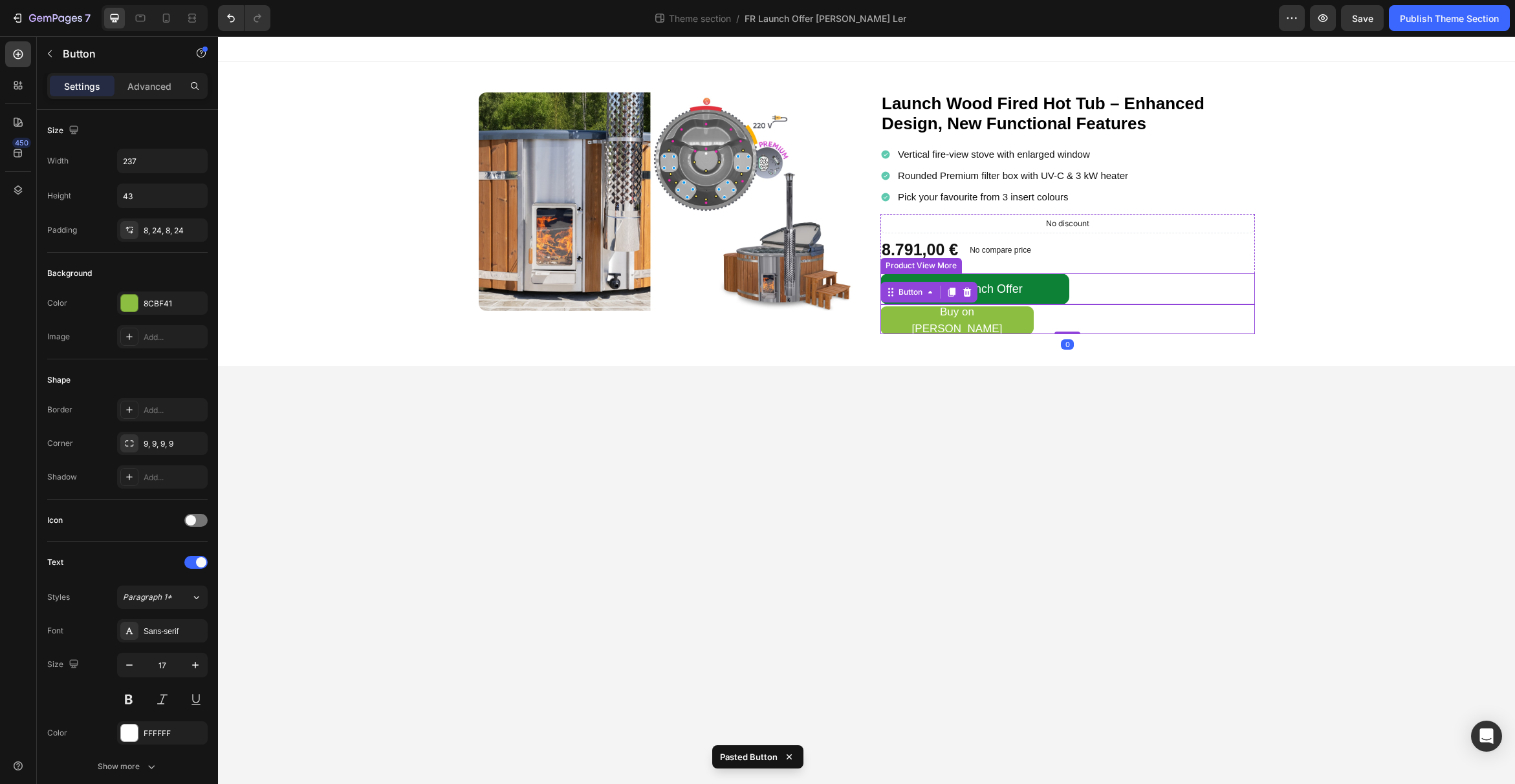
click at [1062, 297] on button "View Launch Offer" at bounding box center [975, 289] width 189 height 31
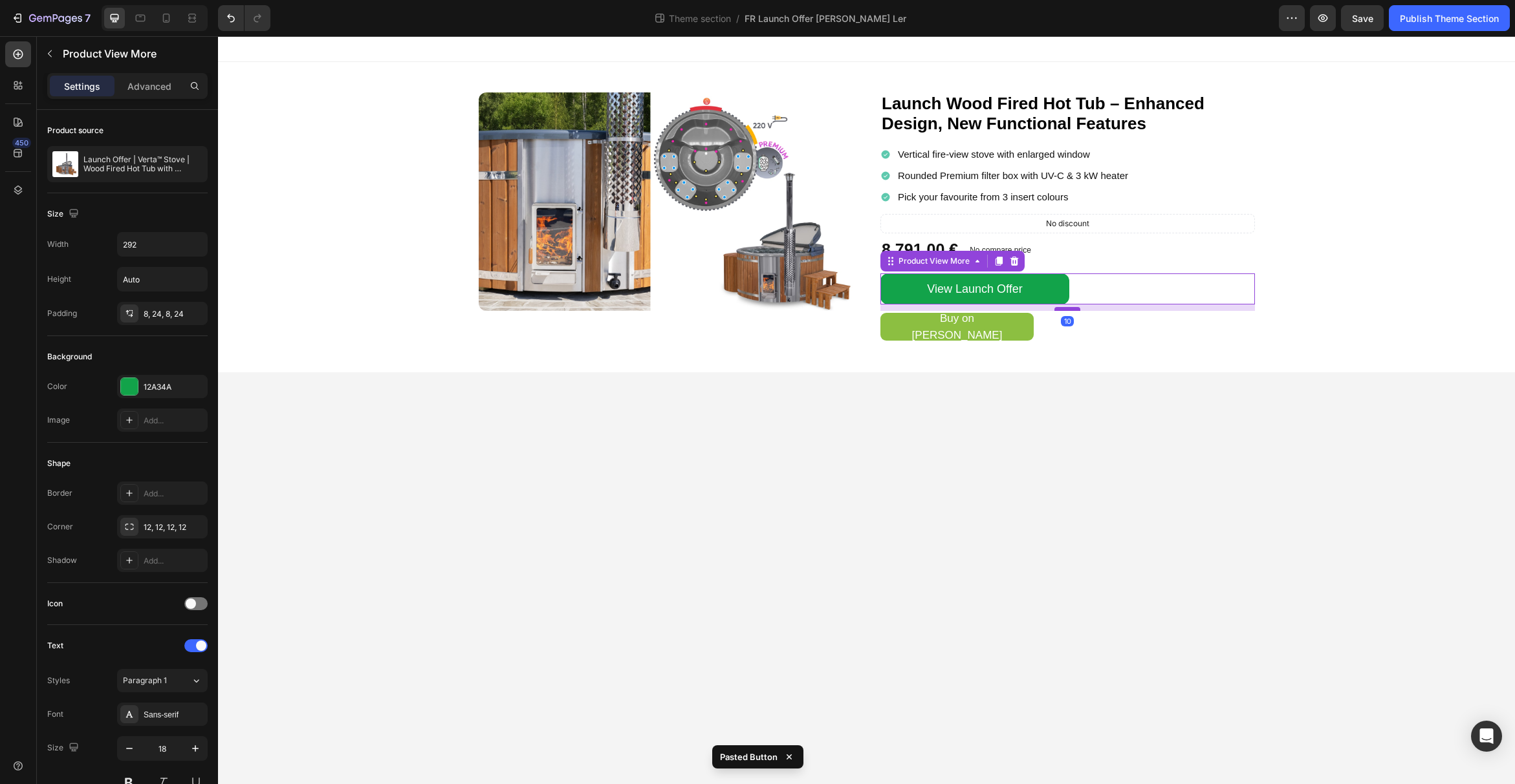
click at [1066, 311] on div at bounding box center [1067, 309] width 26 height 4
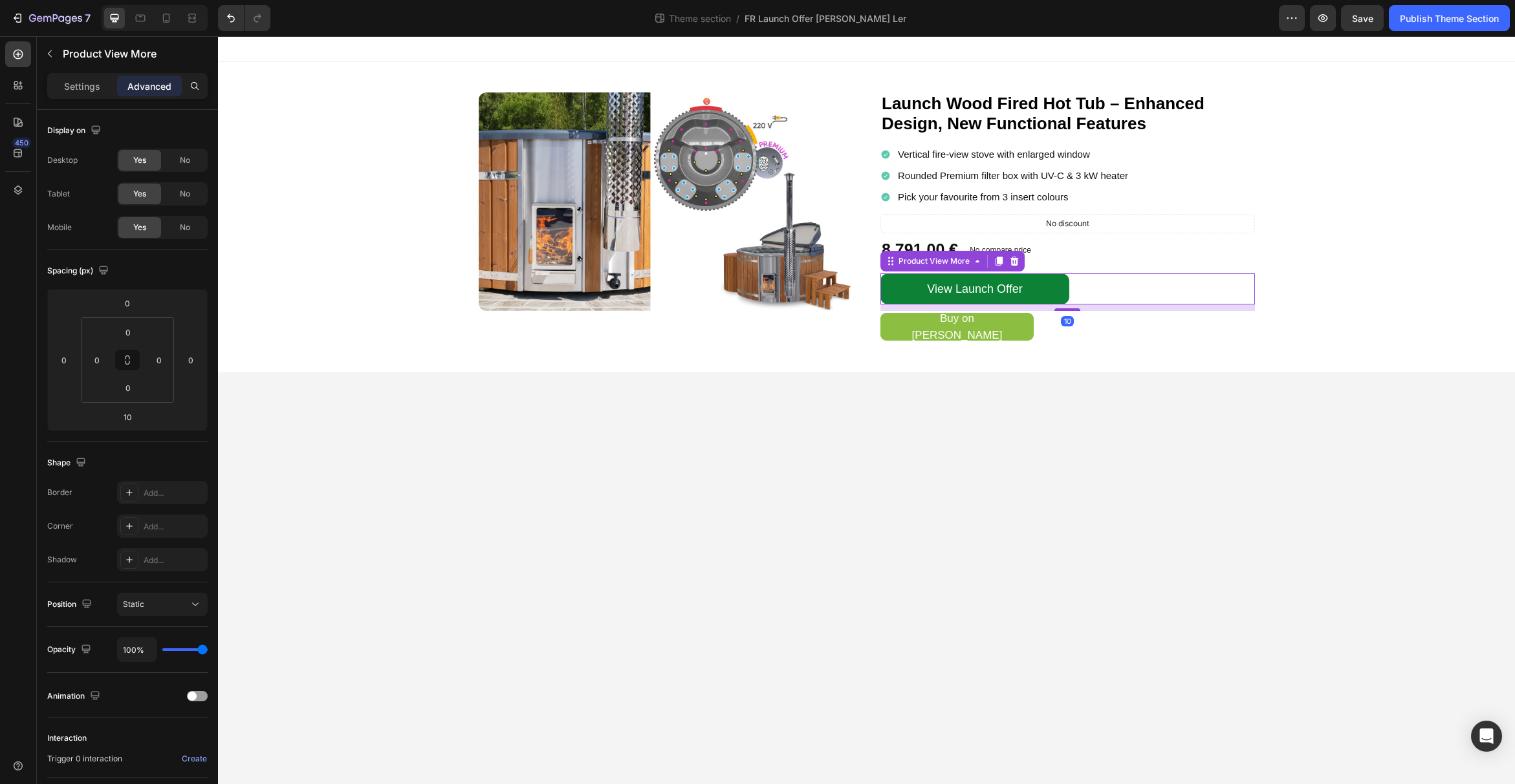
click at [1062, 291] on button "View Launch Offer" at bounding box center [975, 289] width 189 height 31
click at [77, 89] on p "Settings" at bounding box center [82, 86] width 37 height 14
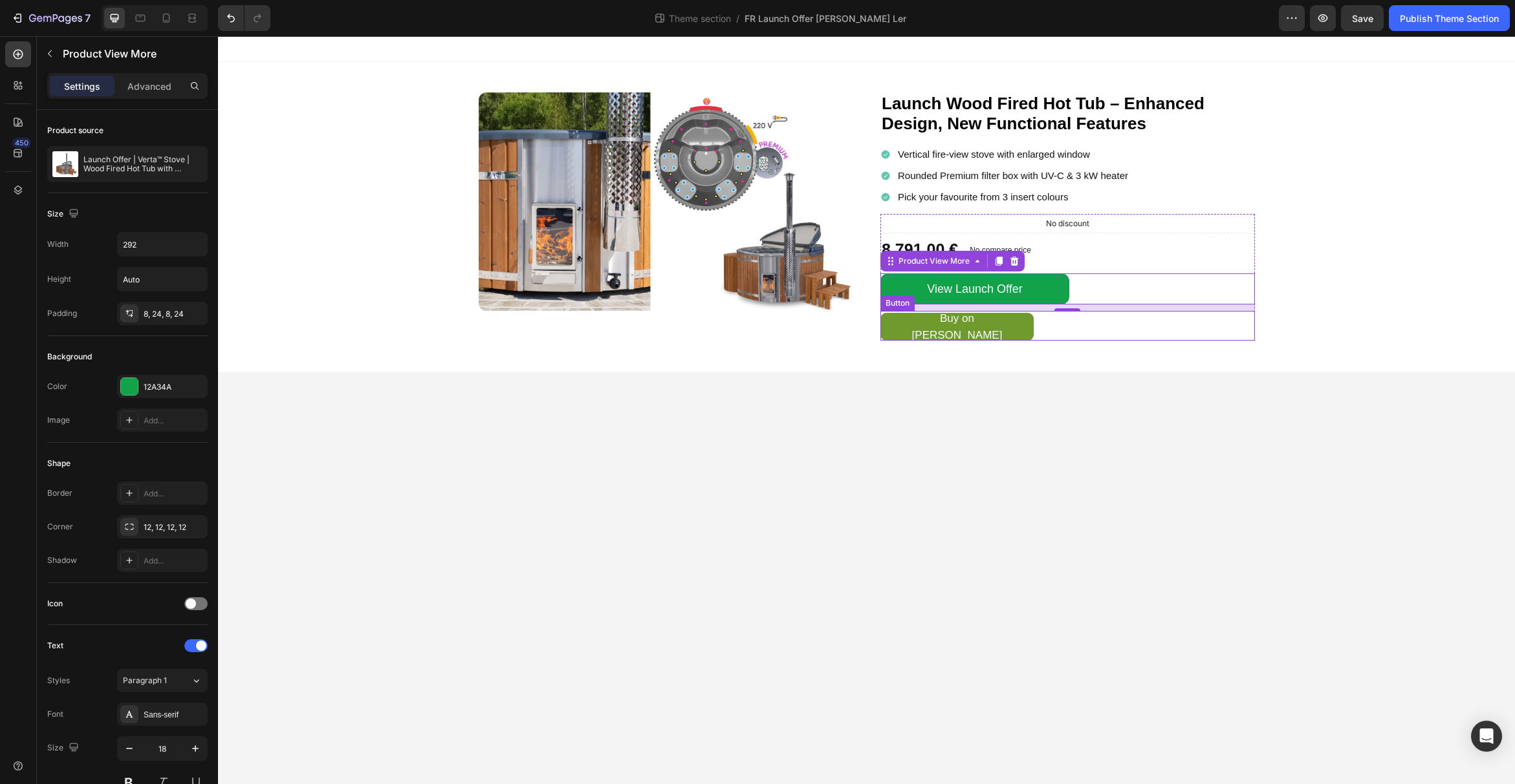
click at [1019, 327] on link "Buy on [PERSON_NAME]" at bounding box center [957, 326] width 154 height 27
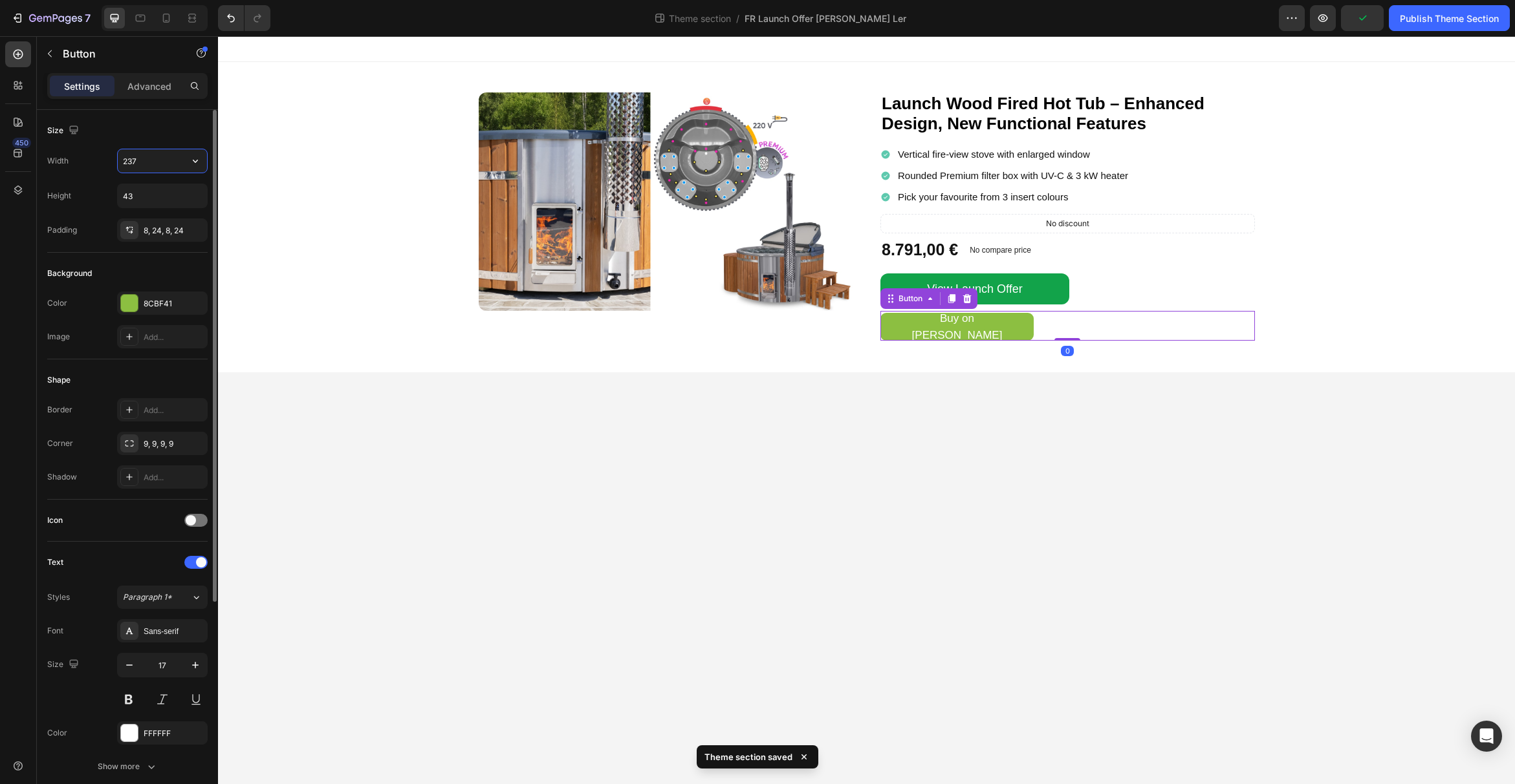
click at [133, 160] on input "237" at bounding box center [163, 160] width 90 height 23
type input "292"
click at [193, 192] on icon "button" at bounding box center [196, 196] width 13 height 13
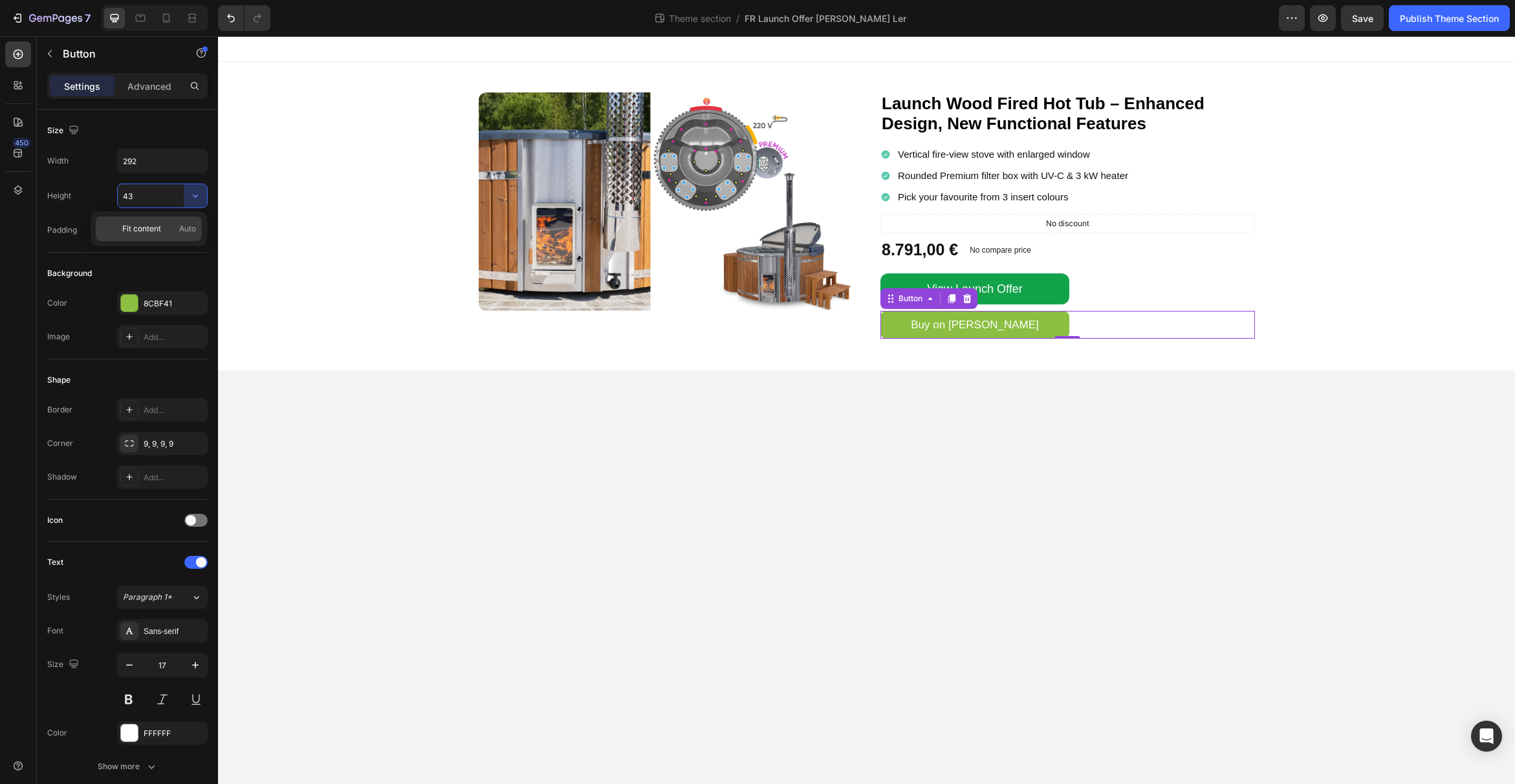
click at [184, 226] on span "Auto" at bounding box center [187, 228] width 16 height 12
type input "Auto"
click at [988, 291] on div "View Launch Offer" at bounding box center [975, 289] width 95 height 21
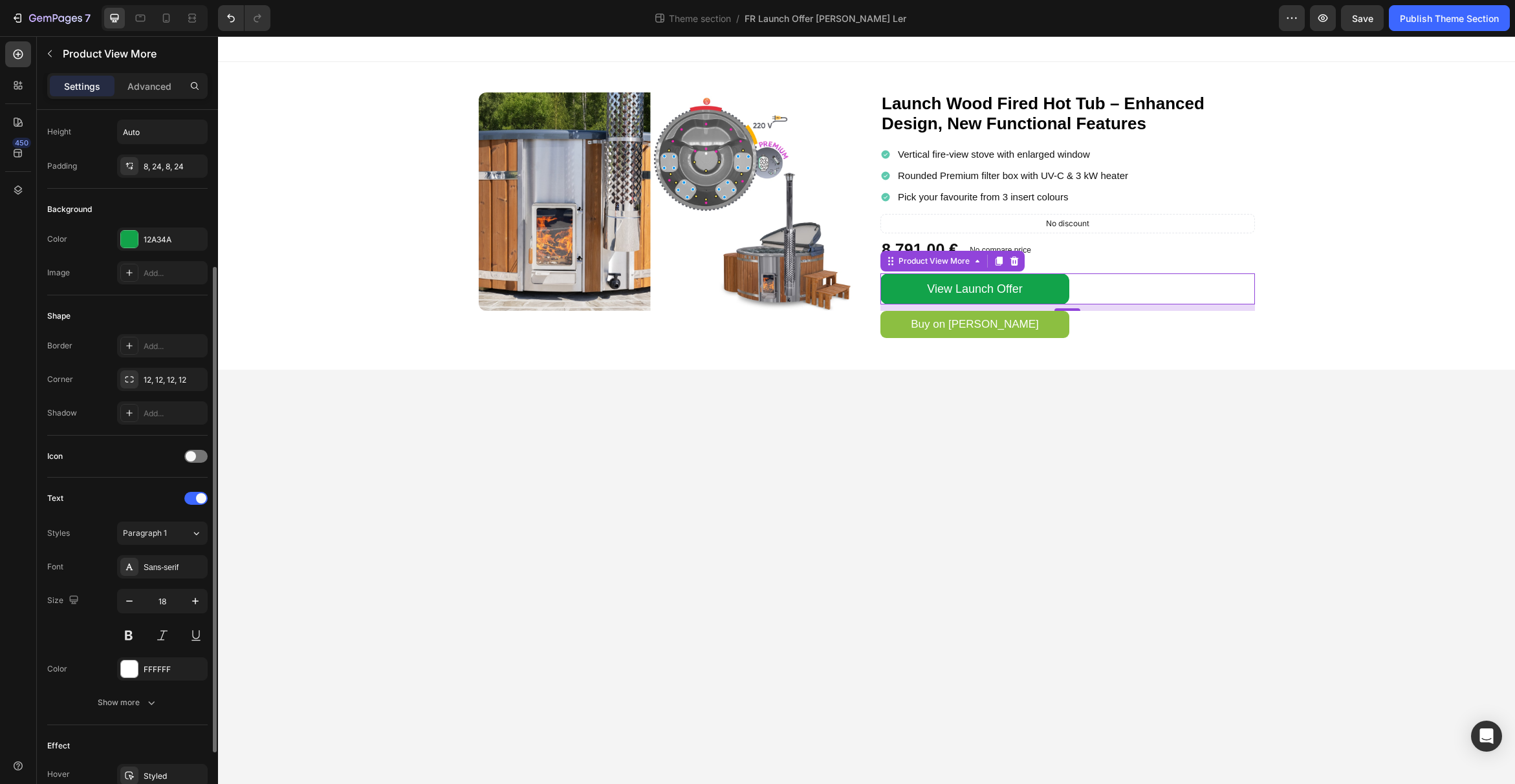
scroll to position [181, 0]
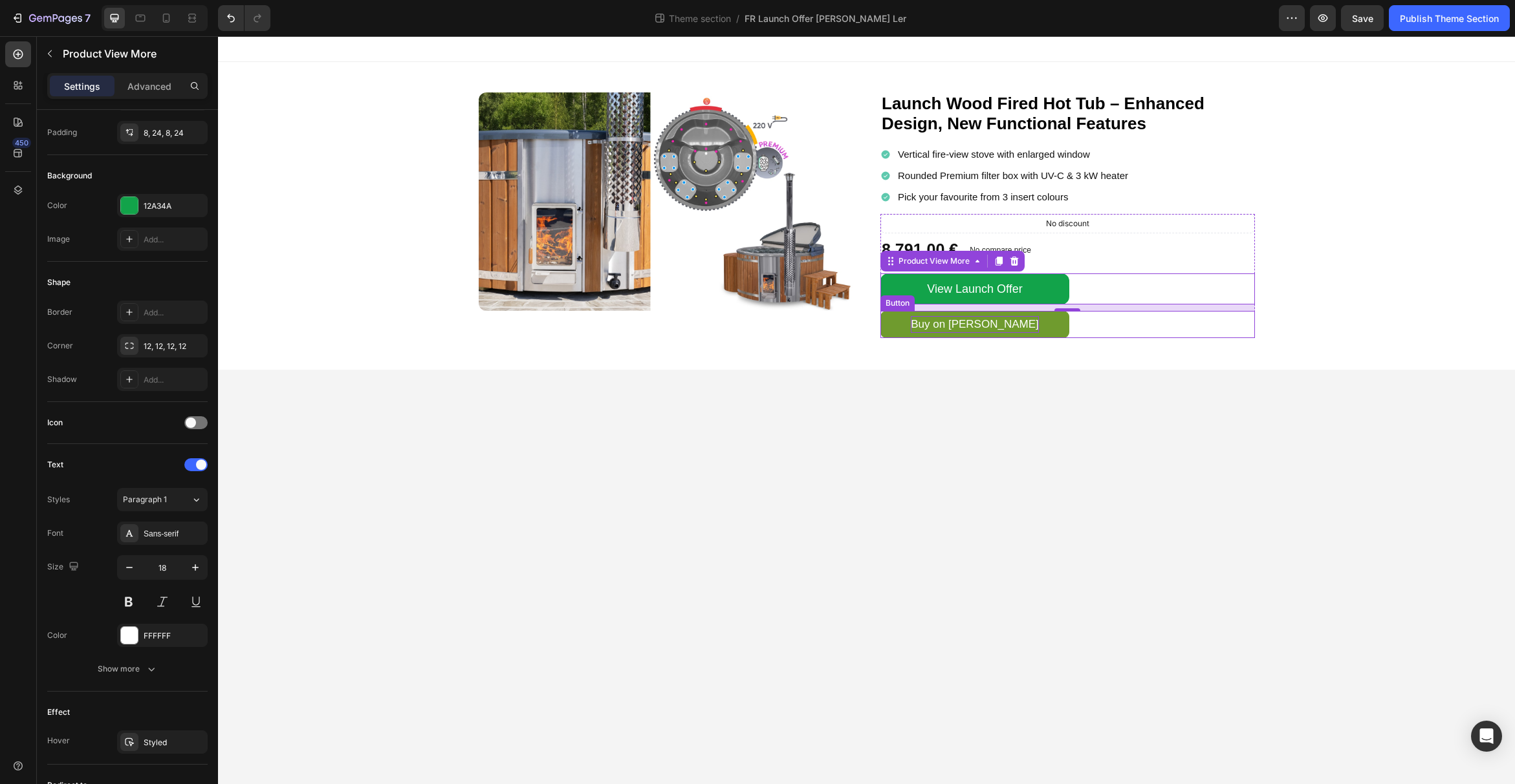
click at [934, 325] on p "Buy on [PERSON_NAME]" at bounding box center [974, 324] width 127 height 16
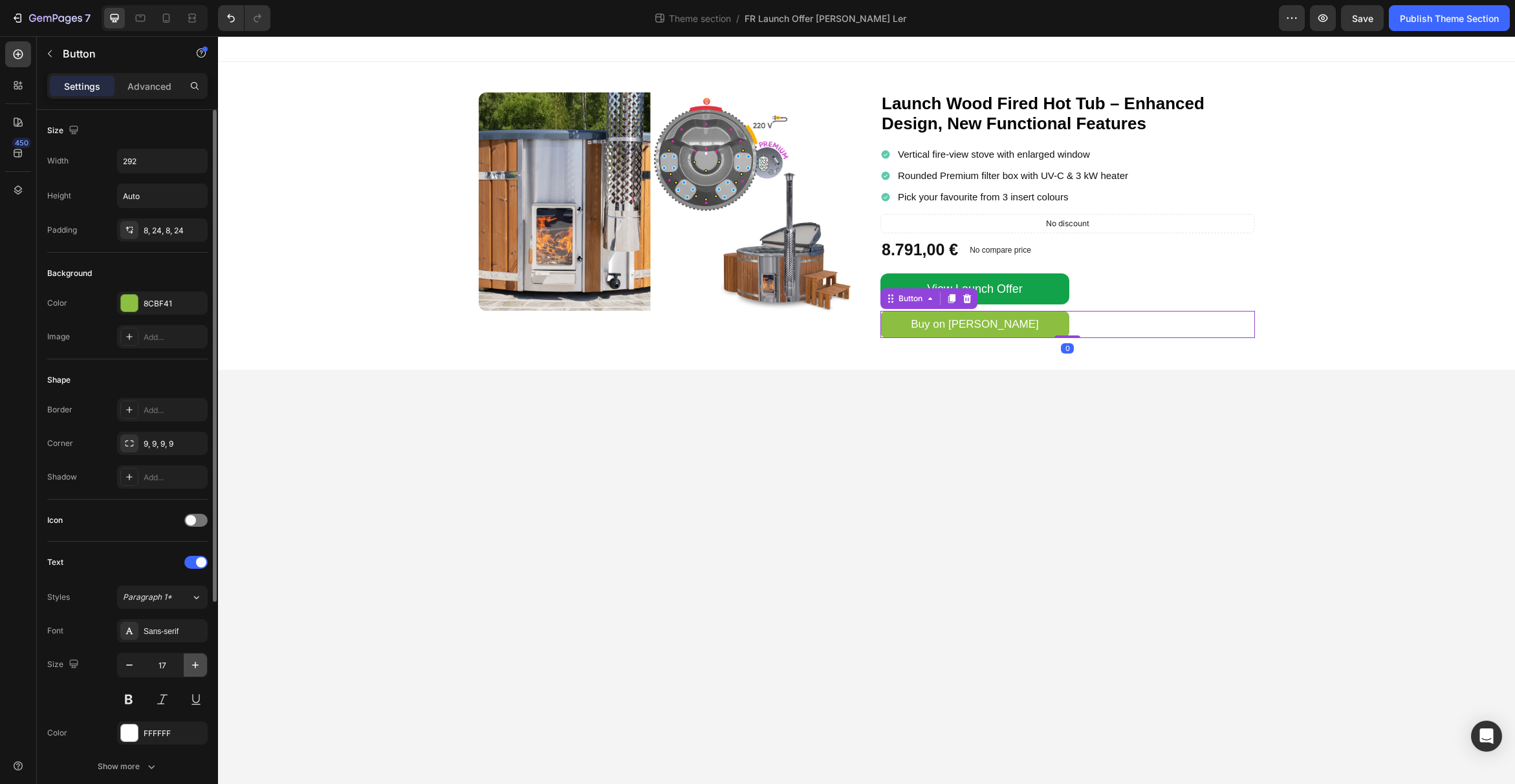
click at [197, 665] on icon "button" at bounding box center [196, 665] width 13 height 13
type input "18"
click at [1088, 442] on body "Image Launch Wood Fired Hot Tub – Enhanced Design, New Functional Features Head…" at bounding box center [866, 410] width 1296 height 747
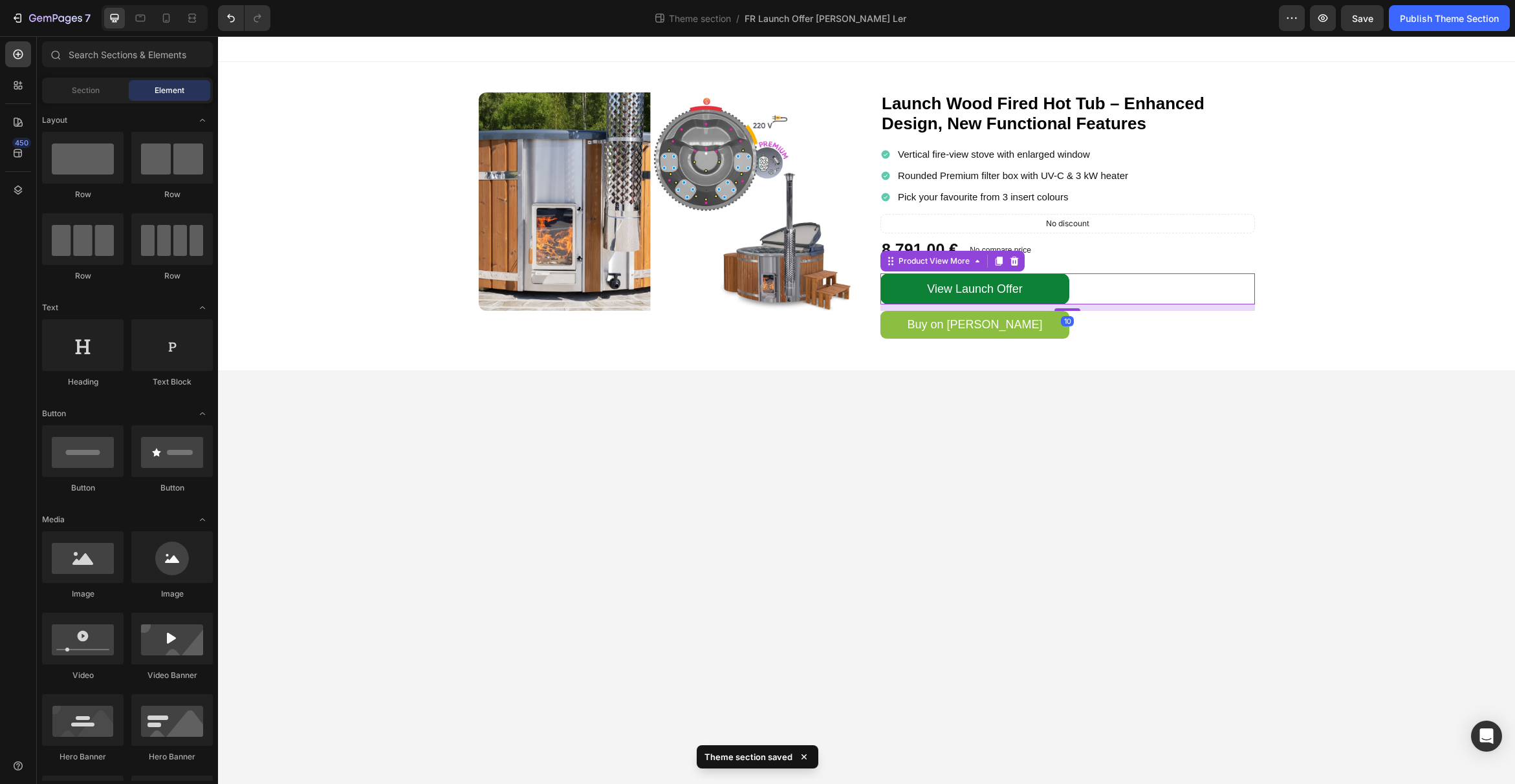
click at [1062, 282] on button "View Launch Offer" at bounding box center [975, 289] width 189 height 31
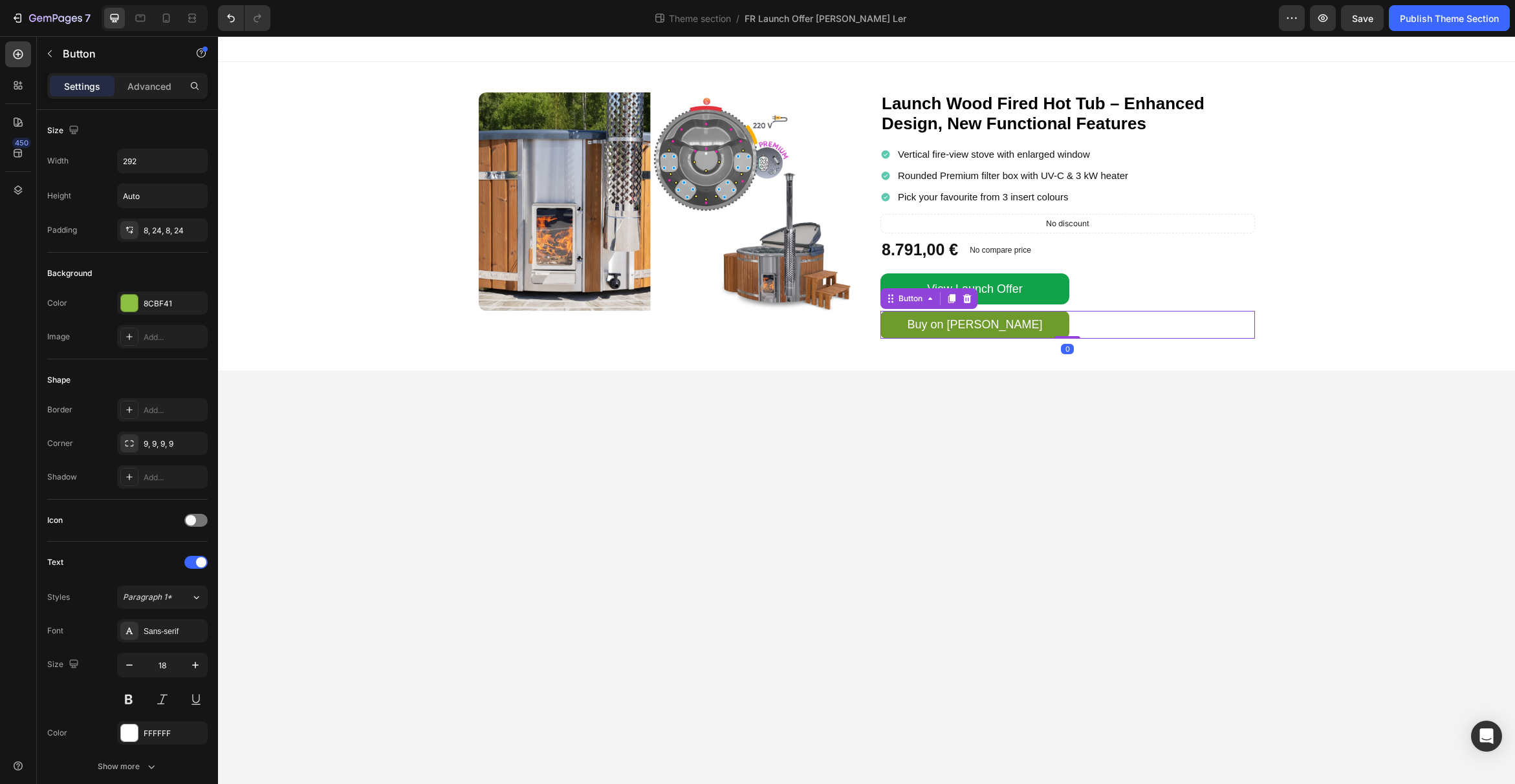
click at [1031, 323] on link "Buy on [PERSON_NAME]" at bounding box center [975, 324] width 189 height 27
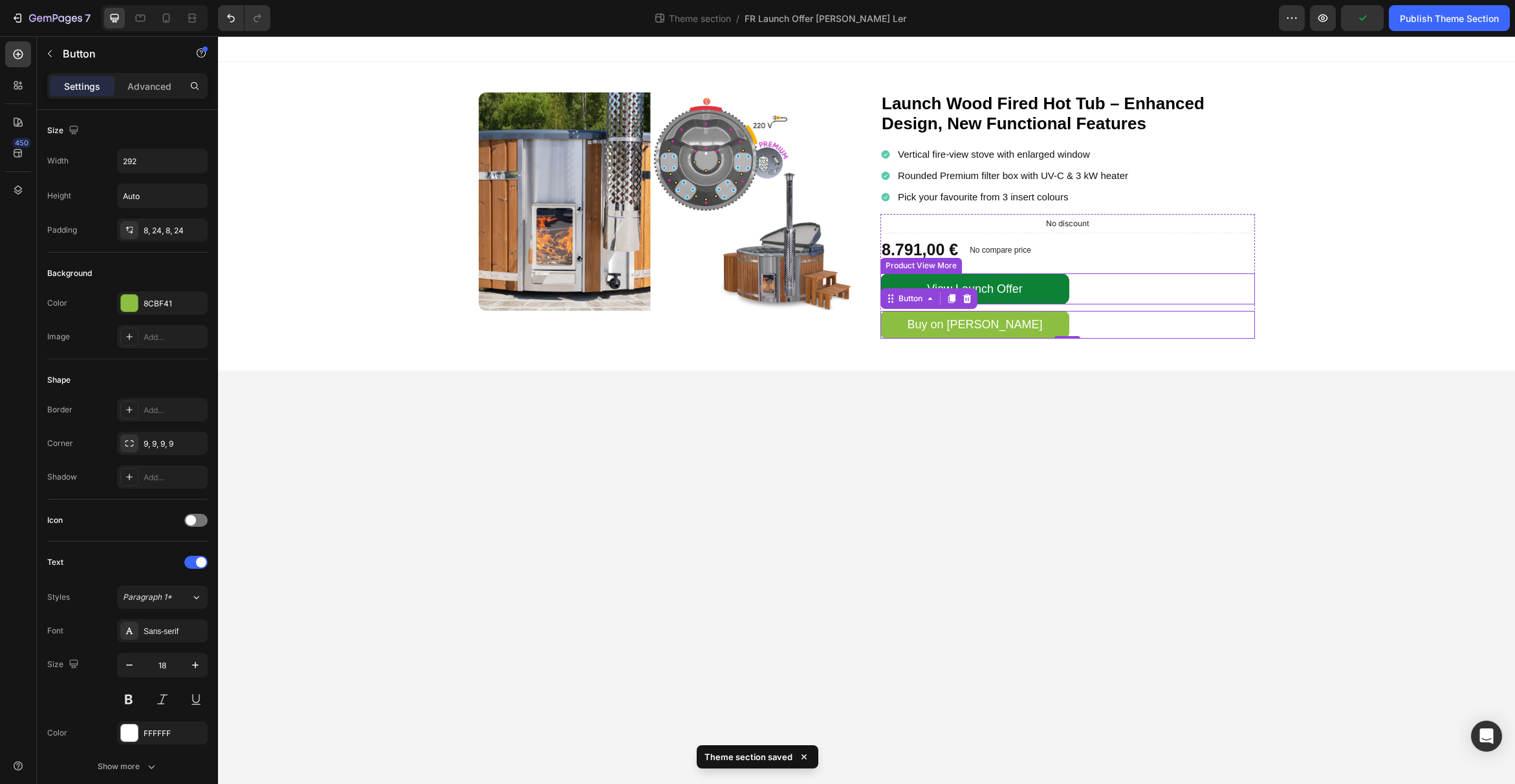
click at [1040, 291] on button "View Launch Offer" at bounding box center [975, 289] width 189 height 31
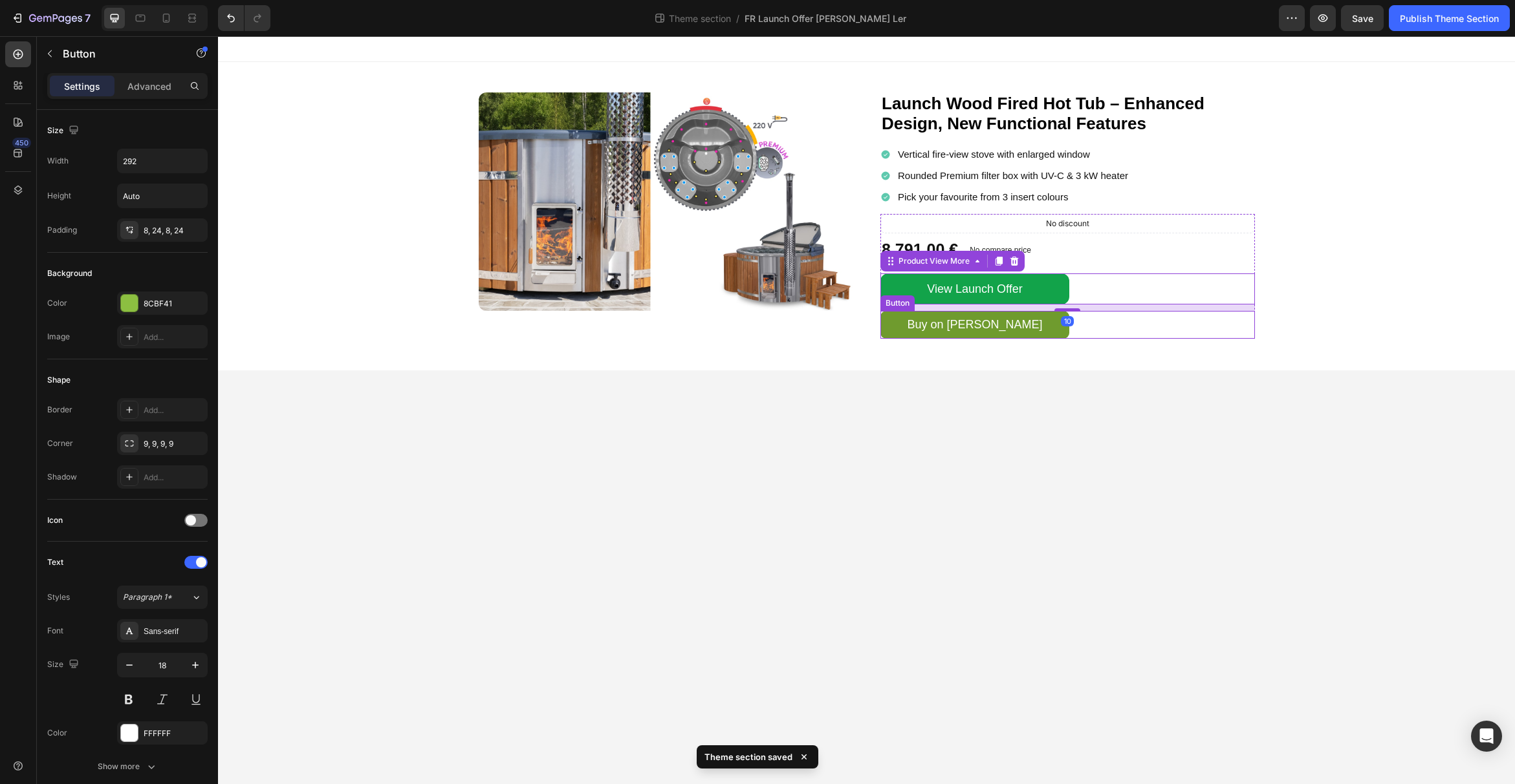
click at [1043, 330] on link "Buy on [PERSON_NAME]" at bounding box center [975, 324] width 189 height 27
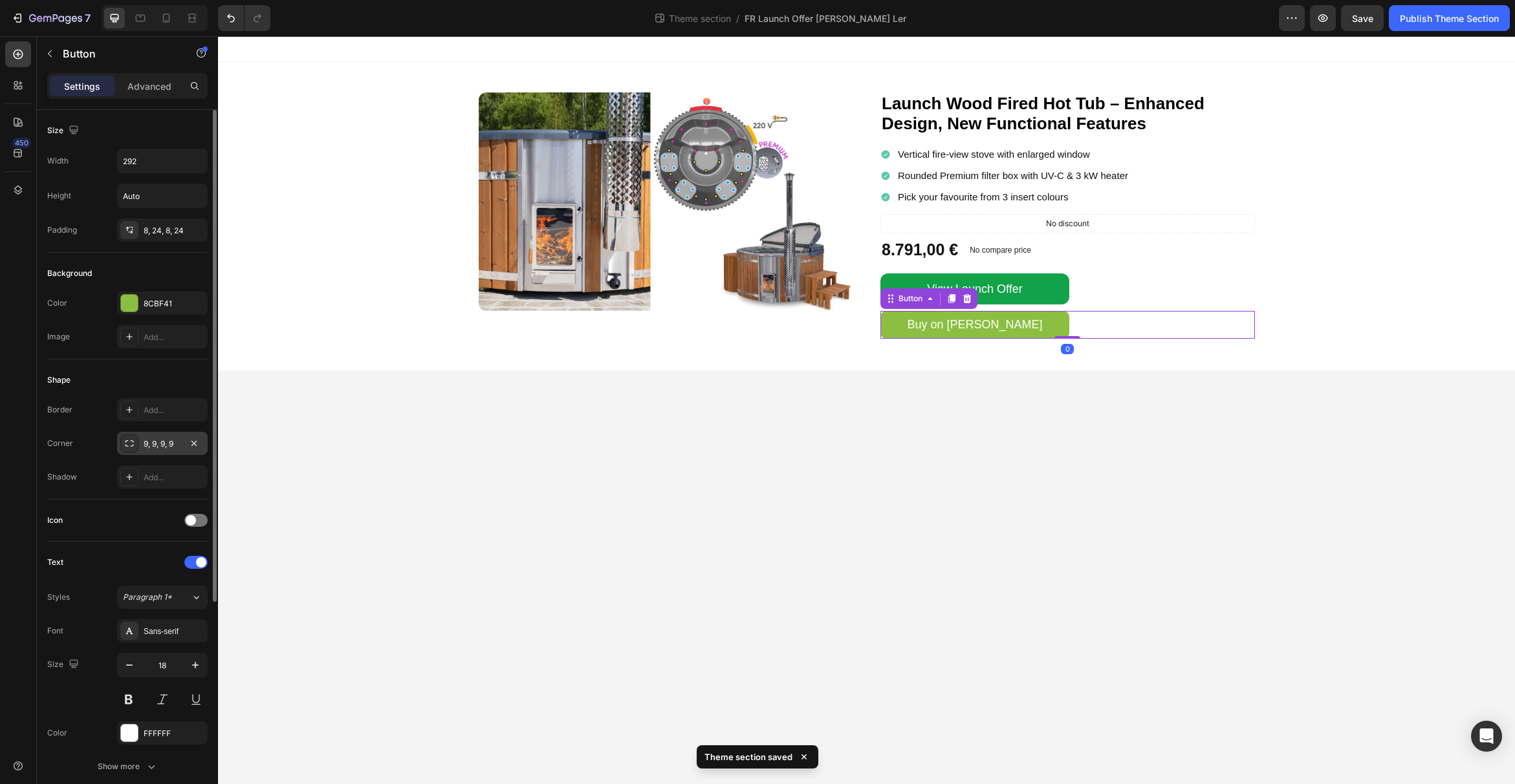
click at [175, 440] on div "9, 9, 9, 9" at bounding box center [162, 444] width 37 height 12
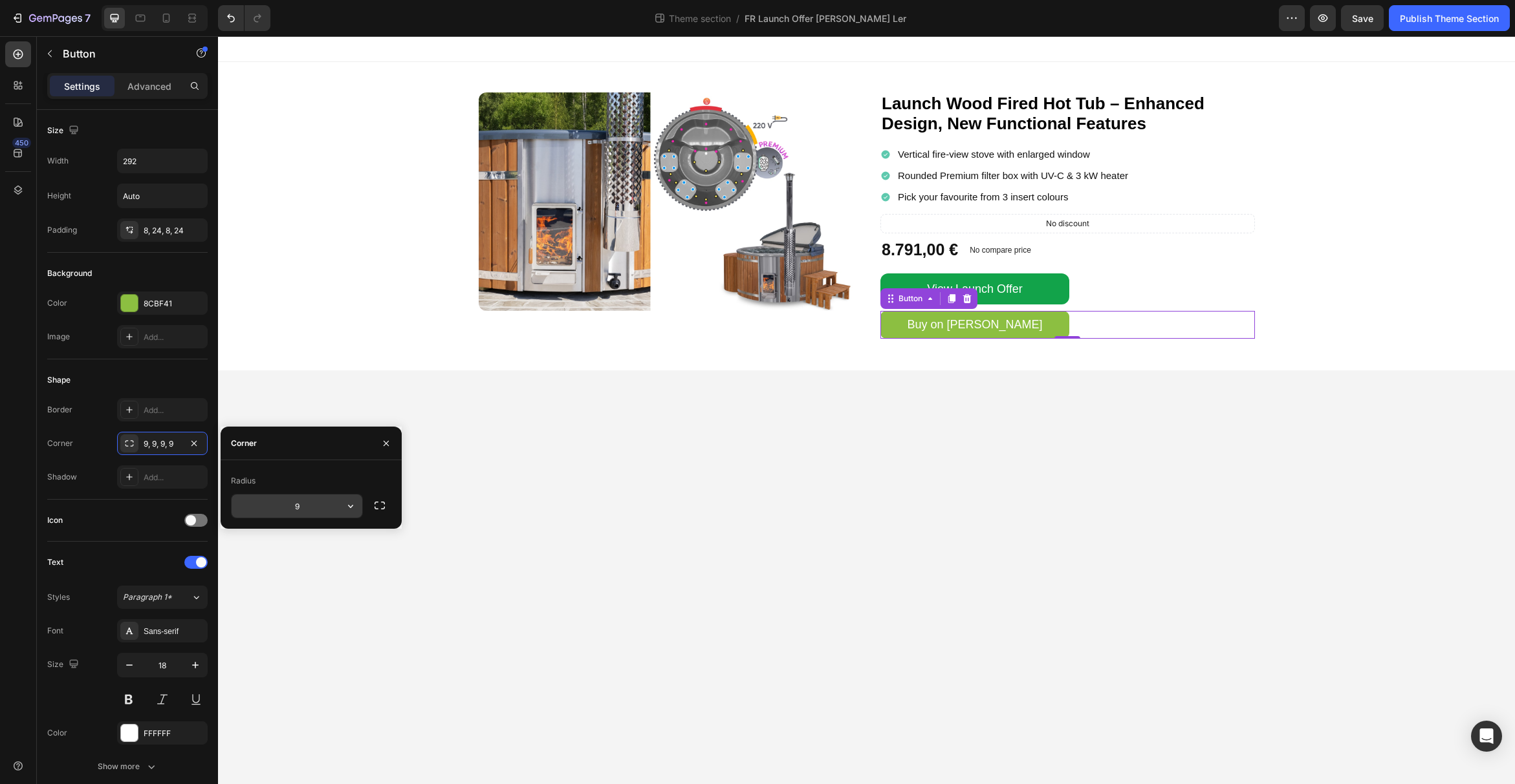
click at [300, 504] on input "9" at bounding box center [296, 505] width 131 height 23
type input "12"
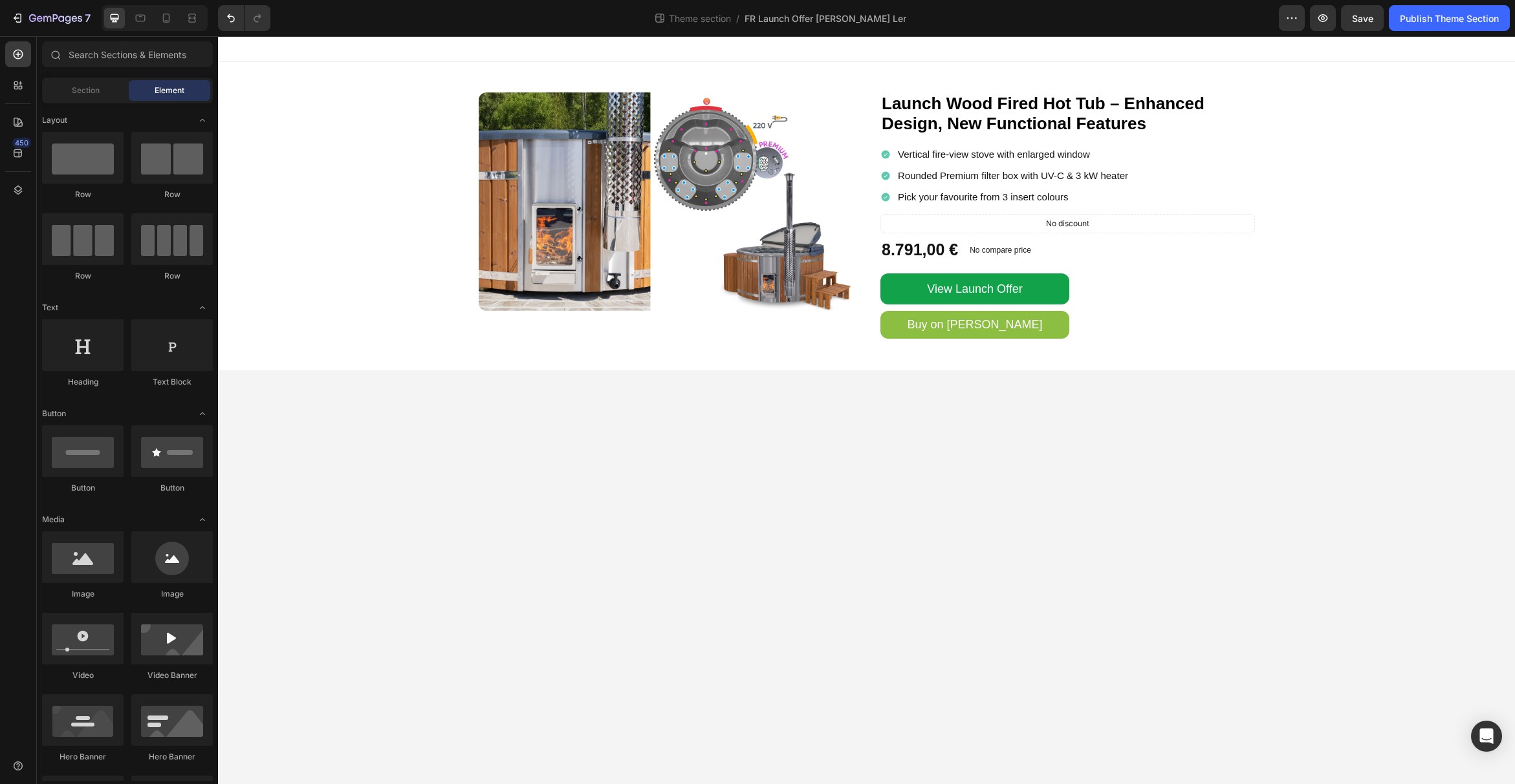
click at [971, 467] on body "Image Launch Wood Fired Hot Tub – Enhanced Design, New Functional Features Head…" at bounding box center [866, 410] width 1296 height 747
click at [1051, 278] on button "View Launch Offer" at bounding box center [975, 289] width 189 height 31
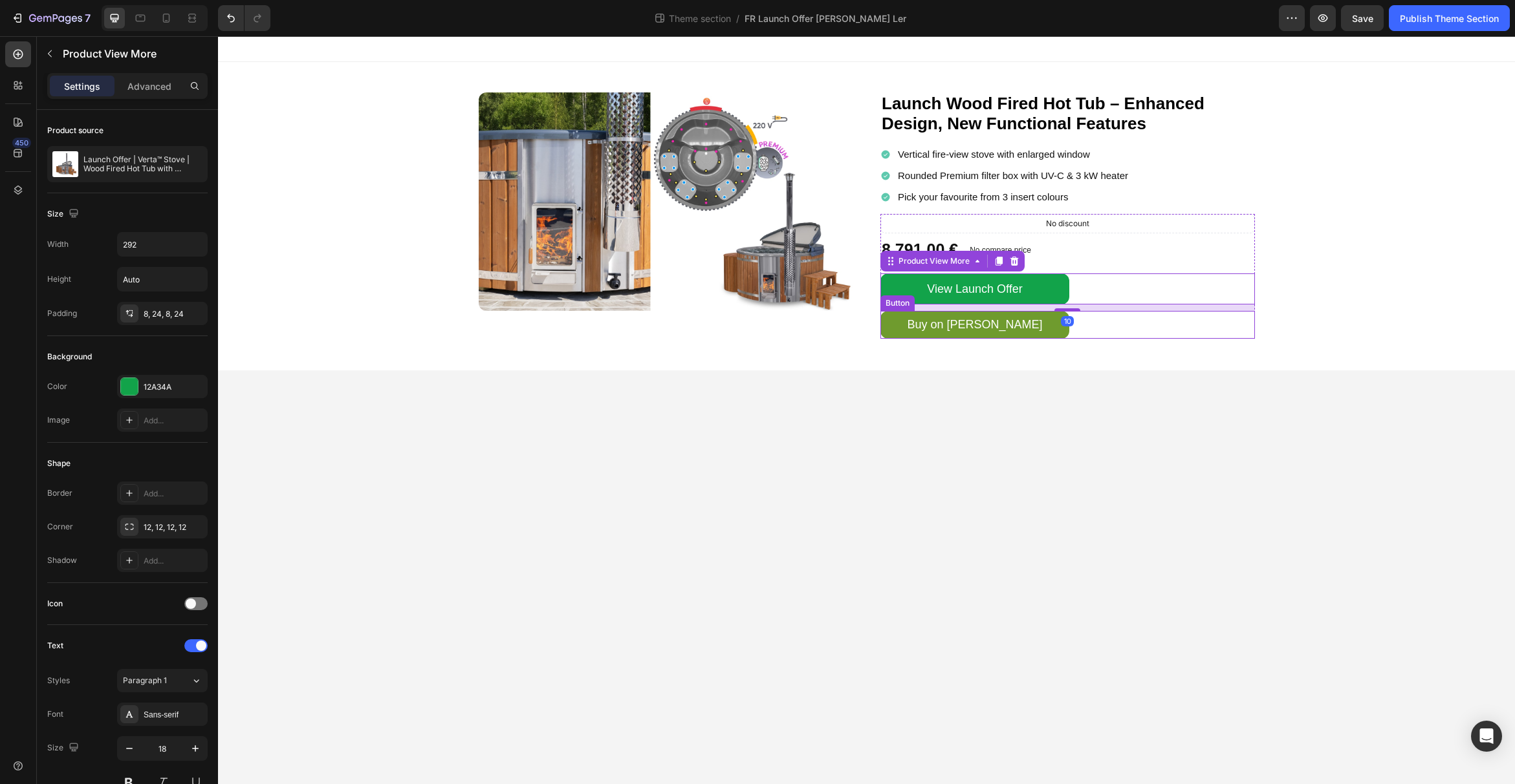
click at [1044, 325] on link "Buy on [PERSON_NAME]" at bounding box center [975, 324] width 189 height 27
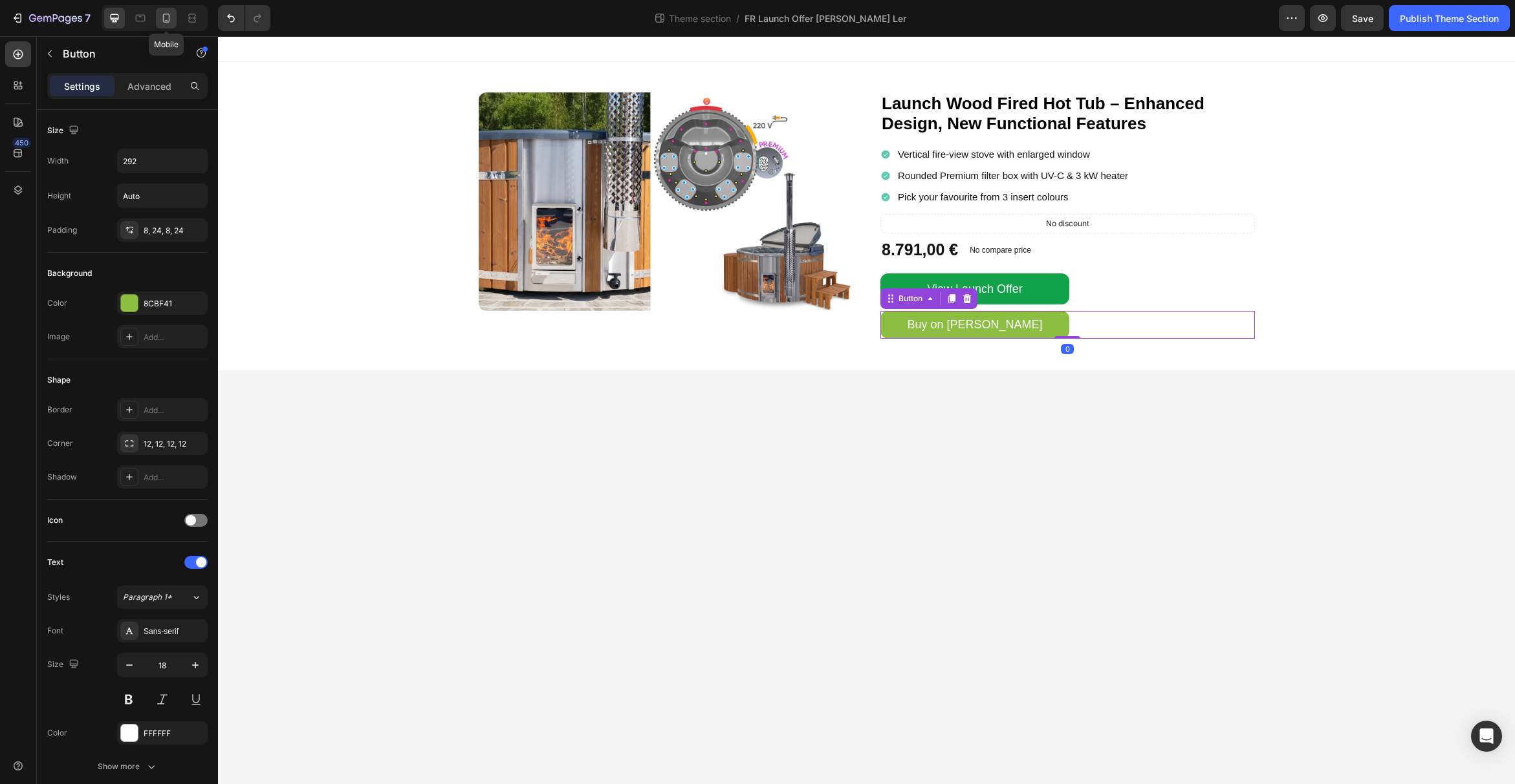
click at [163, 21] on icon at bounding box center [166, 18] width 7 height 9
type input "300"
type input "43"
type input "19"
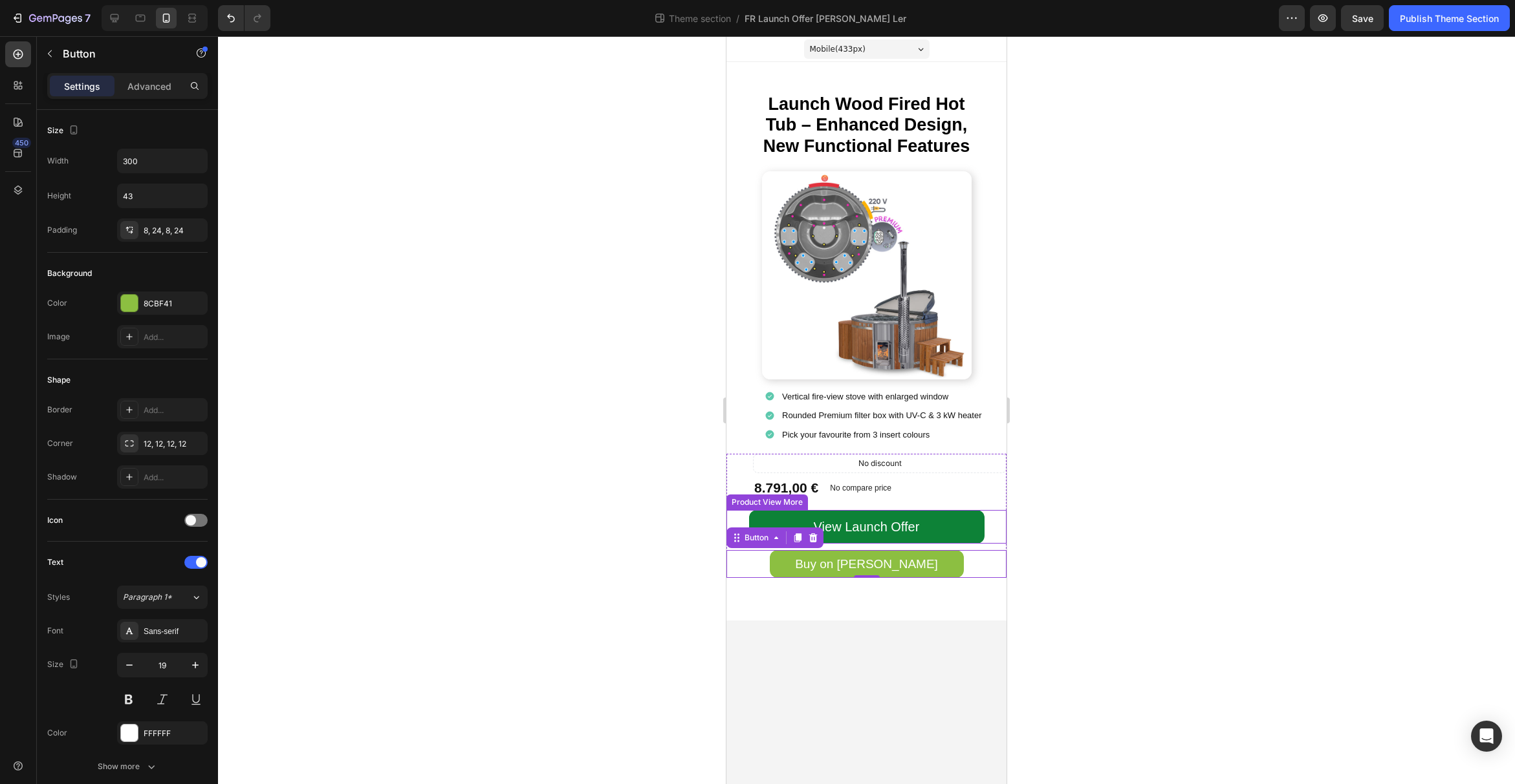
click at [954, 530] on button "View Launch Offer" at bounding box center [867, 526] width 236 height 34
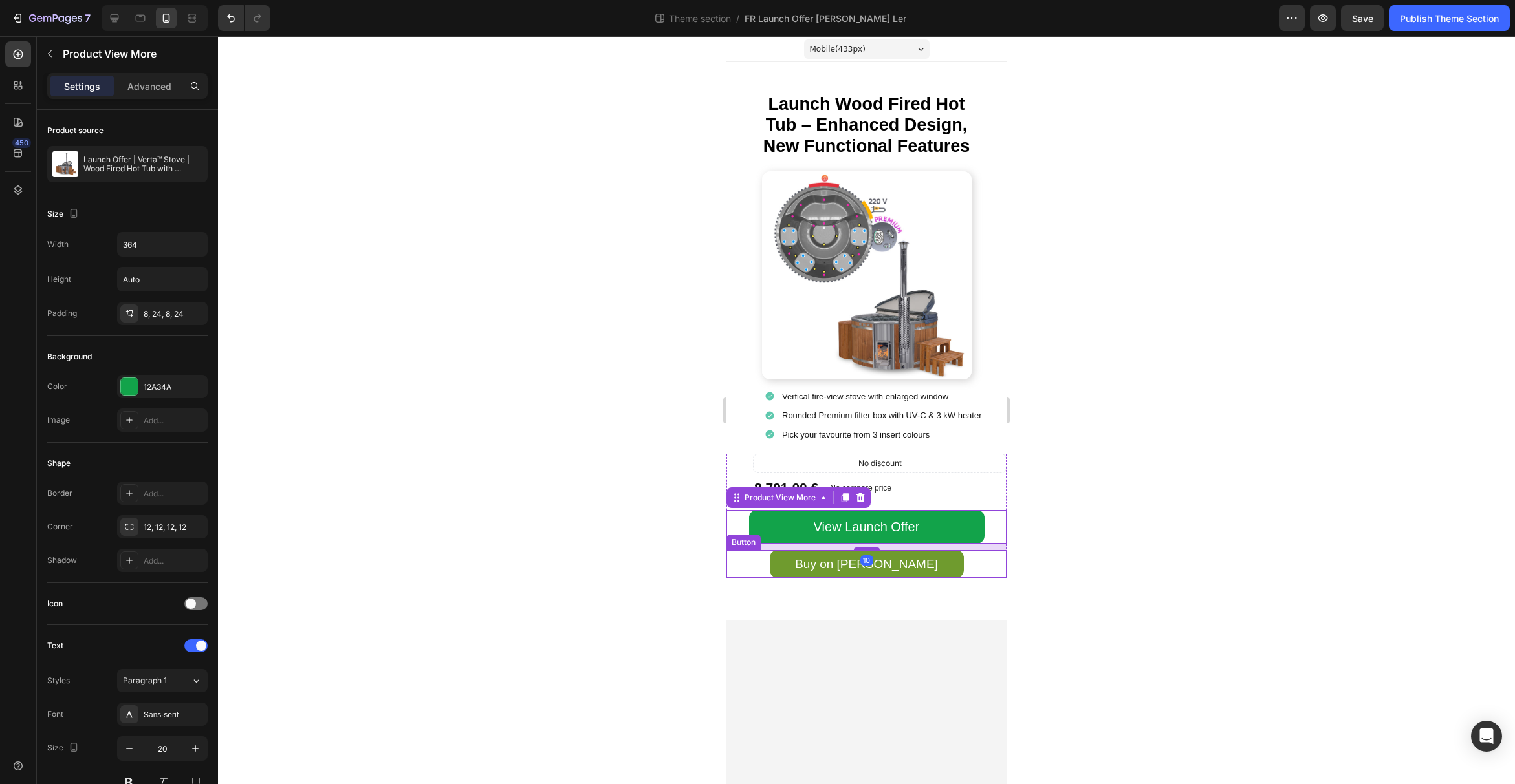
click at [937, 566] on link "Buy on [PERSON_NAME]" at bounding box center [867, 564] width 194 height 27
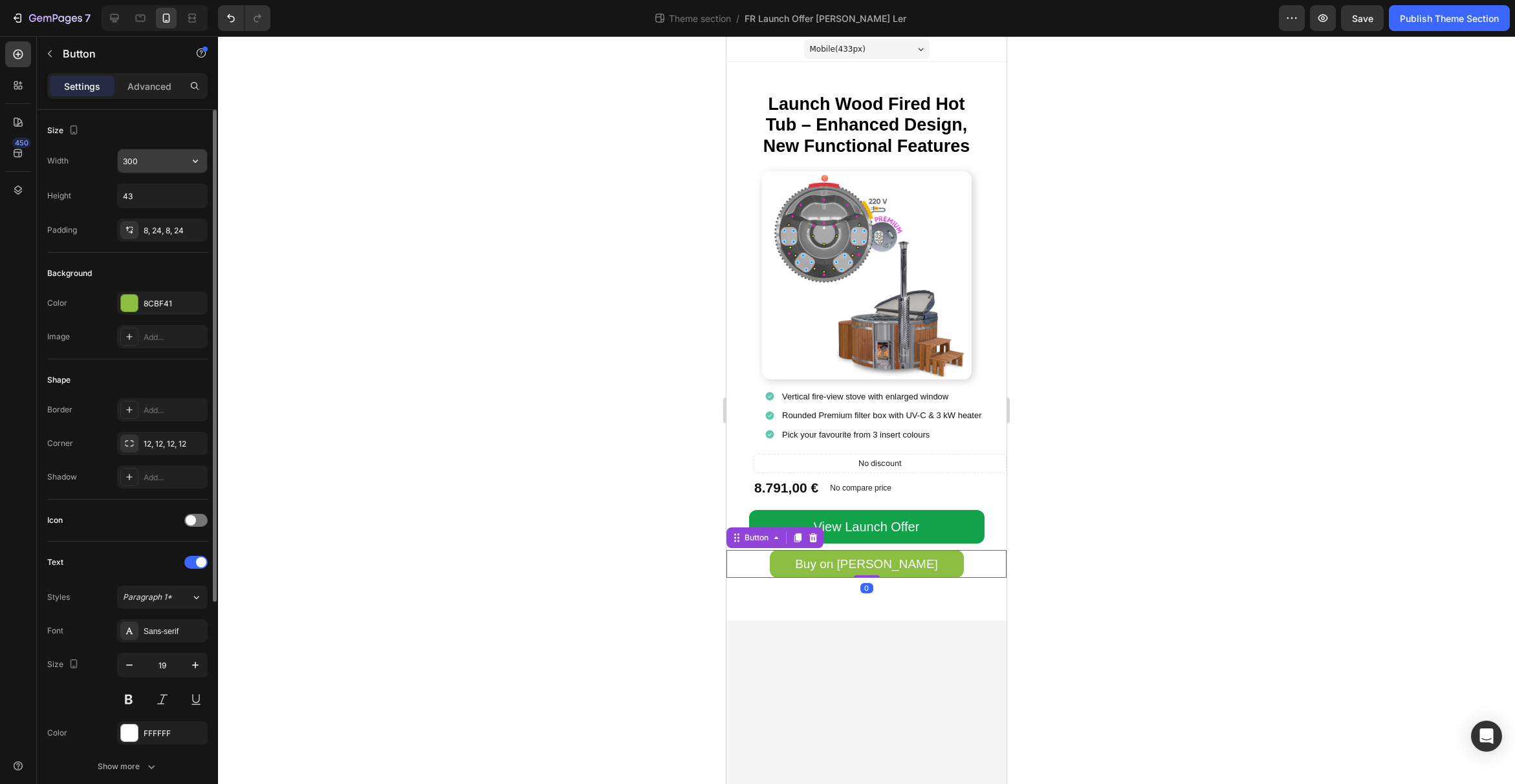
click at [143, 160] on input "300" at bounding box center [163, 160] width 90 height 23
type input "364"
click at [195, 195] on icon "button" at bounding box center [196, 196] width 13 height 13
click at [191, 227] on span "Auto" at bounding box center [187, 228] width 16 height 12
type input "Auto"
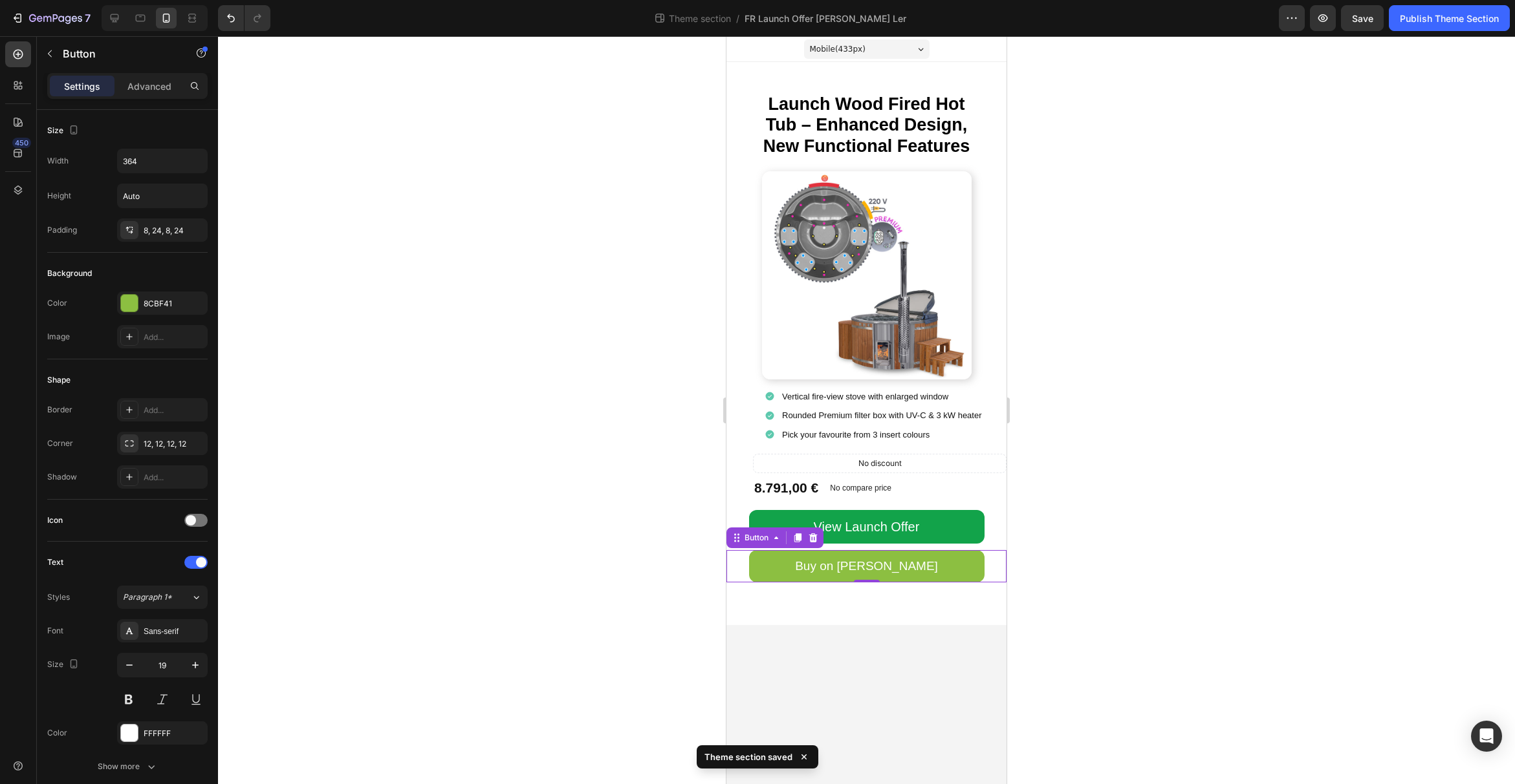
click at [1147, 562] on div at bounding box center [866, 410] width 1296 height 747
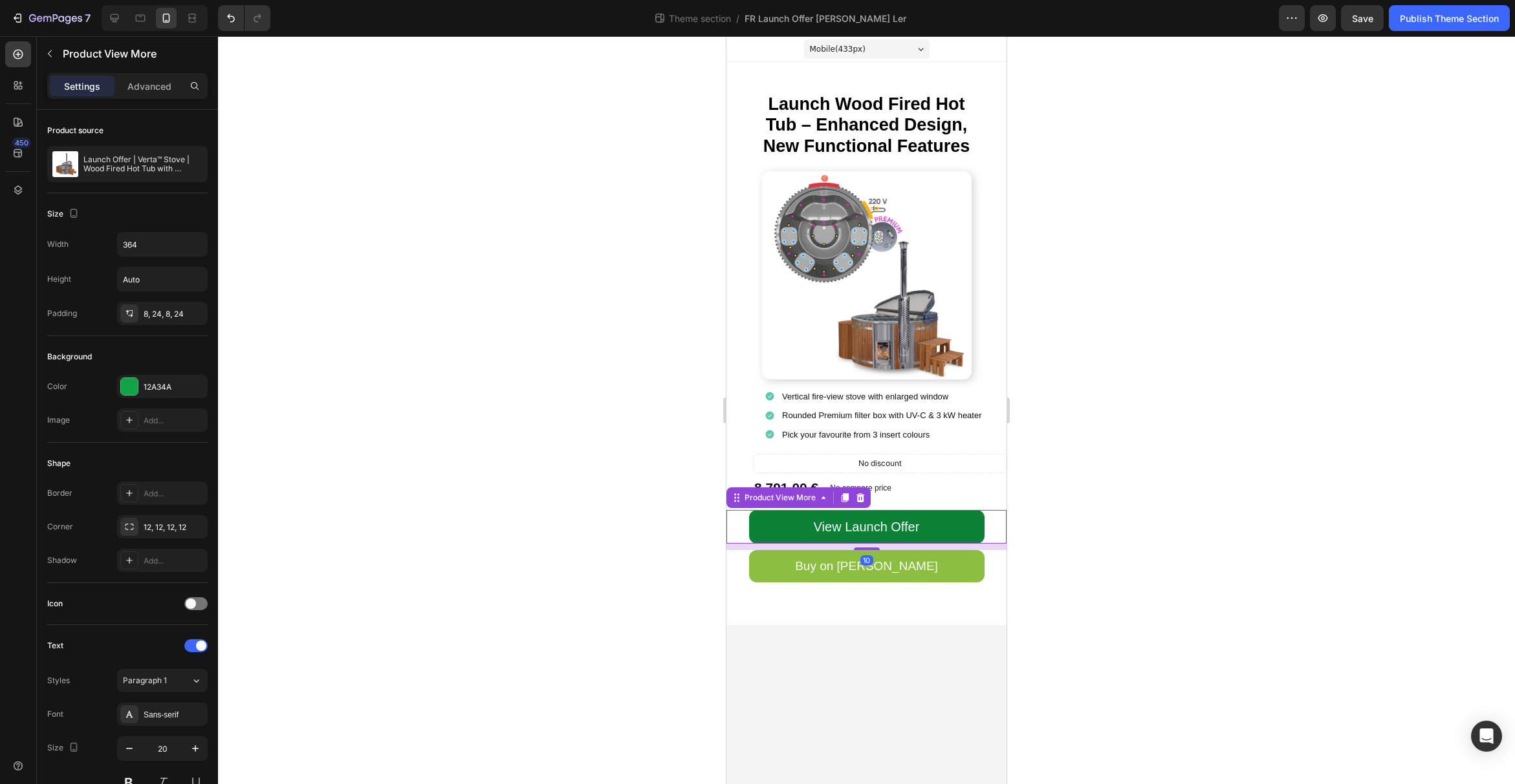
click at [949, 524] on button "View Launch Offer" at bounding box center [867, 526] width 236 height 34
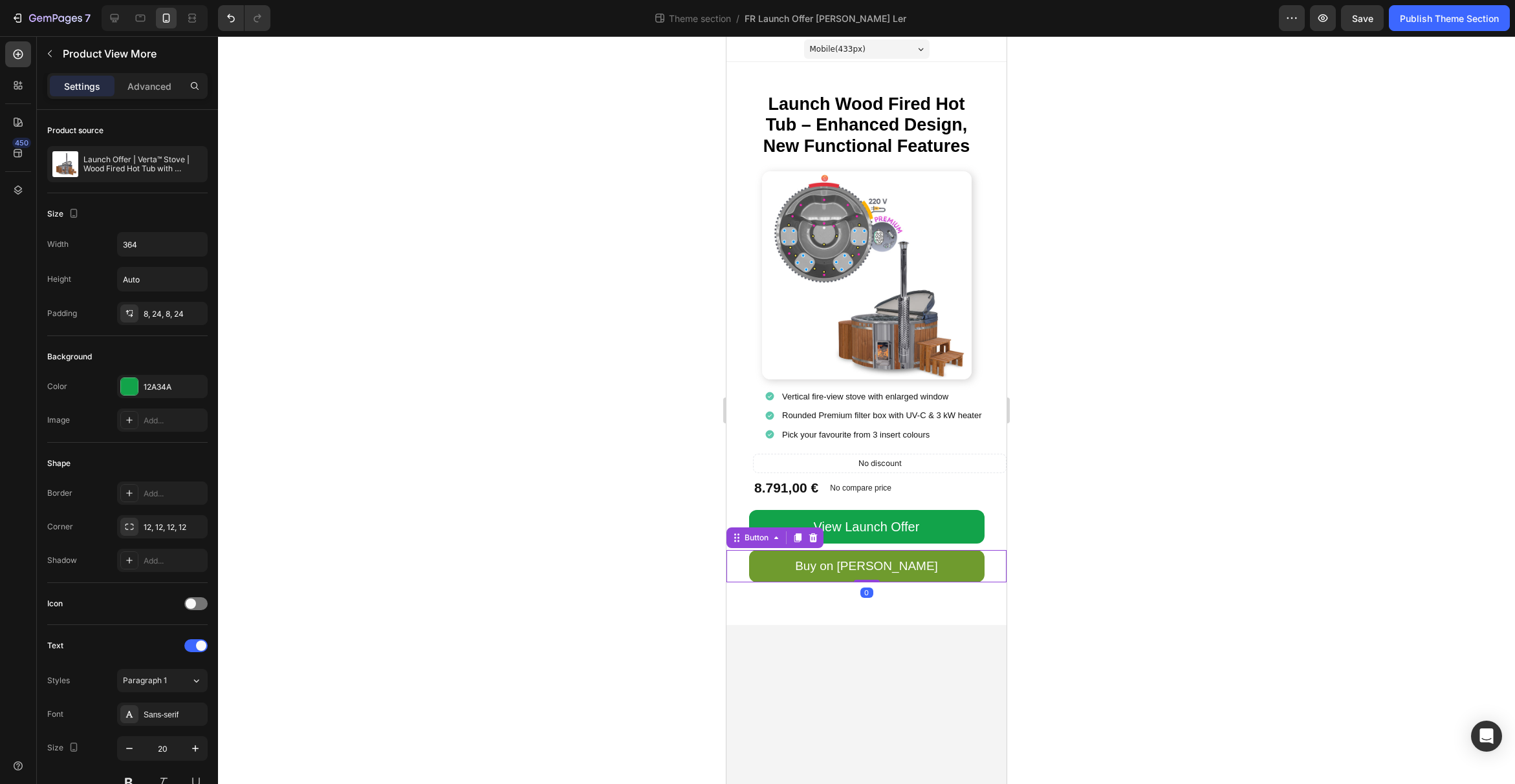
click at [943, 578] on link "Buy on [PERSON_NAME]" at bounding box center [867, 566] width 236 height 32
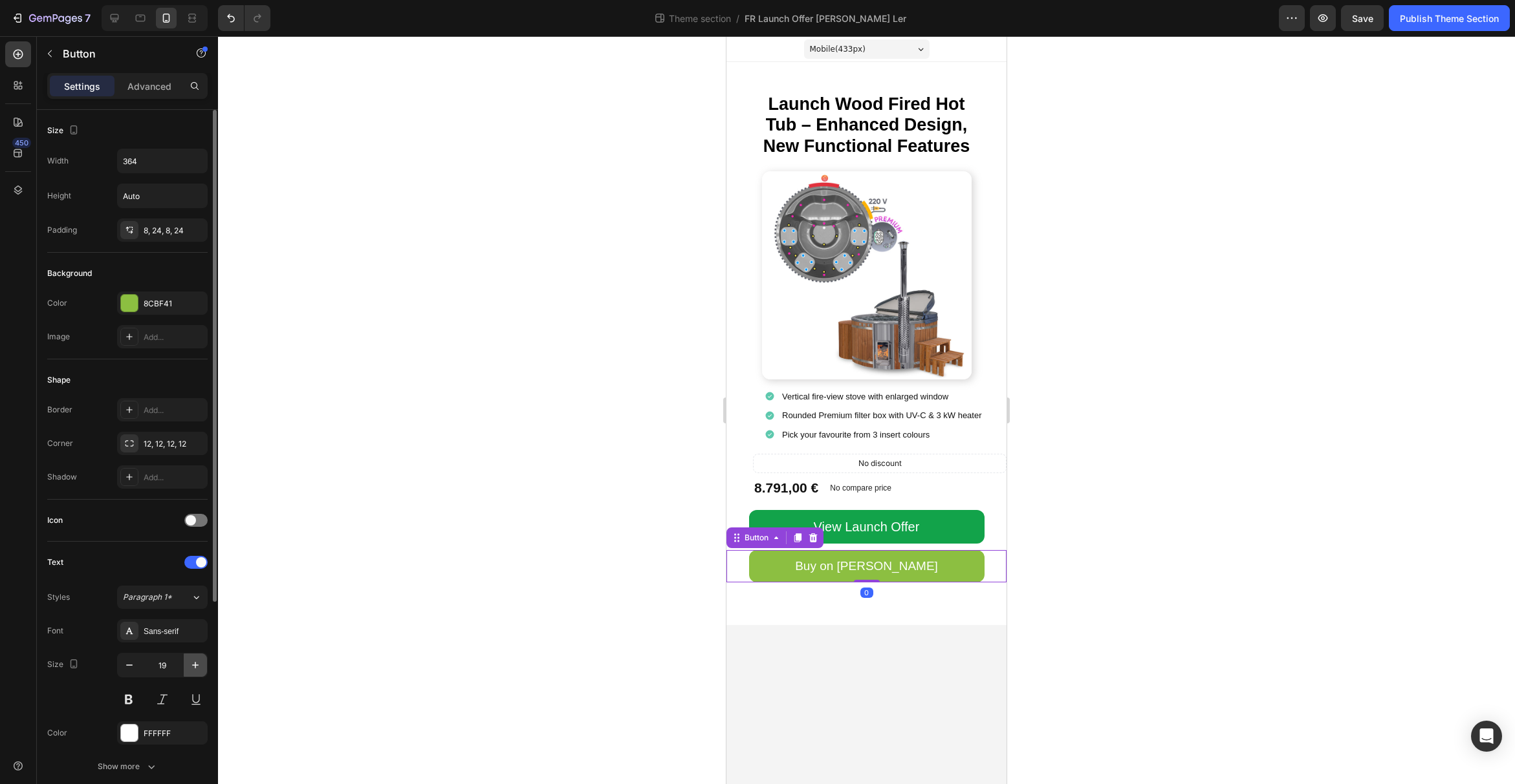
click at [197, 667] on icon "button" at bounding box center [196, 665] width 13 height 13
type input "20"
click at [1095, 602] on div at bounding box center [866, 410] width 1296 height 747
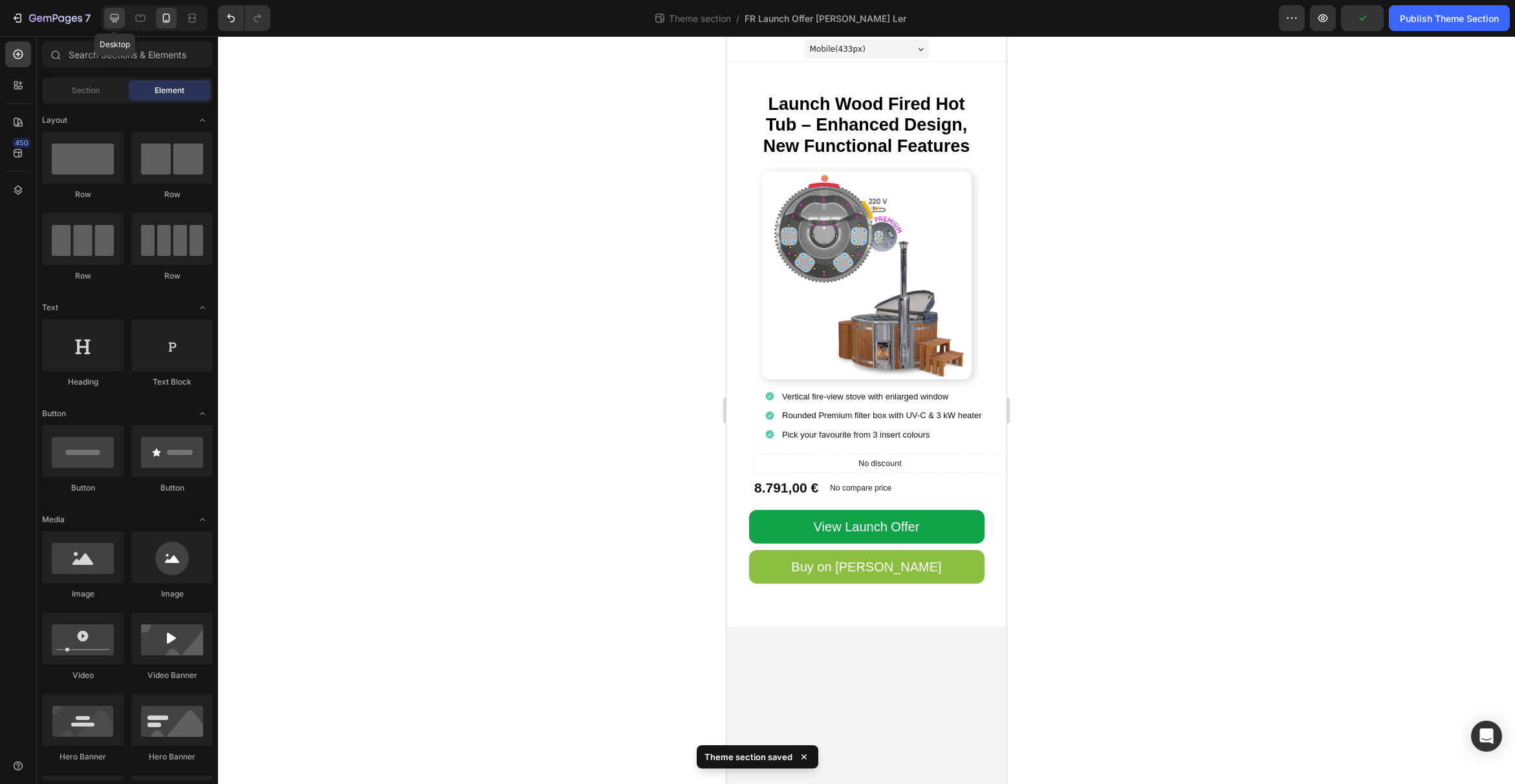
click at [116, 25] on div at bounding box center [114, 17] width 21 height 21
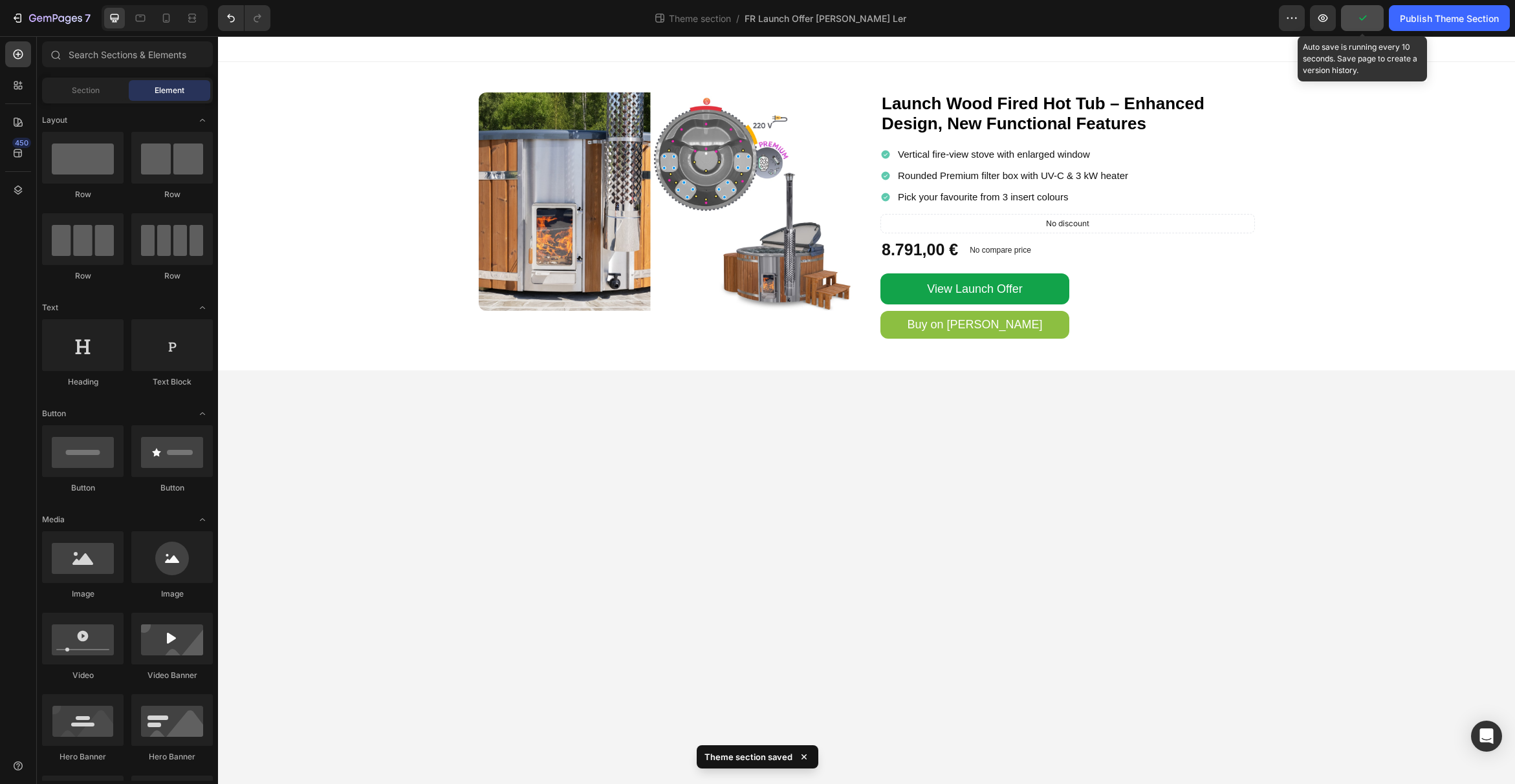
click at [1372, 20] on button "button" at bounding box center [1361, 18] width 43 height 26
click at [1421, 21] on div "Publish Theme Section" at bounding box center [1449, 18] width 99 height 14
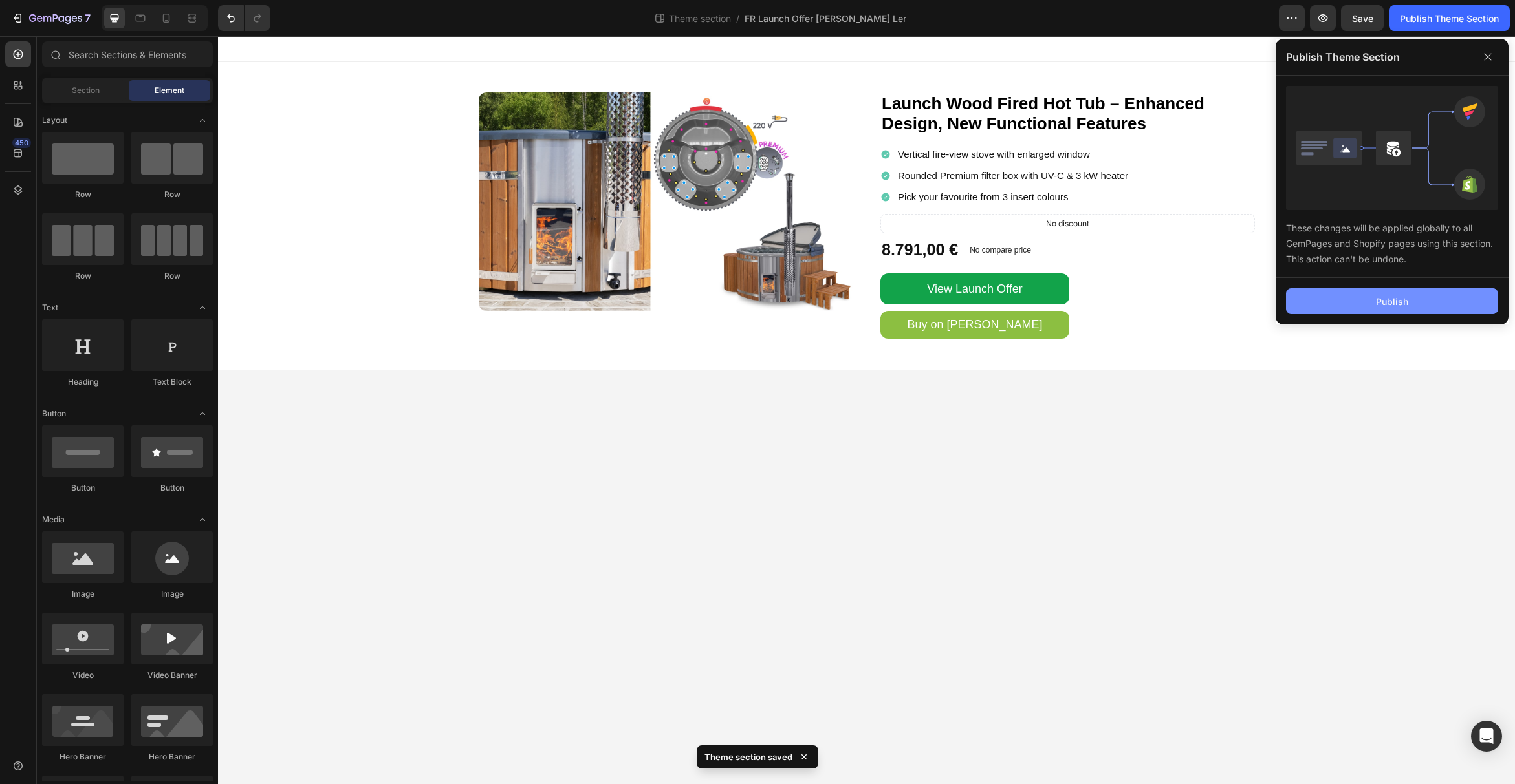
click at [1398, 304] on div "Publish" at bounding box center [1392, 302] width 32 height 14
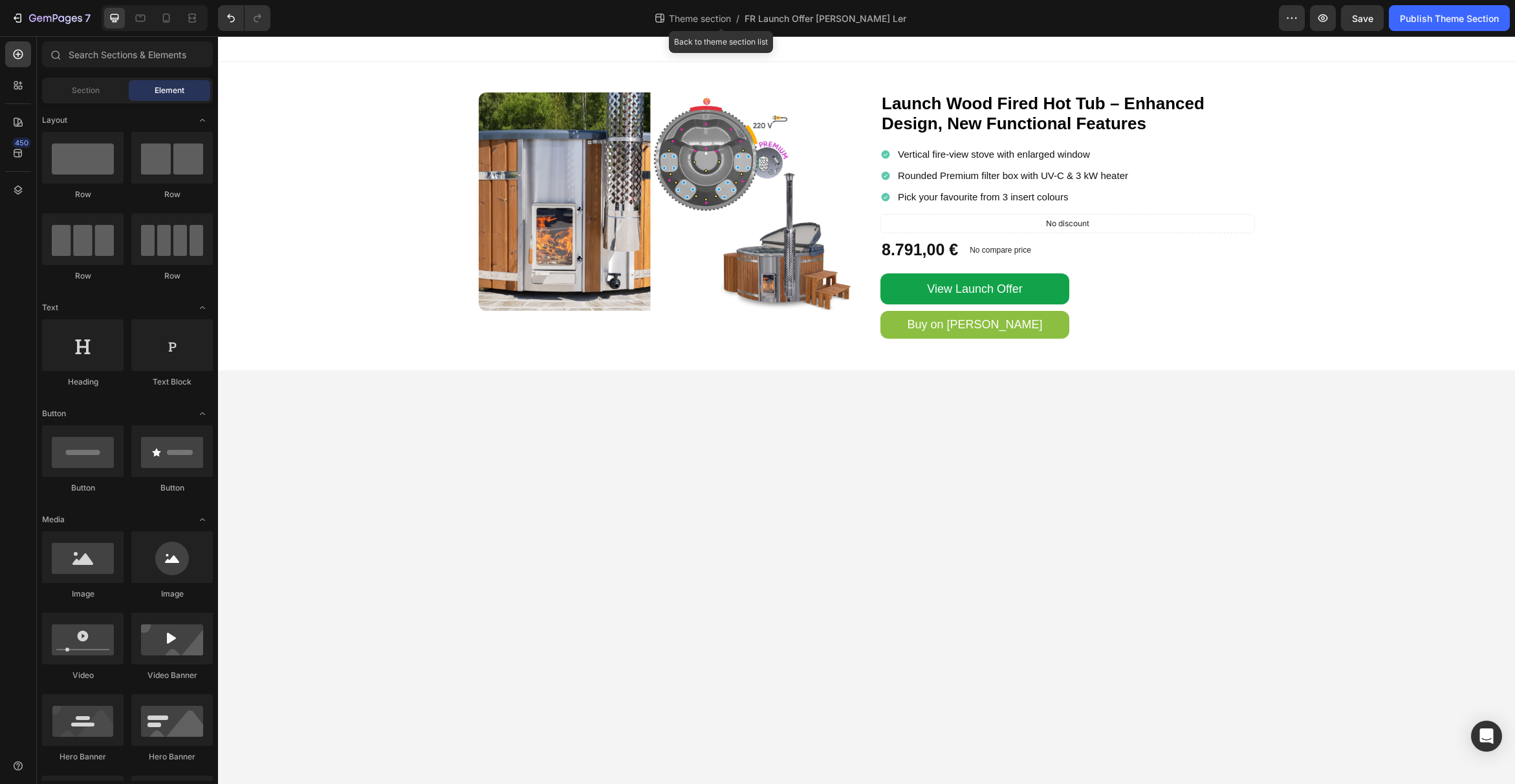
click at [725, 16] on span "Theme section" at bounding box center [700, 18] width 68 height 14
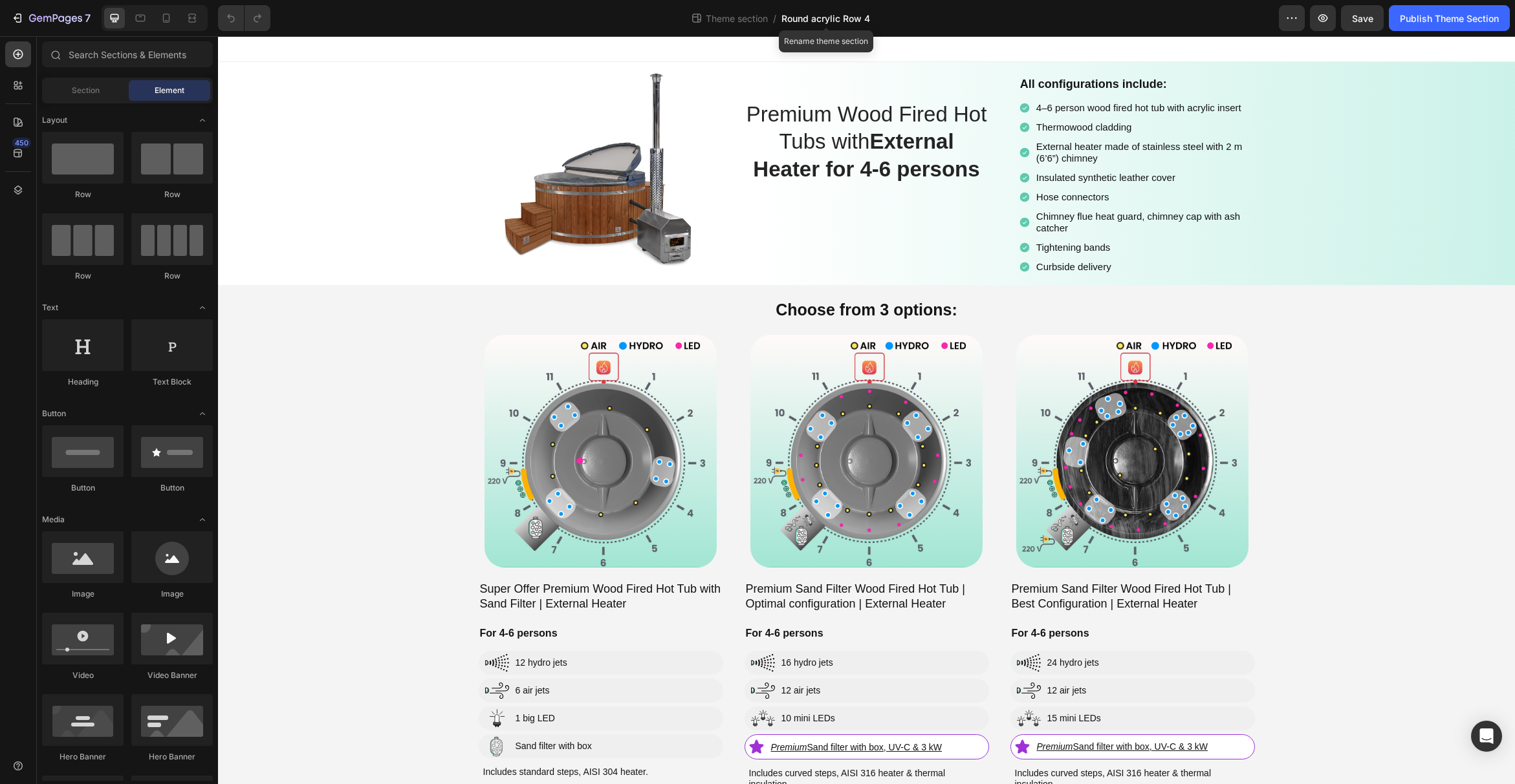
click at [862, 16] on span "Round acrylic Row 4" at bounding box center [826, 18] width 89 height 14
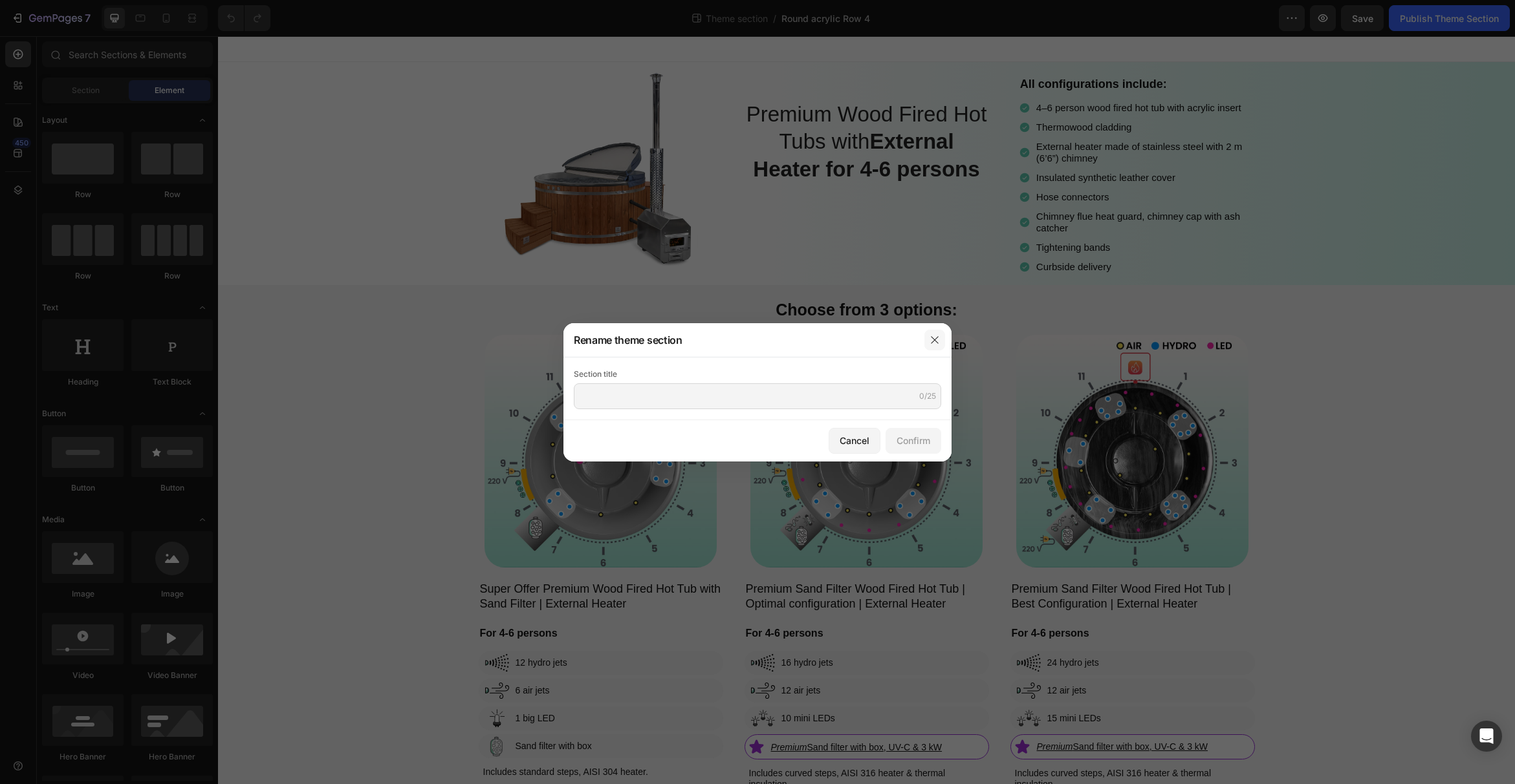
click at [937, 339] on icon "button" at bounding box center [934, 339] width 10 height 10
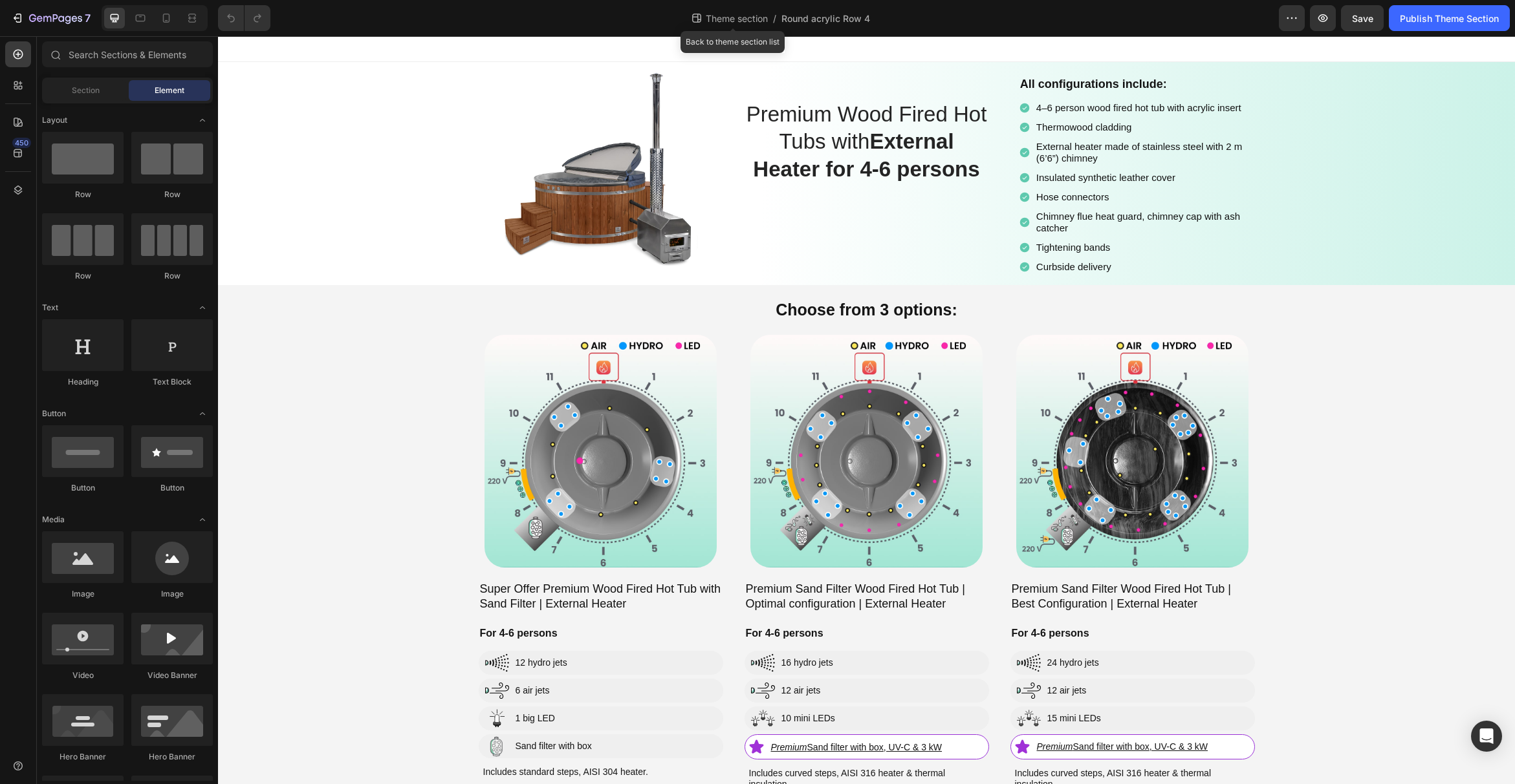
click at [718, 24] on span "Theme section" at bounding box center [737, 18] width 68 height 14
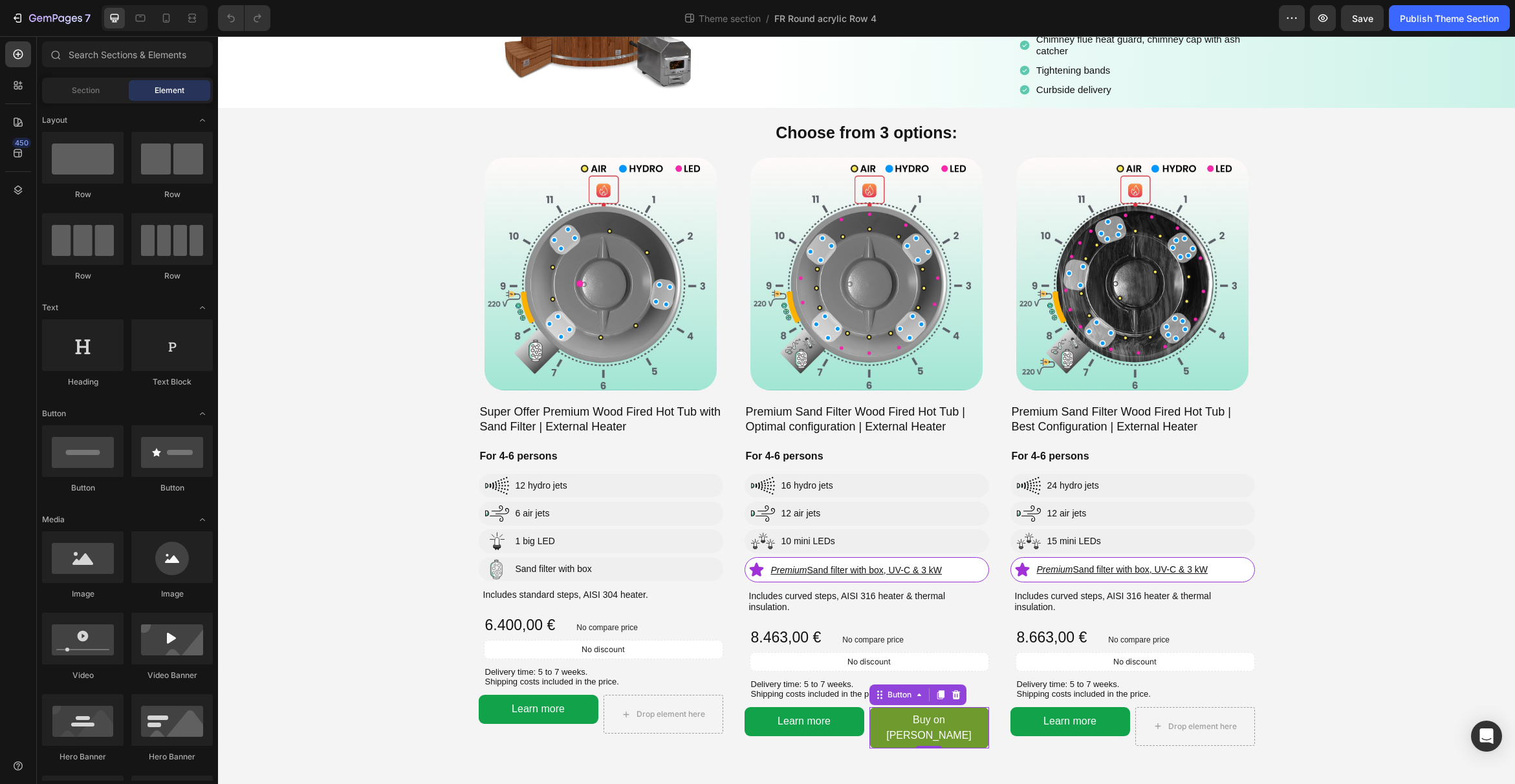
click at [976, 719] on link "Buy on [PERSON_NAME]" at bounding box center [929, 727] width 120 height 41
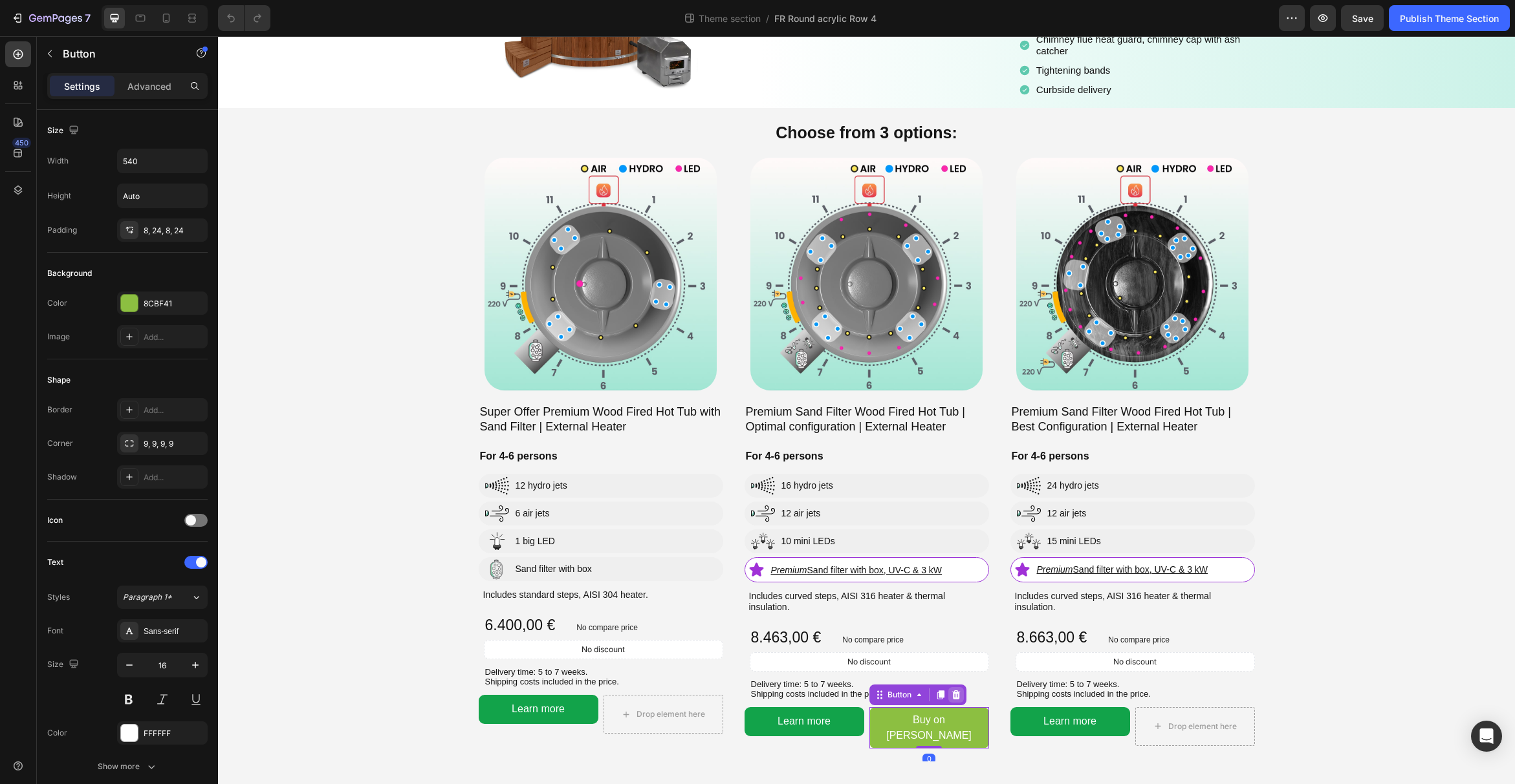
click at [959, 697] on icon at bounding box center [955, 695] width 8 height 9
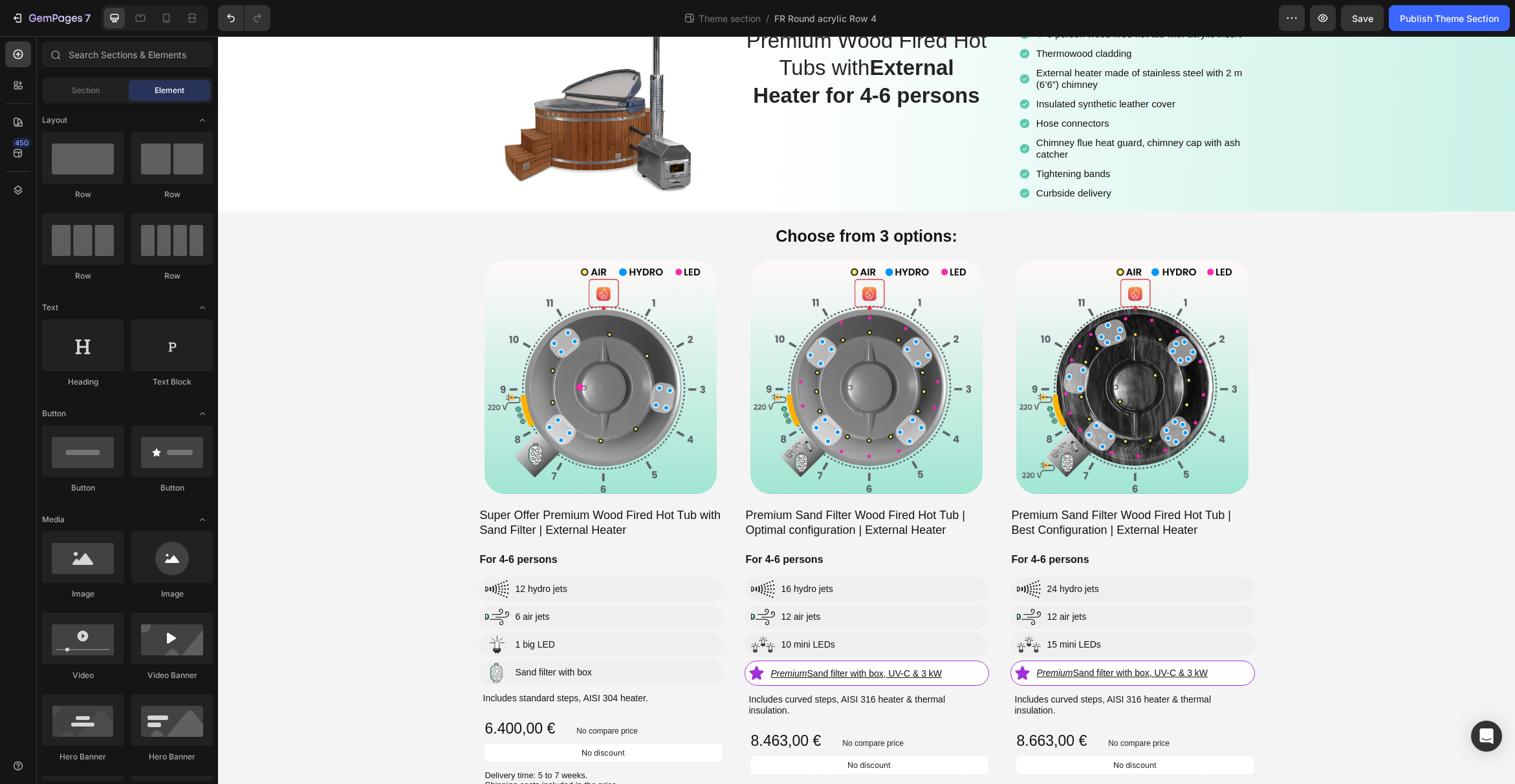
scroll to position [0, 0]
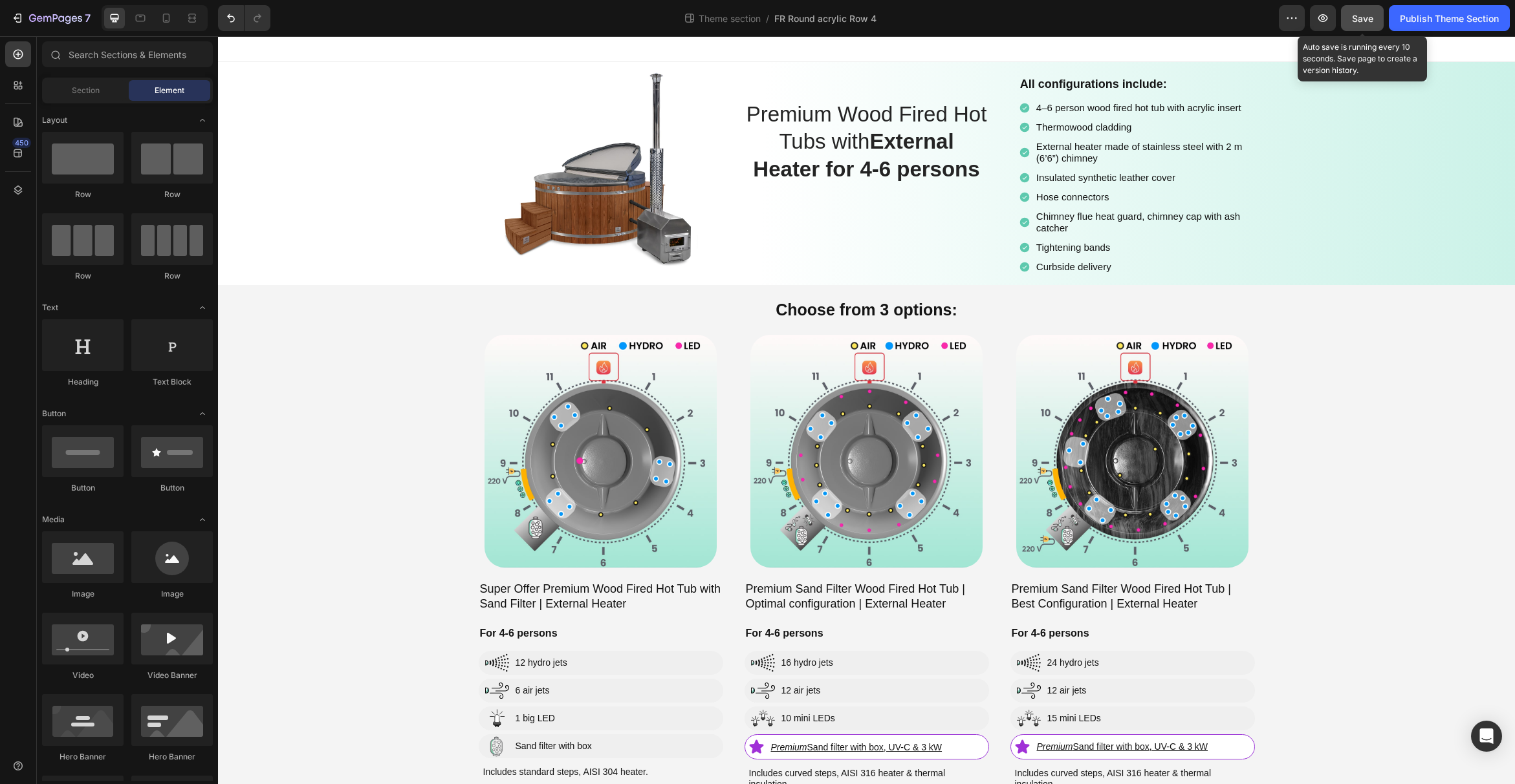
click at [1362, 26] on button "Save" at bounding box center [1361, 18] width 43 height 26
click at [1418, 24] on div "Publish Theme Section" at bounding box center [1449, 18] width 99 height 14
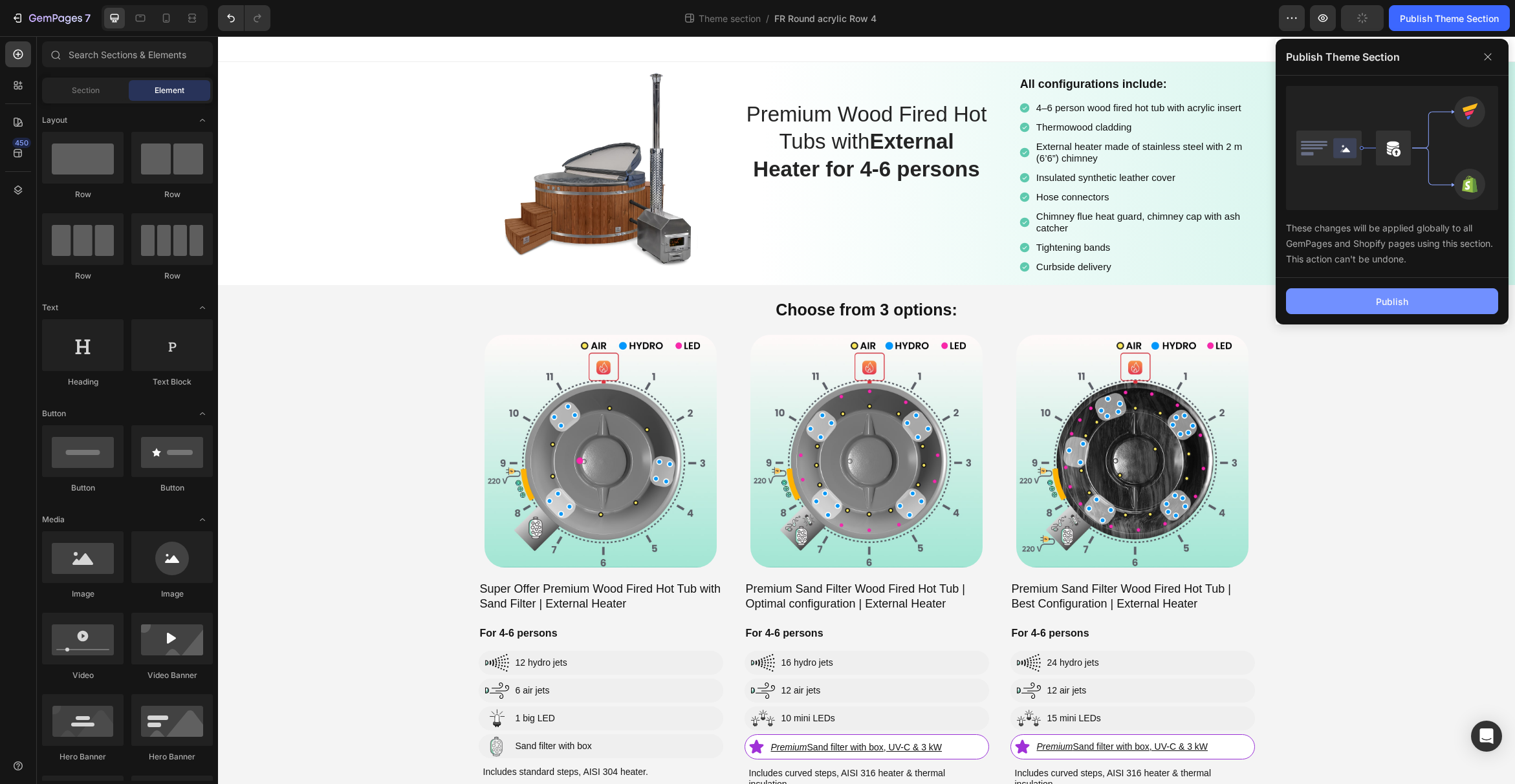
click at [1414, 308] on button "Publish" at bounding box center [1392, 302] width 212 height 26
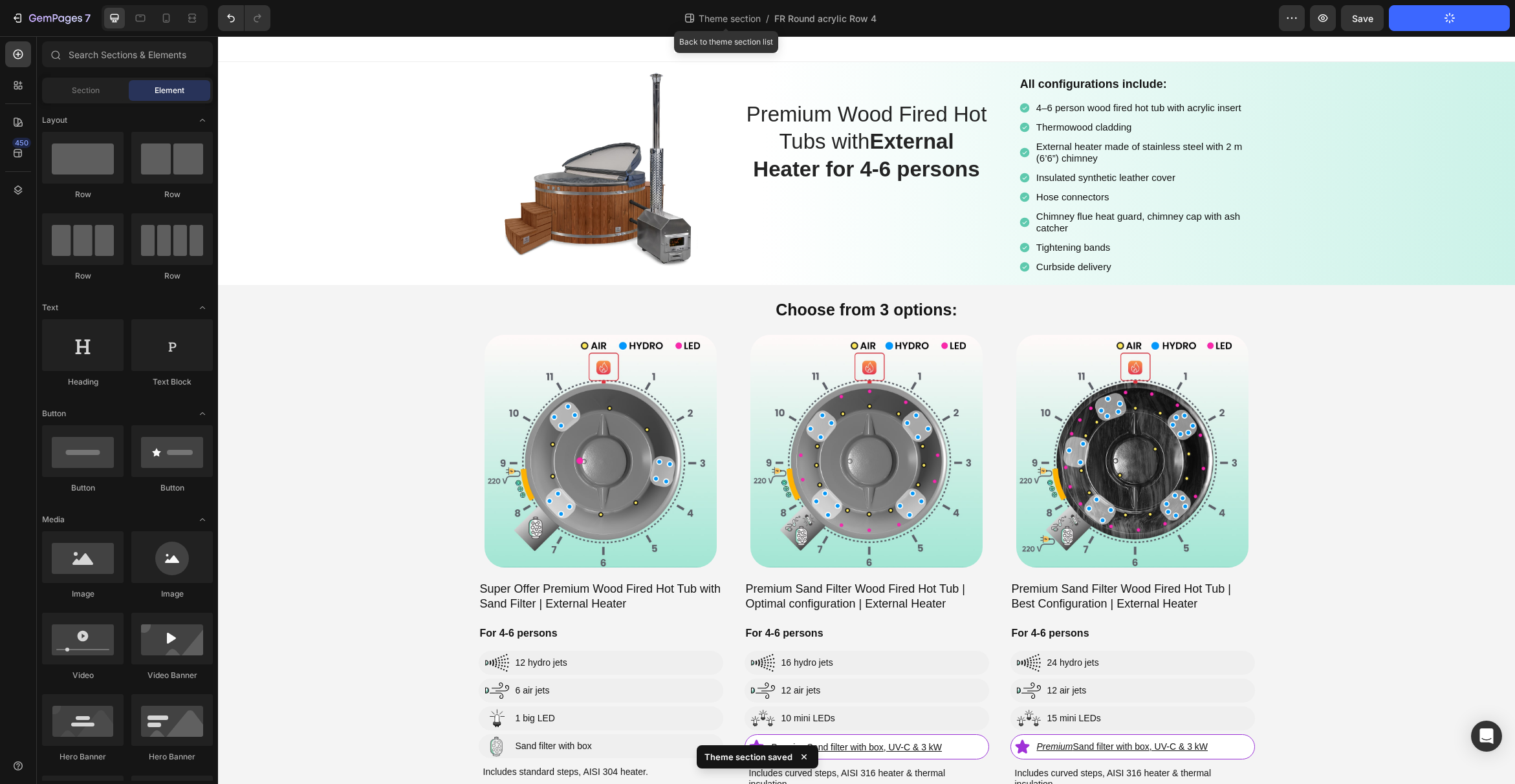
click at [696, 18] on span "Theme section" at bounding box center [730, 18] width 68 height 14
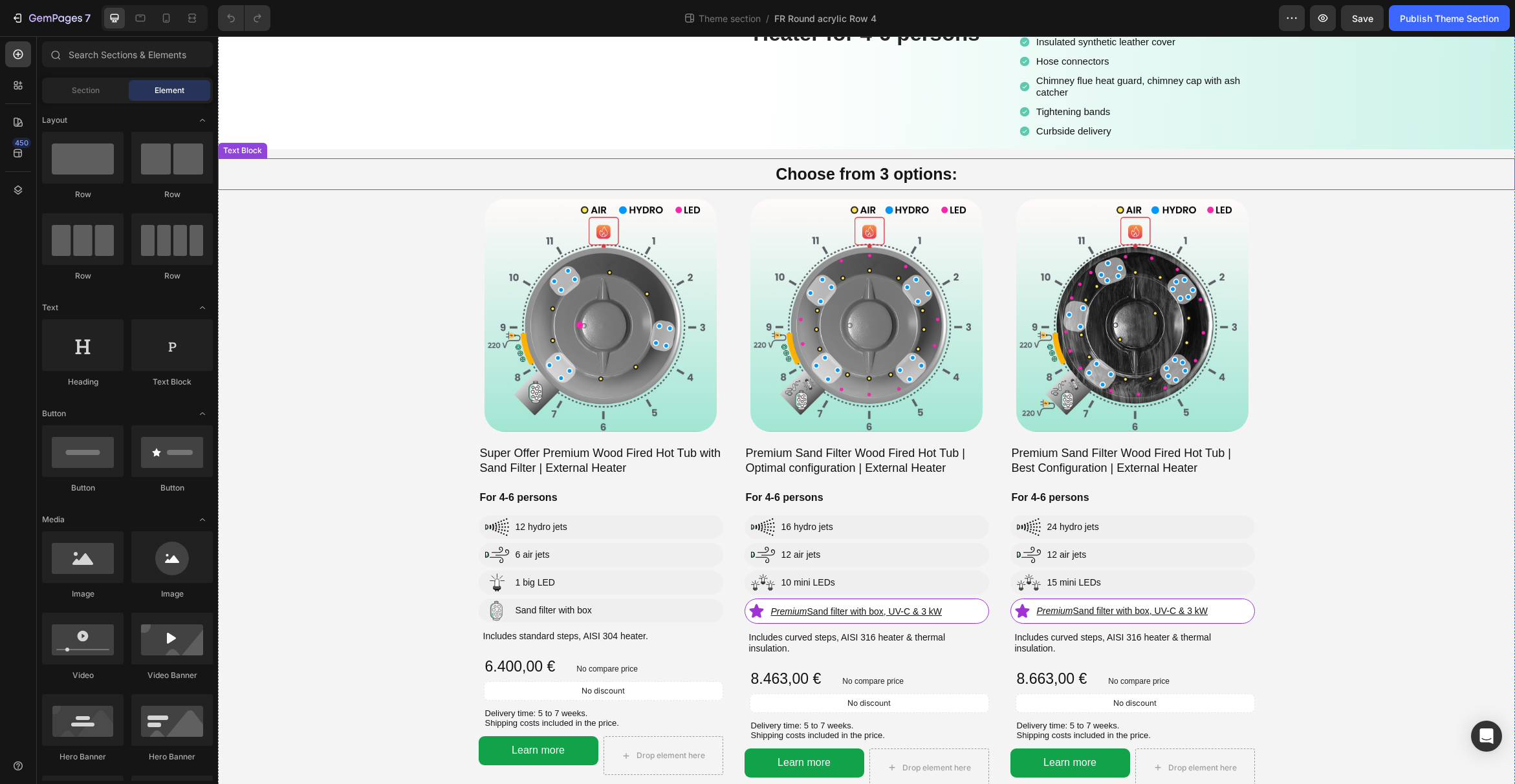
scroll to position [175, 0]
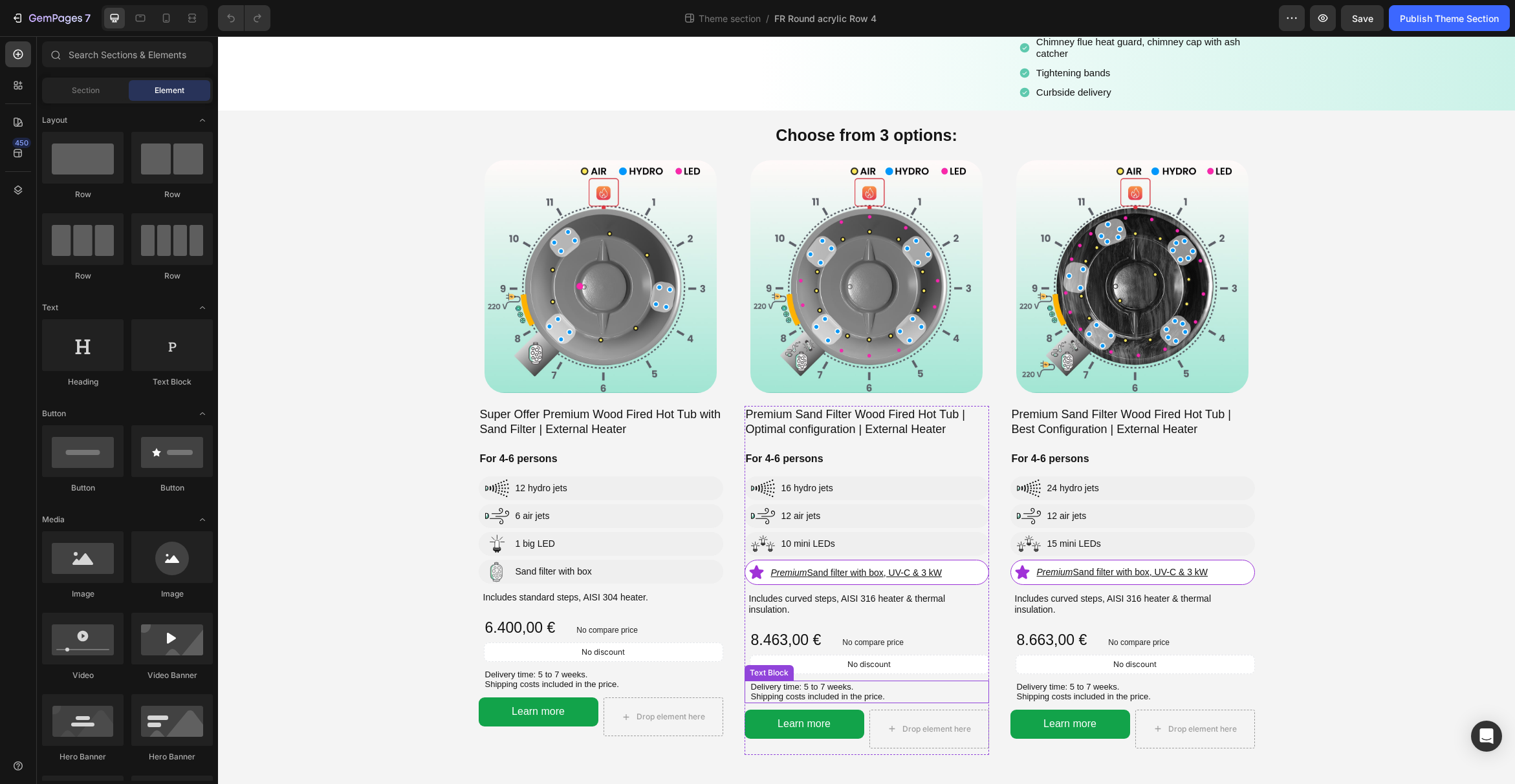
click at [945, 706] on div "Premium Sand Filter Wood Fired Hot Tub | Optimal configuration | External Heate…" at bounding box center [866, 580] width 244 height 349
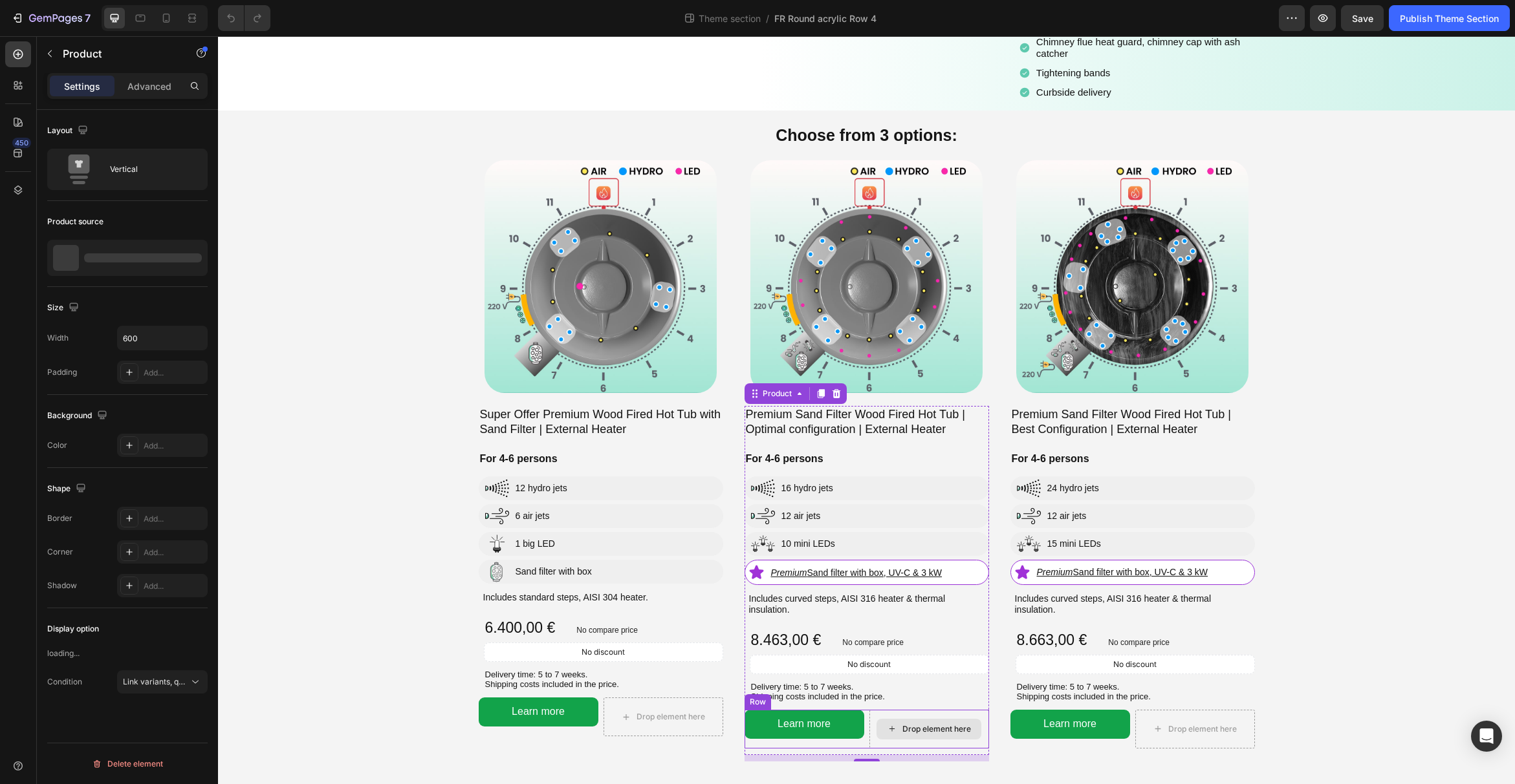
click at [939, 719] on div "Drop element here" at bounding box center [929, 729] width 105 height 21
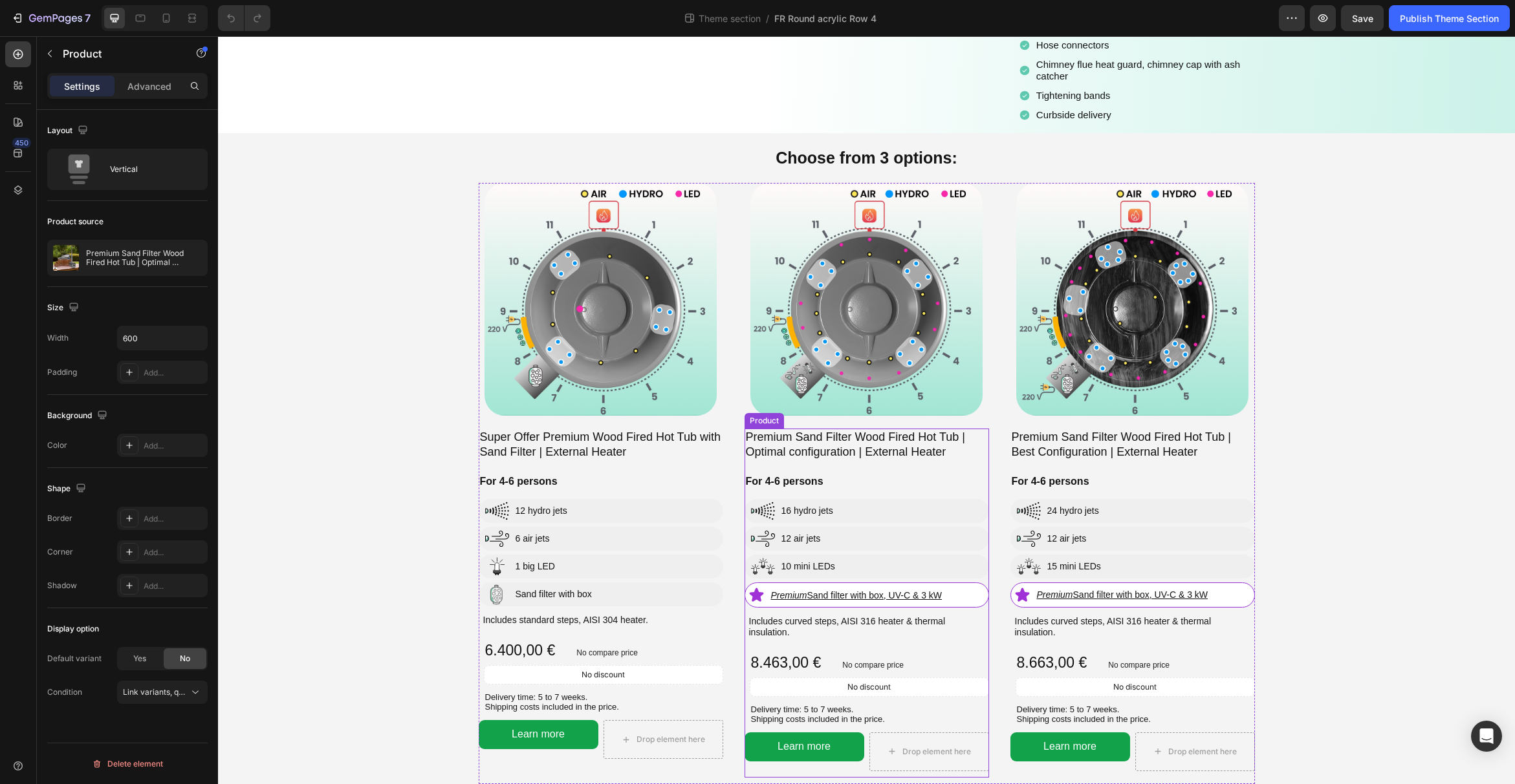
click at [880, 730] on div "Premium Sand Filter Wood Fired Hot Tub | Optimal configuration | External Heate…" at bounding box center [866, 603] width 244 height 349
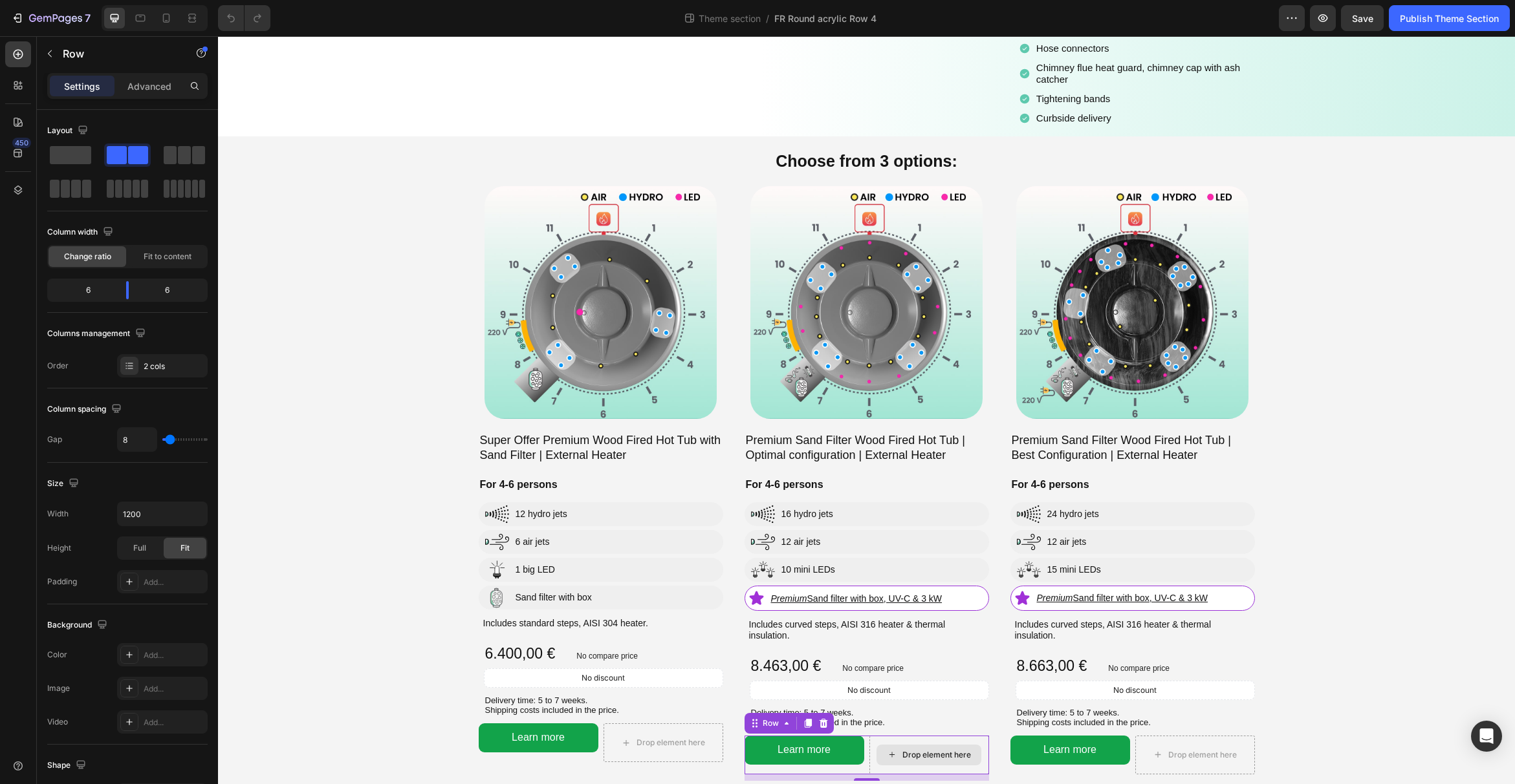
scroll to position [147, 0]
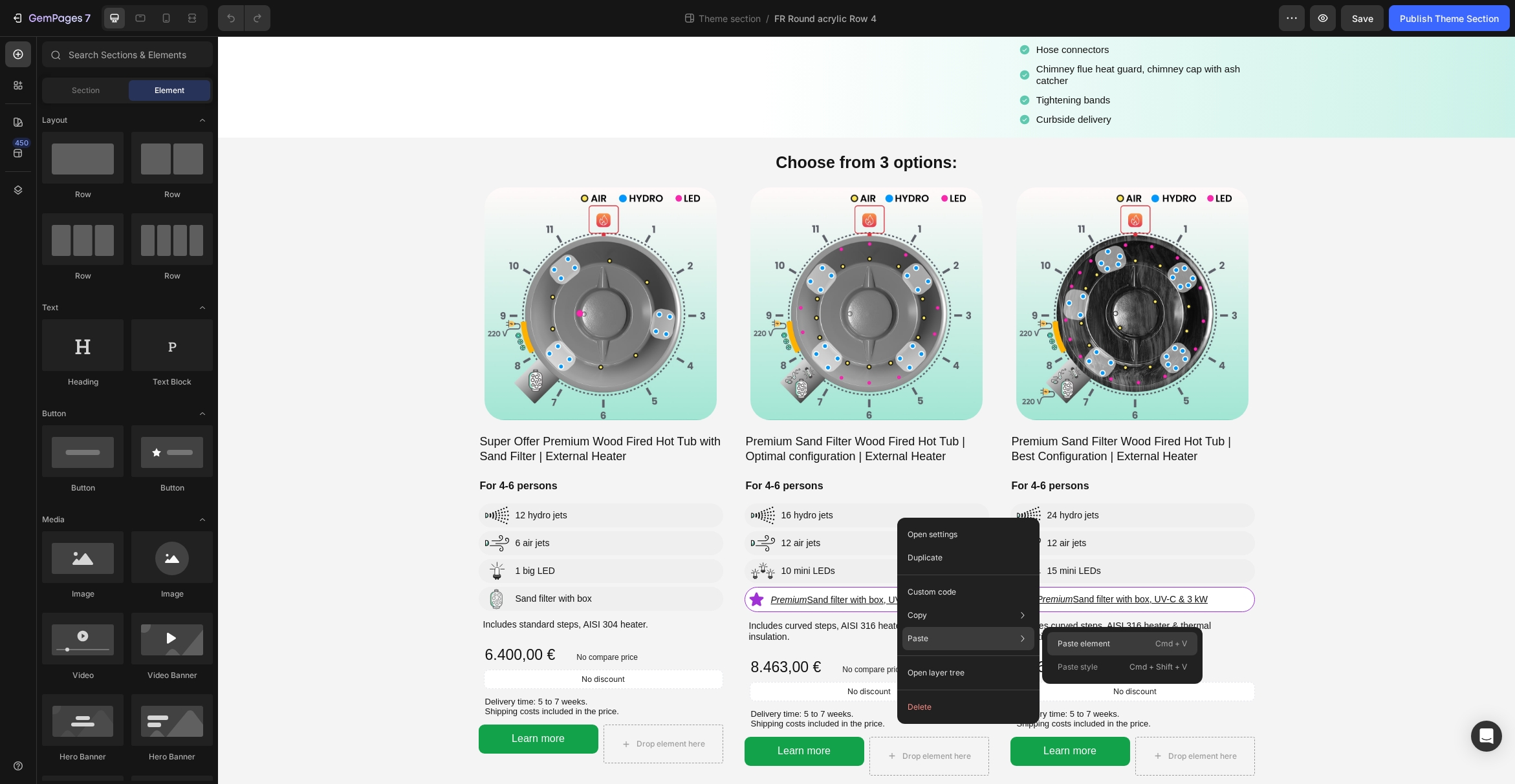
click at [1077, 640] on p "Paste element" at bounding box center [1083, 643] width 52 height 12
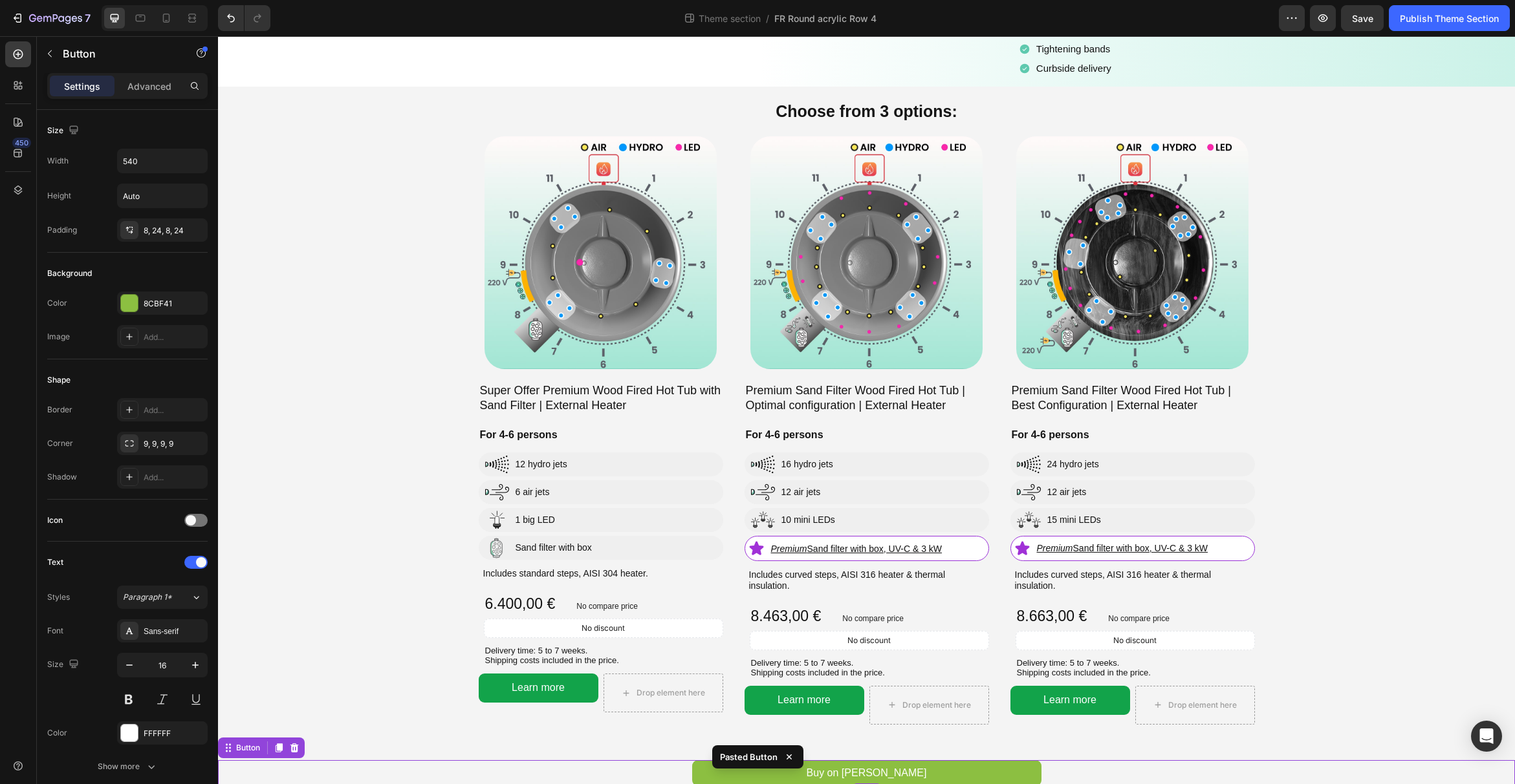
scroll to position [200, 0]
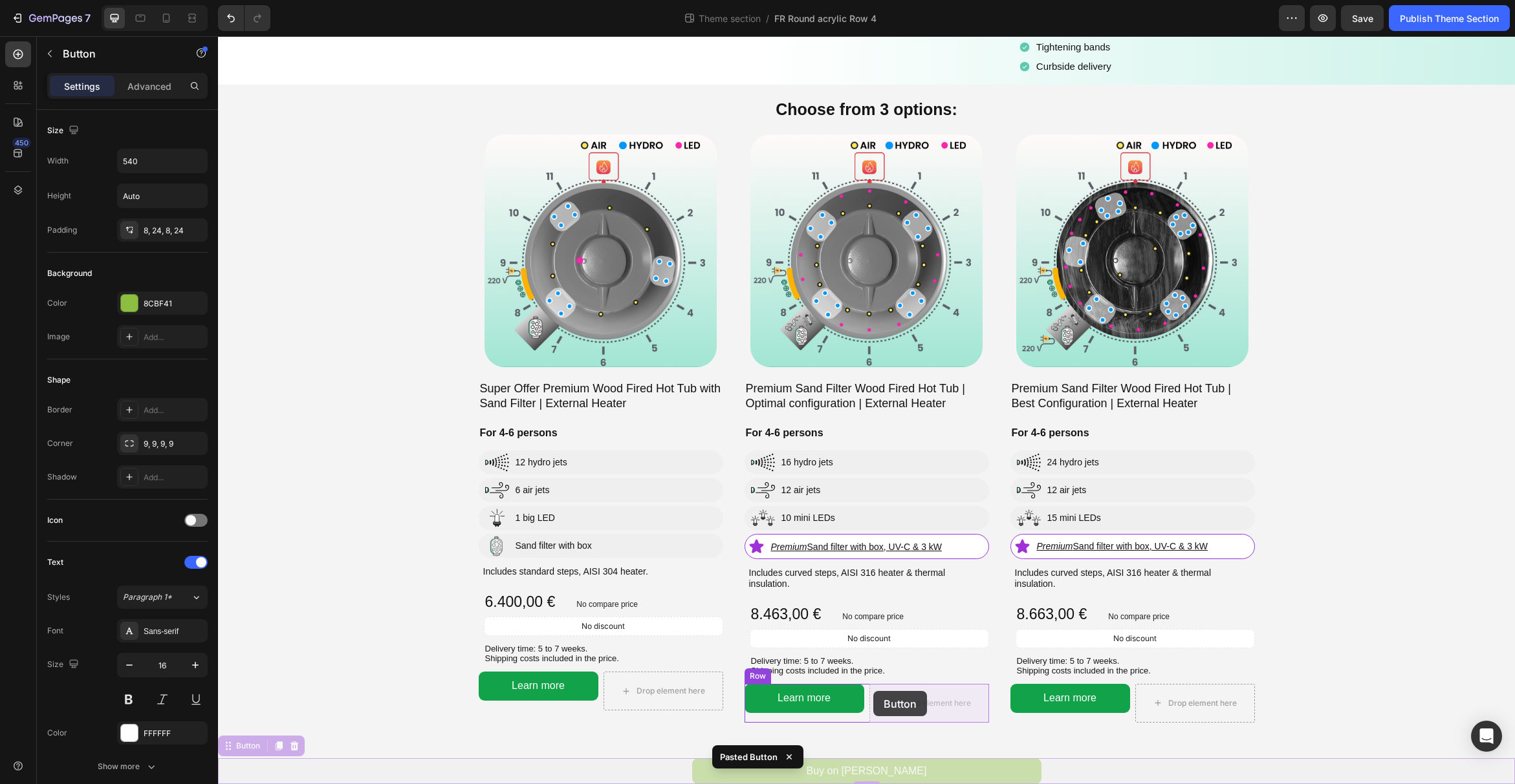
drag, startPoint x: 227, startPoint y: 746, endPoint x: 873, endPoint y: 691, distance: 648.3
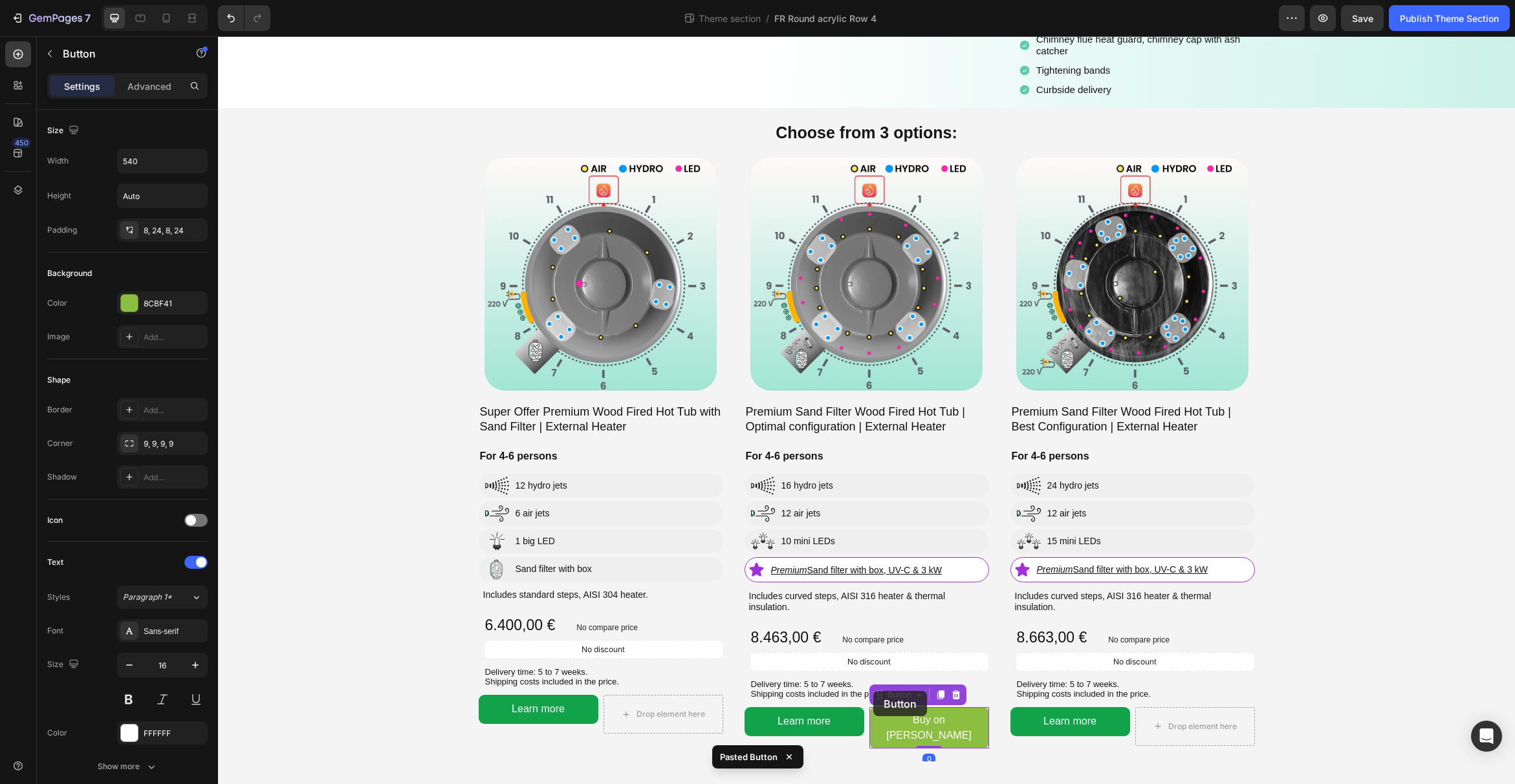
scroll to position [177, 0]
click at [169, 21] on icon at bounding box center [166, 18] width 13 height 13
type input "14"
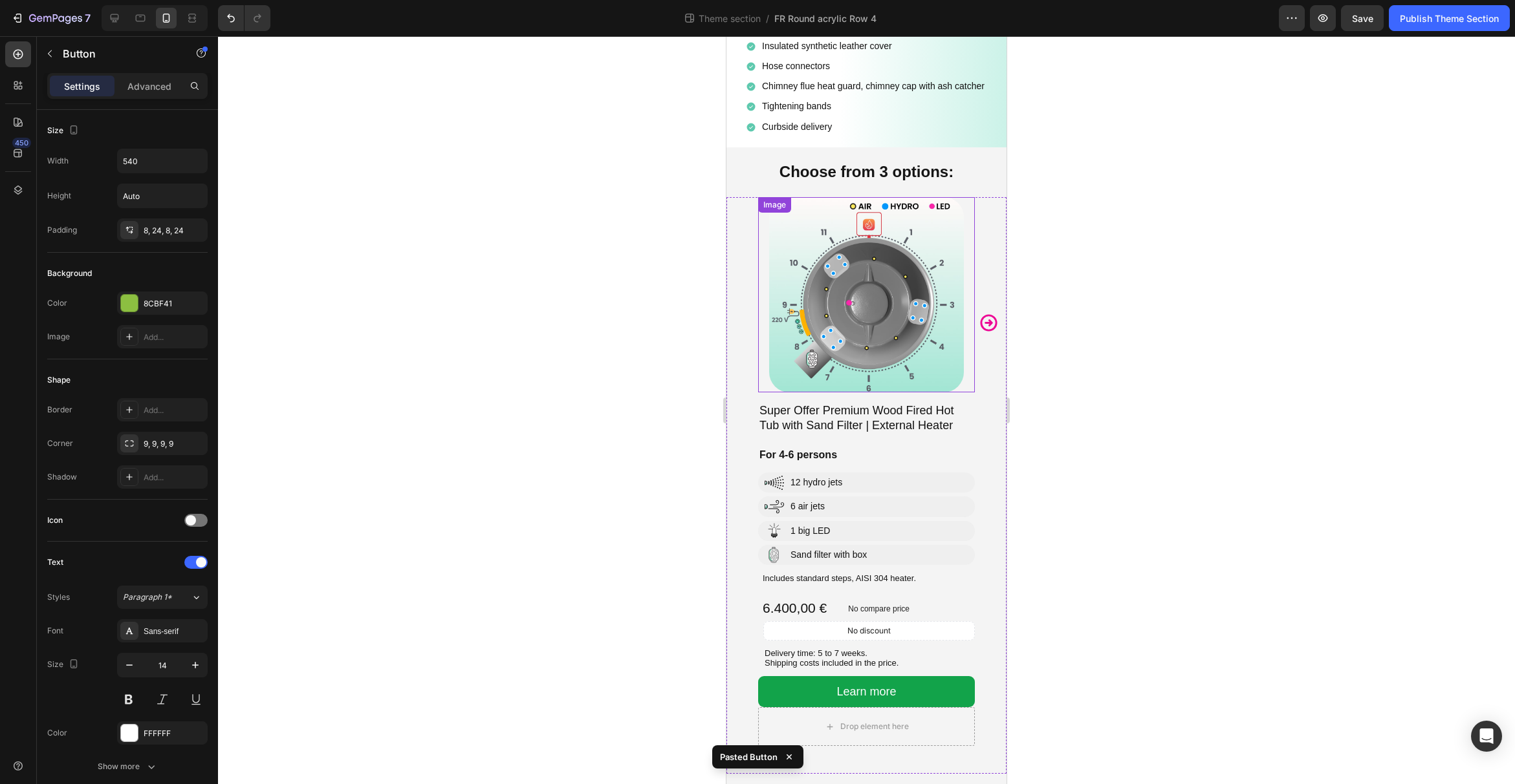
scroll to position [414, 0]
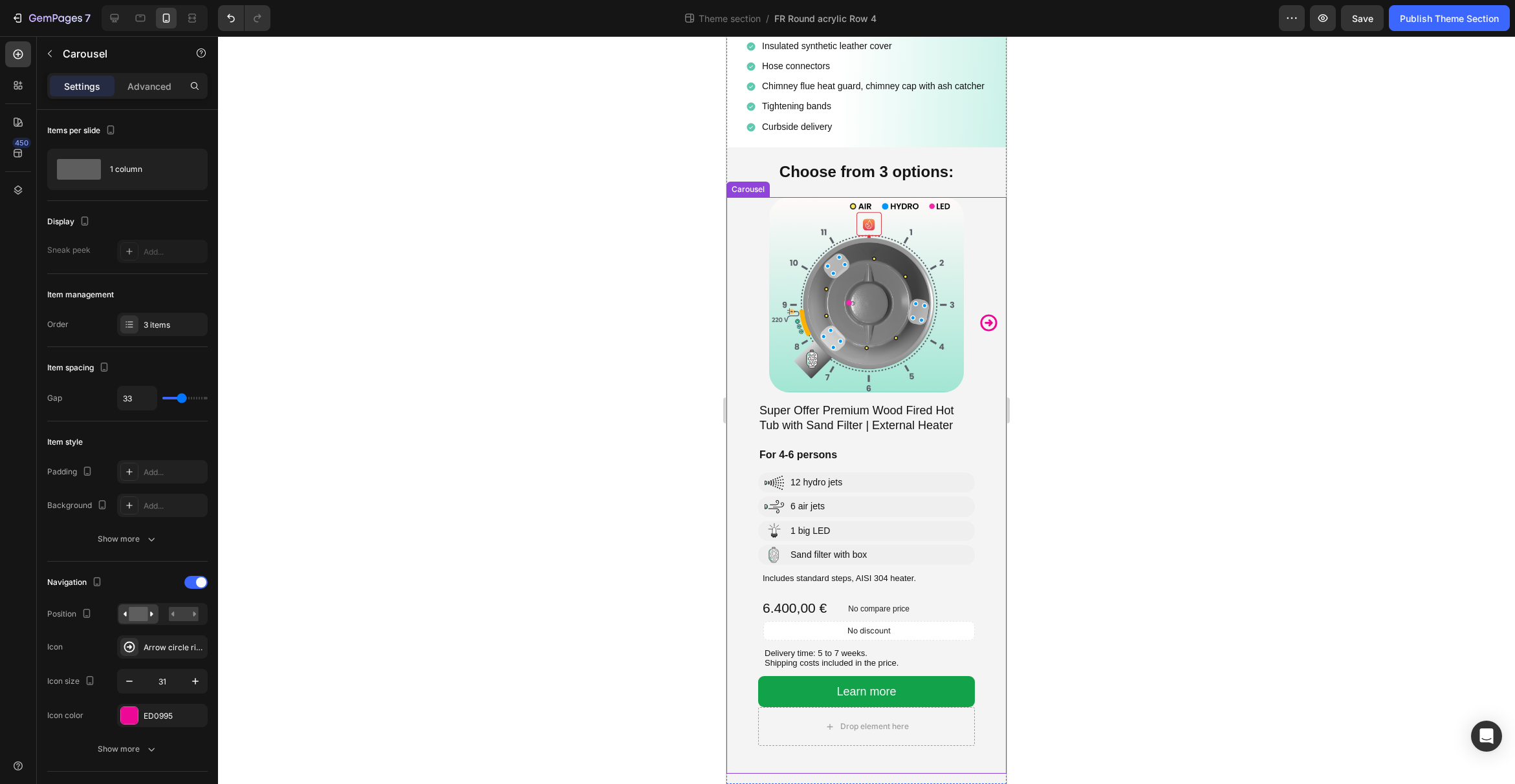
click at [989, 325] on icon "Carousel Next Arrow" at bounding box center [988, 323] width 16 height 16
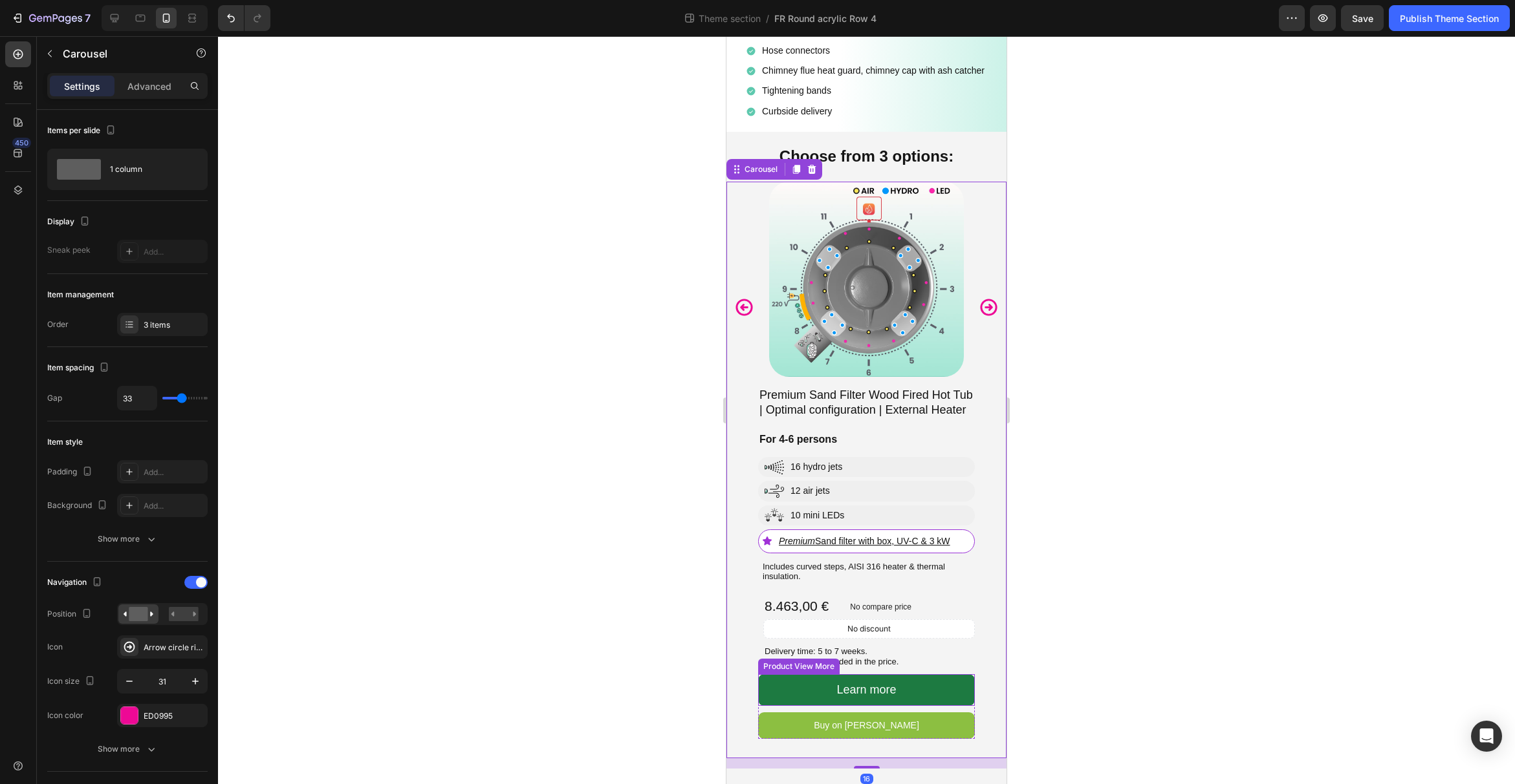
click at [936, 705] on button "Learn more" at bounding box center [866, 690] width 217 height 31
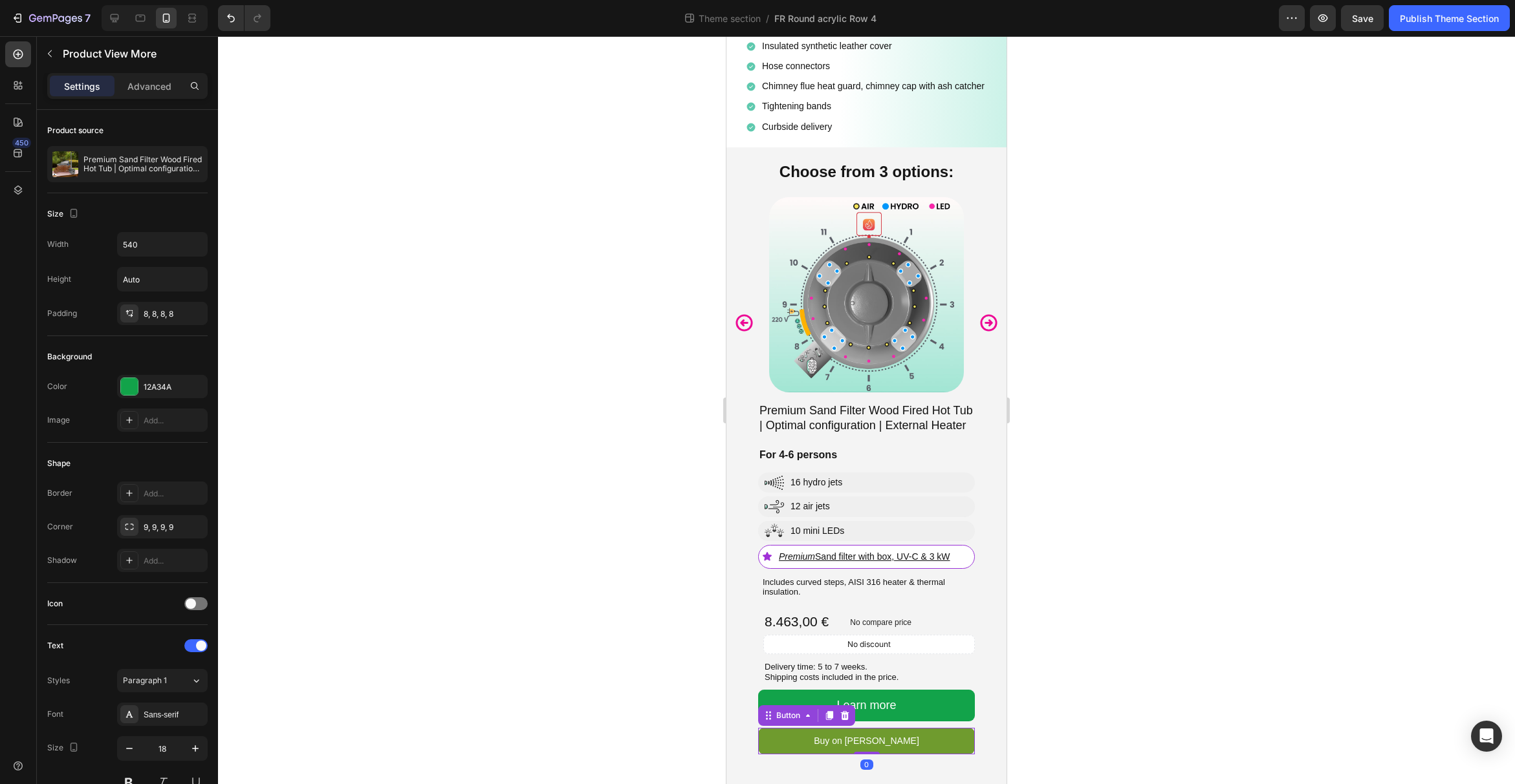
click at [921, 745] on link "Buy on [PERSON_NAME]" at bounding box center [866, 741] width 217 height 26
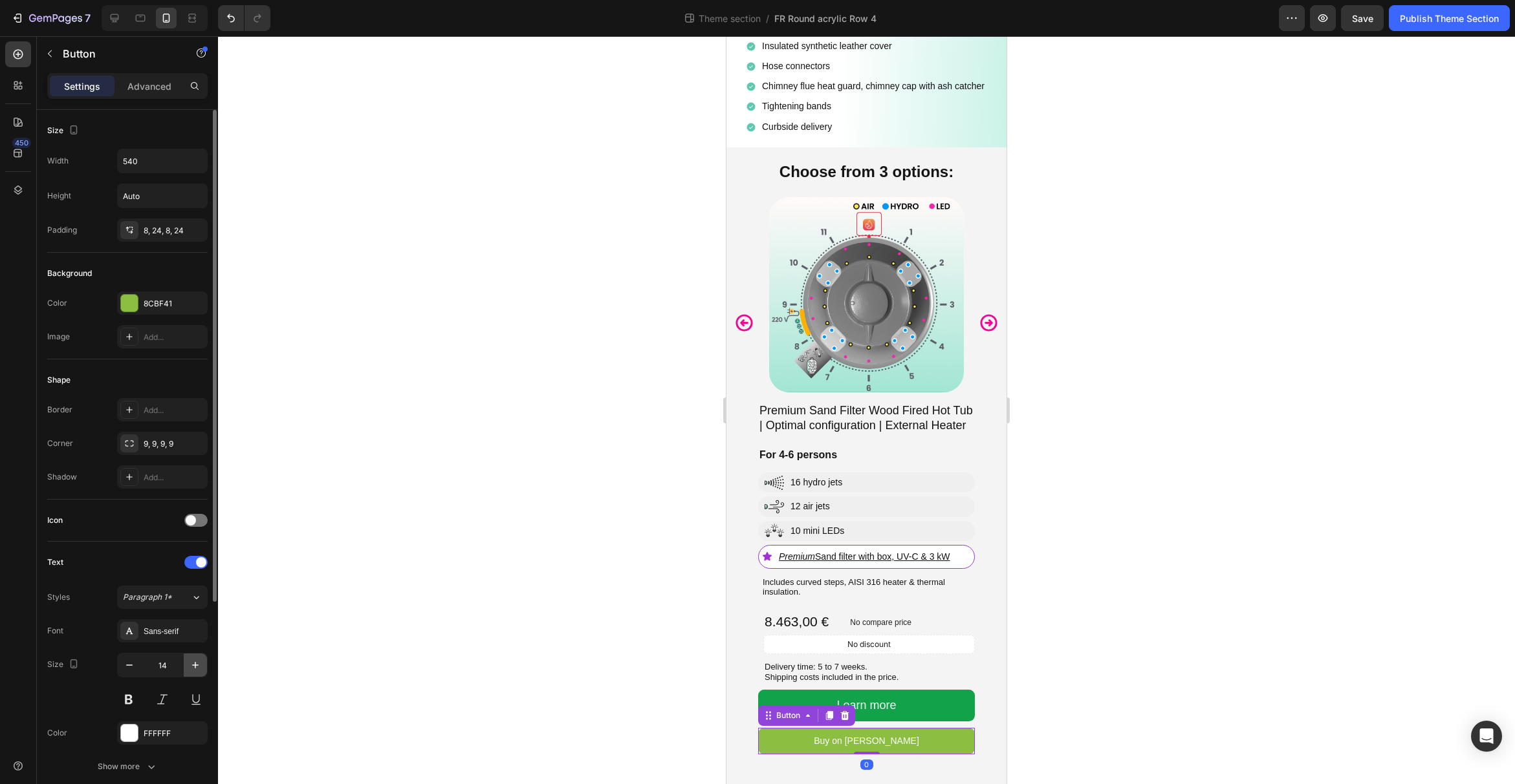
click at [197, 664] on icon "button" at bounding box center [196, 665] width 13 height 13
type input "18"
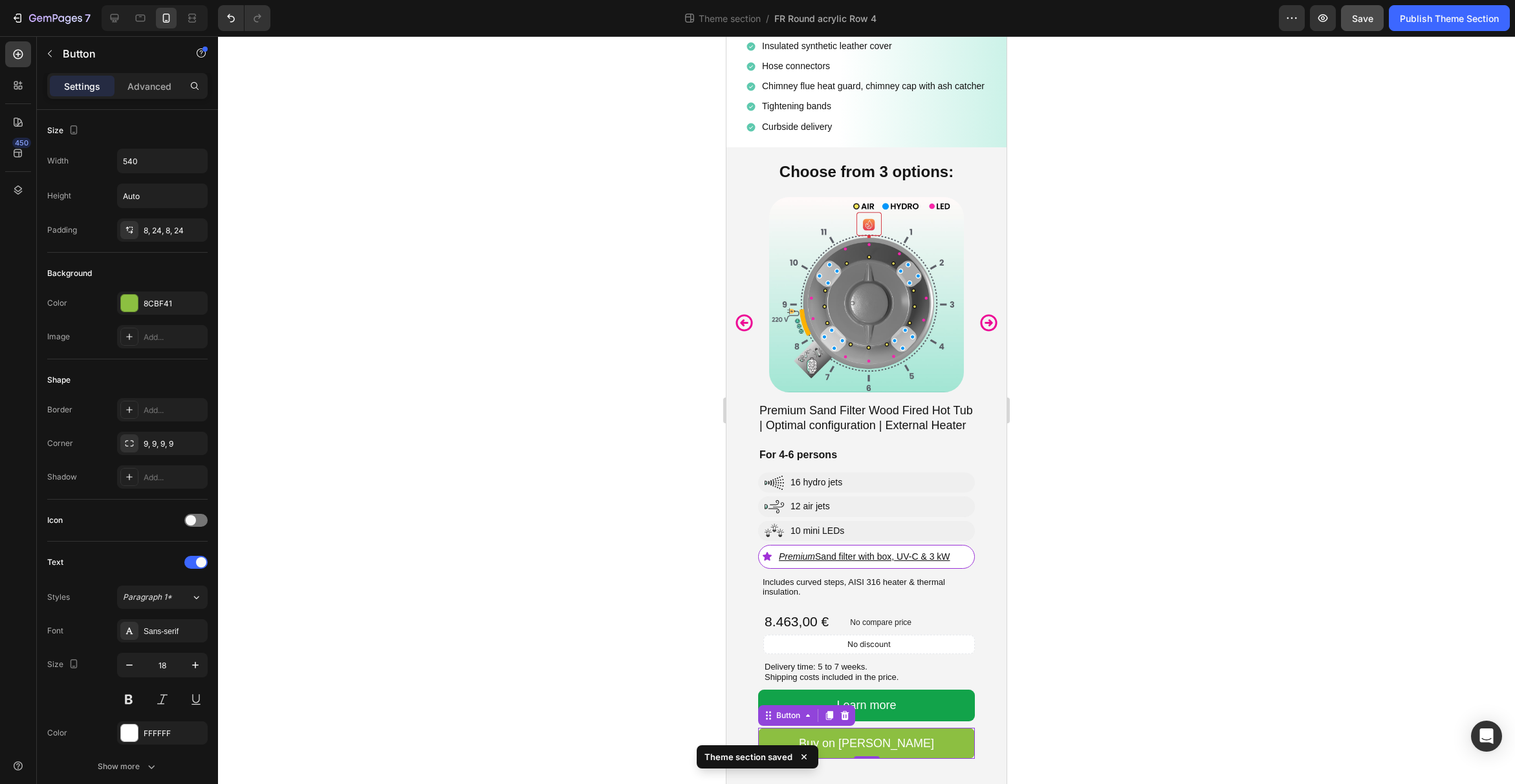
click at [1356, 23] on span "Save" at bounding box center [1362, 18] width 21 height 11
click at [1465, 19] on div "Publish Theme Section" at bounding box center [1449, 18] width 99 height 14
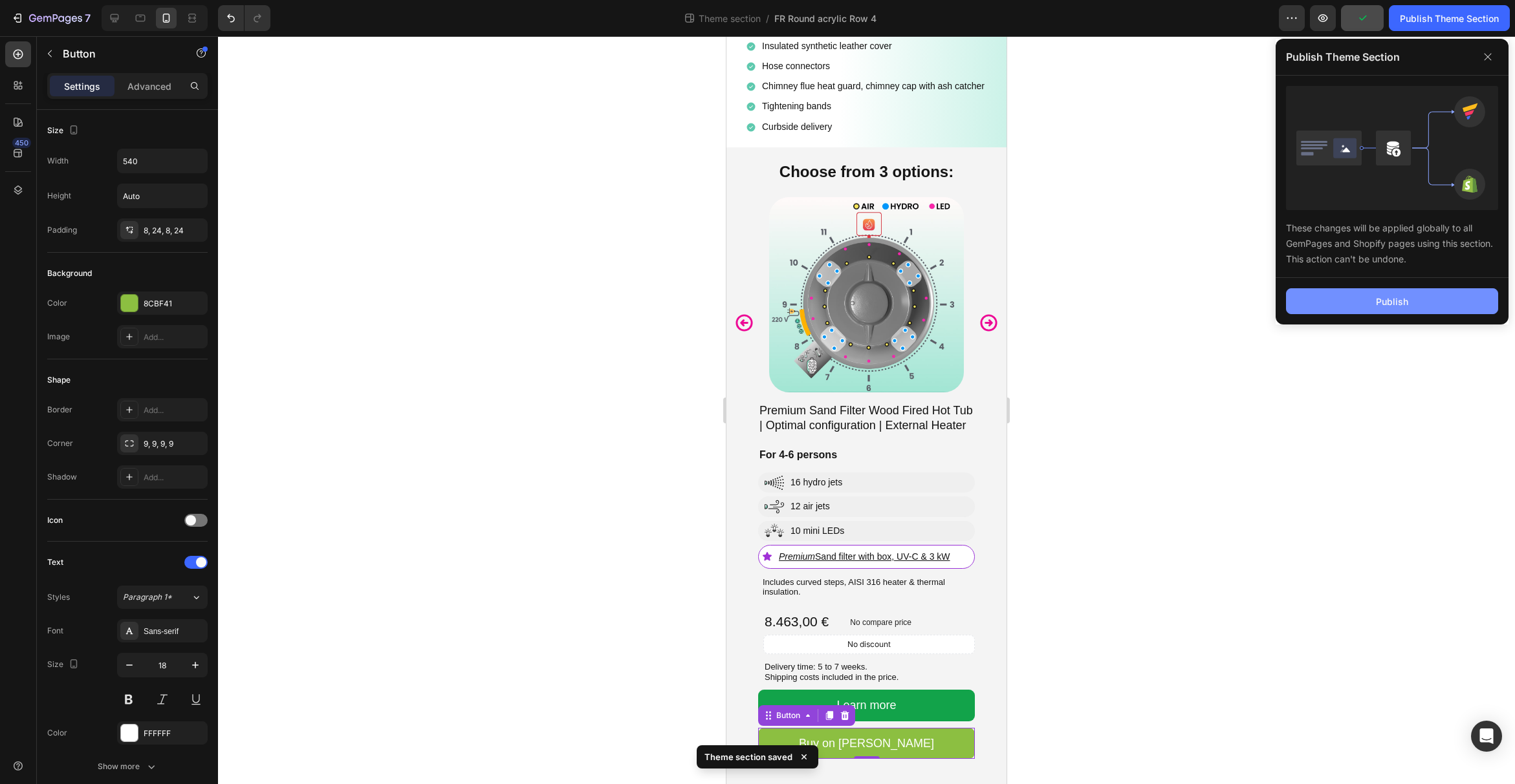
click at [1399, 306] on div "Publish" at bounding box center [1392, 302] width 32 height 14
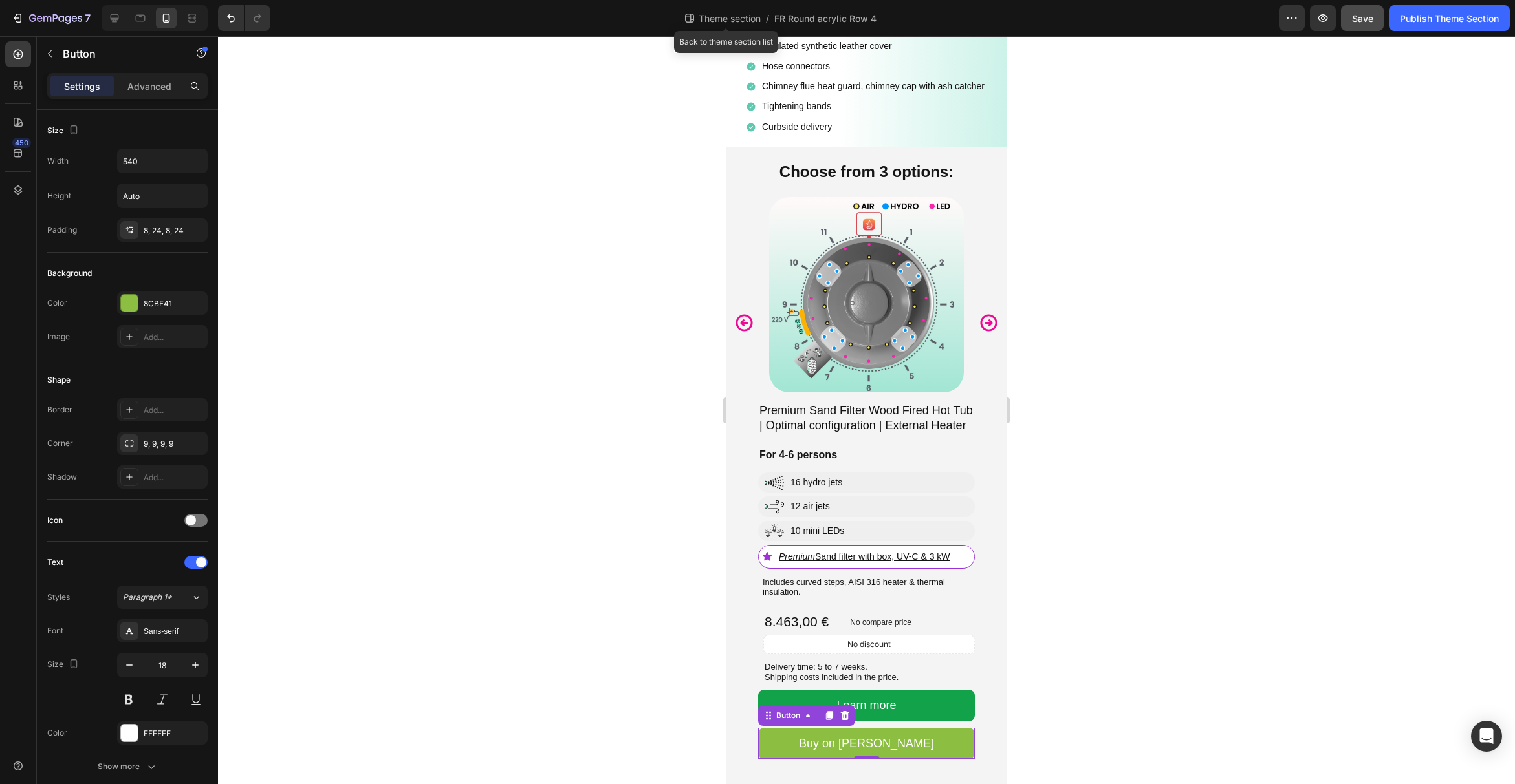
click at [721, 21] on span "Theme section" at bounding box center [730, 18] width 68 height 14
